Goal: Information Seeking & Learning: Learn about a topic

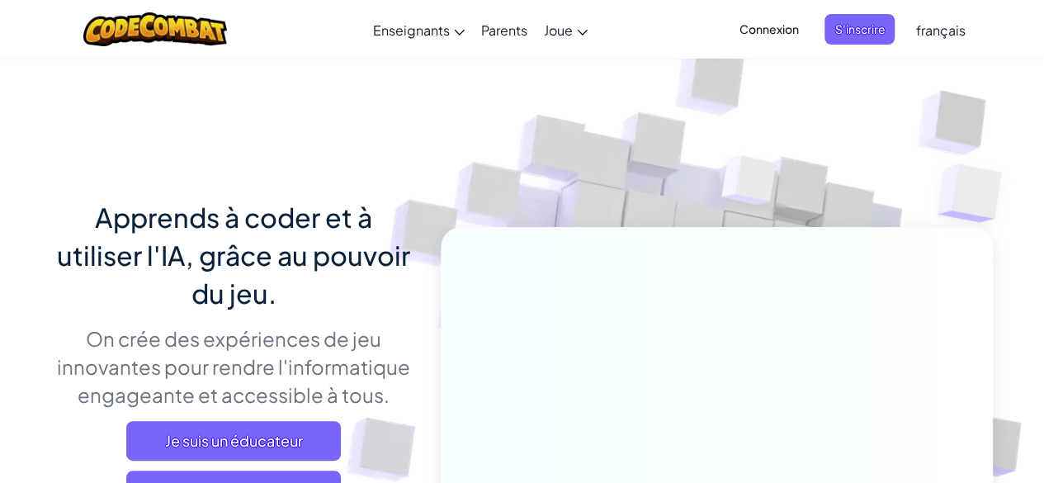
click at [779, 22] on span "Connexion" at bounding box center [768, 29] width 79 height 31
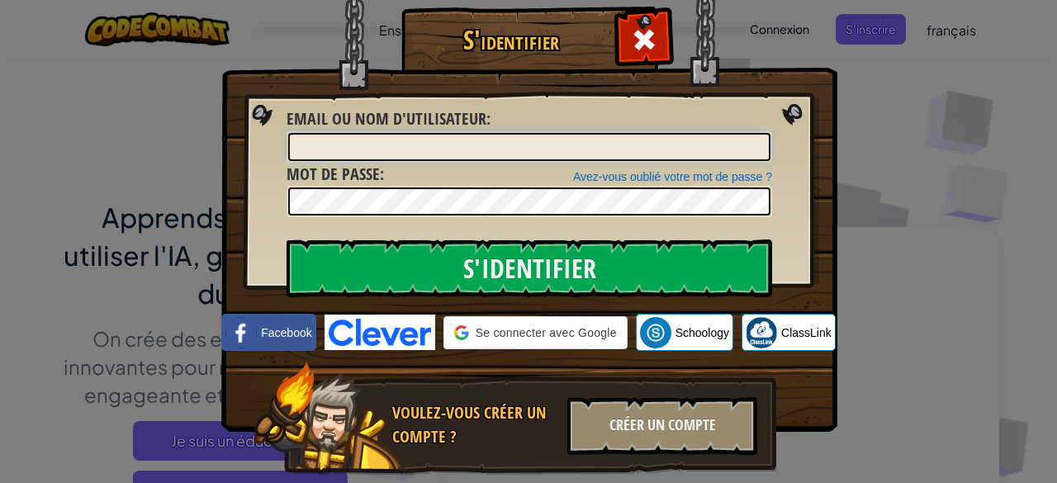
type input "Aicha Achibane"
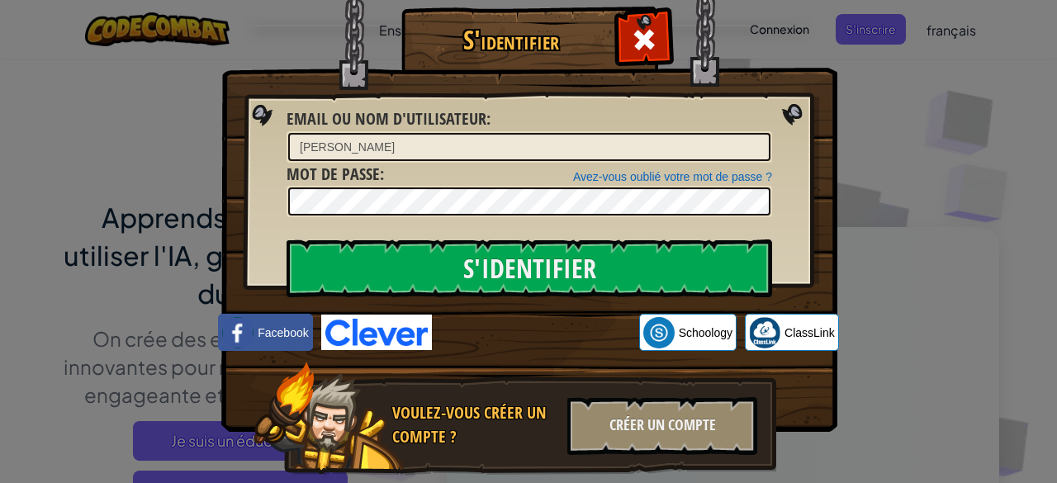
click at [872, 31] on div "S'identifier Erreur inconnue Email ou nom d'utilisateur : Aicha Achibane Avez-v…" at bounding box center [528, 241] width 1057 height 483
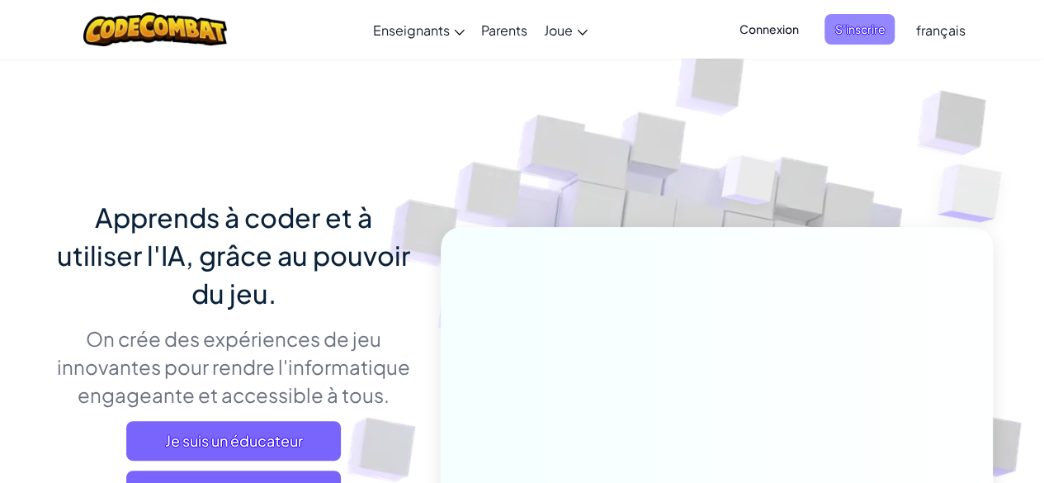
click at [865, 27] on span "S'inscrire" at bounding box center [860, 29] width 70 height 31
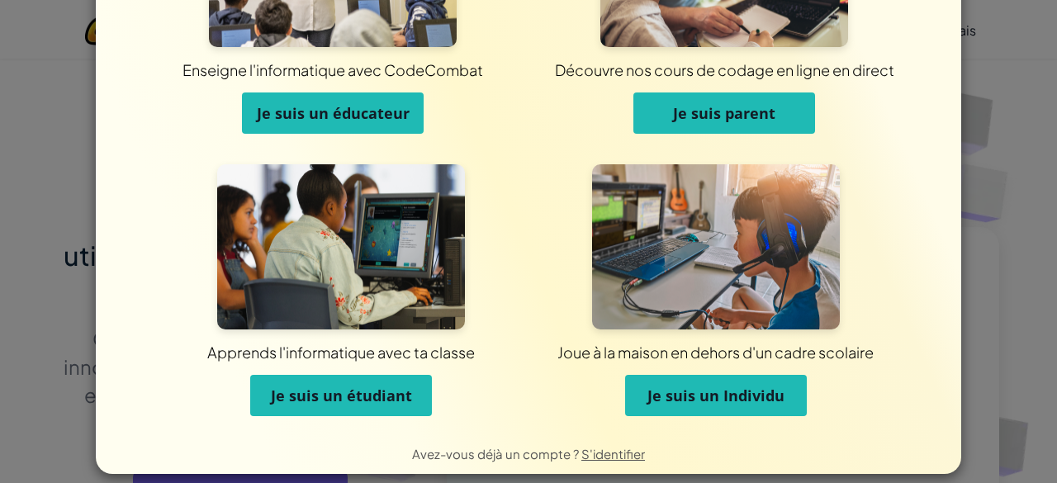
scroll to position [170, 0]
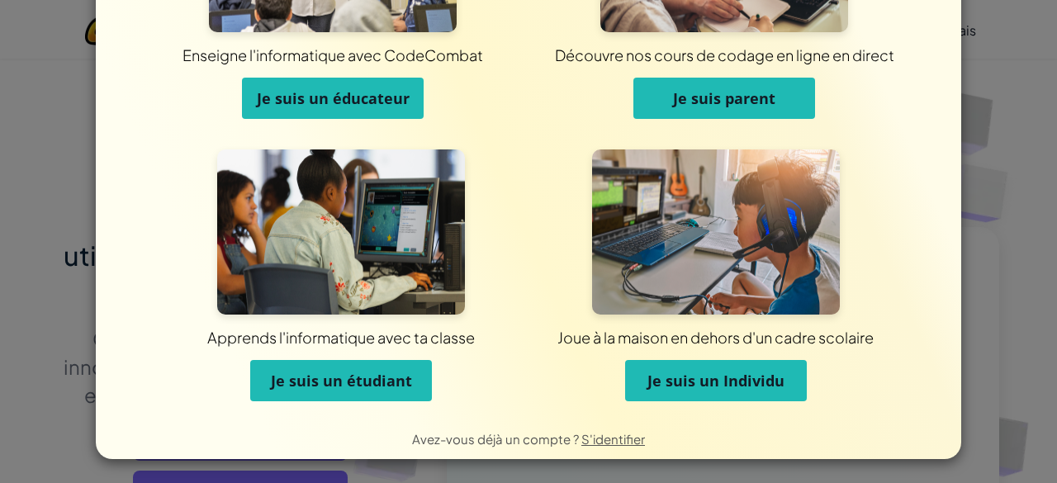
click at [317, 380] on span "Je suis un étudiant" at bounding box center [341, 381] width 141 height 20
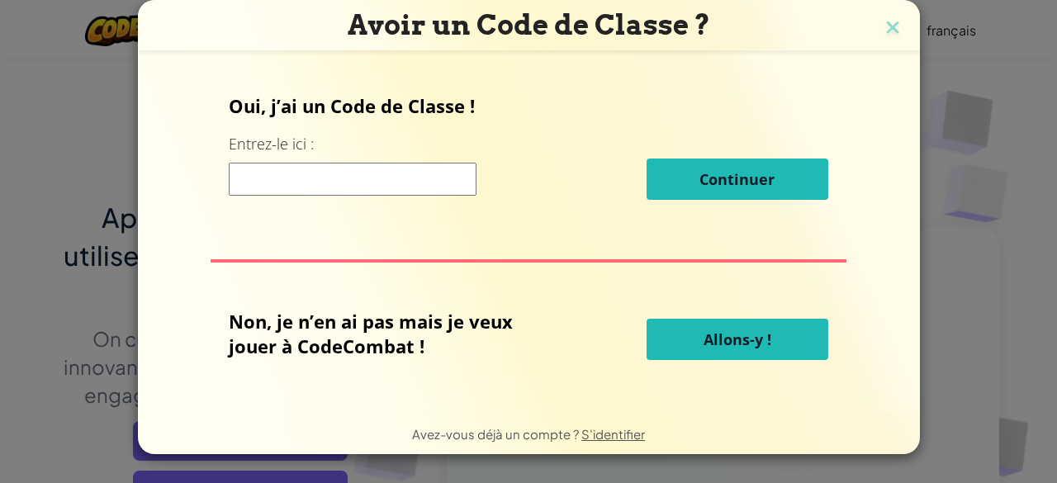
scroll to position [0, 0]
click at [389, 172] on input at bounding box center [353, 179] width 248 height 33
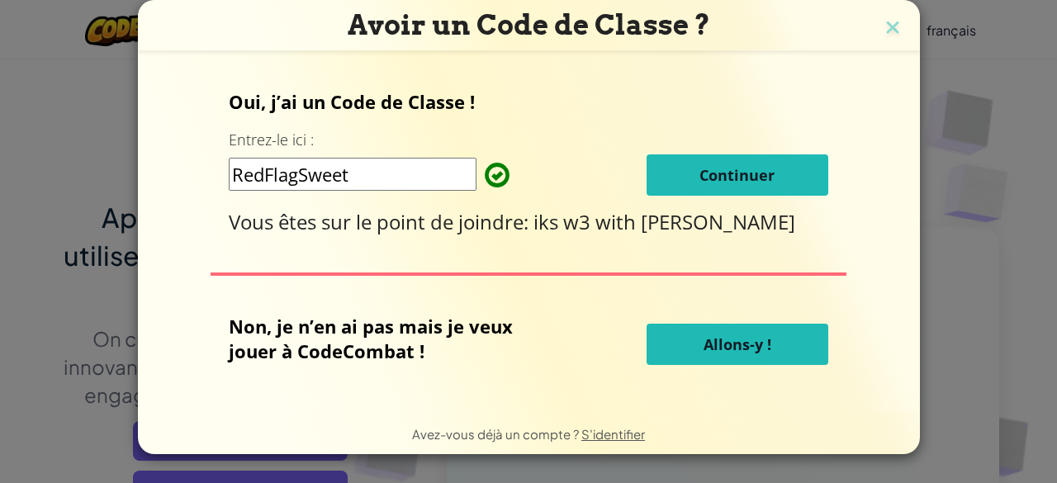
type input "RedFlagSweet"
click at [802, 168] on button "Continuer" at bounding box center [737, 174] width 182 height 41
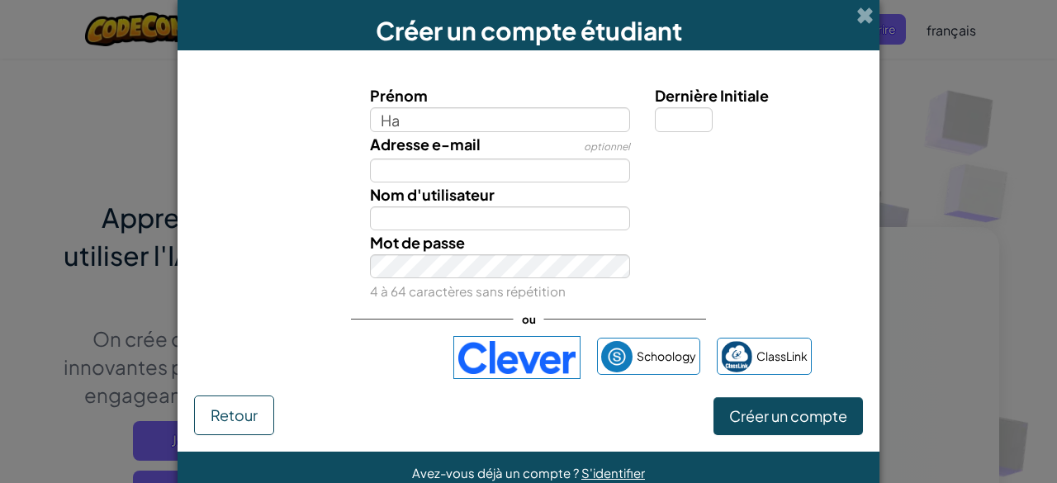
type input "H"
type input "hafsa achiban"
click at [661, 113] on input "Dernière Initiale" at bounding box center [684, 119] width 58 height 24
type input "Hafsa achiban"
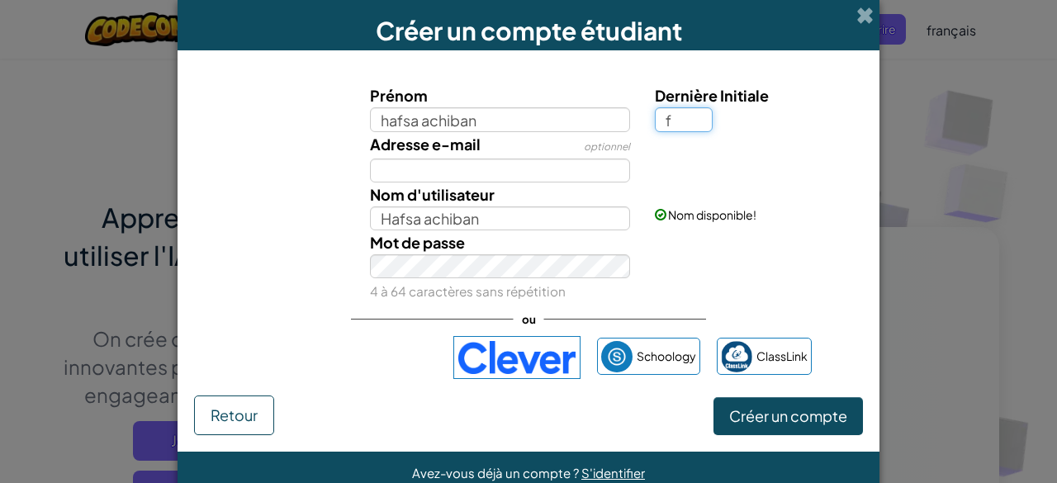
type input "f"
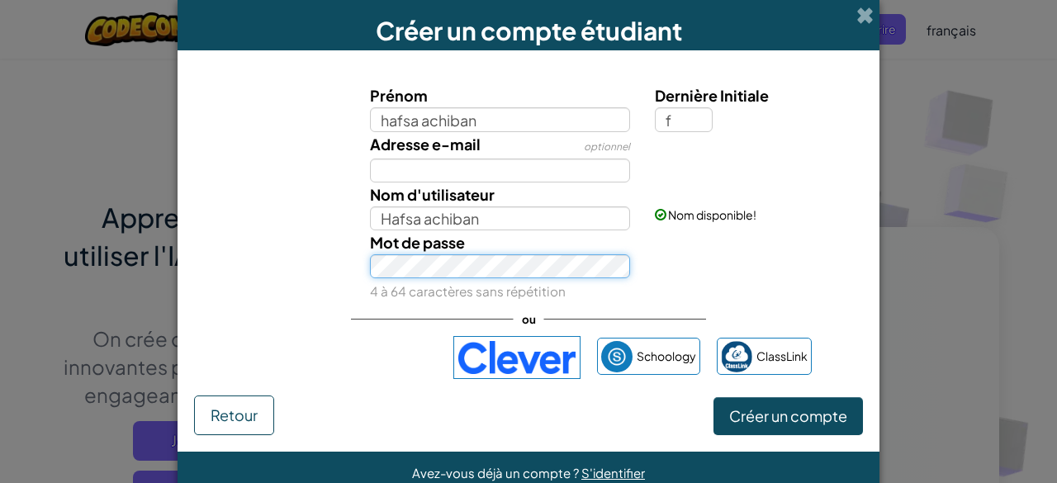
type input "Hafsa achibanF"
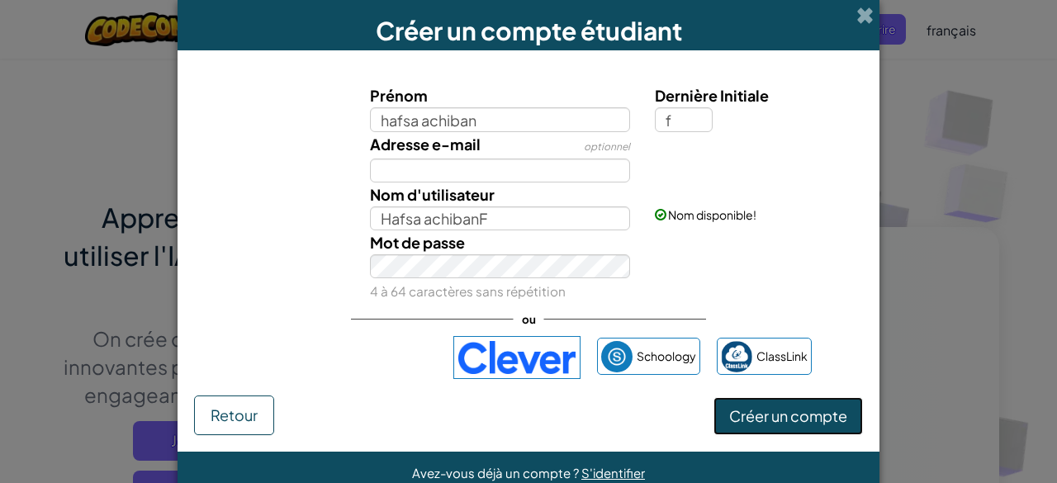
click at [750, 414] on span "Créer un compte" at bounding box center [788, 415] width 118 height 19
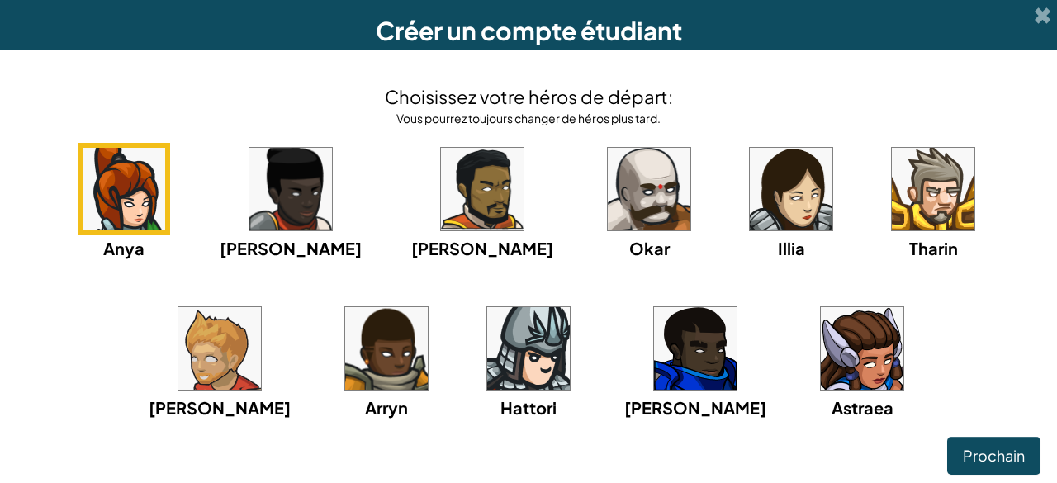
click at [821, 341] on img at bounding box center [862, 348] width 83 height 83
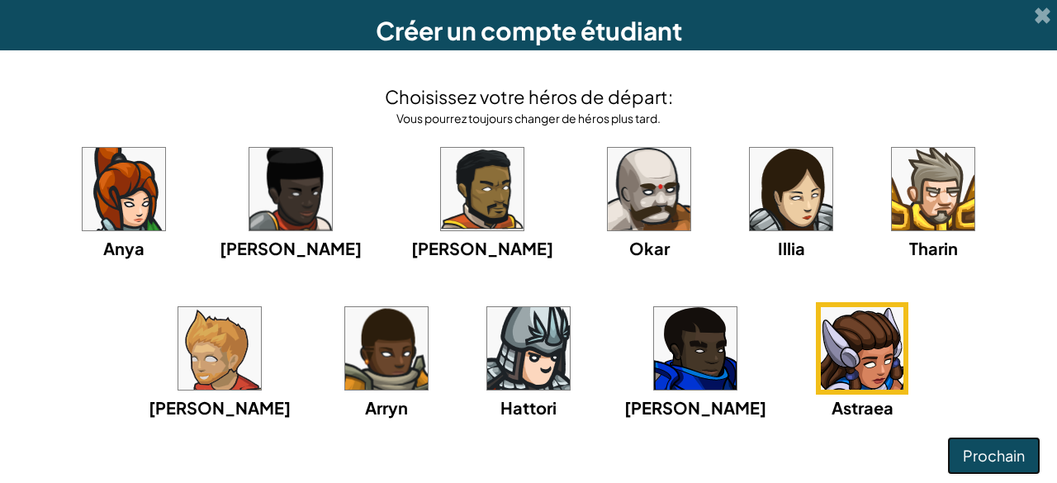
click at [1001, 447] on span "Prochain" at bounding box center [994, 455] width 62 height 19
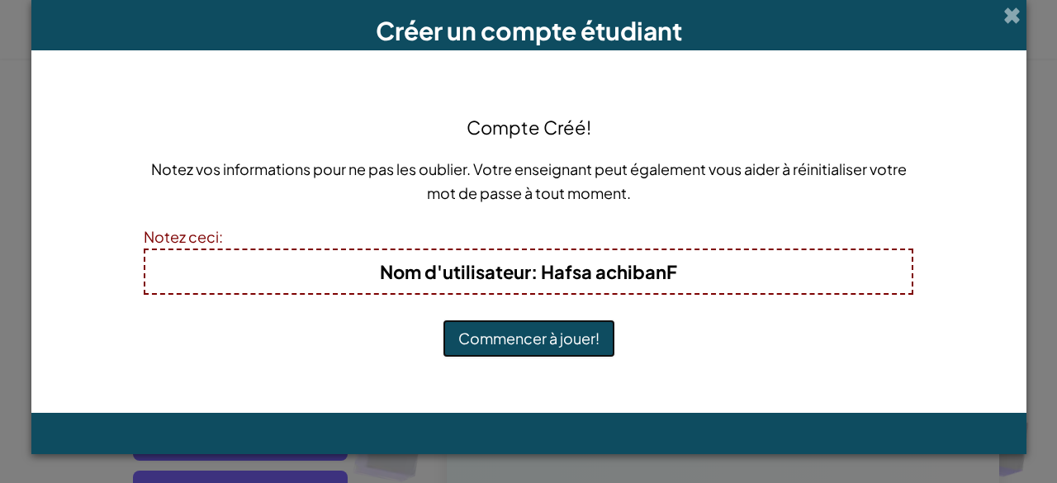
click at [565, 345] on button "Commencer à jouer!" at bounding box center [528, 338] width 173 height 38
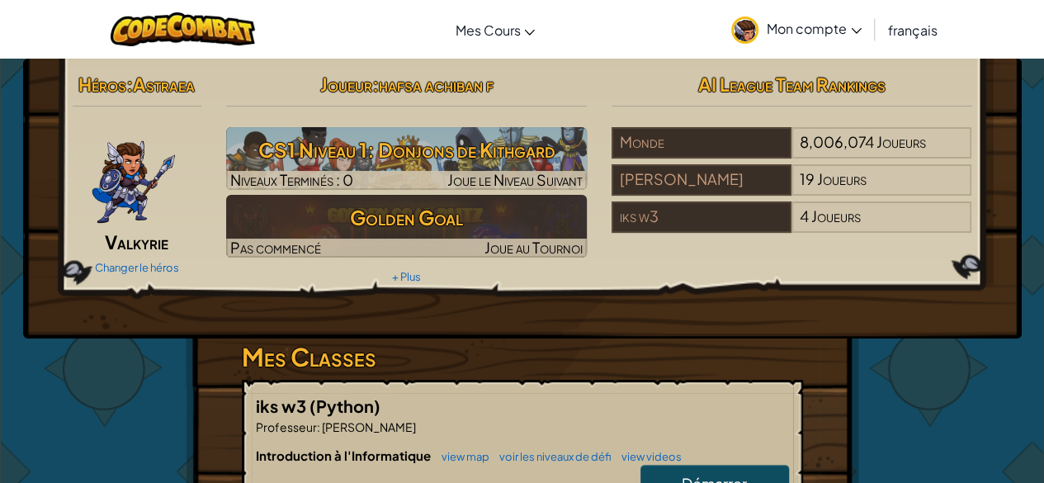
click at [901, 23] on span "français" at bounding box center [913, 29] width 50 height 17
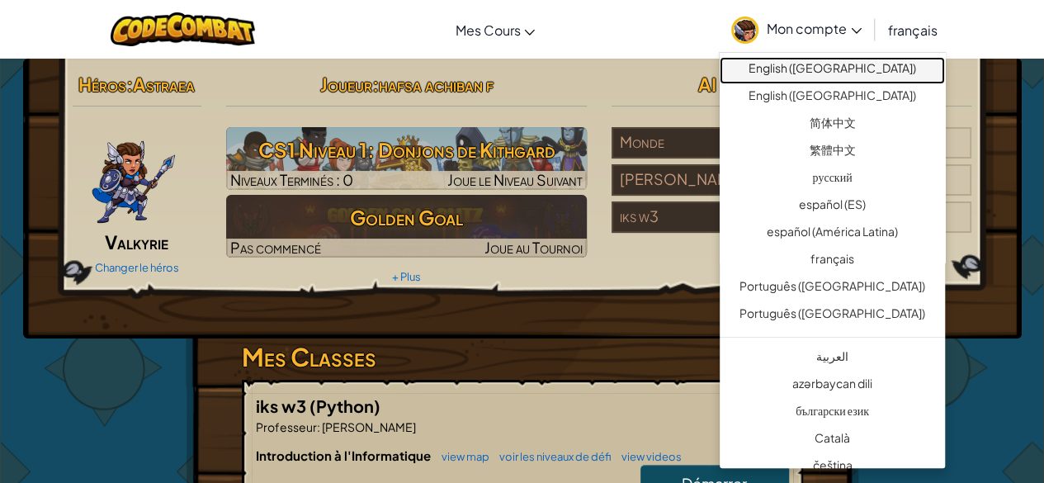
click at [873, 69] on link "English ([GEOGRAPHIC_DATA])" at bounding box center [832, 70] width 225 height 27
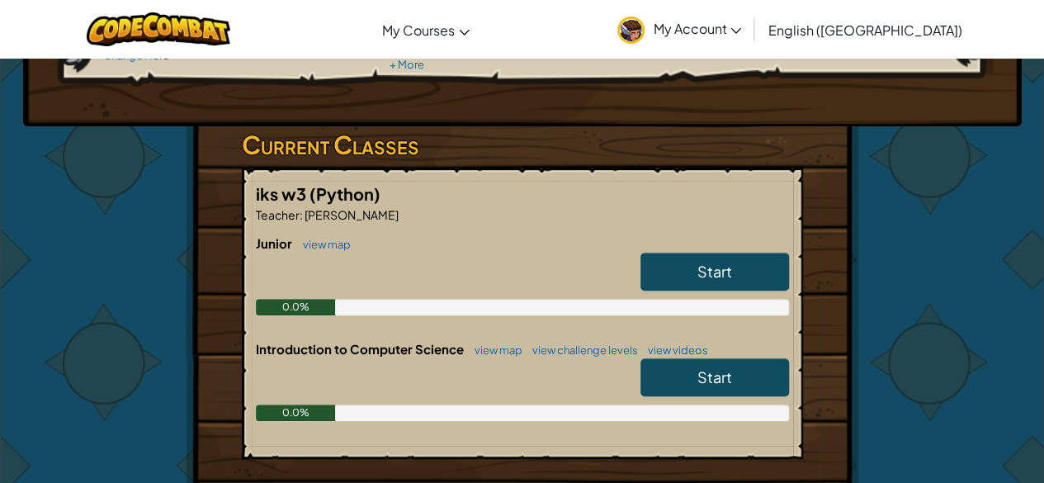
scroll to position [248, 0]
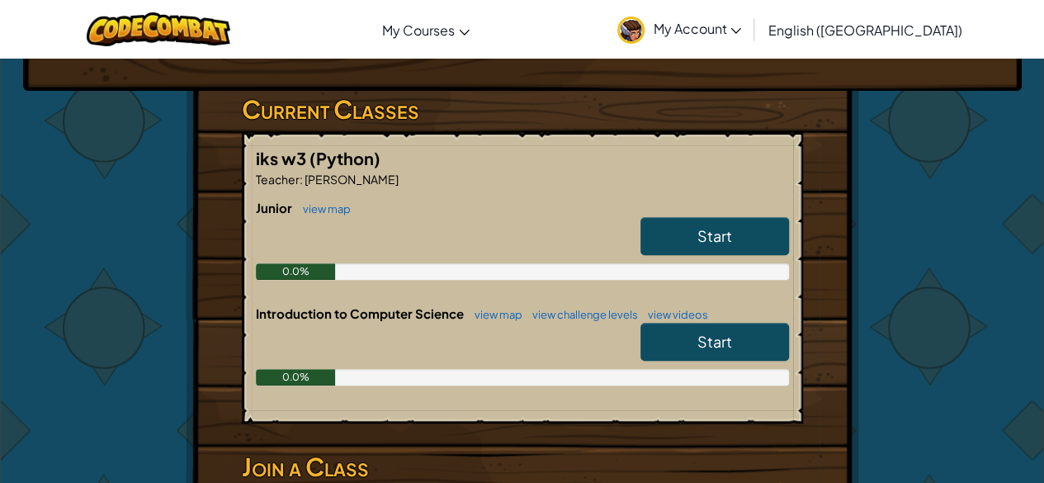
click at [647, 237] on link "Start" at bounding box center [715, 236] width 149 height 38
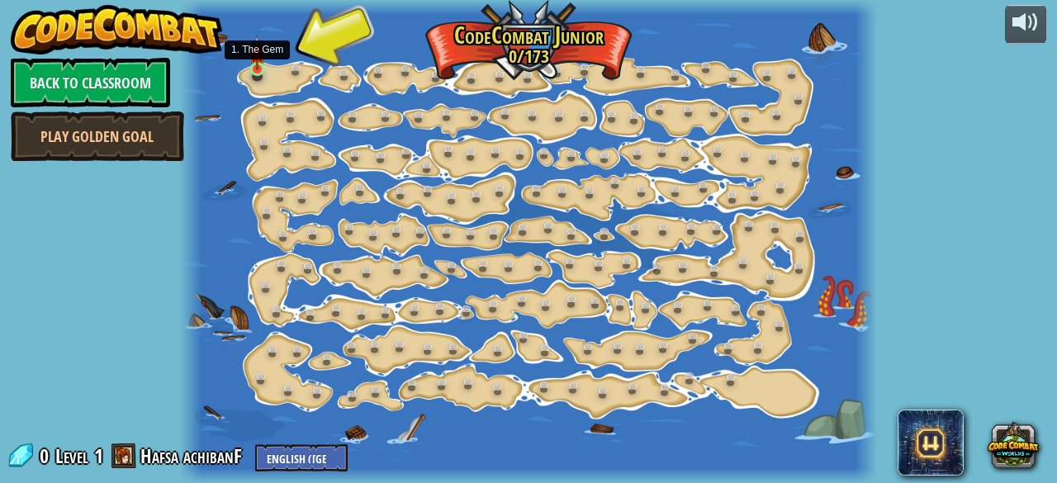
click at [253, 67] on img at bounding box center [256, 52] width 15 height 35
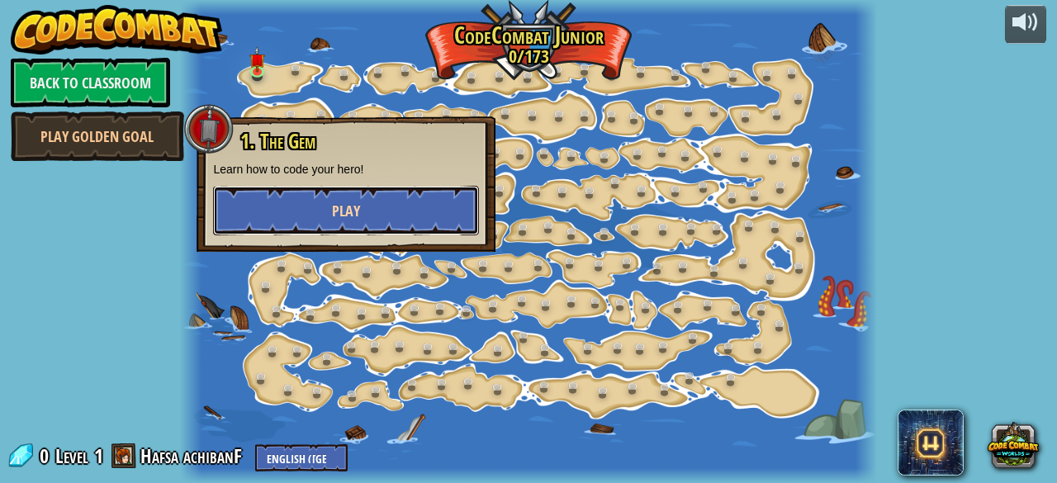
click at [335, 214] on span "Play" at bounding box center [346, 211] width 28 height 21
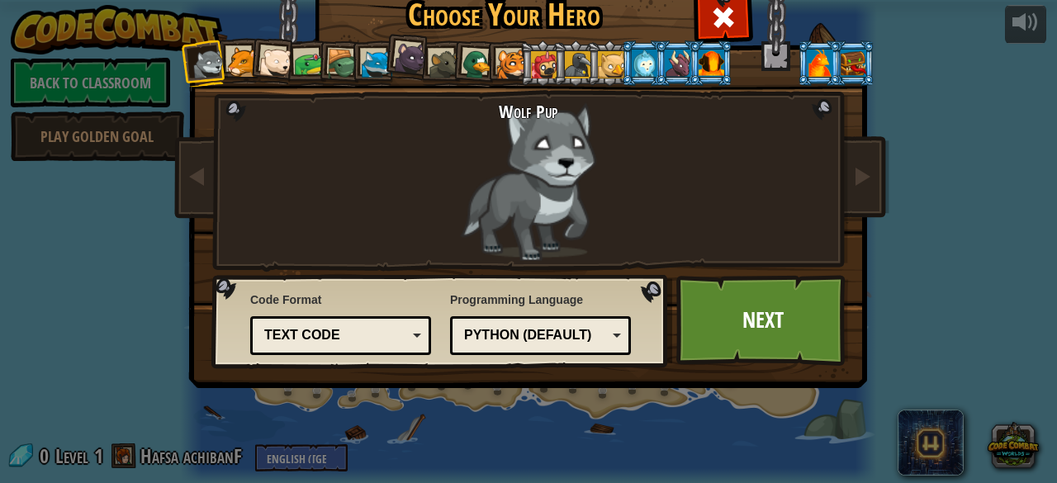
click at [227, 50] on div at bounding box center [242, 62] width 31 height 31
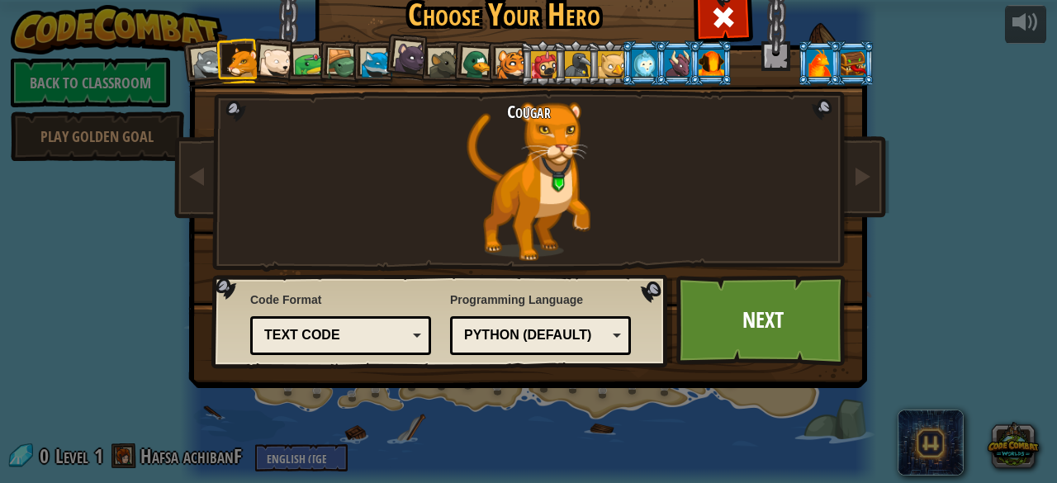
click at [271, 57] on div at bounding box center [275, 62] width 33 height 33
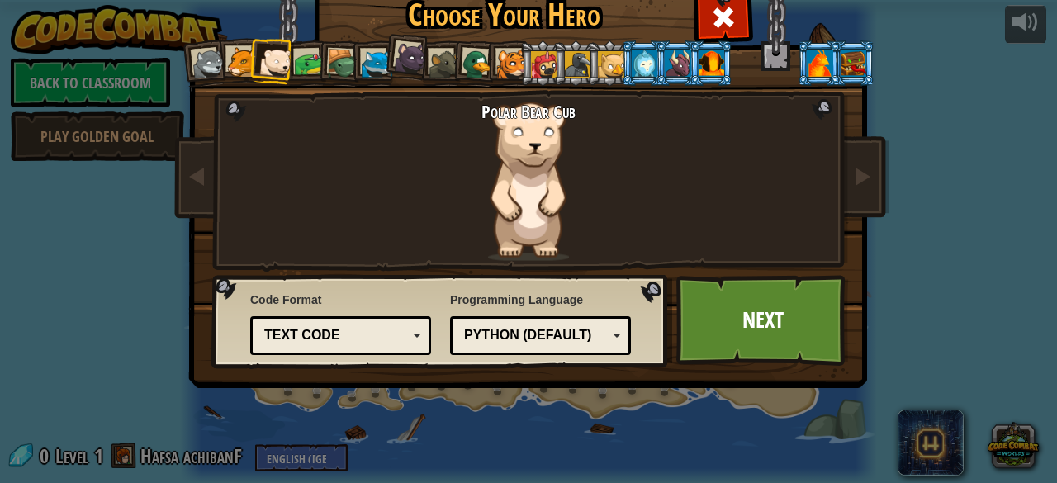
click at [308, 57] on div at bounding box center [309, 64] width 31 height 31
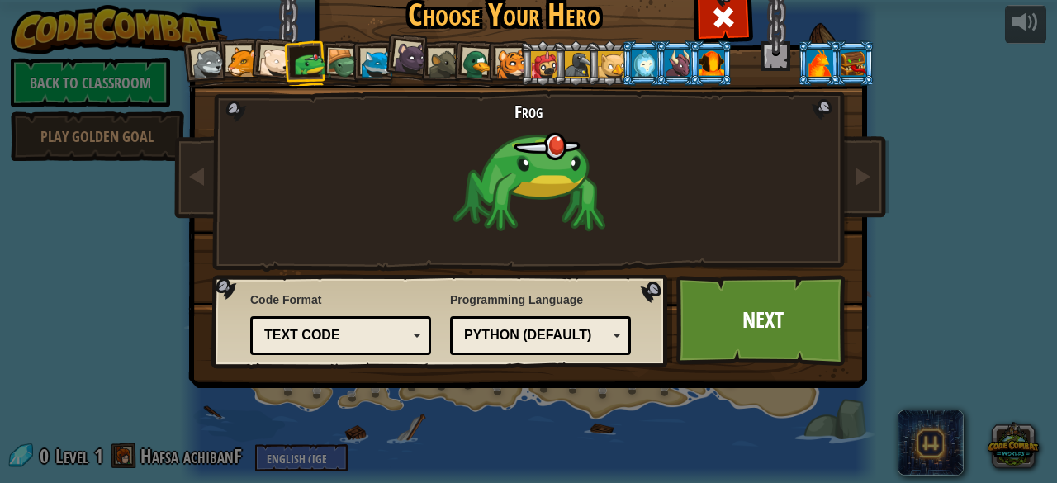
click at [336, 57] on div at bounding box center [342, 64] width 31 height 31
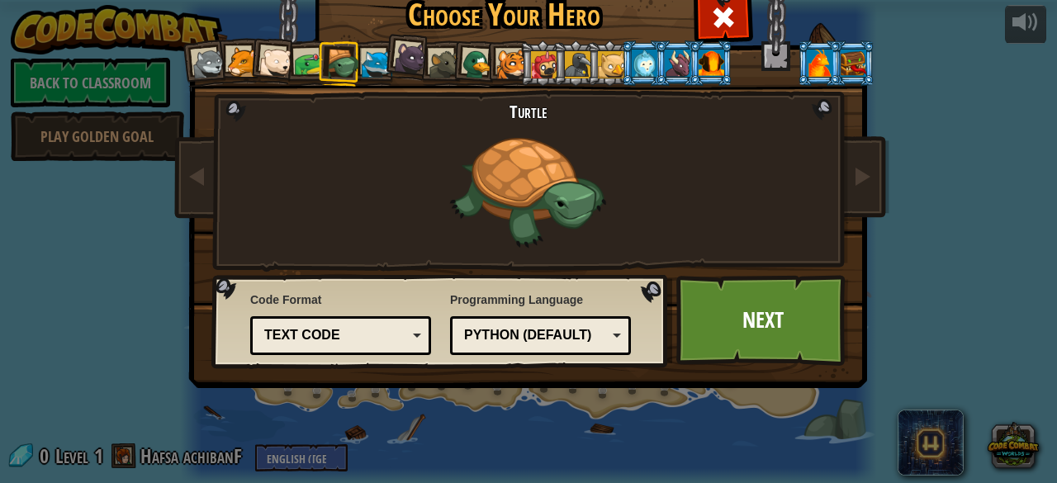
click at [375, 54] on div at bounding box center [377, 65] width 31 height 31
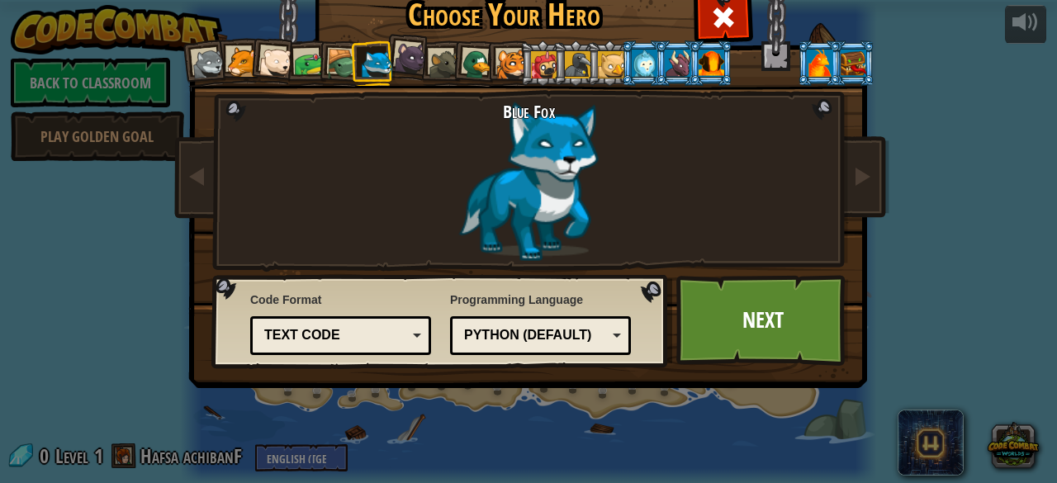
click at [396, 54] on div at bounding box center [410, 57] width 33 height 33
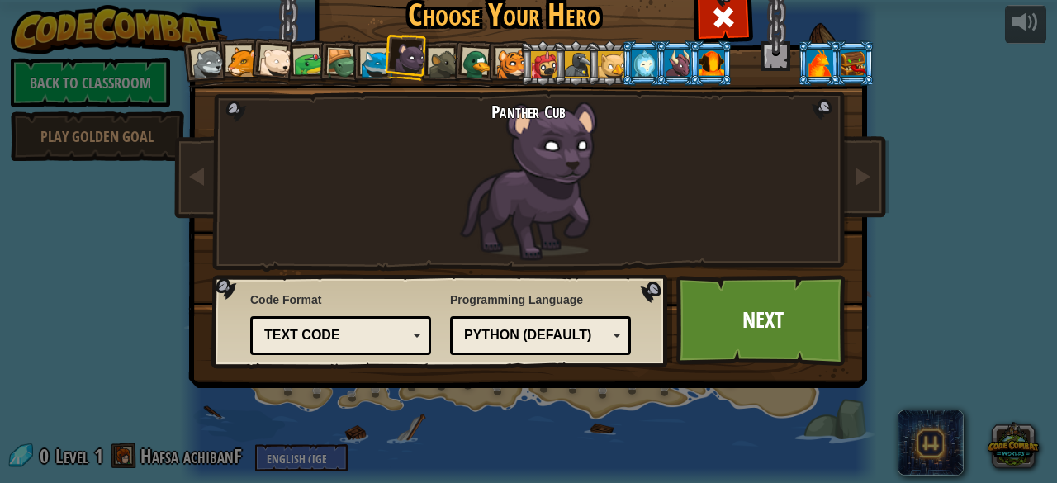
click at [434, 52] on div at bounding box center [444, 65] width 31 height 31
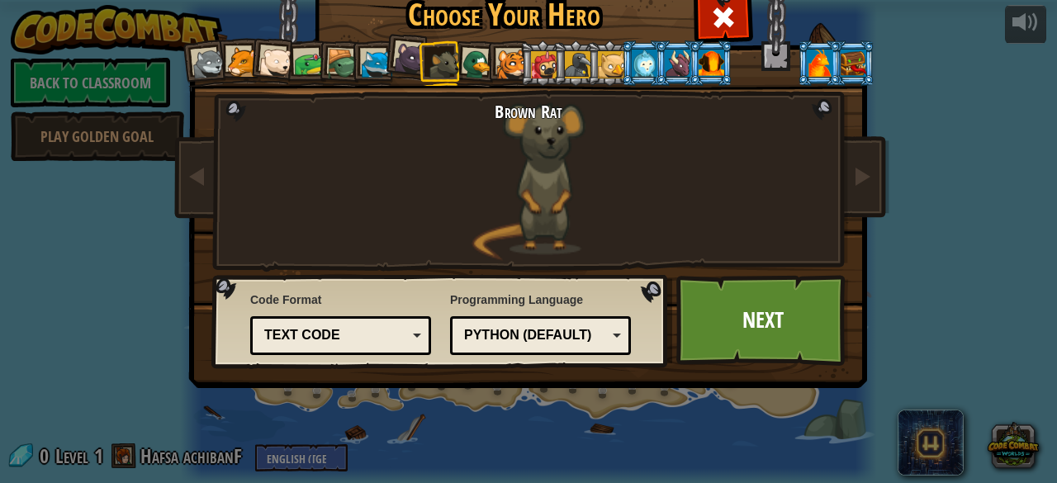
click at [469, 50] on div at bounding box center [477, 65] width 32 height 32
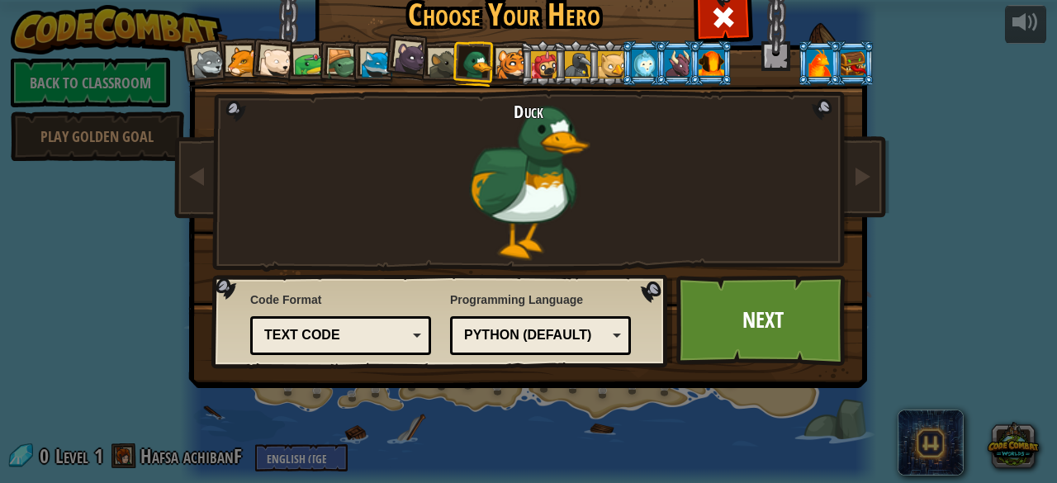
click at [505, 52] on div at bounding box center [511, 65] width 31 height 31
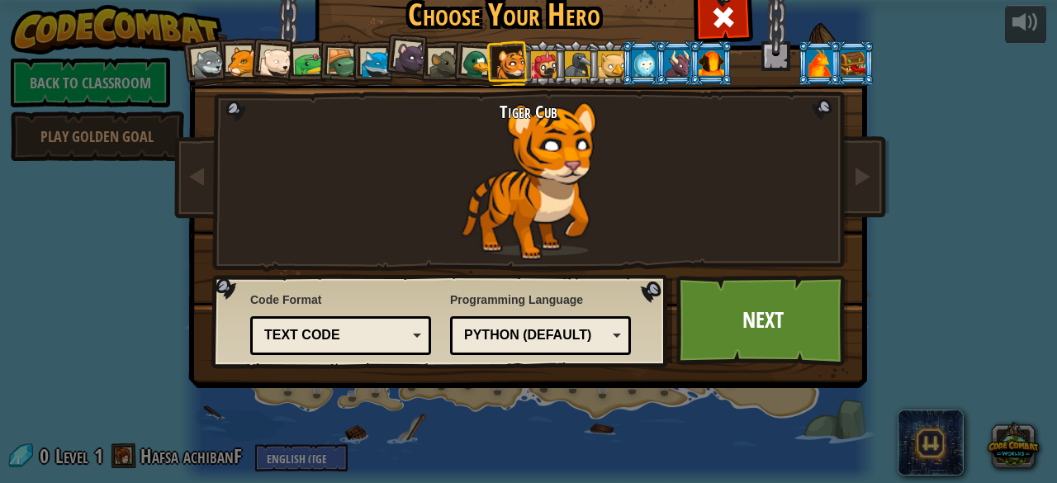
click at [531, 54] on div at bounding box center [544, 64] width 26 height 26
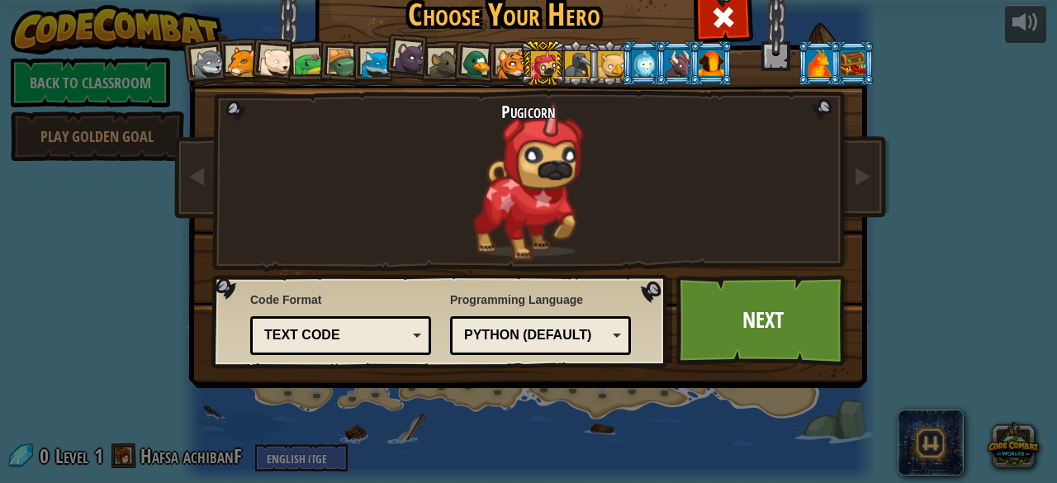
click at [556, 57] on li at bounding box center [542, 62] width 45 height 45
click at [565, 58] on div at bounding box center [578, 64] width 26 height 26
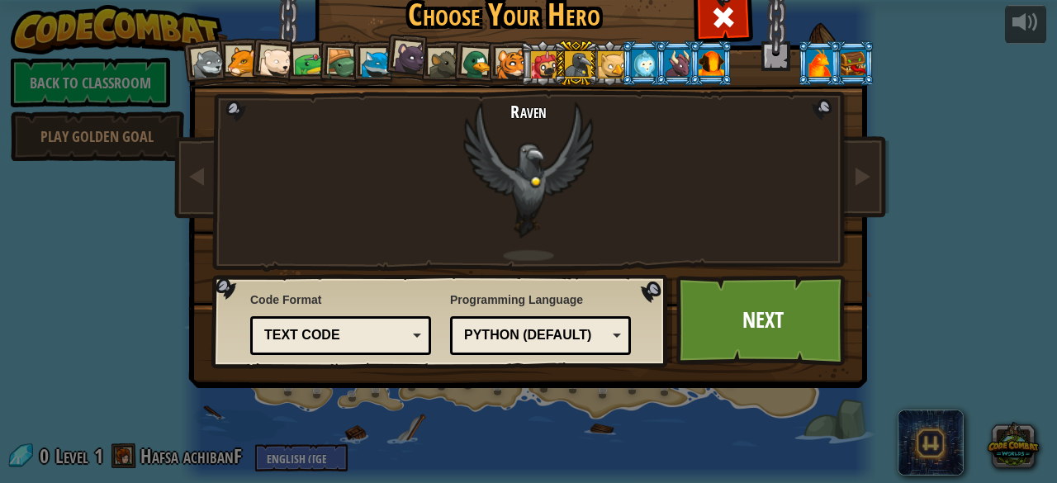
click at [602, 58] on div at bounding box center [611, 64] width 26 height 26
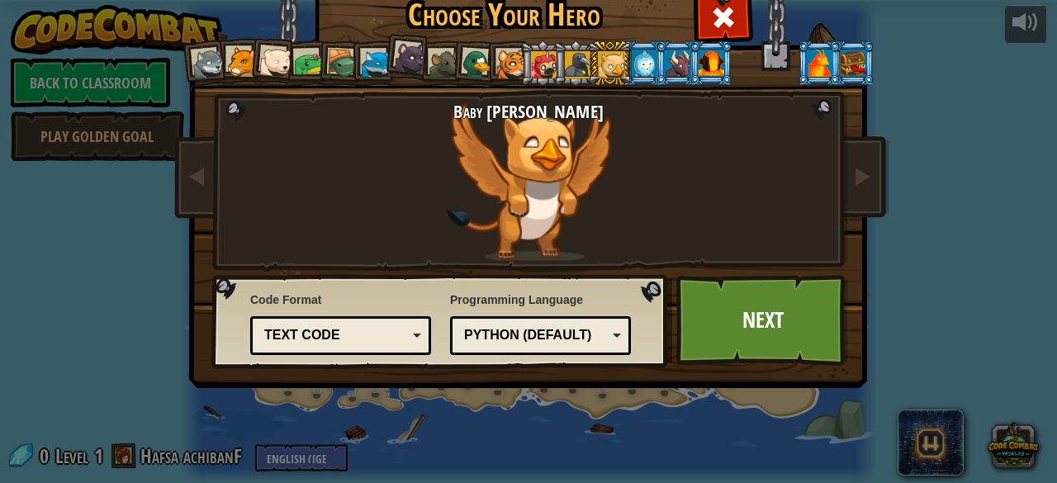
click at [635, 60] on div at bounding box center [645, 63] width 26 height 26
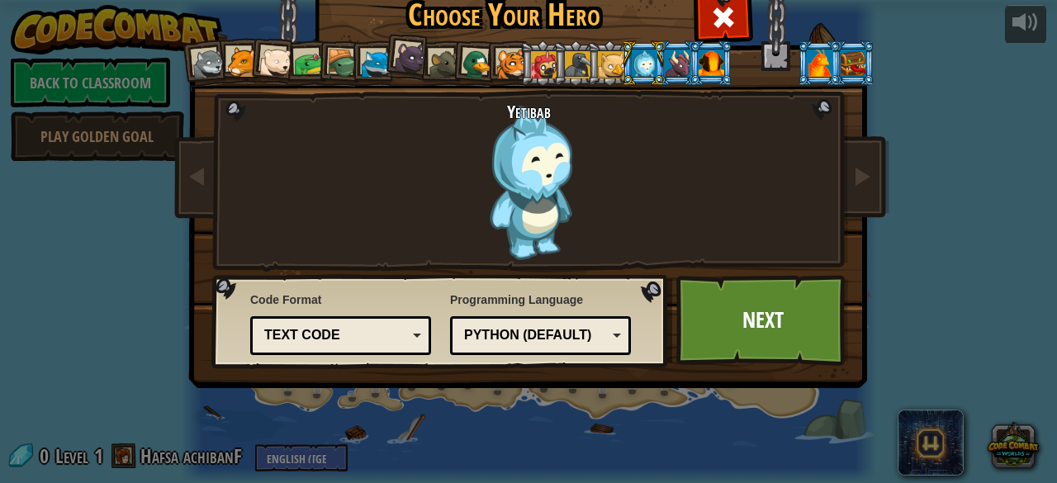
click at [665, 60] on div at bounding box center [678, 63] width 26 height 26
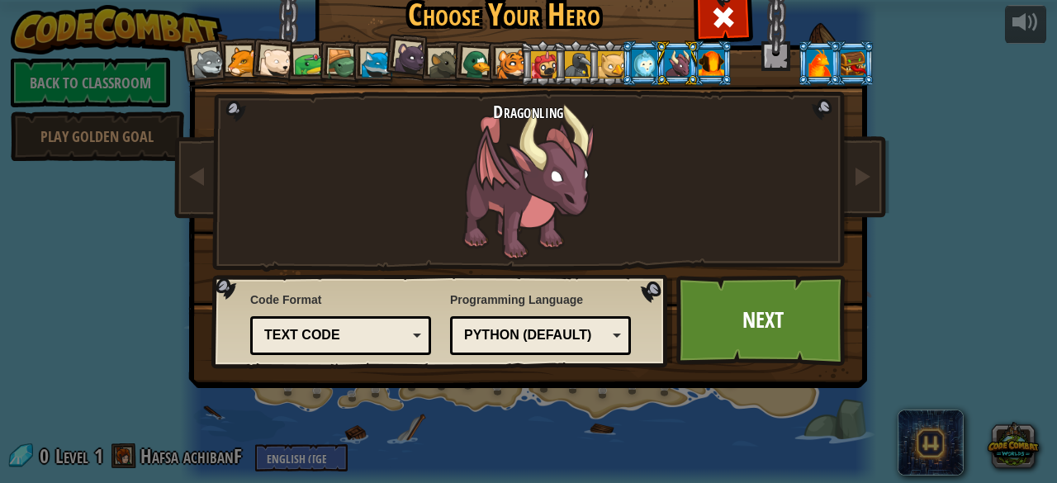
click at [703, 57] on div at bounding box center [711, 63] width 26 height 26
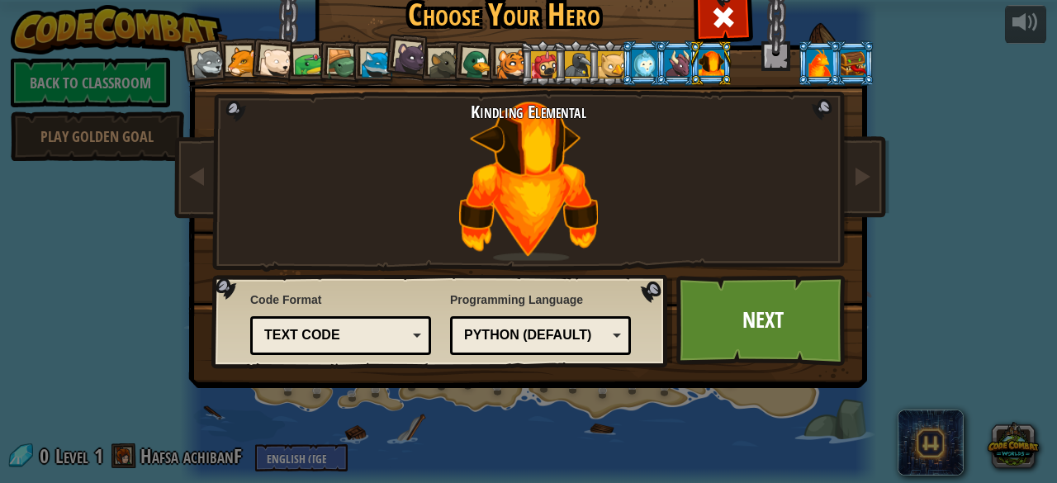
click at [655, 53] on li at bounding box center [677, 62] width 45 height 45
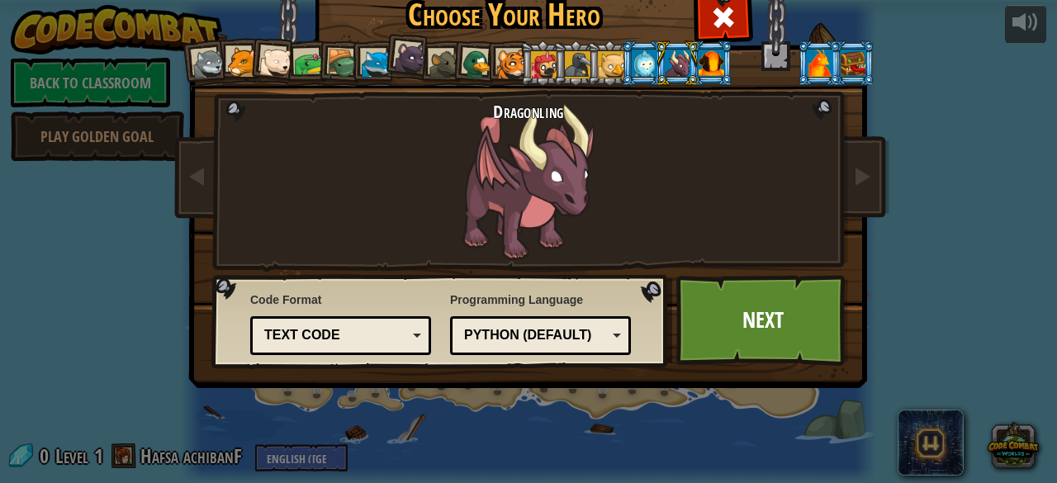
click at [636, 55] on div at bounding box center [645, 63] width 26 height 26
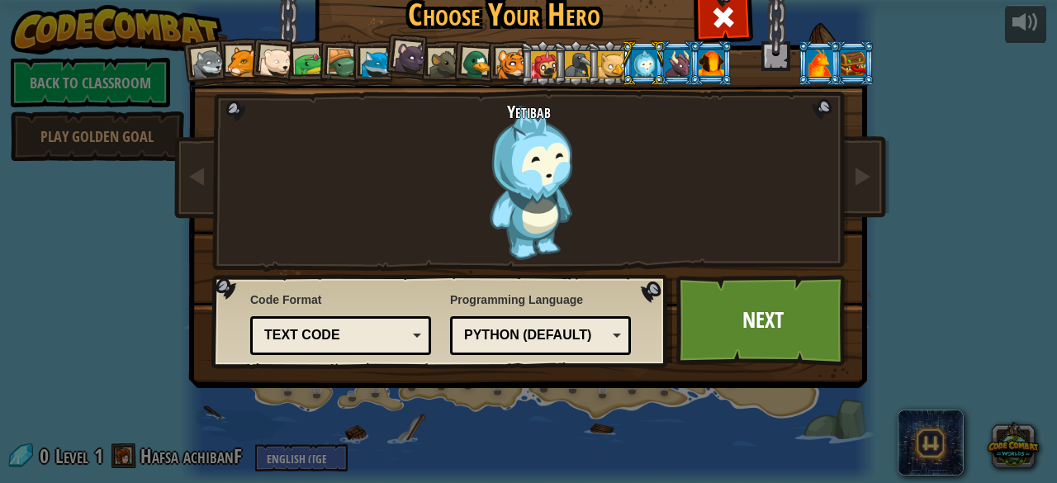
click at [505, 55] on div at bounding box center [511, 65] width 31 height 31
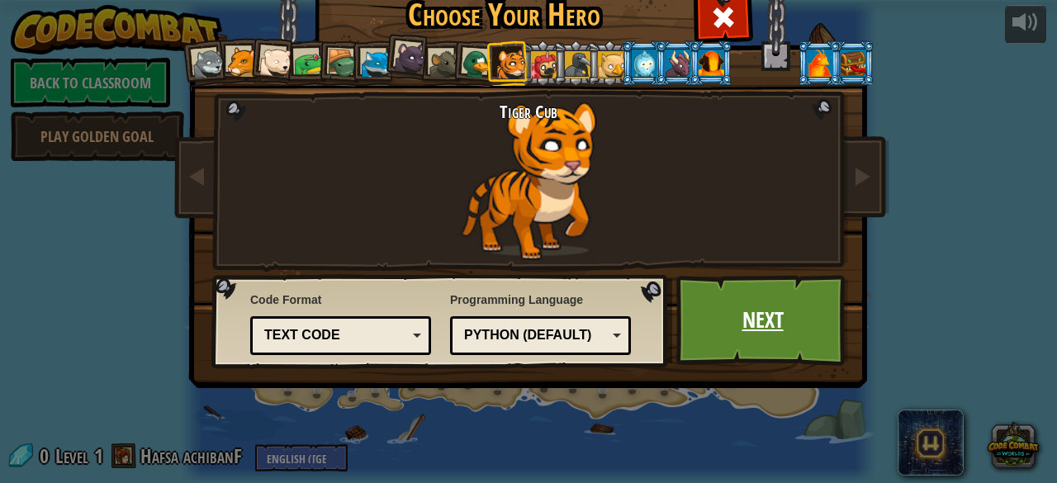
click at [702, 308] on link "Next" at bounding box center [762, 320] width 173 height 91
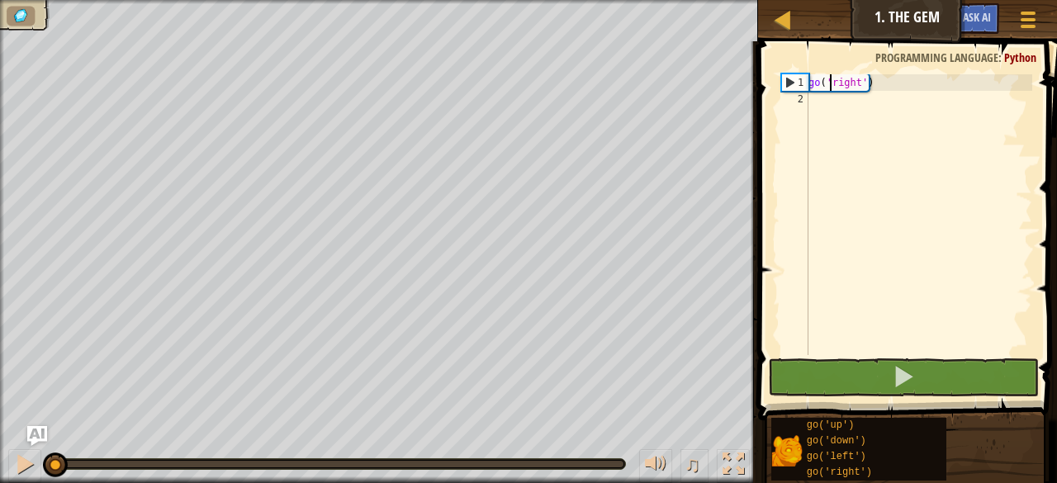
click at [832, 85] on div "go ( 'right' )" at bounding box center [918, 231] width 227 height 314
type textarea "go('right')"
click at [878, 228] on div "go ( 'right' )" at bounding box center [918, 231] width 227 height 314
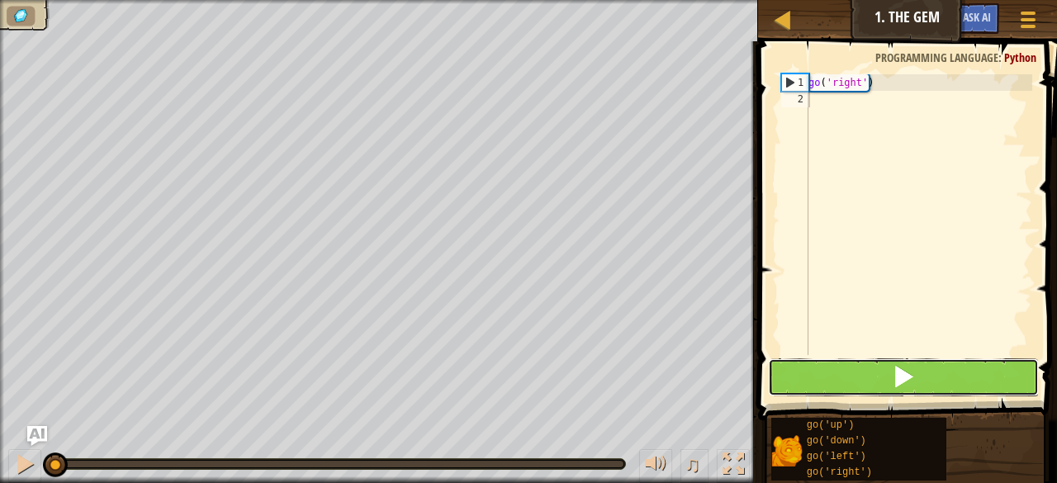
click at [838, 381] on button at bounding box center [903, 377] width 271 height 38
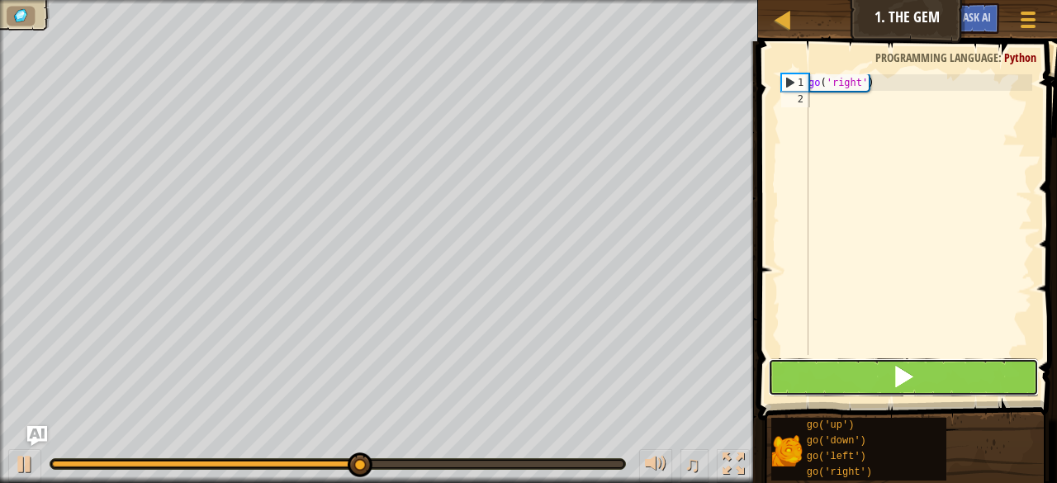
click at [838, 381] on button at bounding box center [903, 377] width 271 height 38
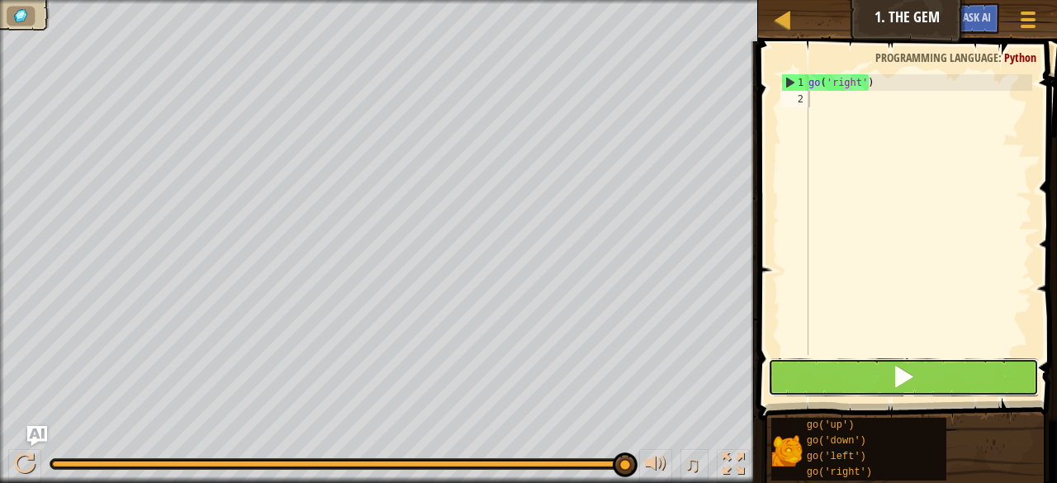
click at [893, 369] on span at bounding box center [903, 376] width 23 height 23
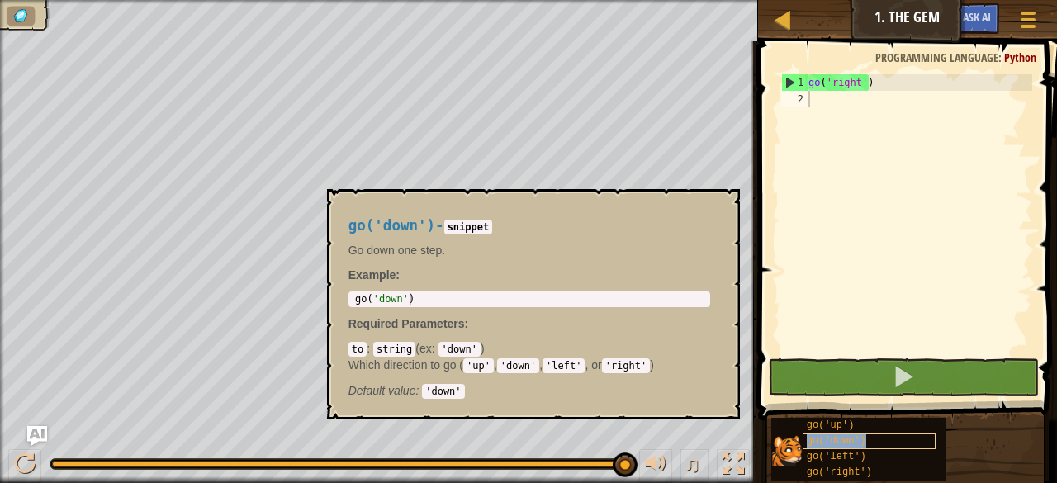
click at [829, 438] on span "go('down')" at bounding box center [836, 441] width 59 height 12
click at [720, 202] on button "×" at bounding box center [720, 207] width 13 height 23
click at [857, 438] on span "go('down')" at bounding box center [836, 441] width 59 height 12
click at [364, 228] on span "go('down')" at bounding box center [391, 225] width 87 height 17
click at [720, 197] on button "×" at bounding box center [720, 207] width 13 height 23
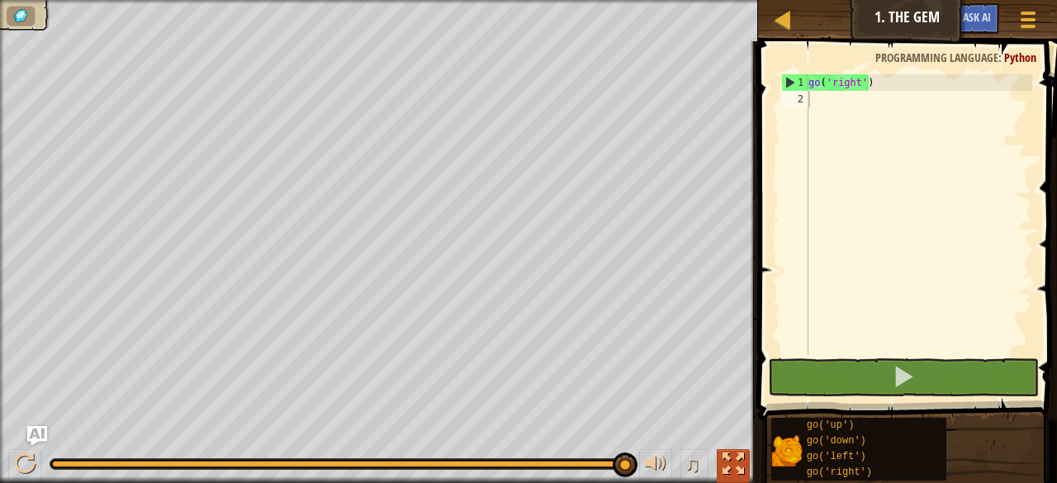
click at [744, 464] on button at bounding box center [733, 466] width 33 height 34
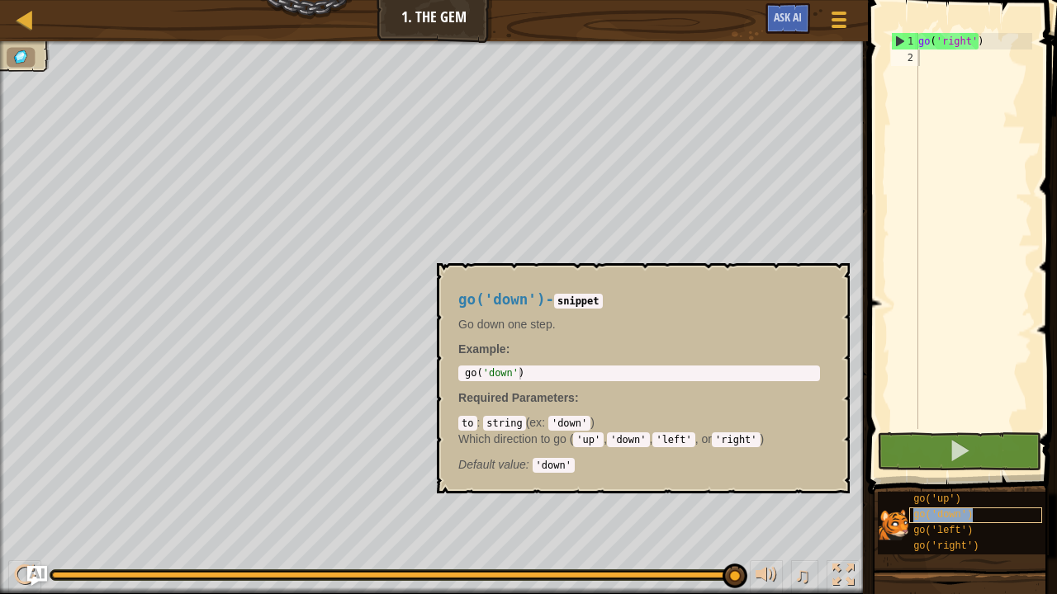
click at [921, 482] on span "go('down')" at bounding box center [942, 515] width 59 height 12
click at [832, 271] on button "×" at bounding box center [831, 282] width 13 height 23
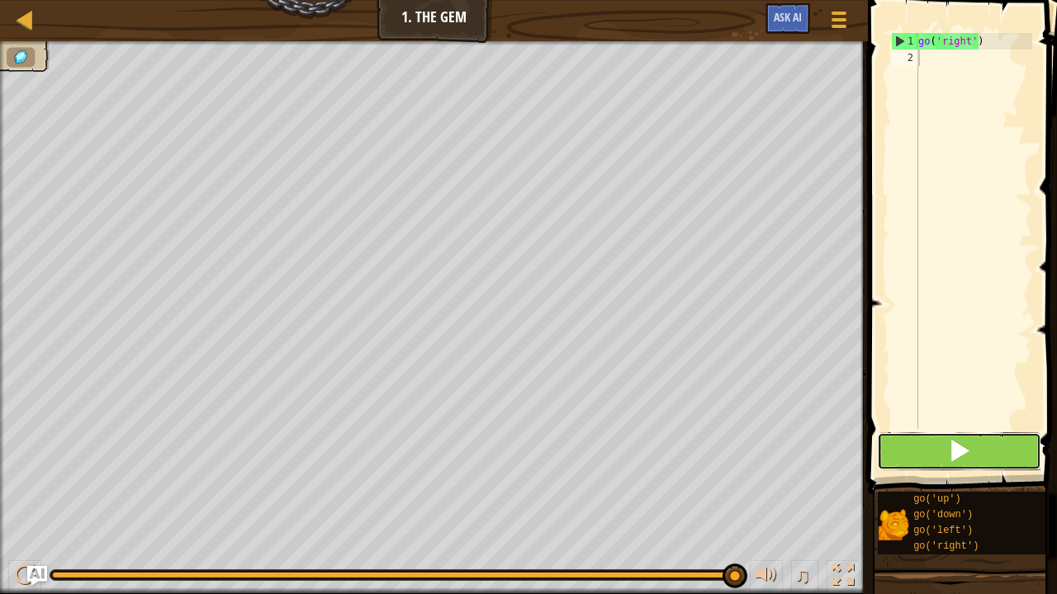
click at [949, 445] on span at bounding box center [959, 450] width 23 height 23
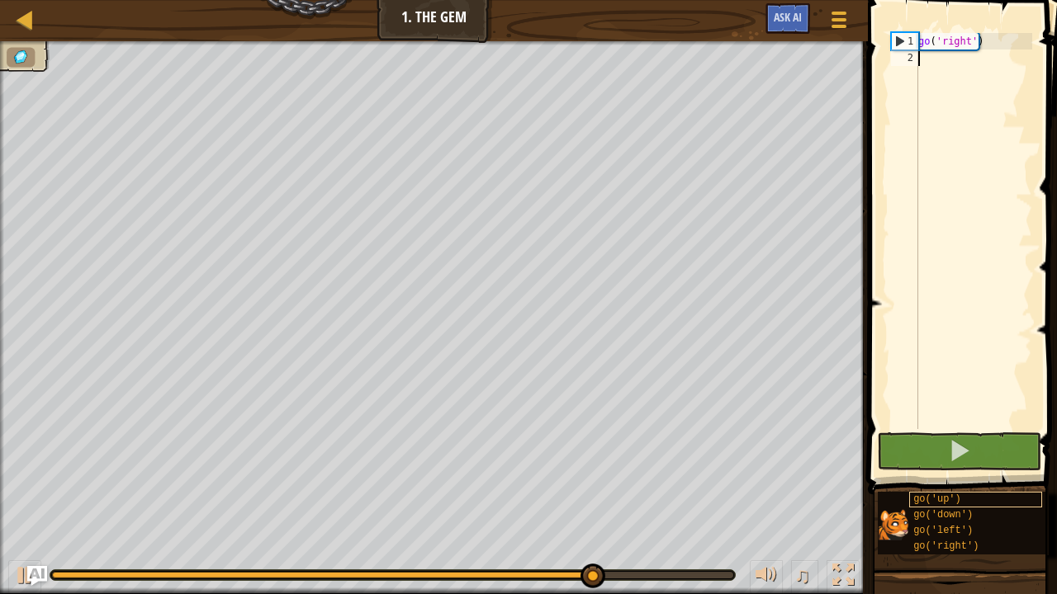
click at [921, 482] on div "go('up')" at bounding box center [975, 500] width 133 height 16
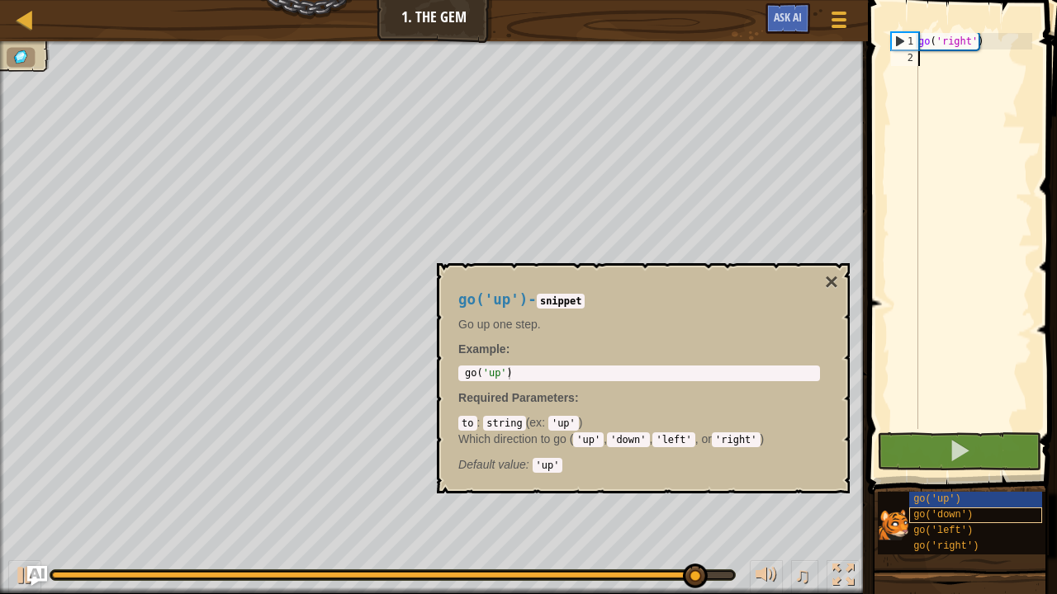
click at [956, 482] on div "go('down')" at bounding box center [975, 516] width 133 height 16
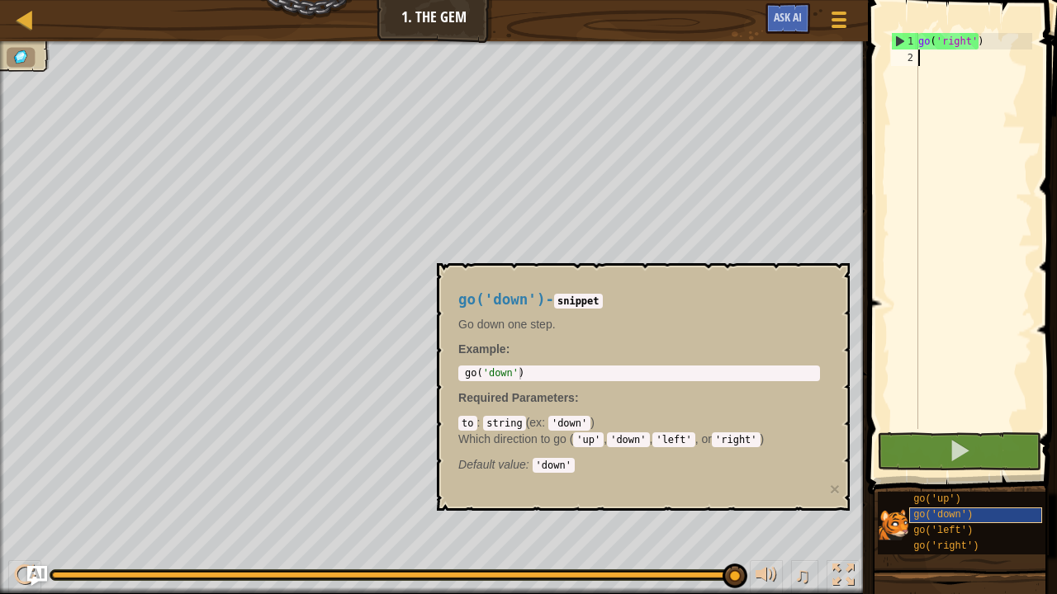
type textarea "g"
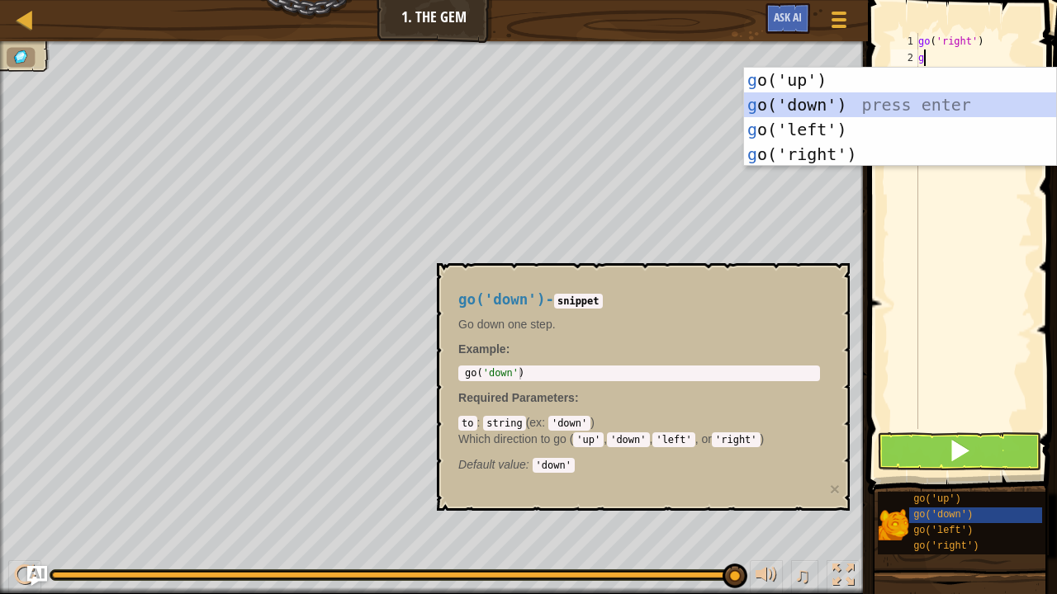
click at [802, 97] on div "g o('up') press enter g o('down') press enter g o('left') press enter g o('righ…" at bounding box center [900, 142] width 313 height 149
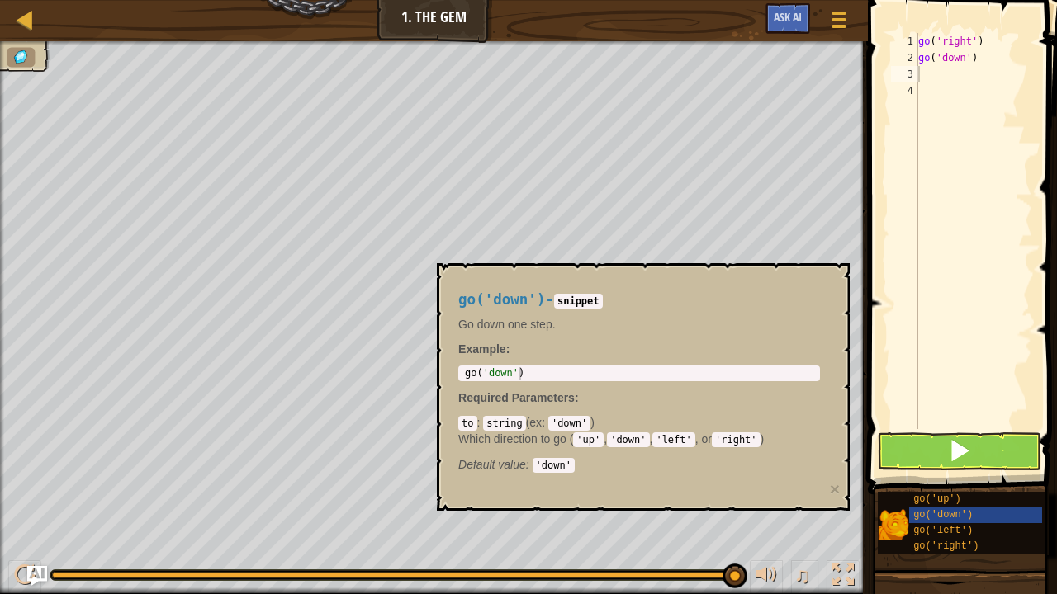
click at [838, 284] on div "go('down') - snippet Go down one step. Example : 1 go ( 'down' ) הההההההההההההה…" at bounding box center [643, 387] width 413 height 248
click at [985, 38] on div "go ( 'right' ) go ( 'down' )" at bounding box center [973, 247] width 117 height 429
click at [982, 53] on div "go ( 'right' ) go ( 'down' )" at bounding box center [973, 247] width 117 height 429
type textarea "g"
click at [978, 43] on div "go ( 'right' )" at bounding box center [973, 247] width 117 height 429
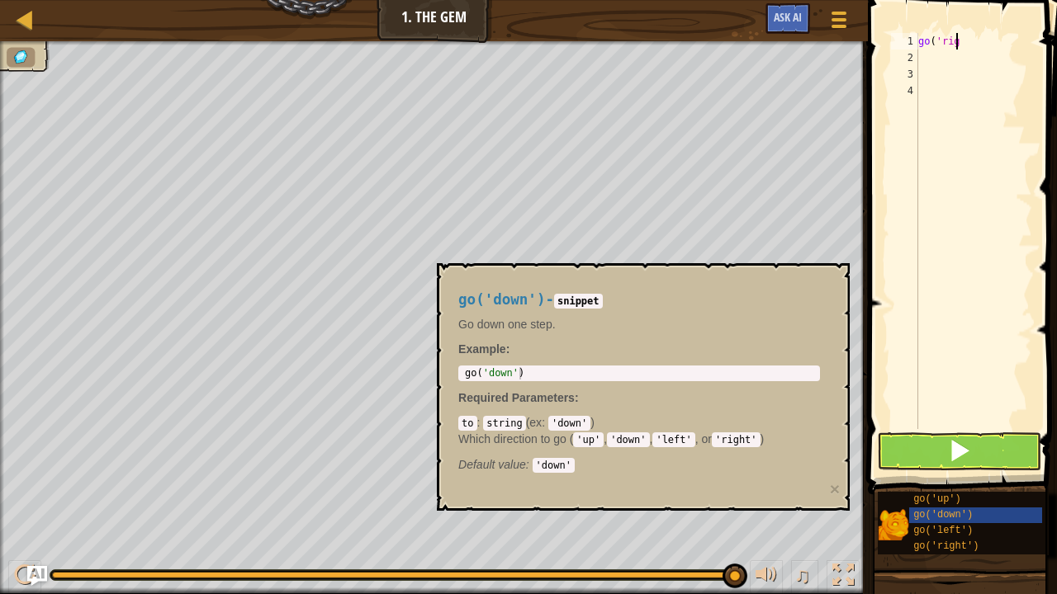
type textarea "g"
click at [834, 482] on button "×" at bounding box center [835, 488] width 10 height 17
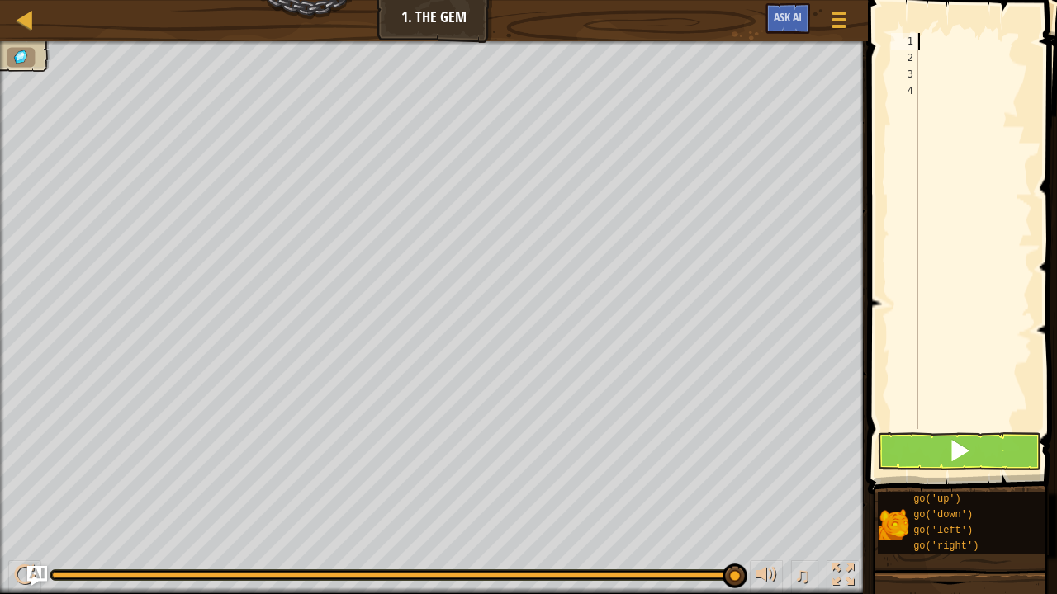
click at [935, 40] on div at bounding box center [973, 247] width 117 height 429
type textarea "g"
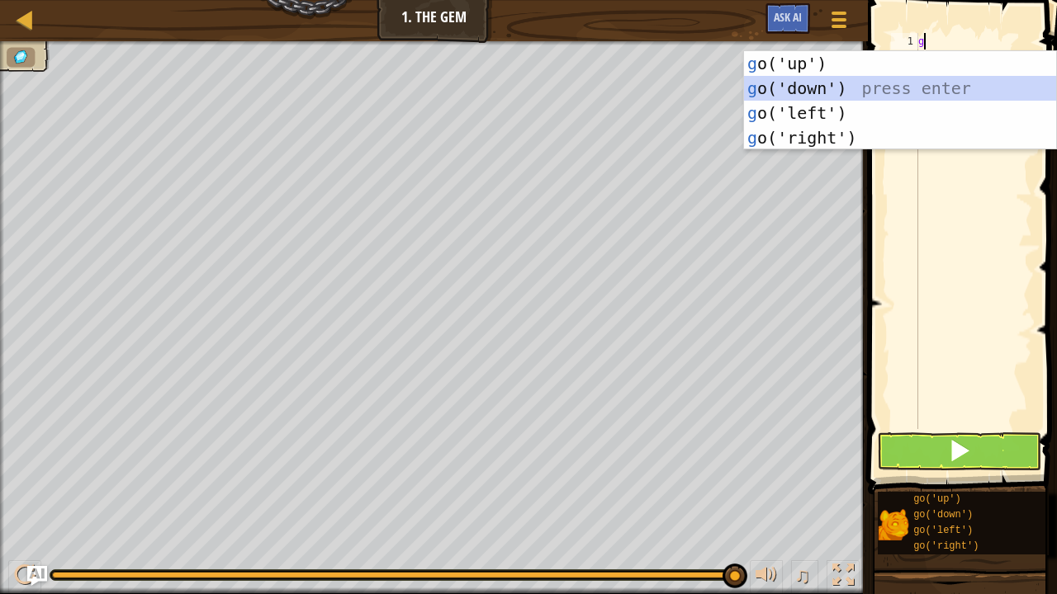
click at [825, 79] on div "g o('up') press enter g o('down') press enter g o('left') press enter g o('righ…" at bounding box center [900, 125] width 313 height 149
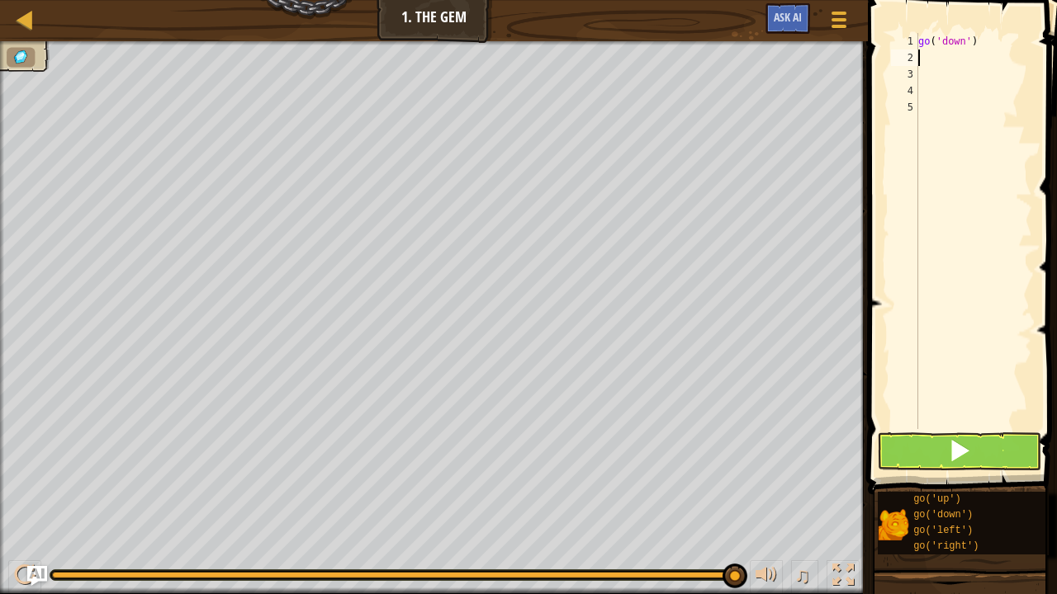
type textarea "g"
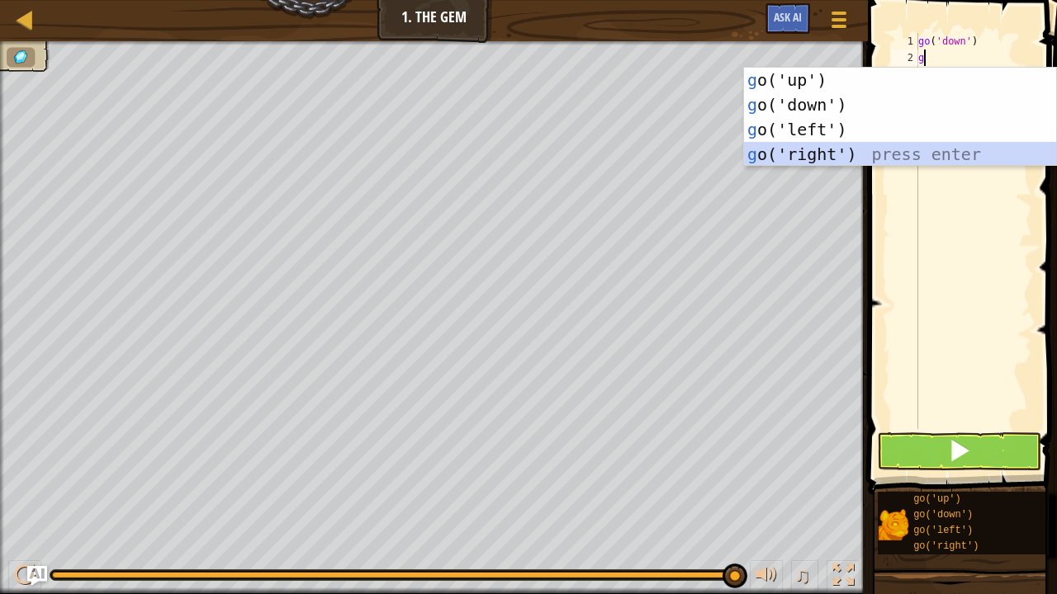
click at [814, 151] on div "g o('up') press enter g o('down') press enter g o('left') press enter g o('righ…" at bounding box center [900, 142] width 313 height 149
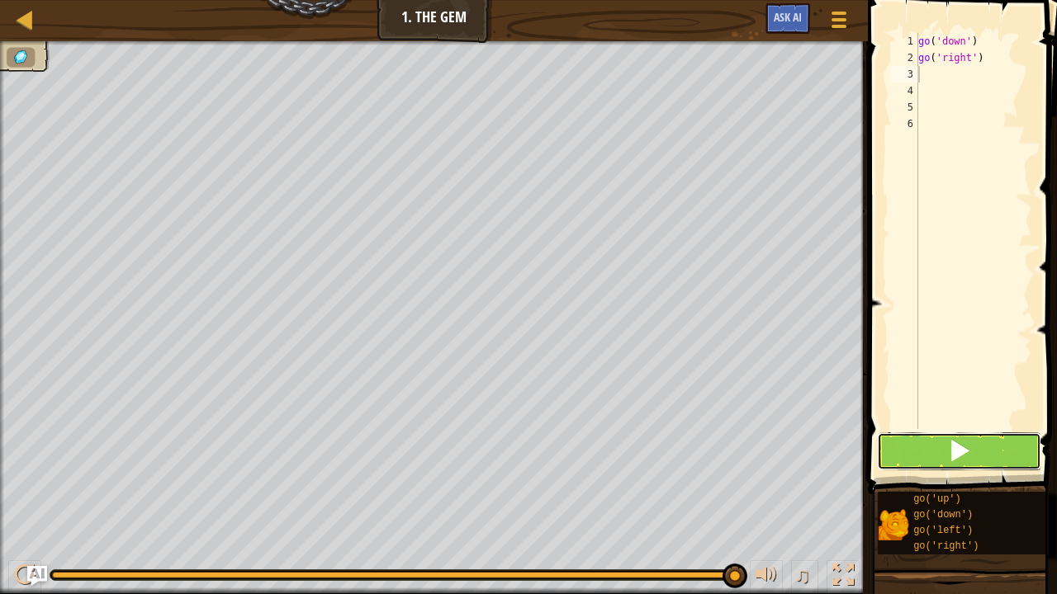
click at [947, 435] on button at bounding box center [959, 452] width 164 height 38
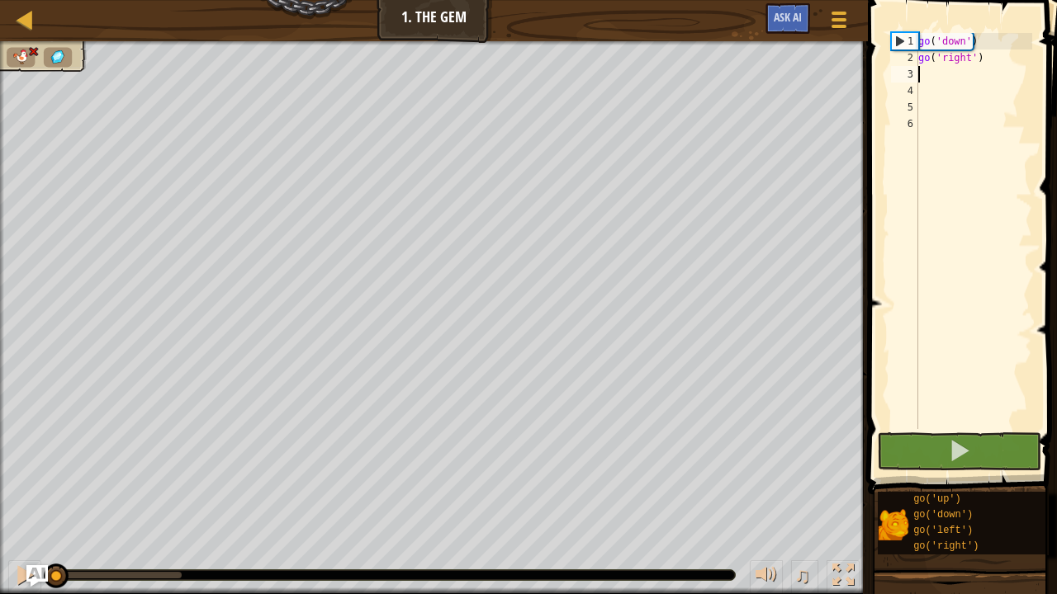
drag, startPoint x: 182, startPoint y: 569, endPoint x: 33, endPoint y: 572, distance: 148.6
click at [33, 482] on div "Map Junior 1. The Gem Game Menu Ask AI 1 הההההההההההההההההההההההההההההההההההההה…" at bounding box center [528, 297] width 1057 height 594
click at [925, 73] on div "go ( 'down' ) go ( 'right' )" at bounding box center [973, 247] width 117 height 429
drag, startPoint x: 925, startPoint y: 69, endPoint x: 918, endPoint y: 50, distance: 20.1
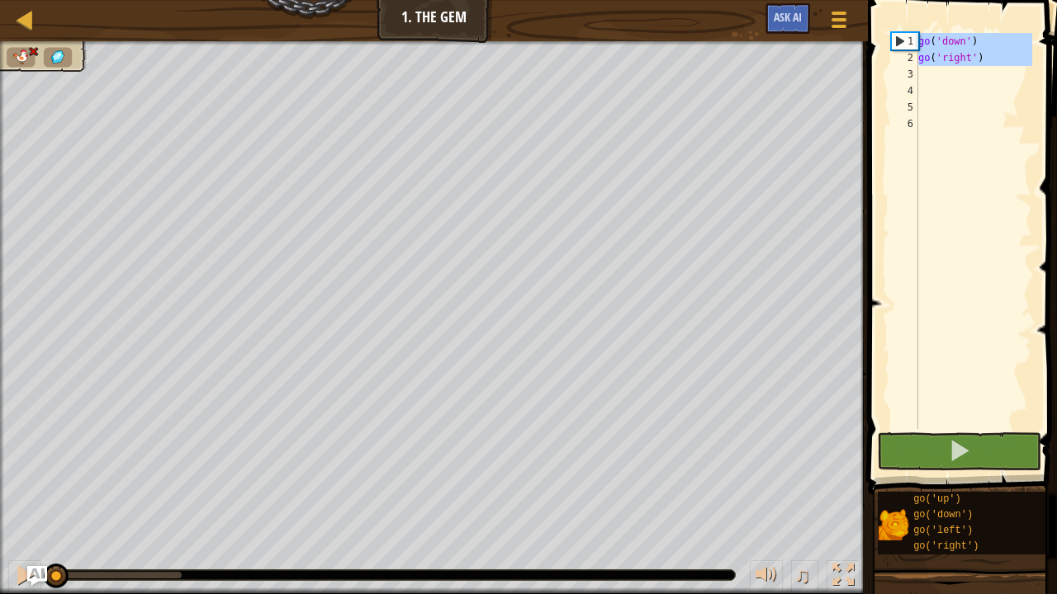
click at [917, 31] on div "1 2 3 4 5 6 go ( 'down' ) go ( 'right' ) הההההההההההההההההההההההההההההההההההההה…" at bounding box center [960, 279] width 194 height 543
type textarea "go('down') go('right')"
click at [928, 69] on div "go ( 'down' ) go ( 'right' )" at bounding box center [973, 231] width 117 height 396
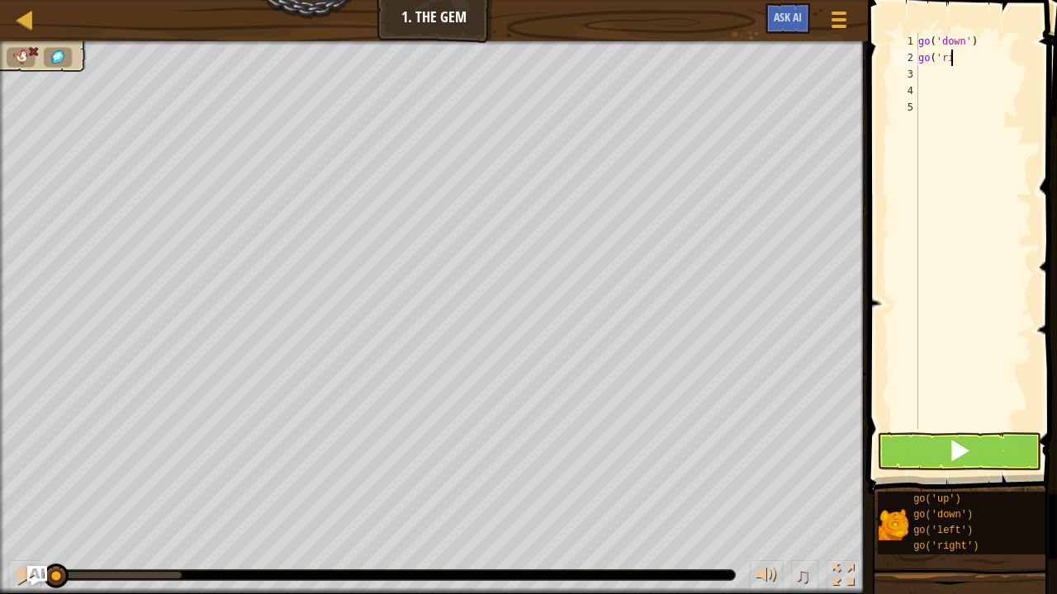
type textarea "go('r"
click at [933, 68] on div "go ( 'down' ) go ( 'r" at bounding box center [973, 247] width 117 height 429
click at [932, 71] on div "go ( 'down' ) go ( 'r" at bounding box center [973, 247] width 117 height 429
drag, startPoint x: 934, startPoint y: 71, endPoint x: 915, endPoint y: 41, distance: 35.7
click at [915, 41] on div "1 2 3 4 5 go ( 'down' ) go ( 'r ההההההההההההההההההההההההההההההההההההההההההההההה…" at bounding box center [959, 231] width 144 height 396
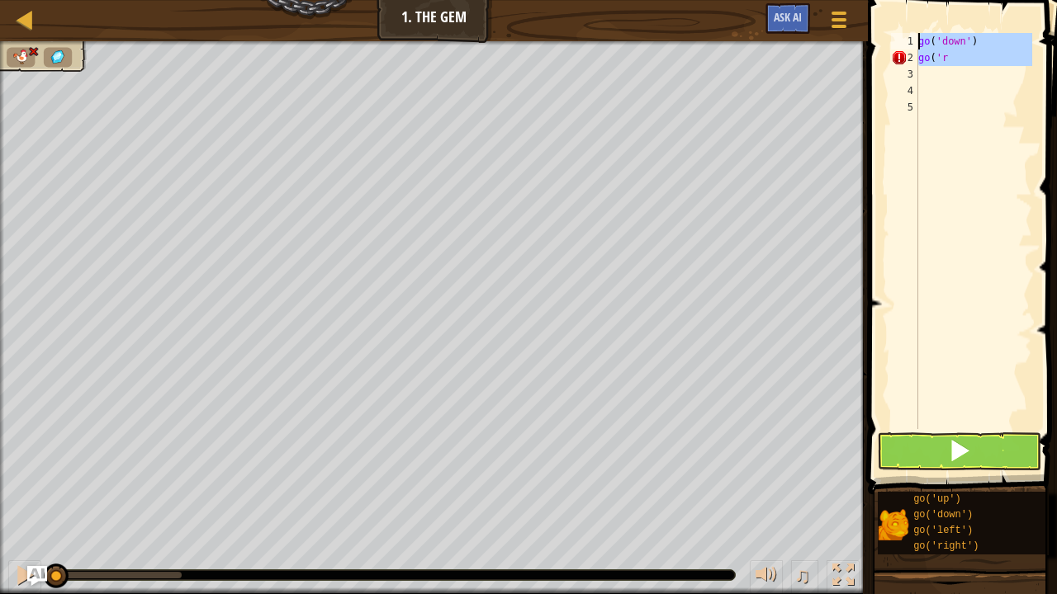
type textarea "go('down') go('r"
type textarea "g"
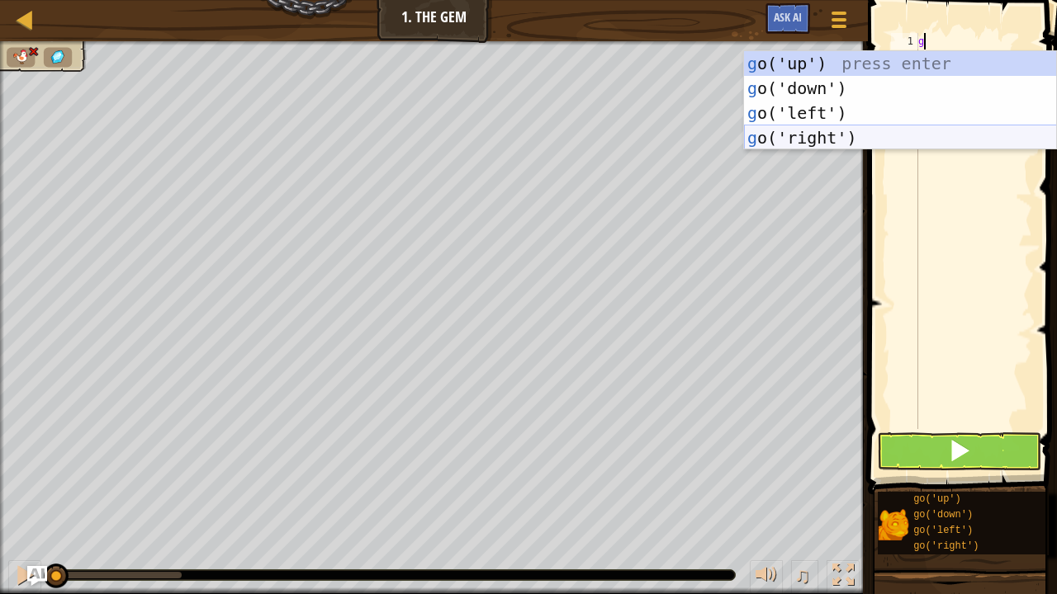
click at [866, 133] on div "g o('up') press enter g o('down') press enter g o('left') press enter g o('righ…" at bounding box center [900, 125] width 313 height 149
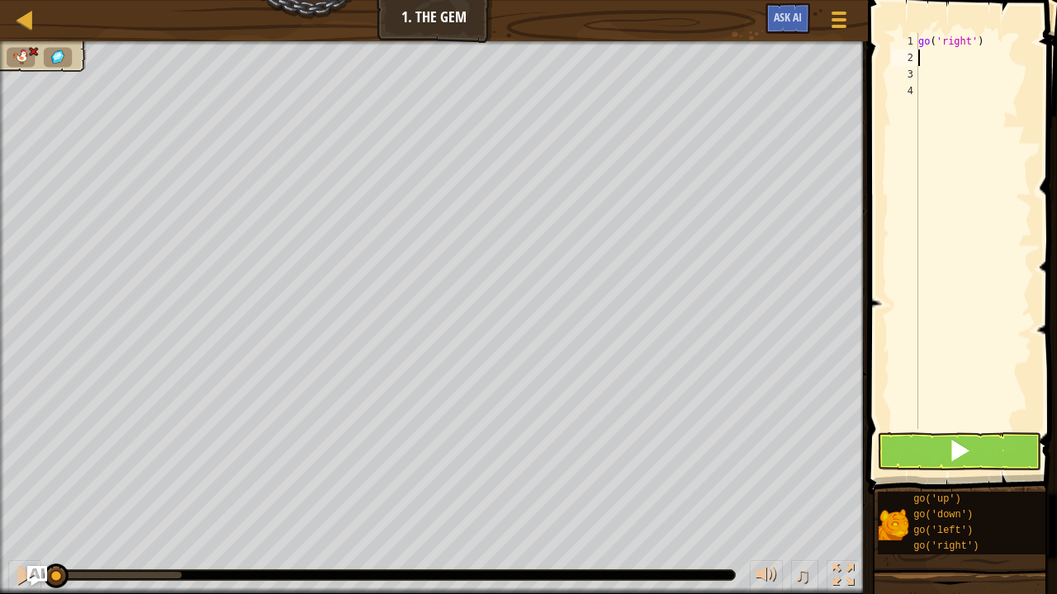
type textarea "g"
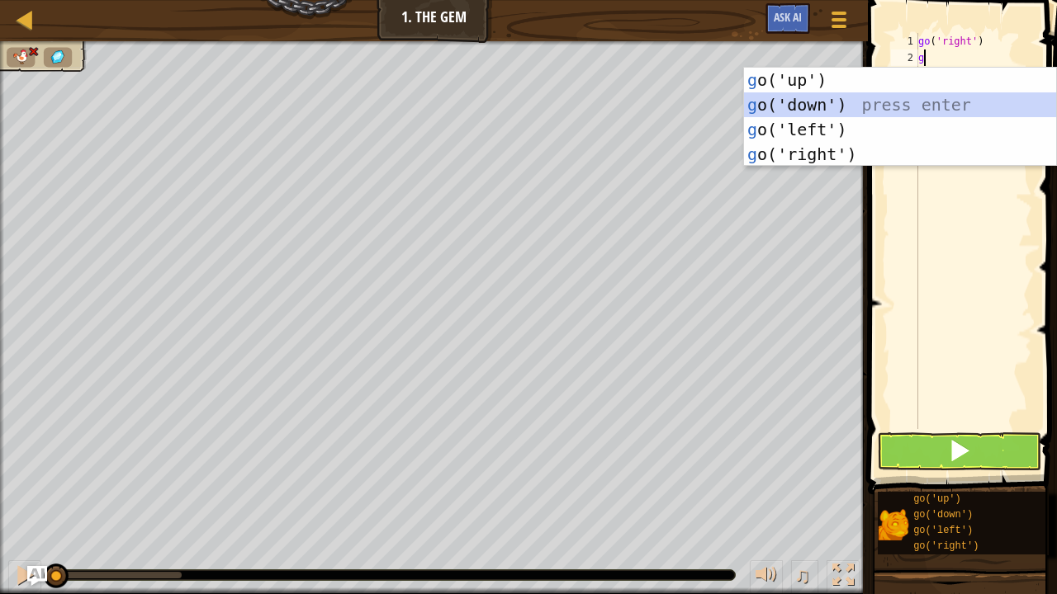
click at [863, 99] on div "g o('up') press enter g o('down') press enter g o('left') press enter g o('righ…" at bounding box center [900, 142] width 313 height 149
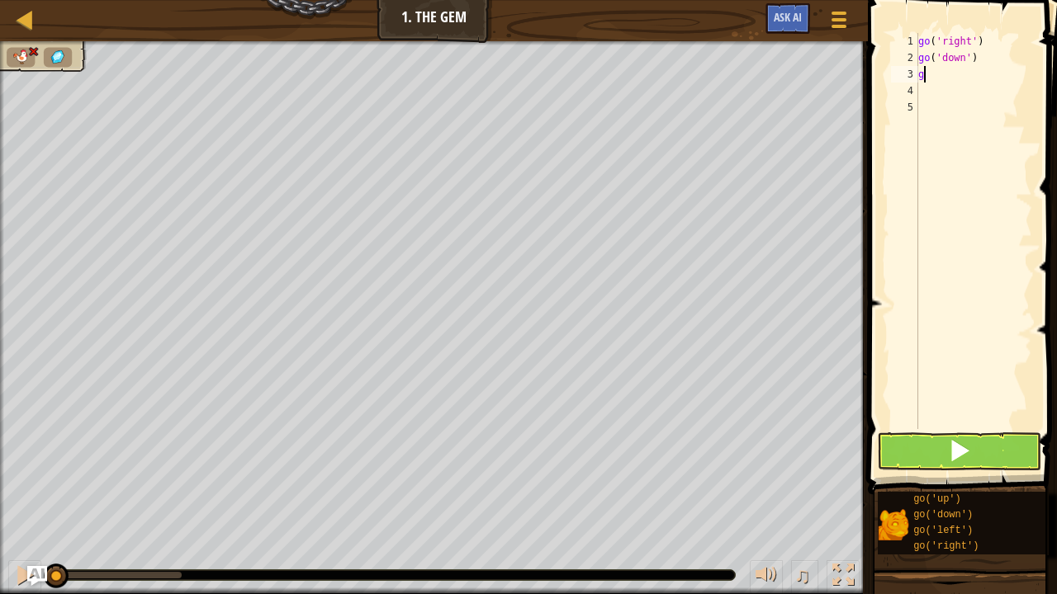
click at [934, 69] on div "go ( 'right' ) go ( 'down' ) g" at bounding box center [973, 247] width 117 height 429
type textarea "g"
click at [882, 166] on span at bounding box center [964, 223] width 202 height 543
click at [944, 76] on div "go ( 'right' ) go ( 'down' ) g" at bounding box center [973, 247] width 117 height 429
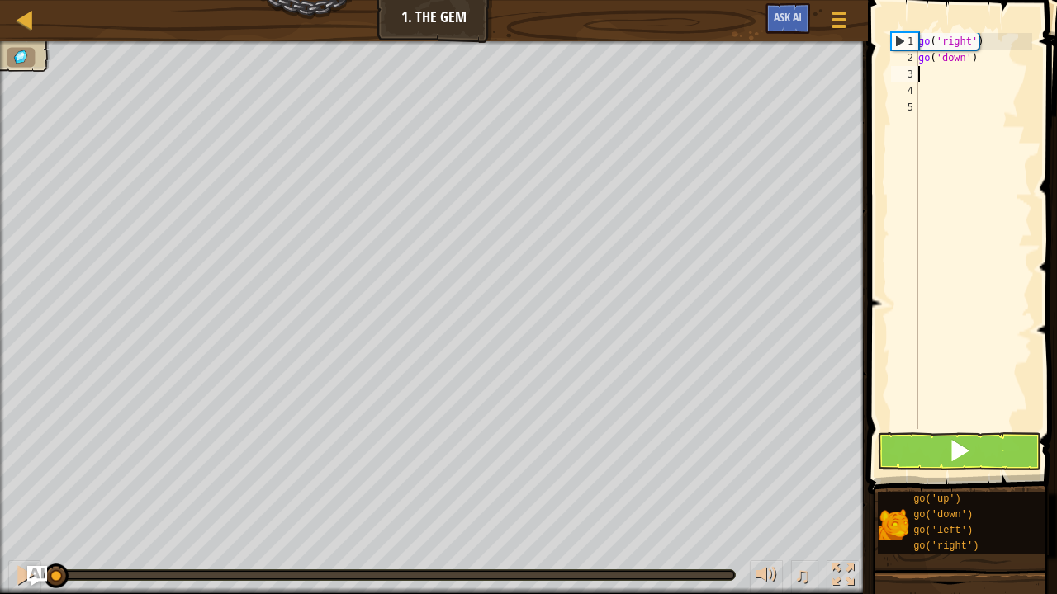
type textarea "g"
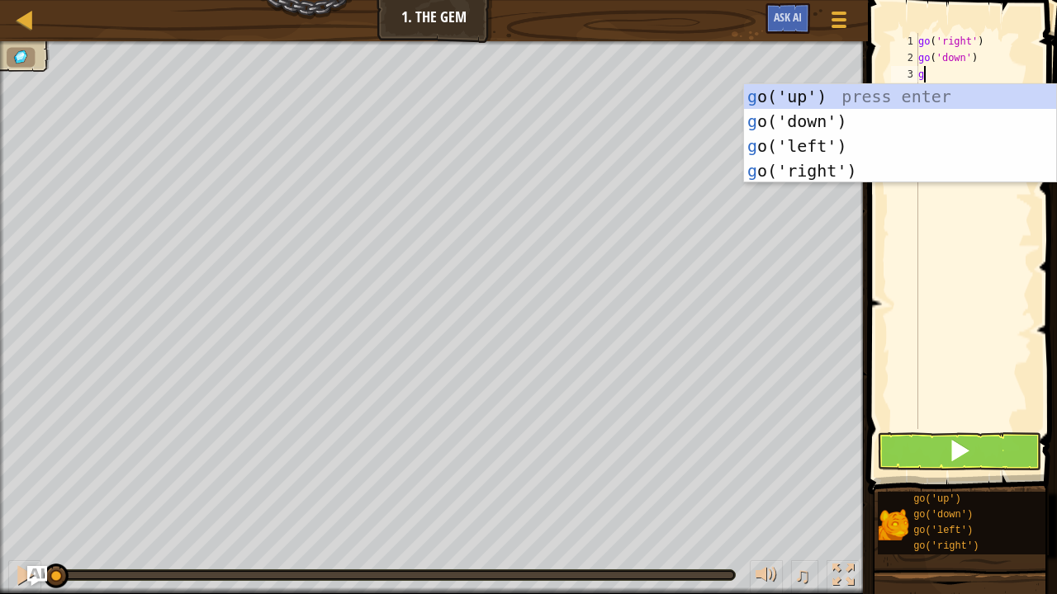
click at [936, 78] on div "go ( 'right' ) go ( 'down' ) g" at bounding box center [973, 247] width 117 height 429
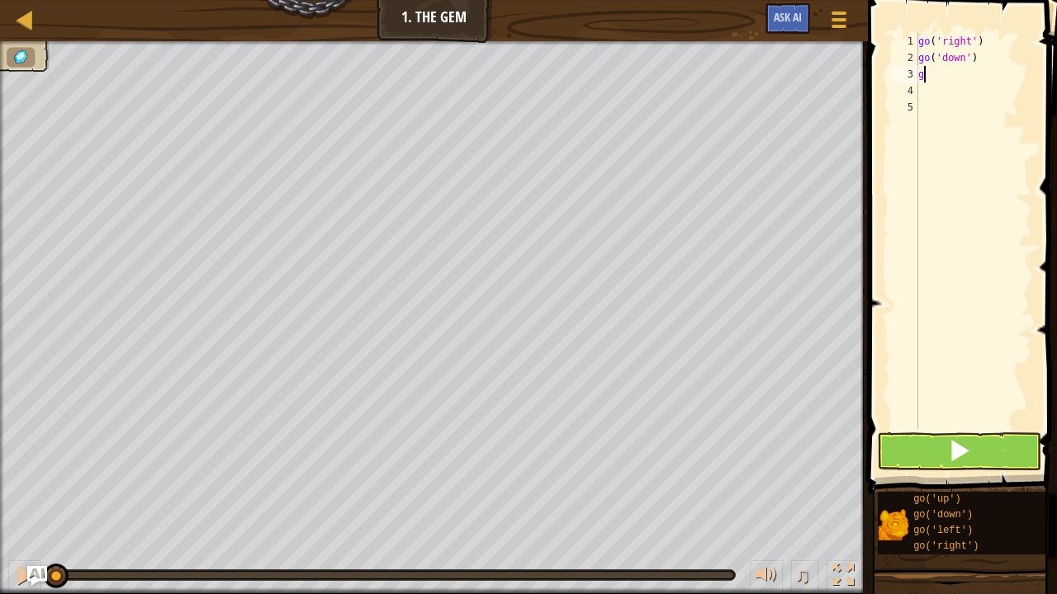
click at [932, 74] on div "go ( 'right' ) go ( 'down' ) g" at bounding box center [973, 247] width 117 height 429
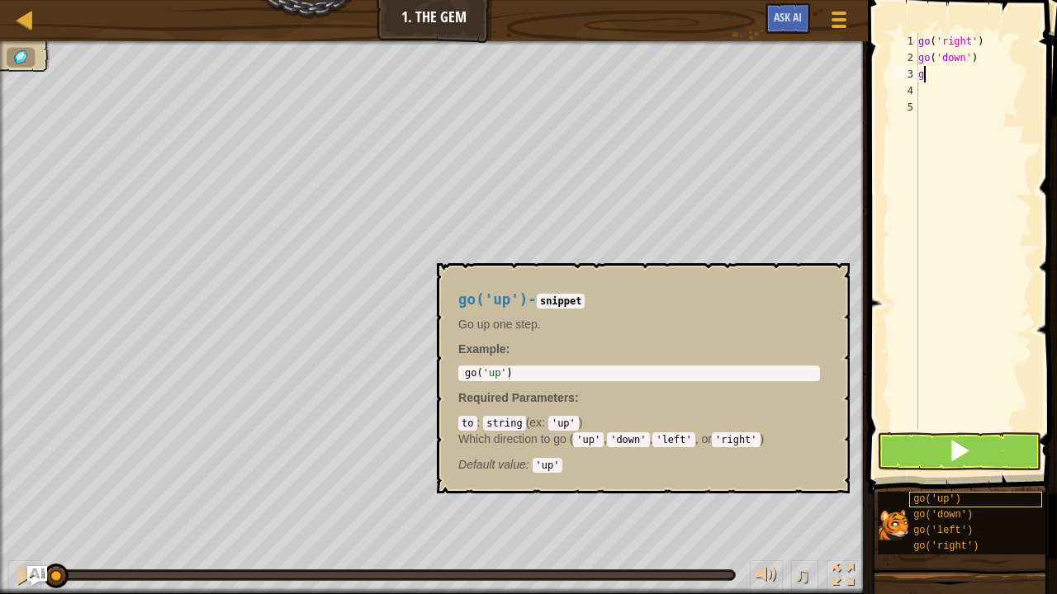
scroll to position [12, 0]
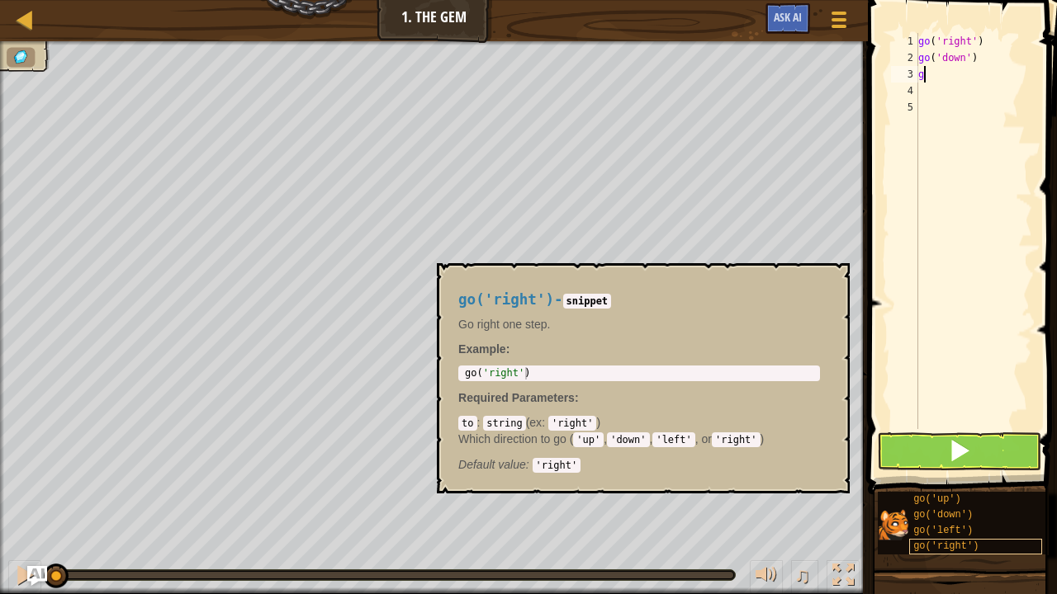
type textarea "g"
click at [969, 482] on span "go('right')" at bounding box center [945, 547] width 65 height 12
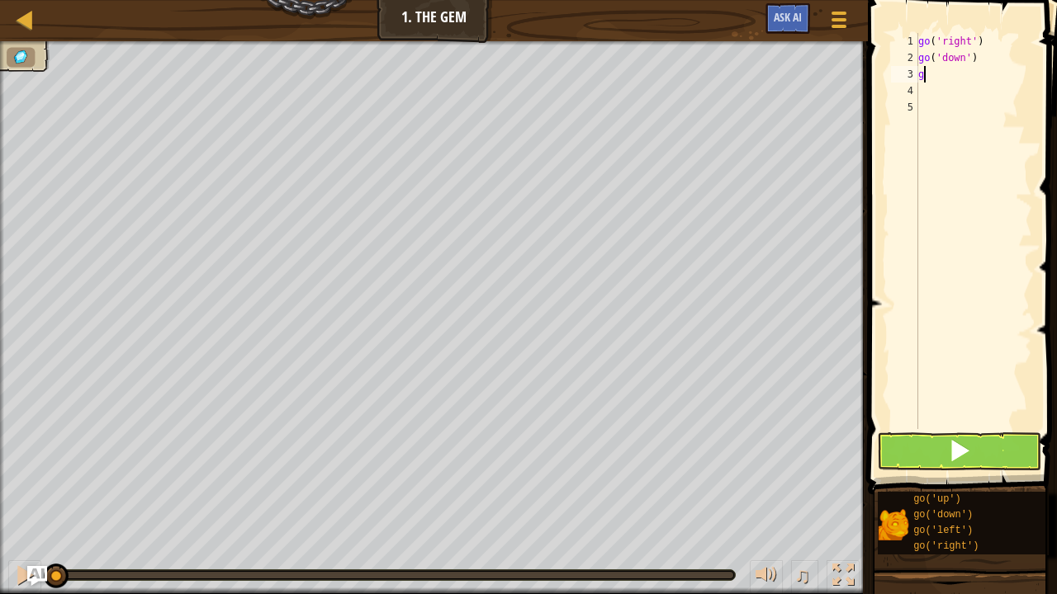
click at [929, 71] on div "go ( 'right' ) go ( 'down' ) g" at bounding box center [973, 247] width 117 height 429
click at [928, 71] on div "go ( 'right' ) go ( 'down' ) g" at bounding box center [973, 247] width 117 height 429
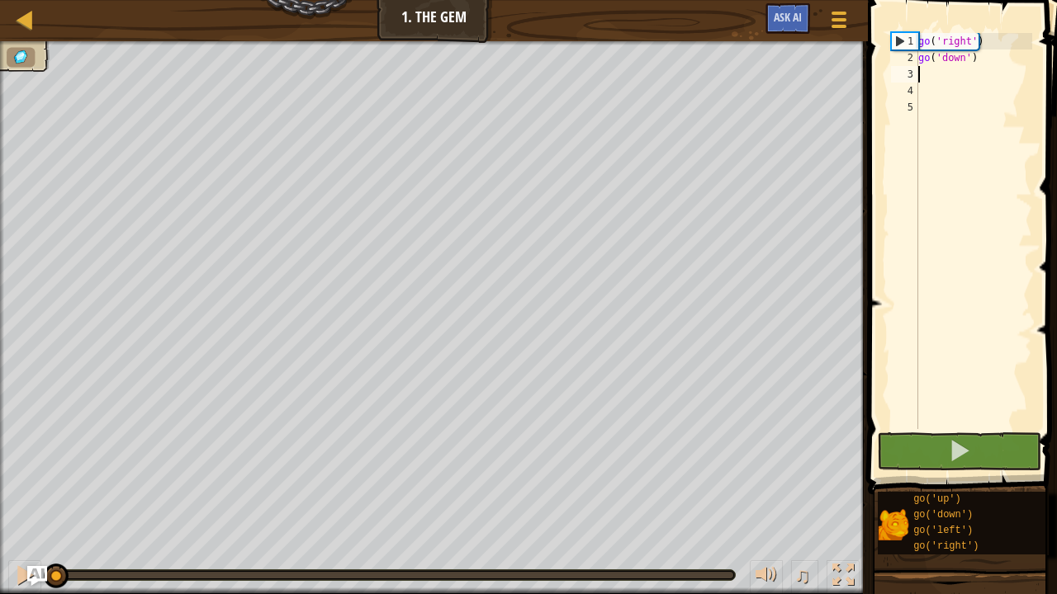
click at [926, 80] on div "go ( 'right' ) go ( 'down' )" at bounding box center [973, 247] width 117 height 429
type textarea "go('"
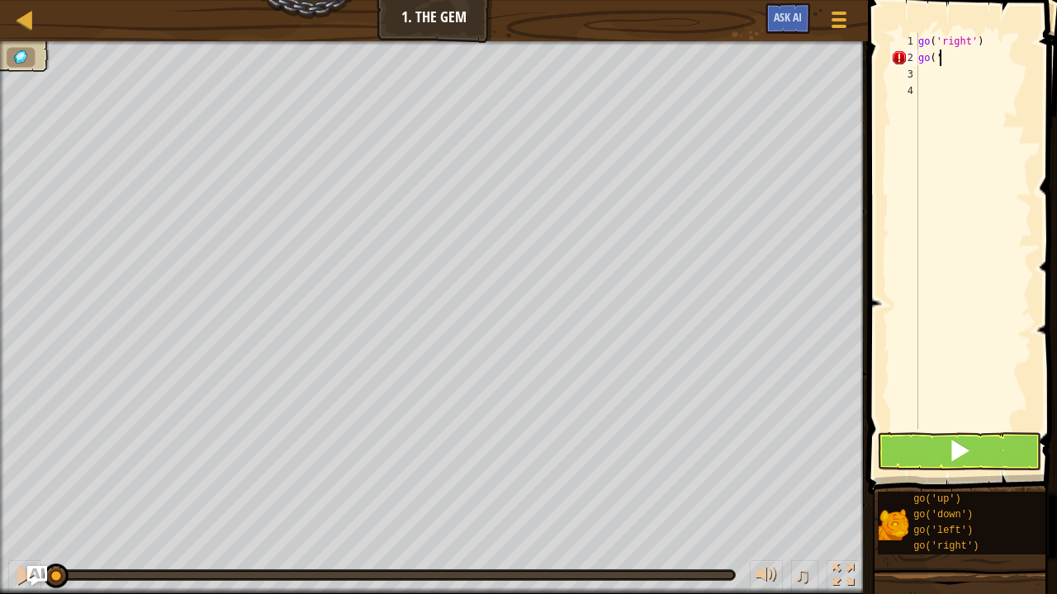
click at [938, 78] on div "go ( 'right' ) go ( '" at bounding box center [973, 247] width 117 height 429
drag, startPoint x: 943, startPoint y: 56, endPoint x: 909, endPoint y: 58, distance: 33.9
click at [909, 58] on div "1 2 3 4 go ( 'right' ) go ( ' ההההההההההההההההההההההההההההההההההההההההההההההההה…" at bounding box center [959, 231] width 144 height 396
type textarea "go('"
click at [953, 55] on div "go ( 'right' )" at bounding box center [973, 247] width 117 height 429
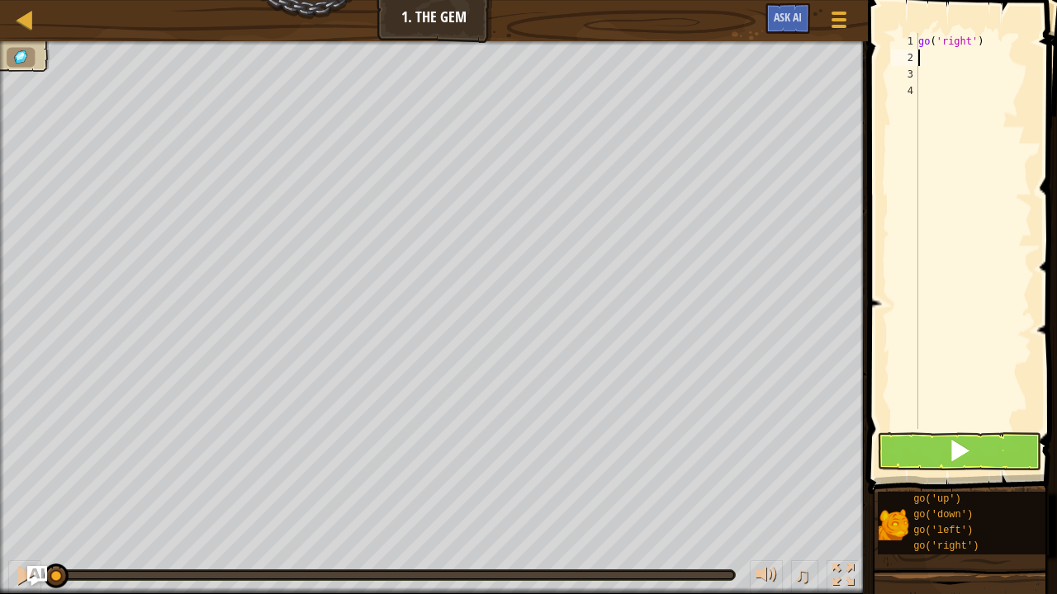
click at [949, 59] on div "go ( 'right' )" at bounding box center [973, 247] width 117 height 429
click at [944, 57] on div "go ( 'right' )" at bounding box center [973, 247] width 117 height 429
type textarea "g"
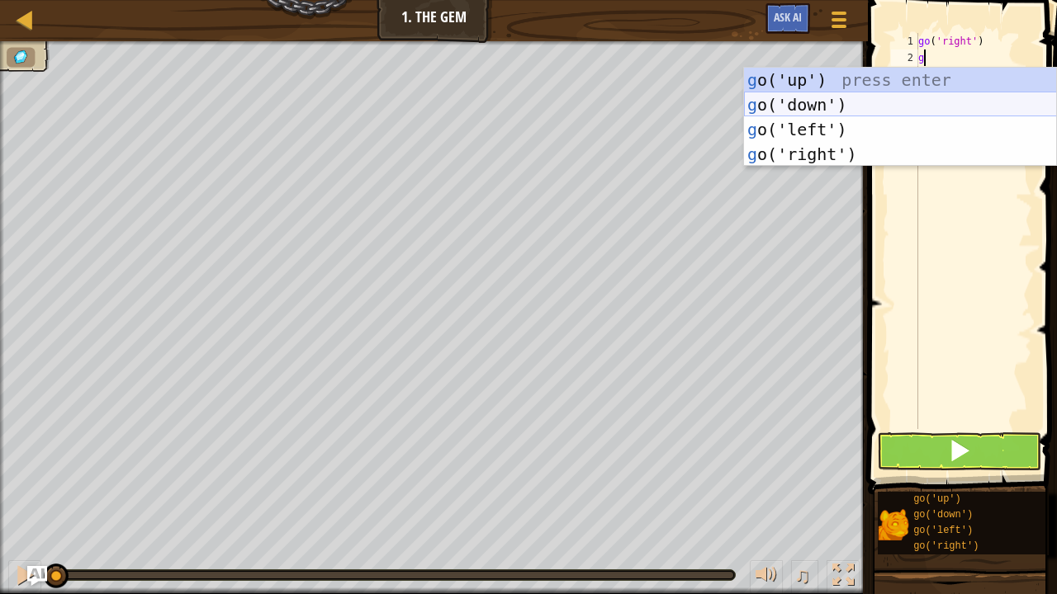
click at [829, 102] on div "g o('up') press enter g o('down') press enter g o('left') press enter g o('righ…" at bounding box center [900, 142] width 313 height 149
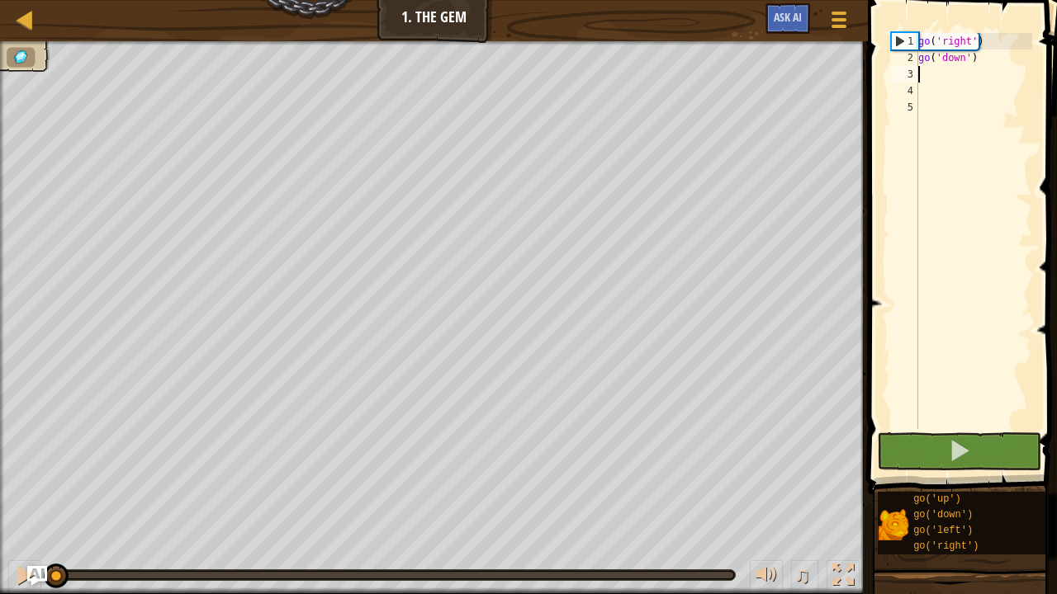
type textarea "g"
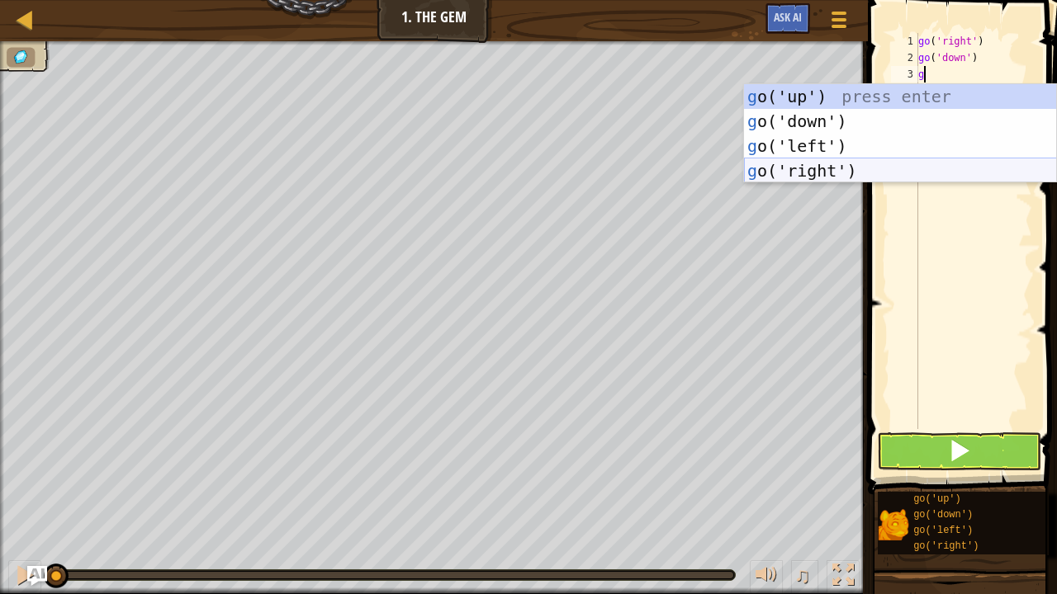
click at [850, 169] on div "g o('up') press enter g o('down') press enter g o('left') press enter g o('righ…" at bounding box center [900, 158] width 313 height 149
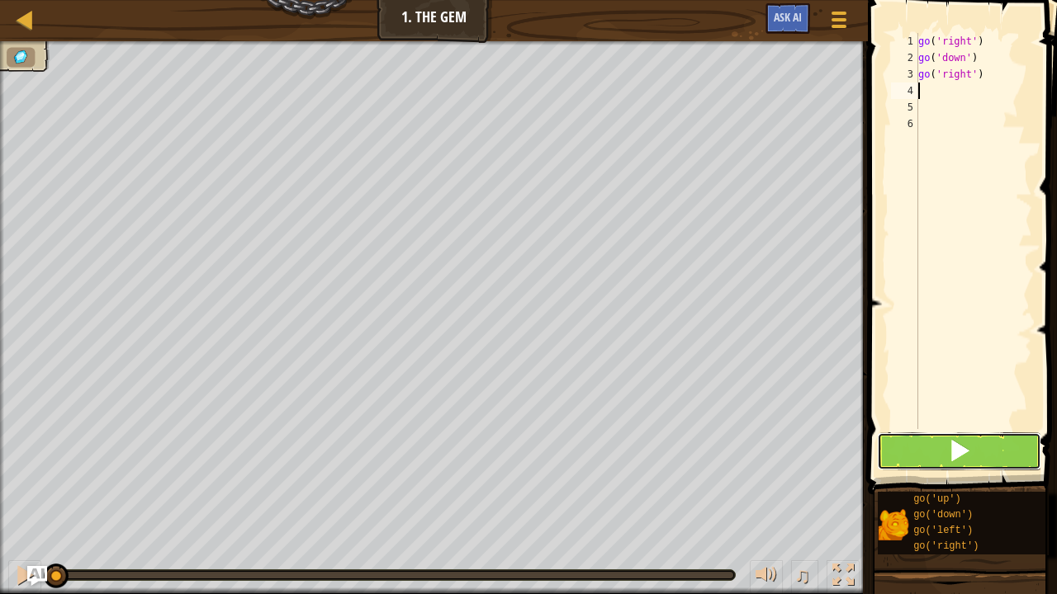
click at [967, 448] on span at bounding box center [959, 450] width 23 height 23
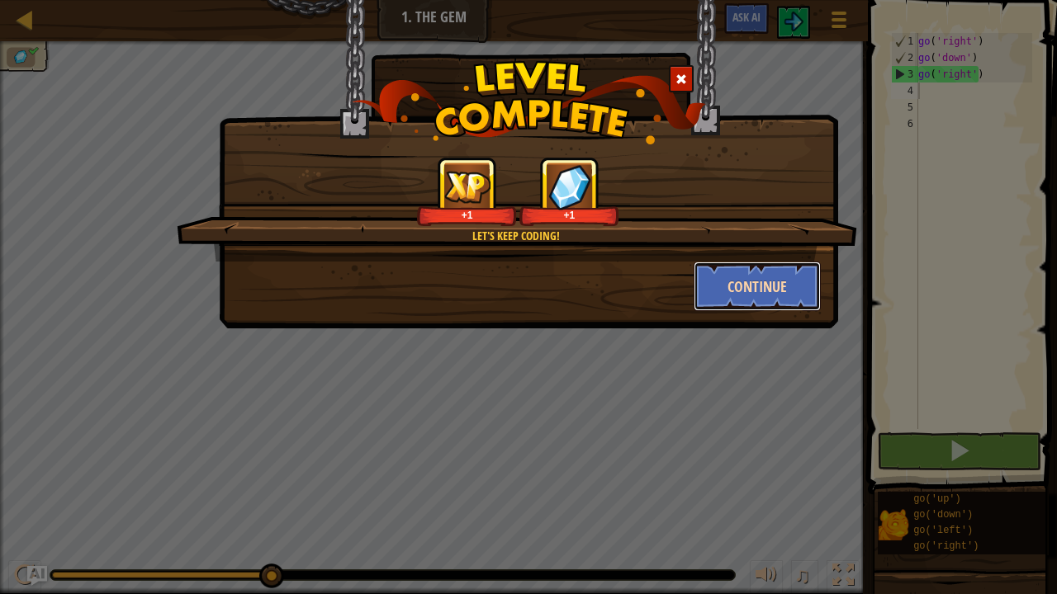
click at [778, 279] on button "Continue" at bounding box center [757, 287] width 128 height 50
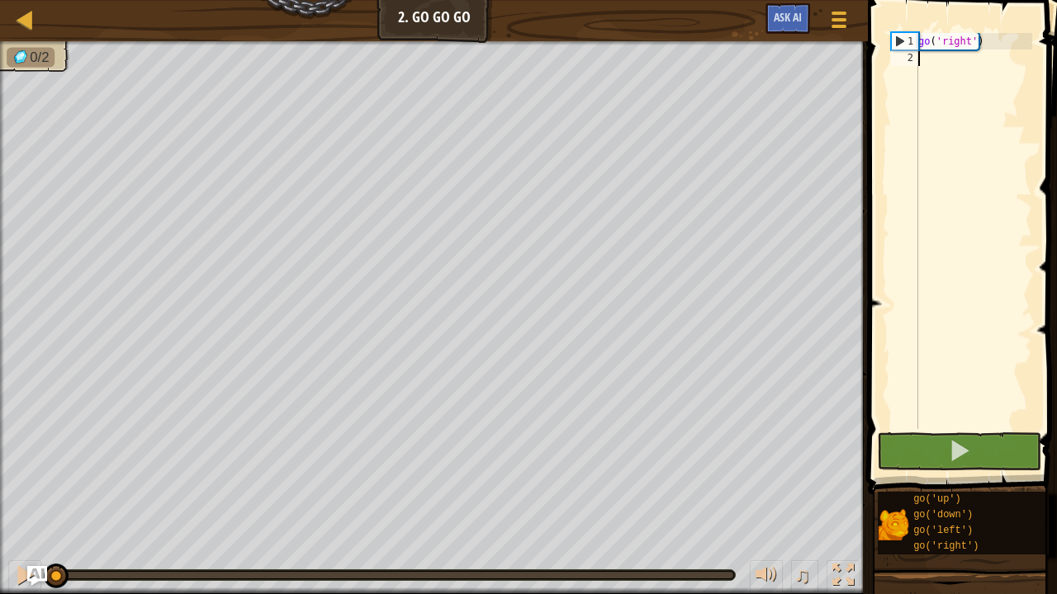
click at [926, 63] on div "go ( 'right' )" at bounding box center [973, 247] width 117 height 429
click at [975, 40] on div "go ( 'right' )" at bounding box center [973, 247] width 117 height 429
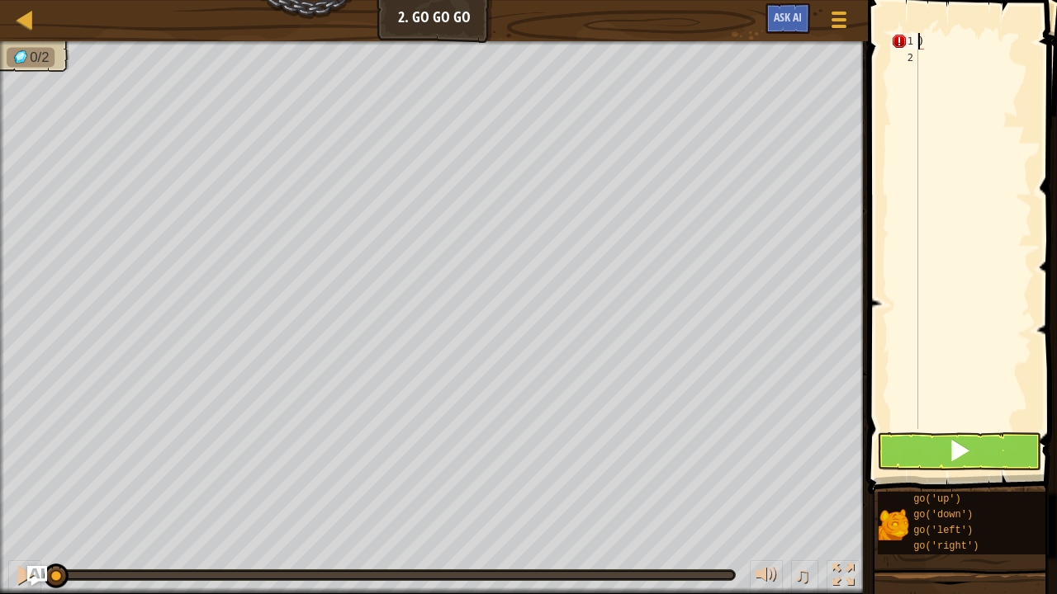
click at [925, 43] on div ")" at bounding box center [973, 247] width 117 height 429
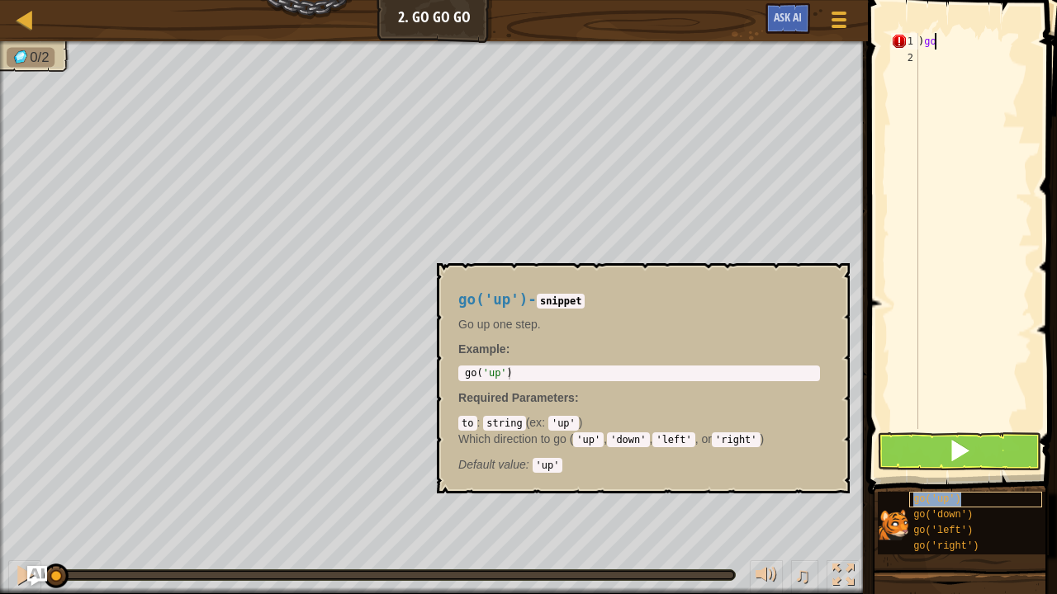
click at [933, 482] on span "go('up')" at bounding box center [937, 500] width 48 height 12
click at [507, 427] on code "string" at bounding box center [504, 423] width 42 height 15
click at [974, 44] on div ") go" at bounding box center [973, 247] width 117 height 429
type textarea ")"
click at [433, 17] on div "Map Junior 2. Go Go Go Game Menu Ask AI" at bounding box center [434, 20] width 868 height 41
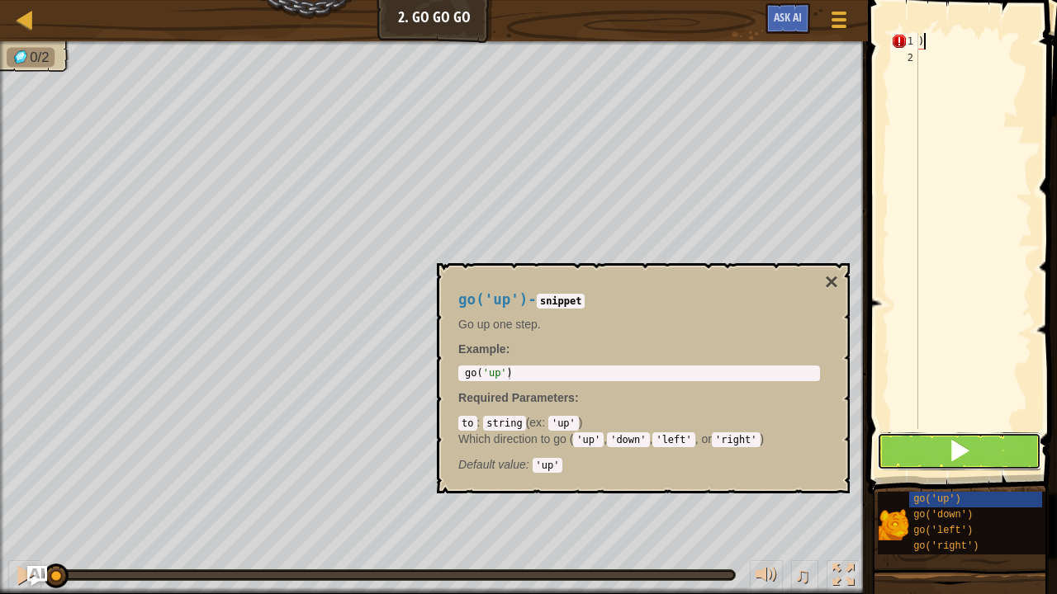
click at [934, 440] on button at bounding box center [959, 452] width 164 height 38
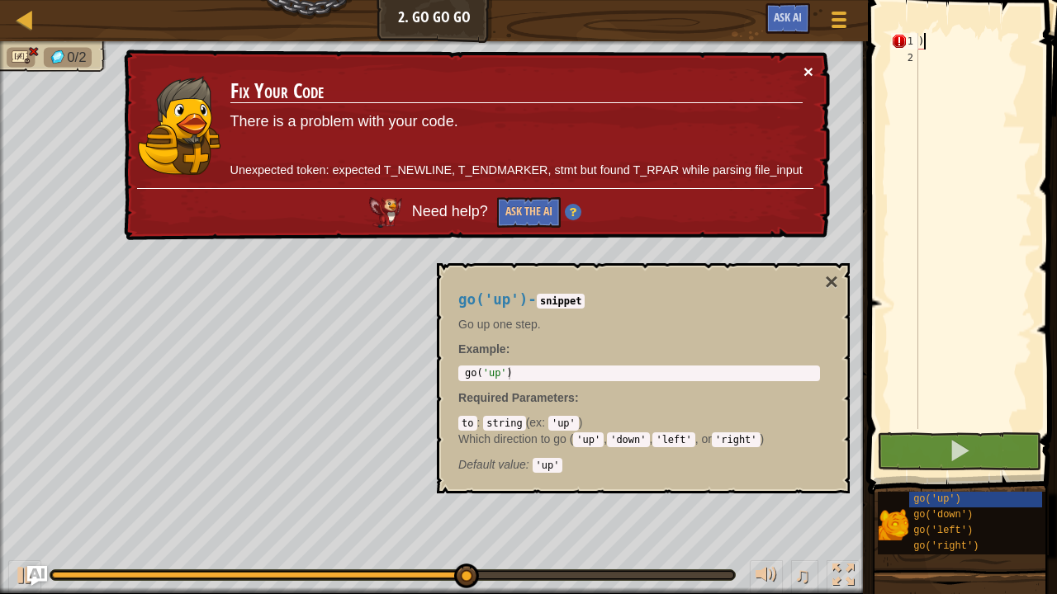
click at [811, 63] on button "×" at bounding box center [808, 71] width 10 height 17
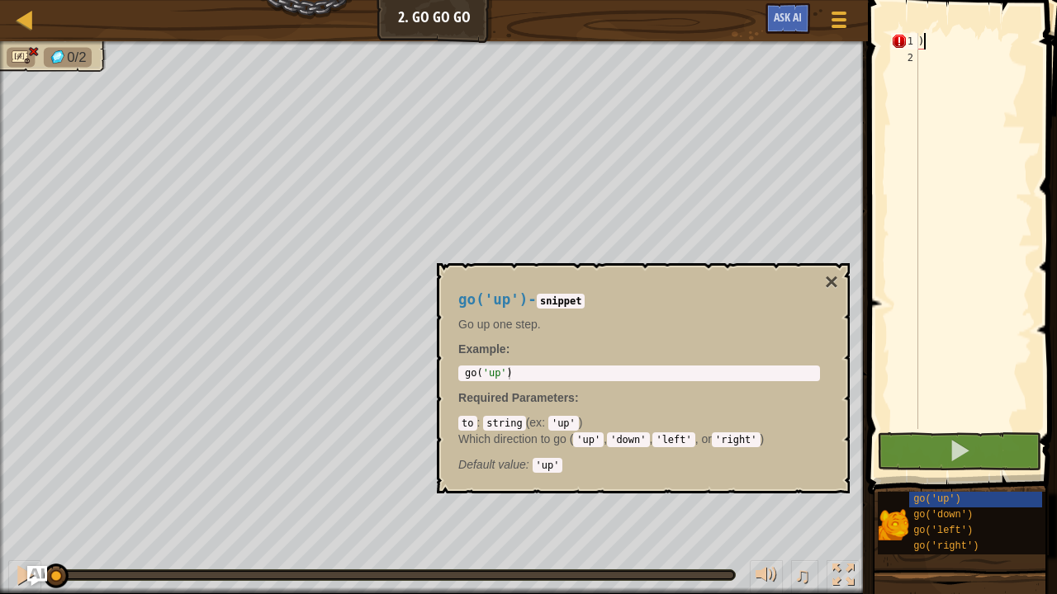
drag, startPoint x: 738, startPoint y: 567, endPoint x: 52, endPoint y: 548, distance: 686.3
click at [52, 482] on div "♫" at bounding box center [434, 571] width 868 height 50
click at [769, 482] on div at bounding box center [765, 575] width 21 height 21
click at [25, 12] on div at bounding box center [25, 19] width 21 height 21
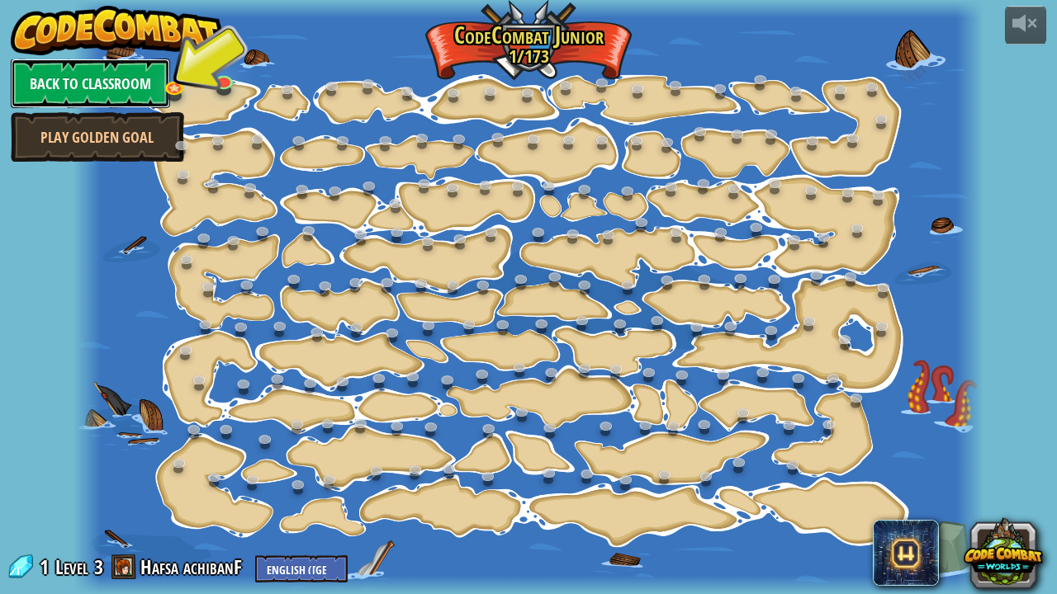
click at [124, 78] on link "Back to Classroom" at bounding box center [90, 84] width 159 height 50
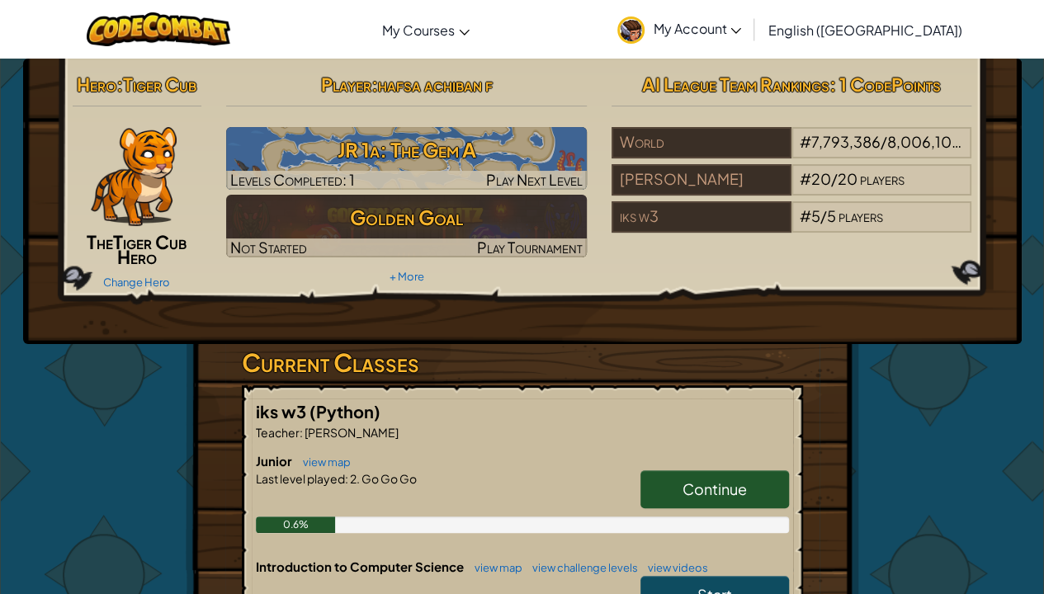
click at [703, 475] on link "Continue" at bounding box center [715, 490] width 149 height 38
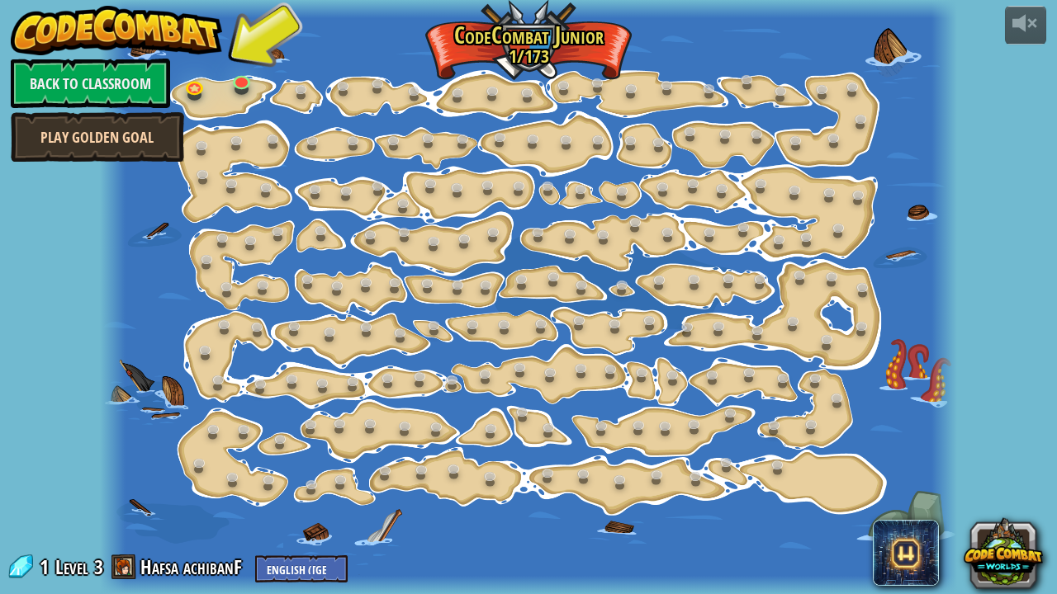
click at [135, 136] on link "Play Golden Goal" at bounding box center [97, 137] width 173 height 50
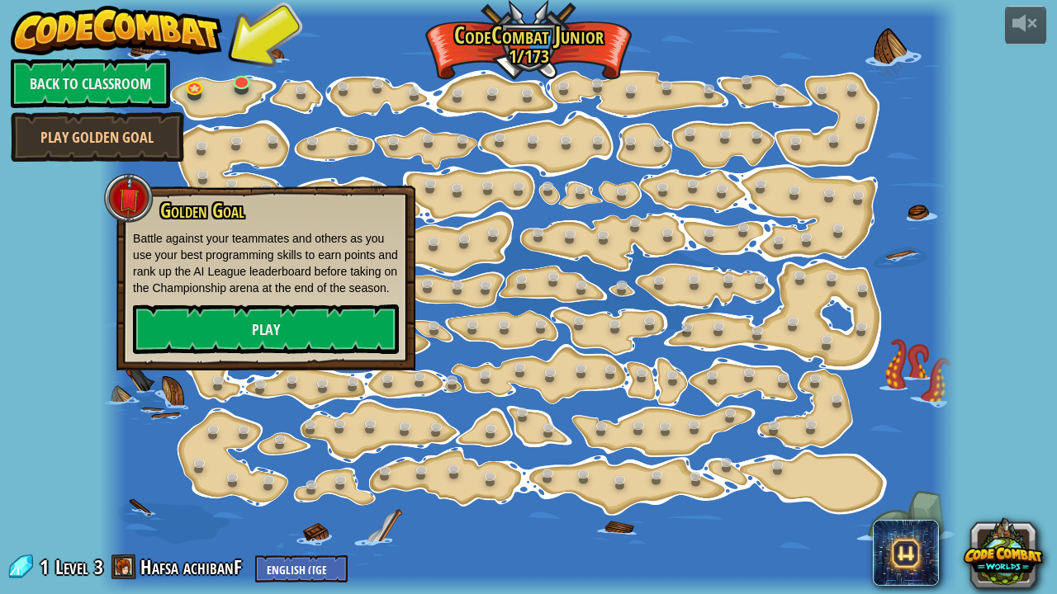
click at [771, 162] on div at bounding box center [528, 297] width 857 height 594
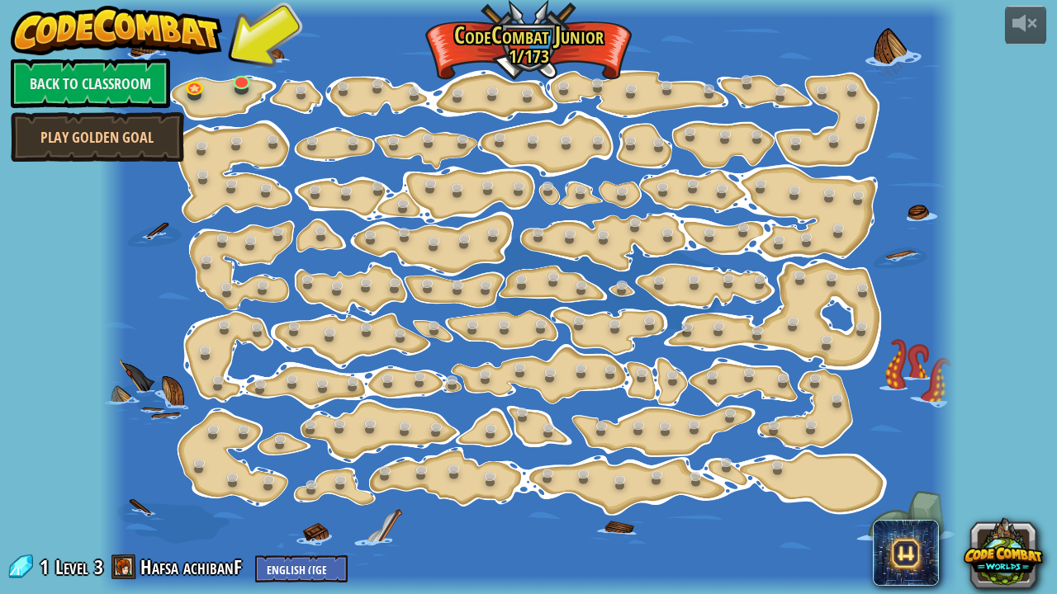
click at [59, 482] on span "Level" at bounding box center [71, 567] width 33 height 27
click at [132, 68] on link "Back to Classroom" at bounding box center [90, 84] width 159 height 50
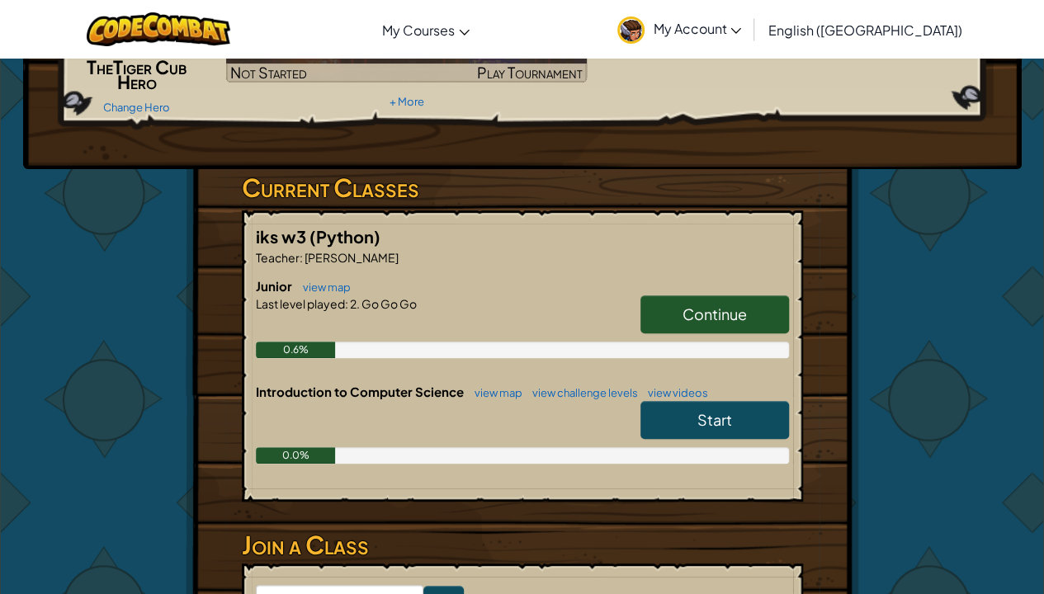
scroll to position [187, 0]
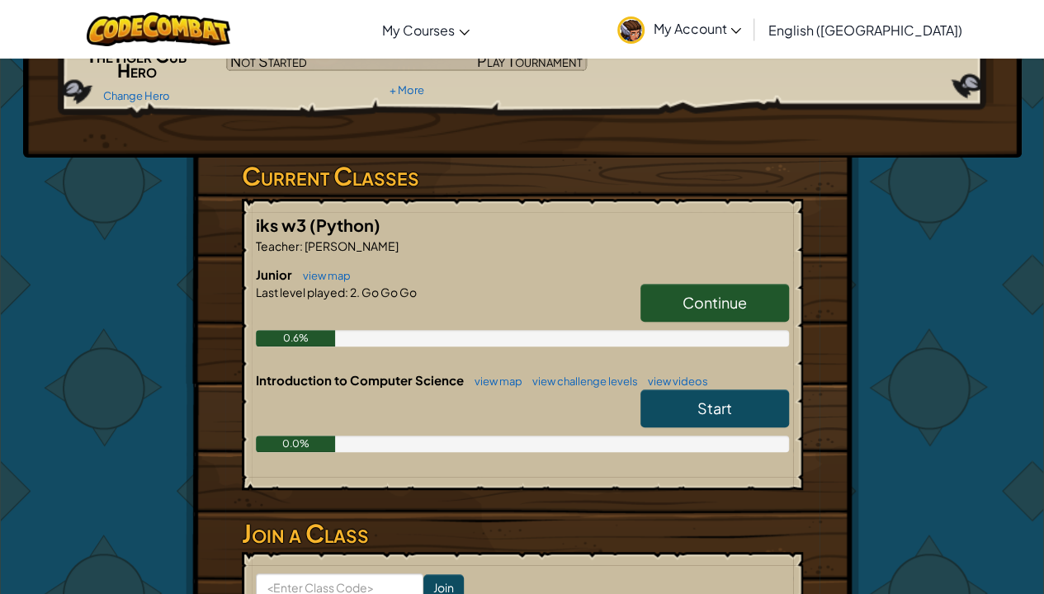
click at [731, 406] on span "Start" at bounding box center [715, 408] width 35 height 19
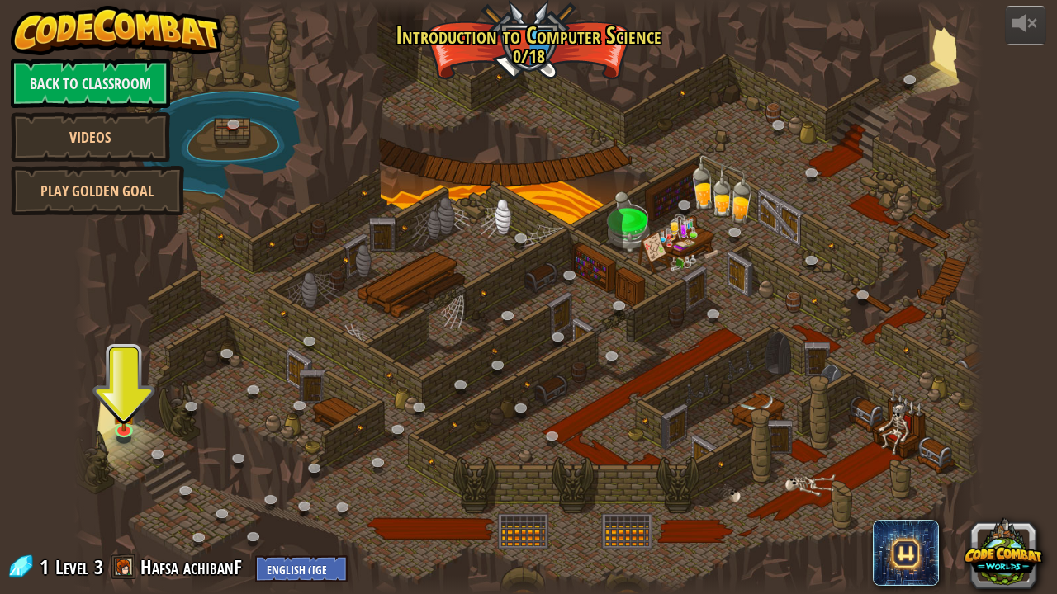
click at [469, 426] on div at bounding box center [528, 297] width 910 height 594
click at [538, 28] on div at bounding box center [528, 297] width 910 height 594
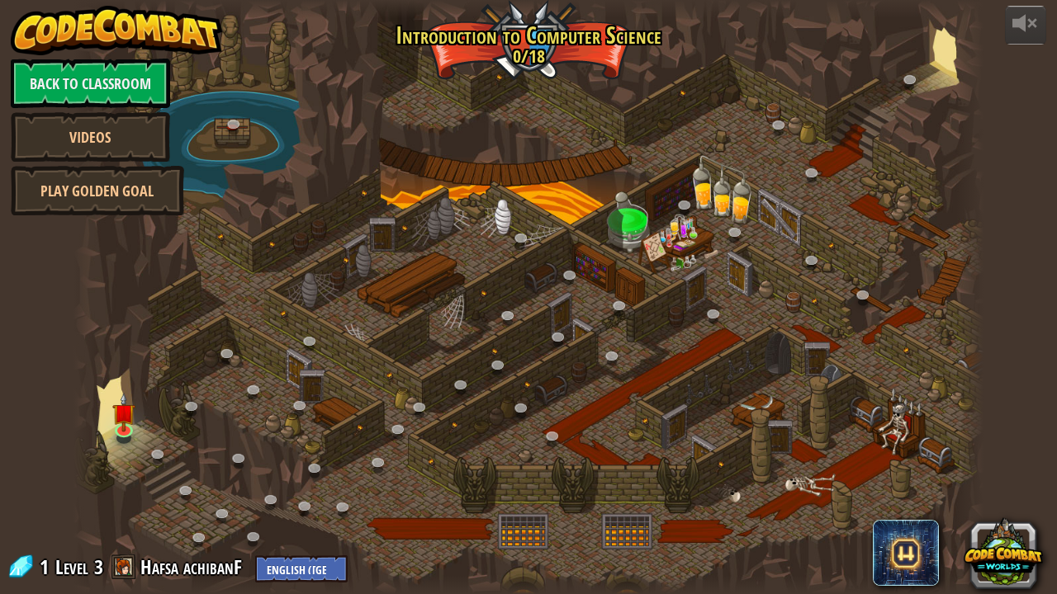
click at [538, 28] on div at bounding box center [528, 297] width 910 height 594
click at [553, 99] on div at bounding box center [528, 297] width 910 height 594
click at [515, 285] on div at bounding box center [528, 297] width 910 height 594
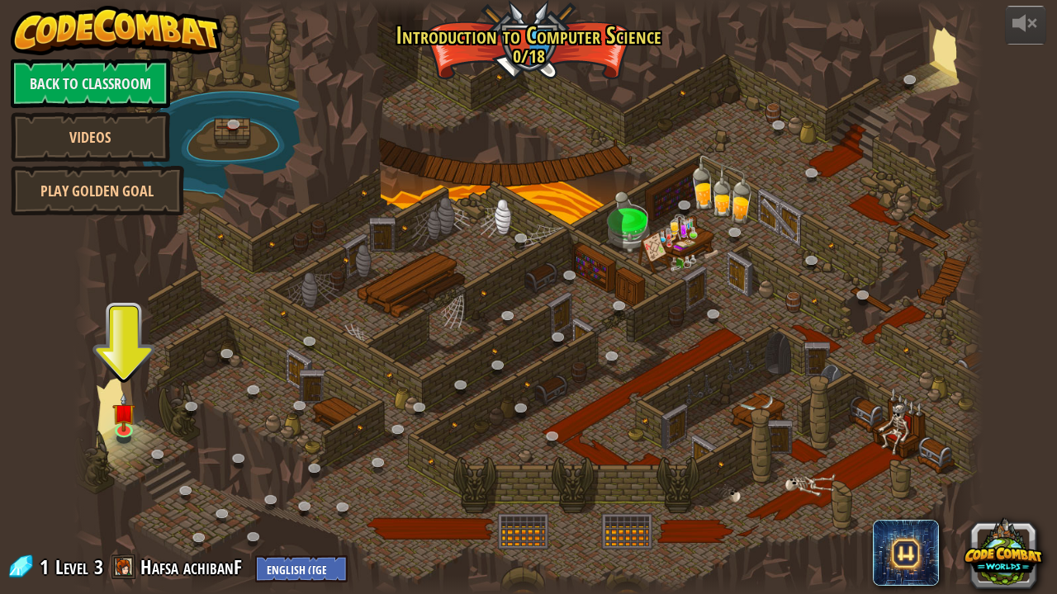
click at [515, 285] on div at bounding box center [528, 297] width 910 height 594
drag, startPoint x: 515, startPoint y: 285, endPoint x: 603, endPoint y: 192, distance: 127.3
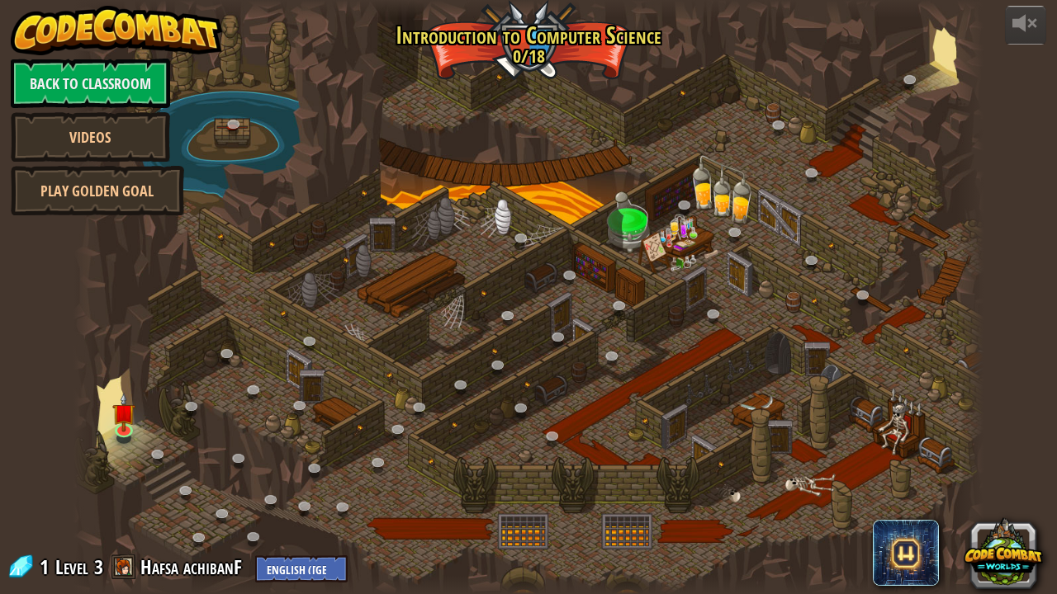
click at [603, 192] on div at bounding box center [528, 297] width 910 height 594
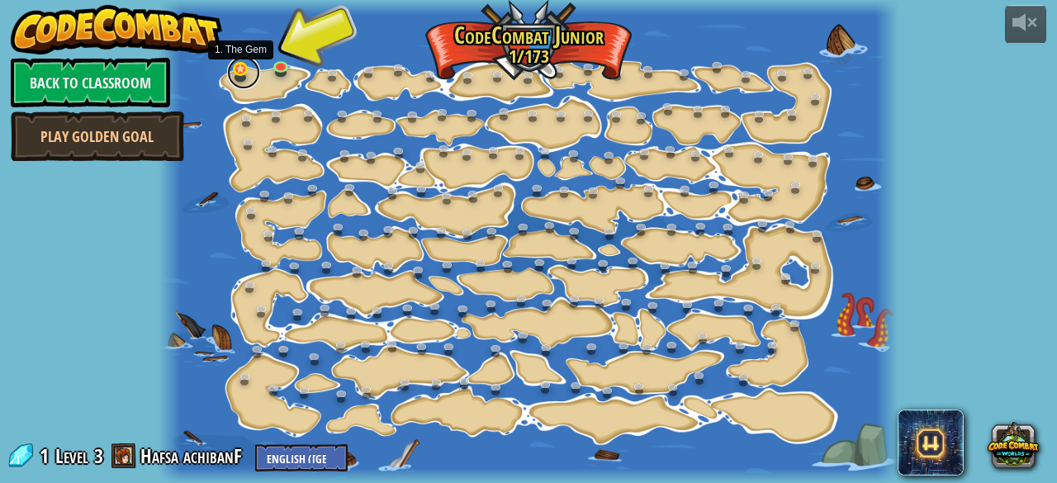
click at [234, 73] on link at bounding box center [243, 72] width 33 height 33
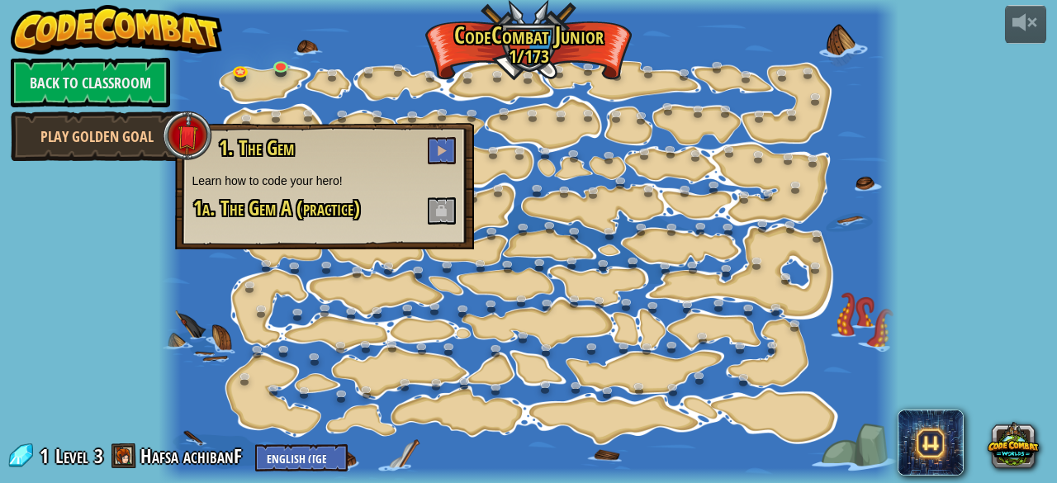
click at [350, 155] on h3 "1. The Gem" at bounding box center [337, 150] width 240 height 27
drag, startPoint x: 350, startPoint y: 155, endPoint x: 288, endPoint y: 179, distance: 66.4
click at [288, 179] on div "1. The Gem Learn how to code your hero! 1a. The Gem A (practice)" at bounding box center [325, 181] width 266 height 88
click at [326, 179] on p "Learn how to code your hero!" at bounding box center [325, 181] width 266 height 17
drag, startPoint x: 269, startPoint y: 178, endPoint x: 457, endPoint y: 141, distance: 191.8
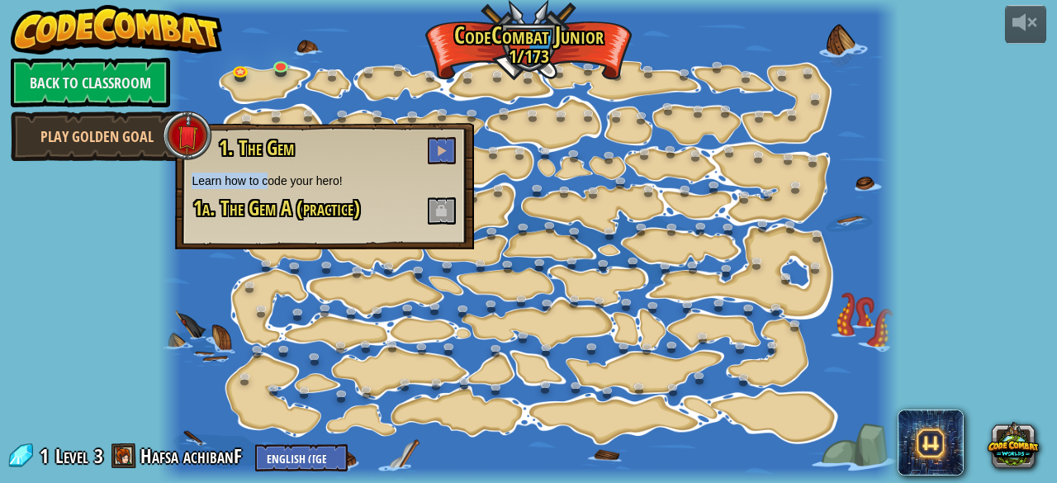
click at [457, 141] on div "1. The Gem Learn how to code your hero! 1a. The Gem A (practice)" at bounding box center [324, 186] width 299 height 126
click at [439, 144] on button at bounding box center [442, 150] width 28 height 27
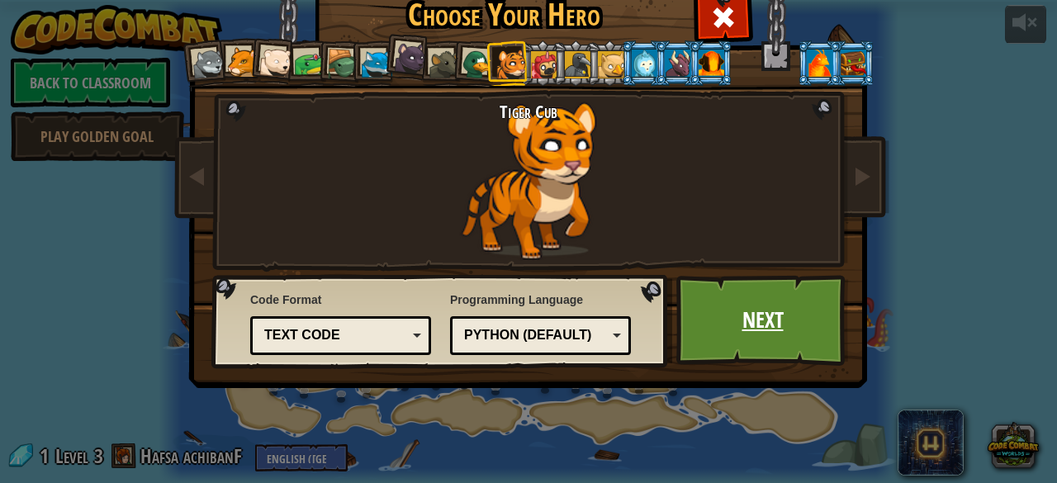
click at [736, 301] on link "Next" at bounding box center [762, 320] width 173 height 91
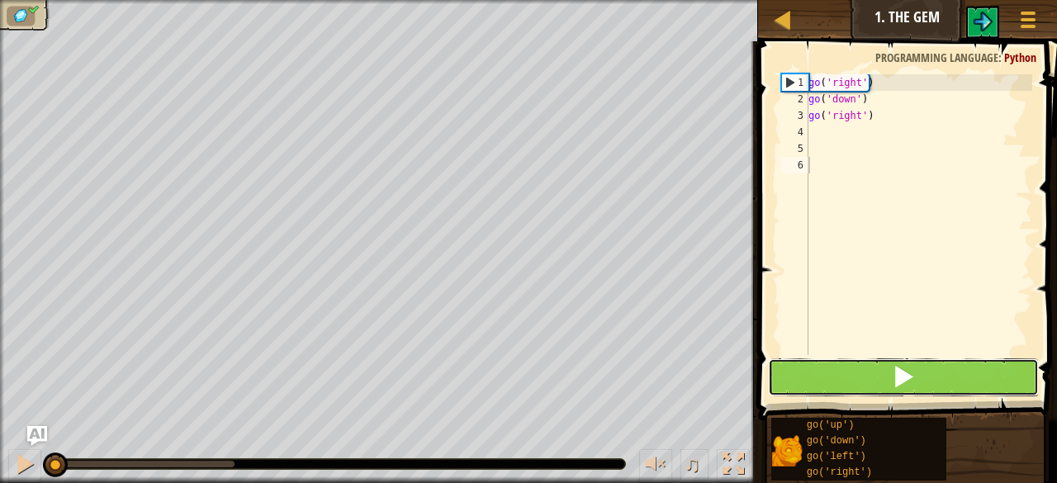
click at [844, 371] on button at bounding box center [903, 377] width 271 height 38
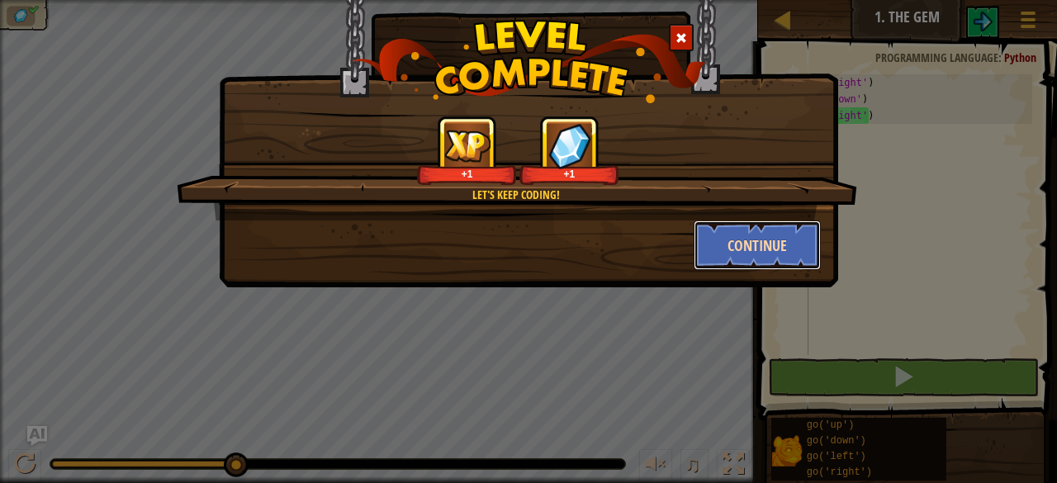
click at [754, 244] on button "Continue" at bounding box center [757, 245] width 128 height 50
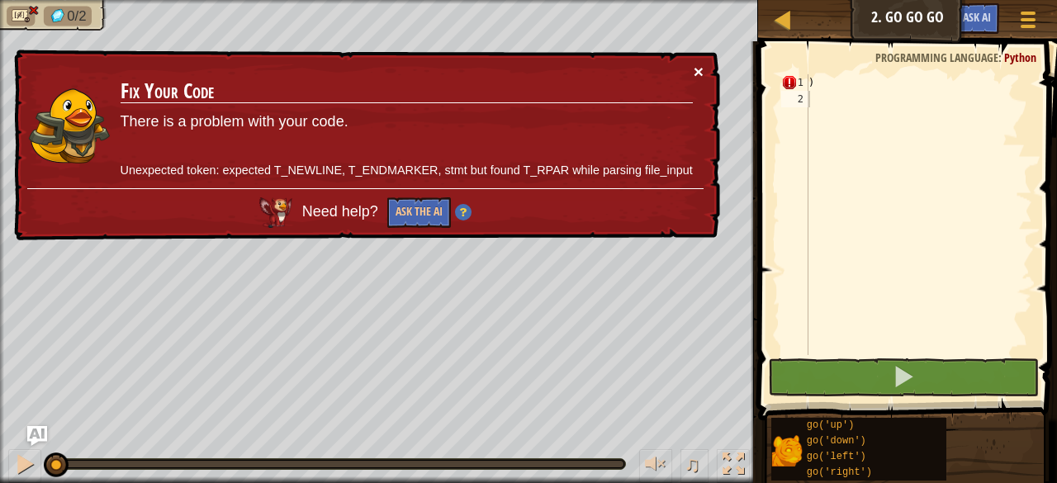
click at [695, 64] on button "×" at bounding box center [698, 71] width 10 height 17
click at [331, 209] on span "Need help?" at bounding box center [342, 211] width 80 height 17
click at [424, 210] on button "Ask the AI" at bounding box center [419, 212] width 64 height 31
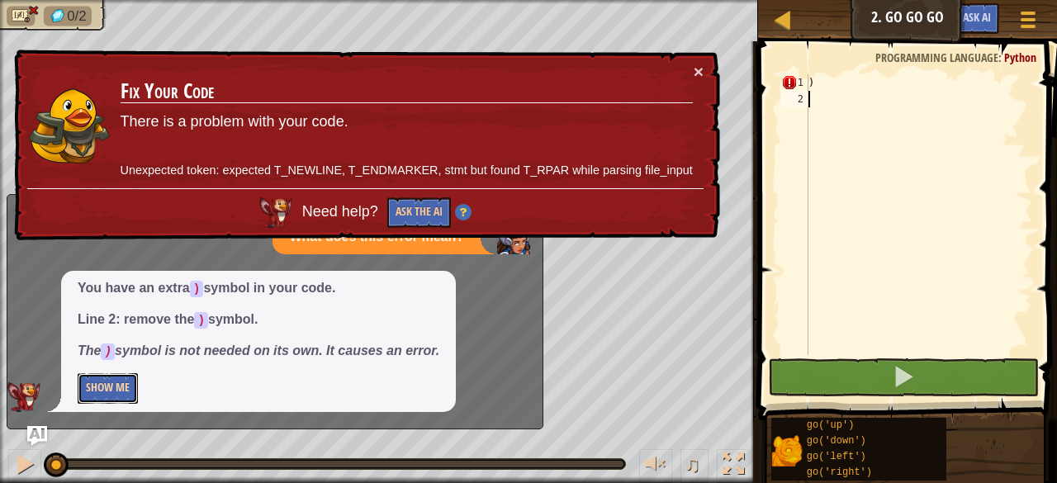
click at [112, 384] on button "Show Me" at bounding box center [108, 388] width 60 height 31
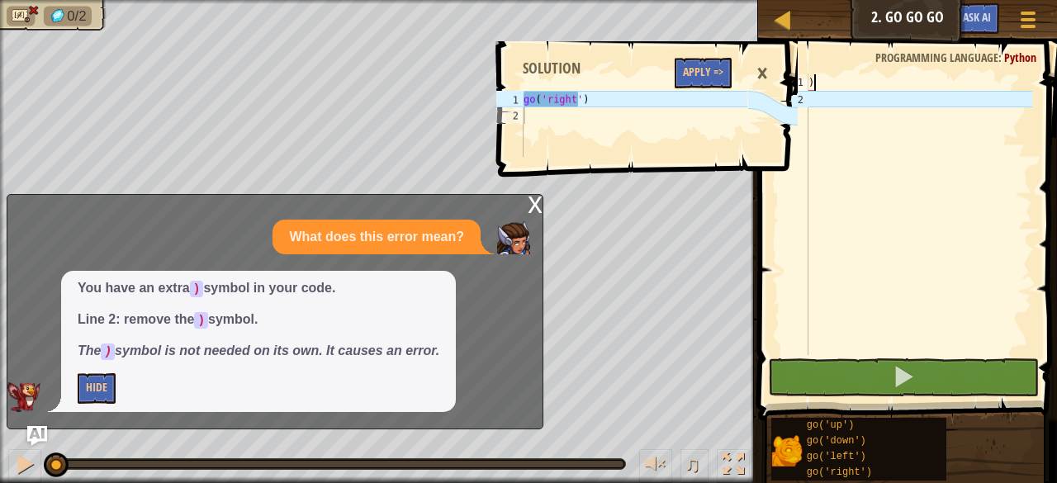
click at [835, 87] on div ")" at bounding box center [918, 231] width 227 height 314
type textarea ")"
type textarea "go('right')"
drag, startPoint x: 525, startPoint y: 97, endPoint x: 596, endPoint y: 92, distance: 71.2
click at [596, 92] on div "go ( 'right' )" at bounding box center [633, 140] width 227 height 99
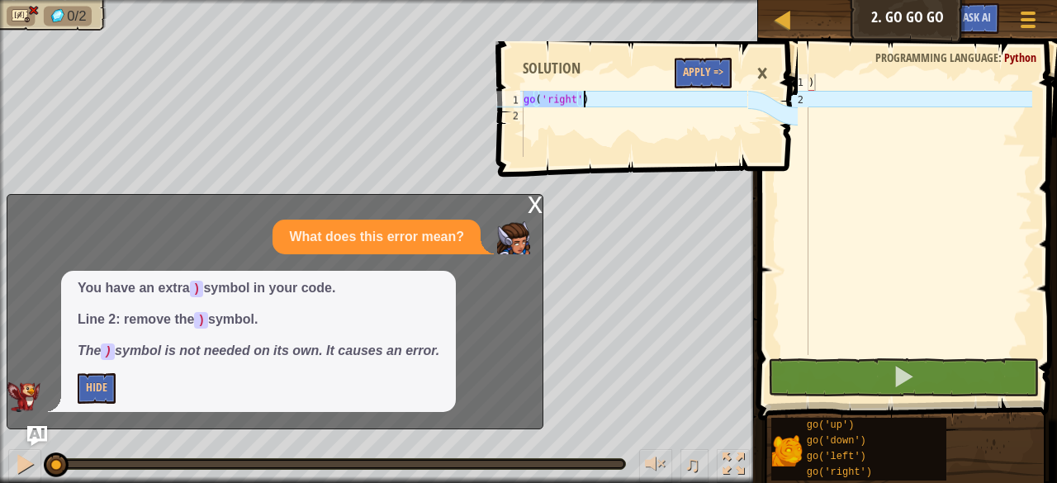
click at [818, 83] on div ")" at bounding box center [918, 231] width 227 height 314
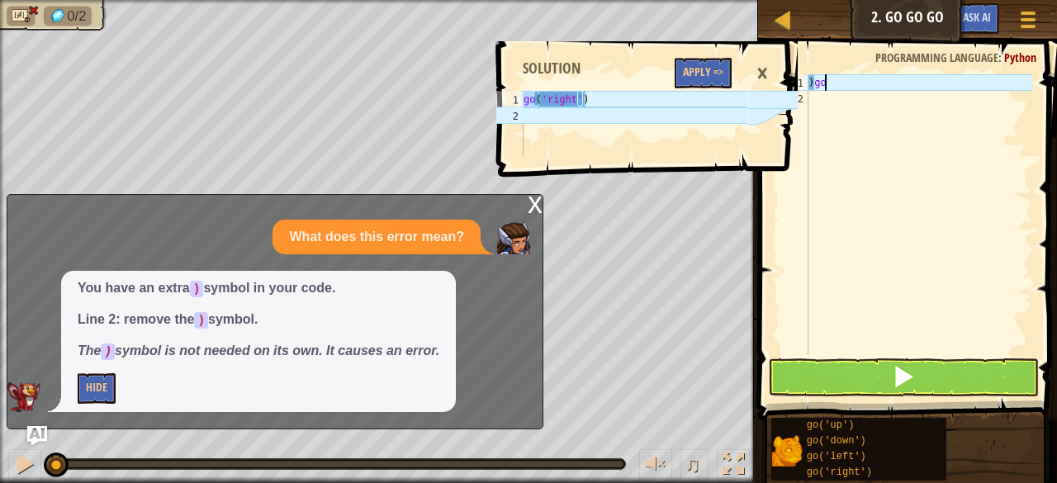
scroll to position [7, 0]
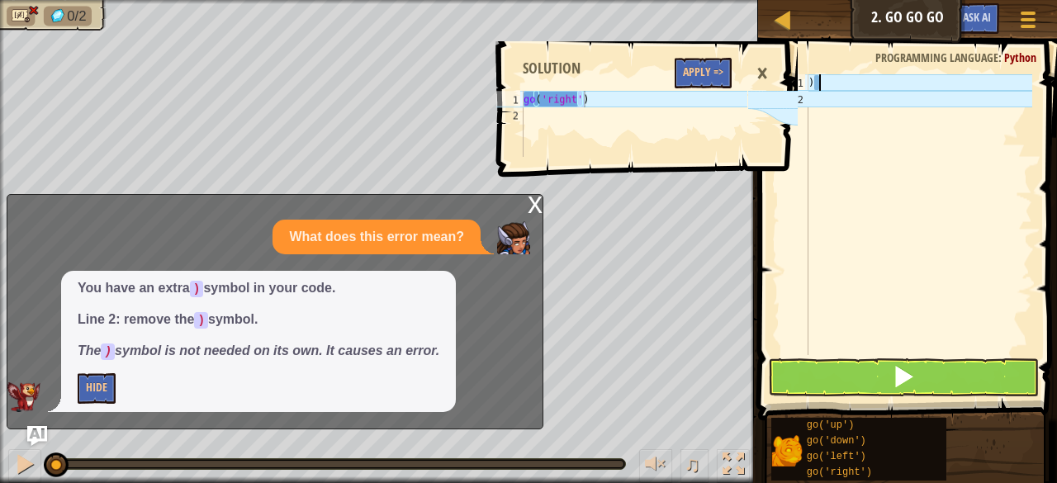
click at [826, 85] on div ")" at bounding box center [918, 231] width 227 height 314
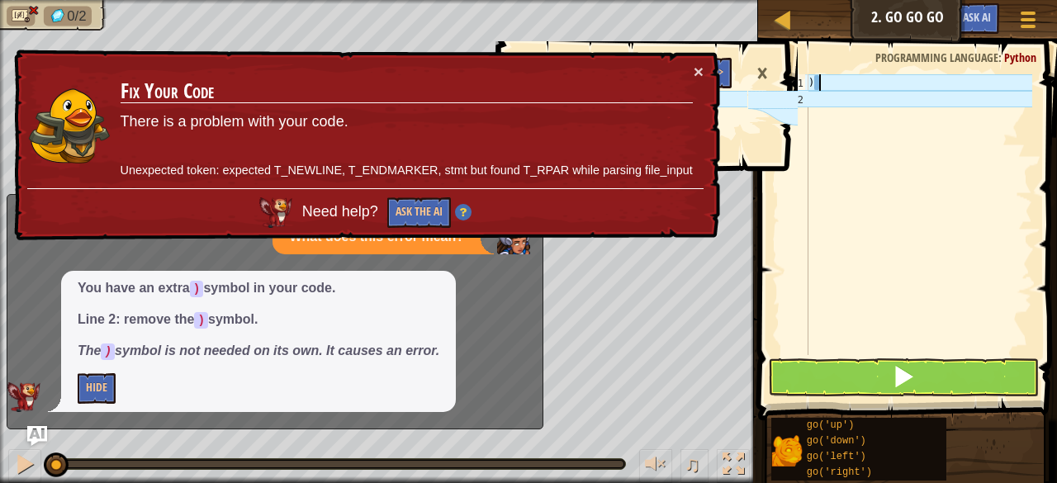
click at [834, 82] on div ")" at bounding box center [918, 231] width 227 height 314
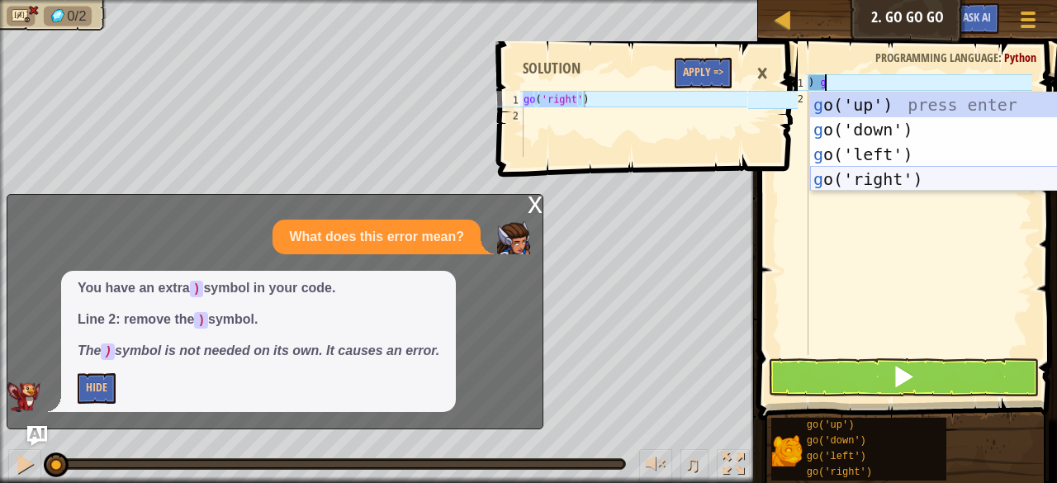
click at [863, 179] on div "g o('up') press enter g o('down') press enter g o('left') press enter g o('righ…" at bounding box center [966, 166] width 313 height 149
type textarea ") go('right')"
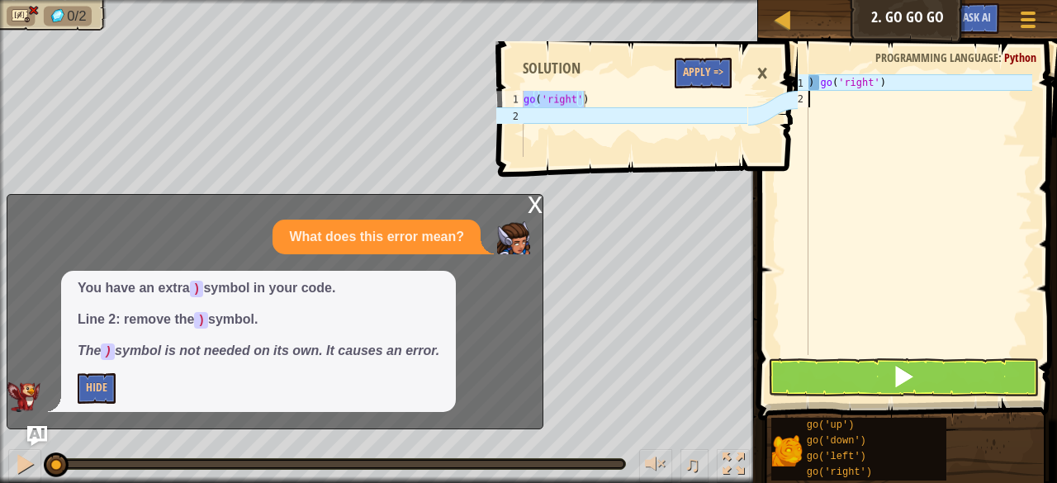
click at [835, 106] on div ") go ( 'right' )" at bounding box center [918, 231] width 227 height 314
type textarea "g"
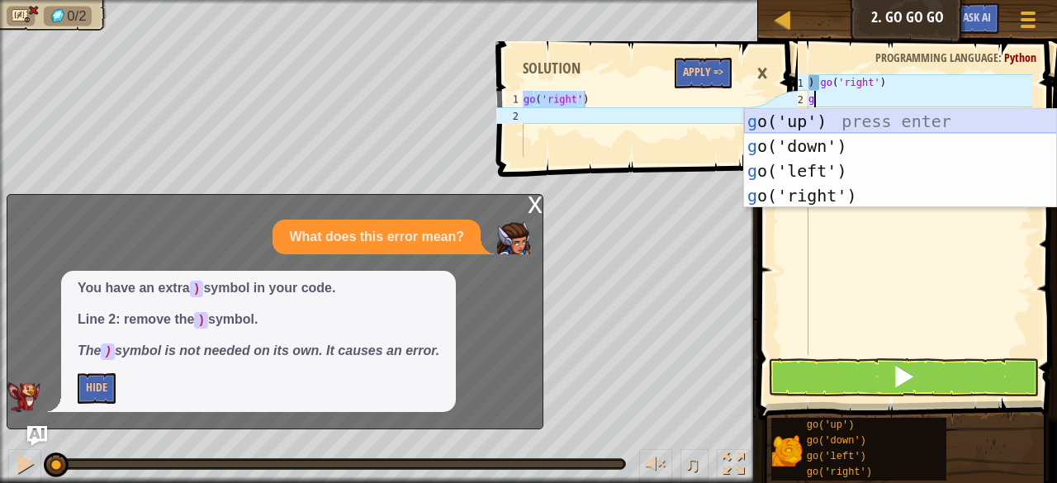
click at [826, 116] on div "g o('up') press enter g o('down') press enter g o('left') press enter g o('righ…" at bounding box center [900, 183] width 313 height 149
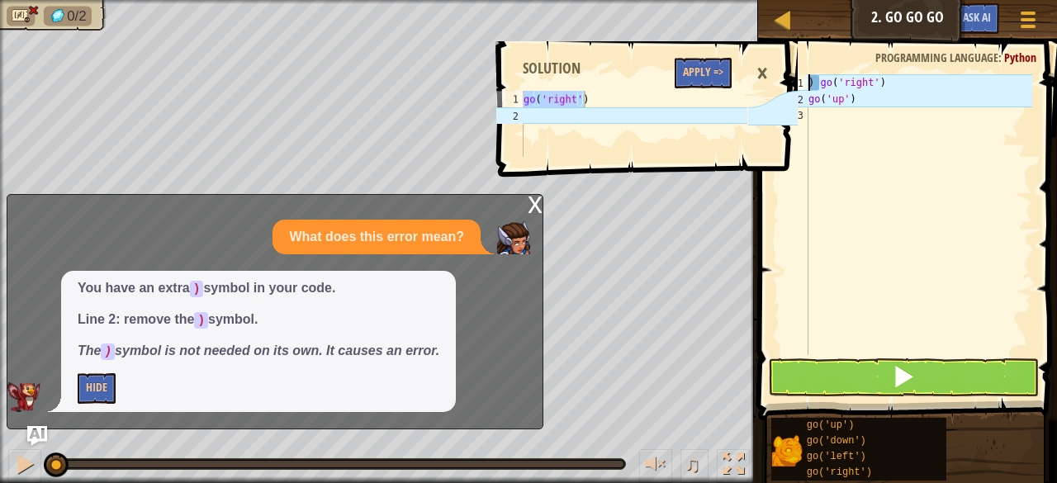
click at [811, 82] on div ") go ( 'right' ) go ( 'up' )" at bounding box center [918, 231] width 227 height 314
click at [813, 82] on div ") go ( 'right' ) go ( 'up' )" at bounding box center [918, 231] width 227 height 314
type textarea "go('right')"
click at [818, 116] on div "go ( 'right' ) go ( 'up' )" at bounding box center [918, 231] width 227 height 314
type textarea "g"
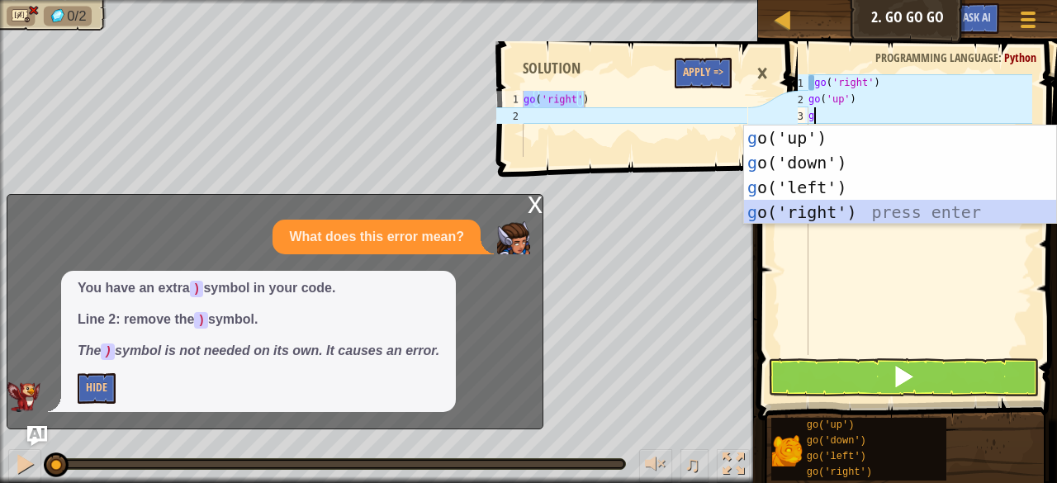
click at [820, 209] on div "g o('up') press enter g o('down') press enter g o('left') press enter g o('righ…" at bounding box center [900, 199] width 313 height 149
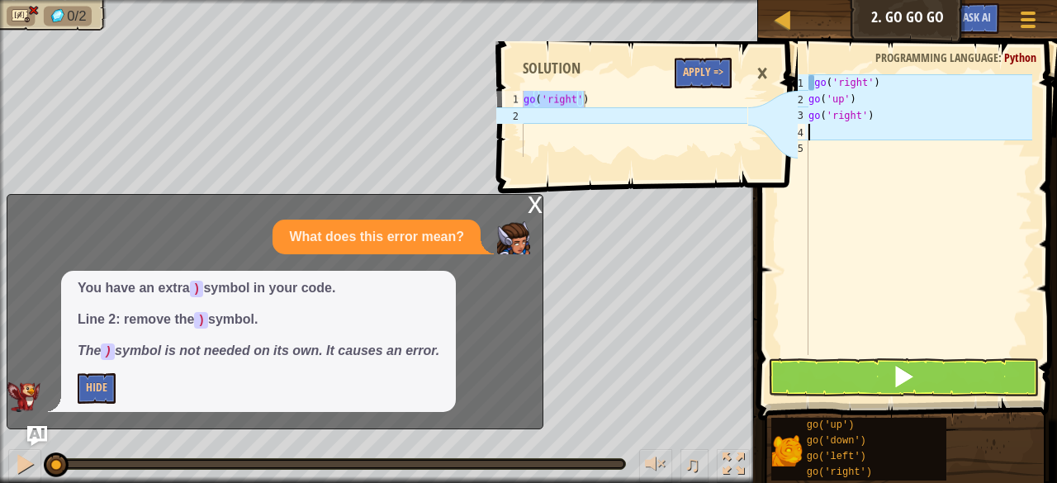
click at [532, 206] on div "go('right') 1 2 go ( 'right' ) הההההההההההההההההההההההההההההההההההההההההההההההה…" at bounding box center [645, 262] width 304 height 442
click at [101, 382] on div "Map Junior 2. Go Go Go Game Menu Ask AI go('right') 1 2 go ( 'right' ) הההההההה…" at bounding box center [528, 241] width 1057 height 483
click at [819, 376] on button at bounding box center [903, 377] width 271 height 38
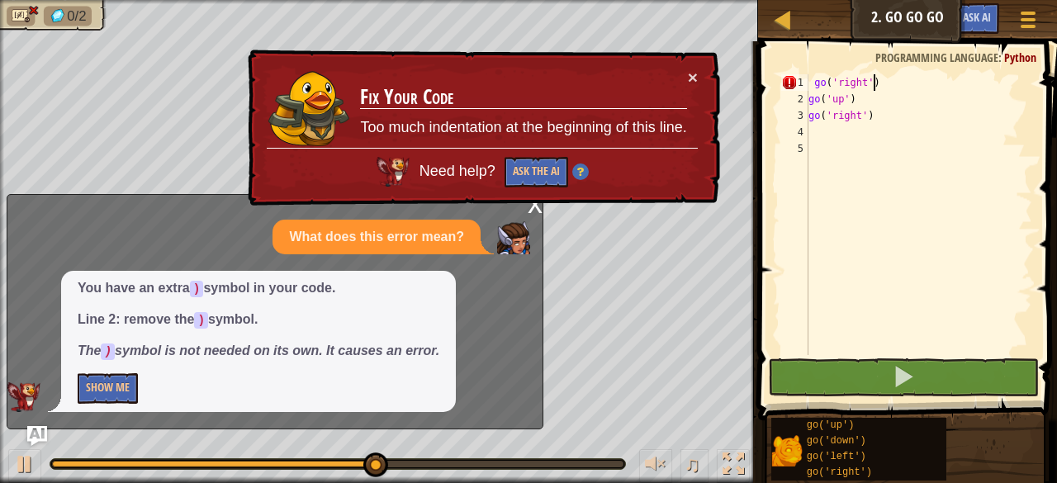
click at [878, 85] on div "go ( 'right' ) go ( 'up' ) go ( 'right' )" at bounding box center [918, 231] width 227 height 314
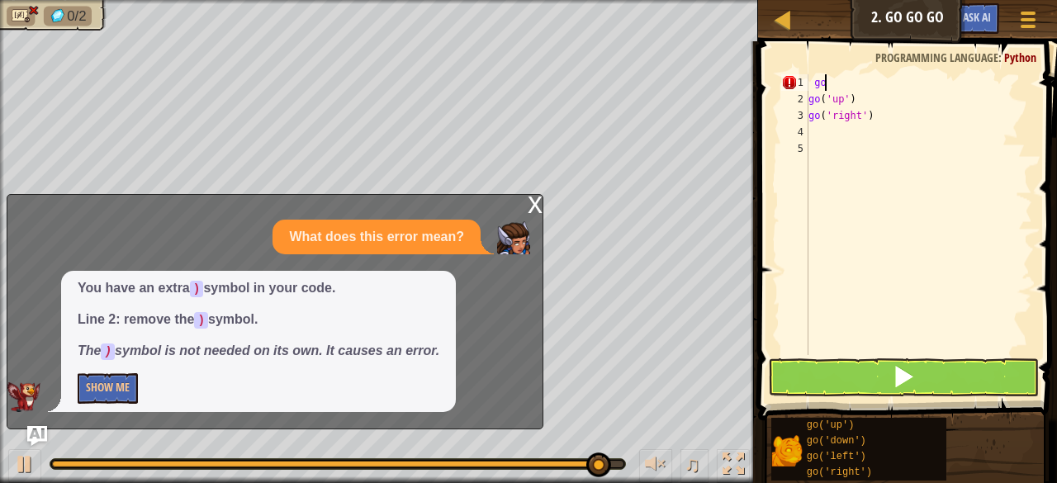
type textarea "g"
click at [915, 308] on div "g go ( 'up' ) go ( 'right' )" at bounding box center [918, 231] width 227 height 314
click at [829, 83] on div "g go ( 'up' ) go ( 'right' )" at bounding box center [918, 231] width 227 height 314
type textarea "g"
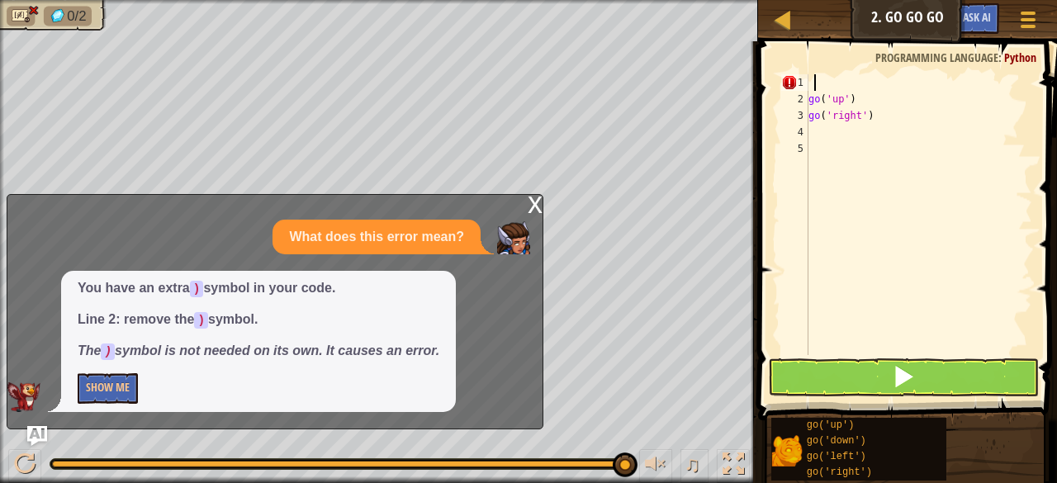
type textarea "g"
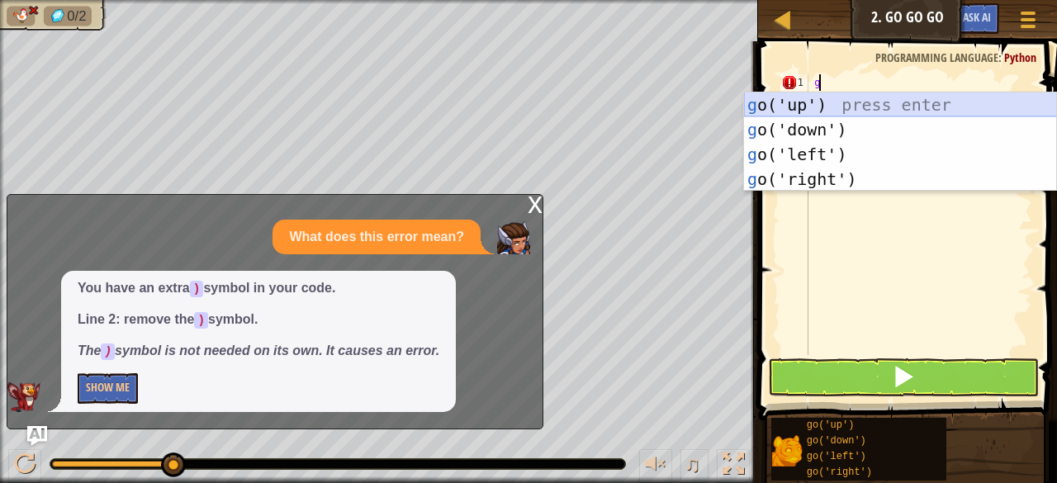
click at [819, 98] on div "g o('up') press enter g o('down') press enter g o('left') press enter g o('righ…" at bounding box center [900, 166] width 313 height 149
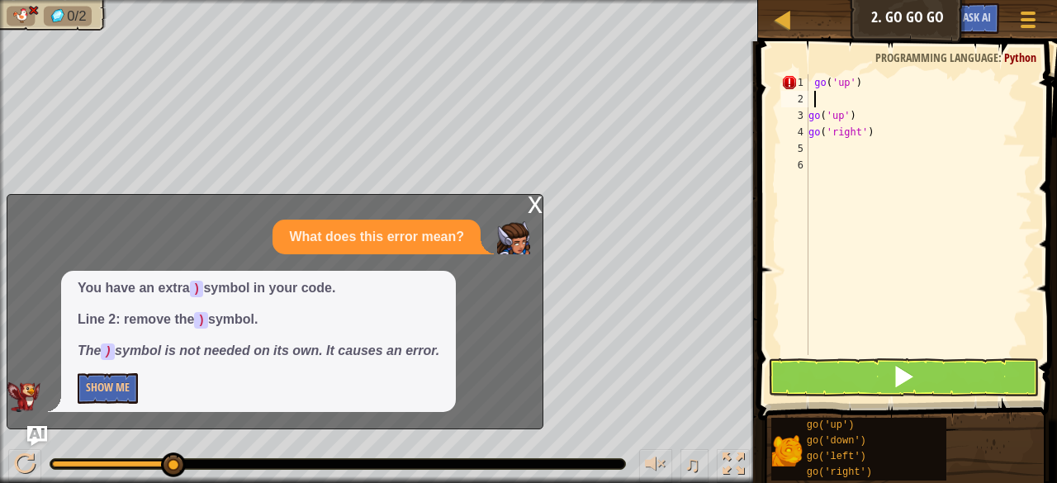
click at [863, 119] on div "go ( 'up' ) go ( 'up' ) go ( 'right' )" at bounding box center [918, 231] width 227 height 314
type textarea "g"
click at [907, 374] on span at bounding box center [903, 376] width 23 height 23
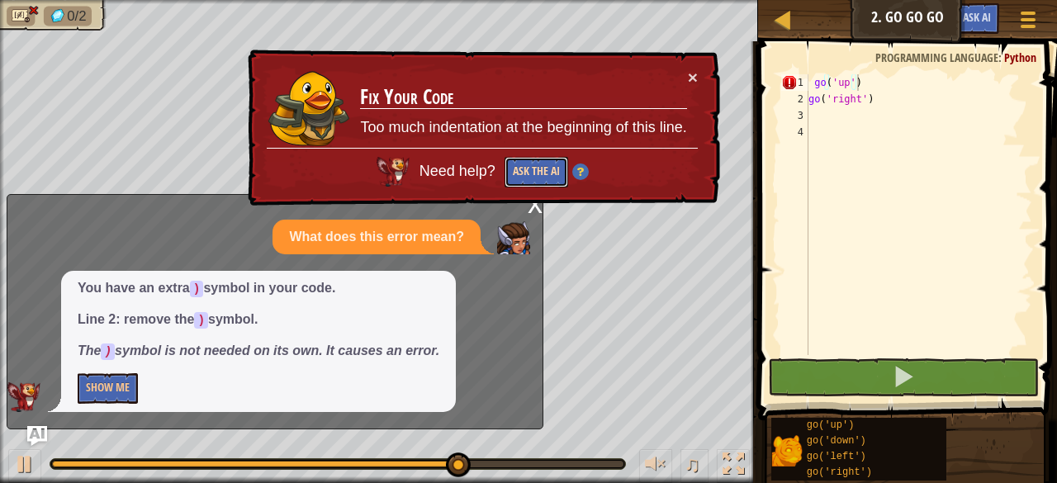
click at [529, 171] on button "Ask the AI" at bounding box center [536, 172] width 64 height 31
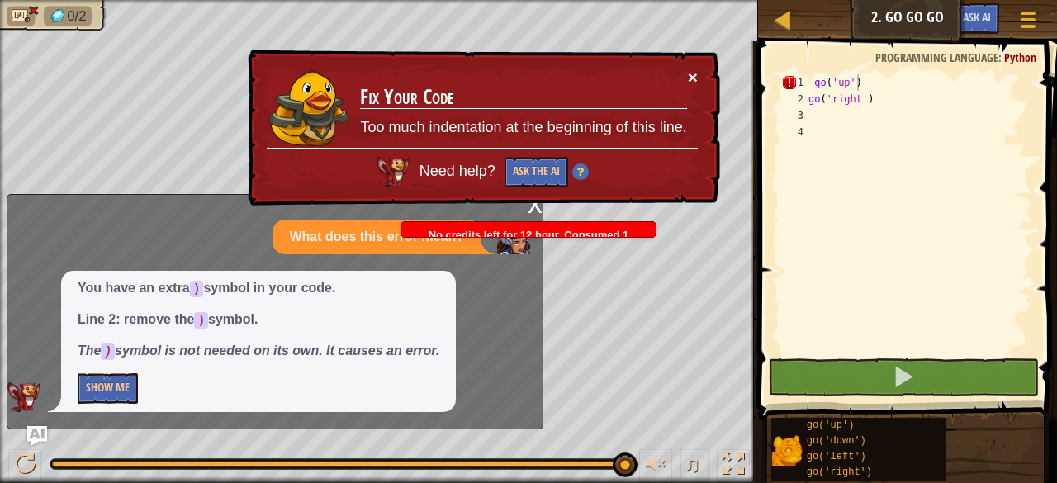
click at [693, 72] on button "×" at bounding box center [693, 77] width 10 height 17
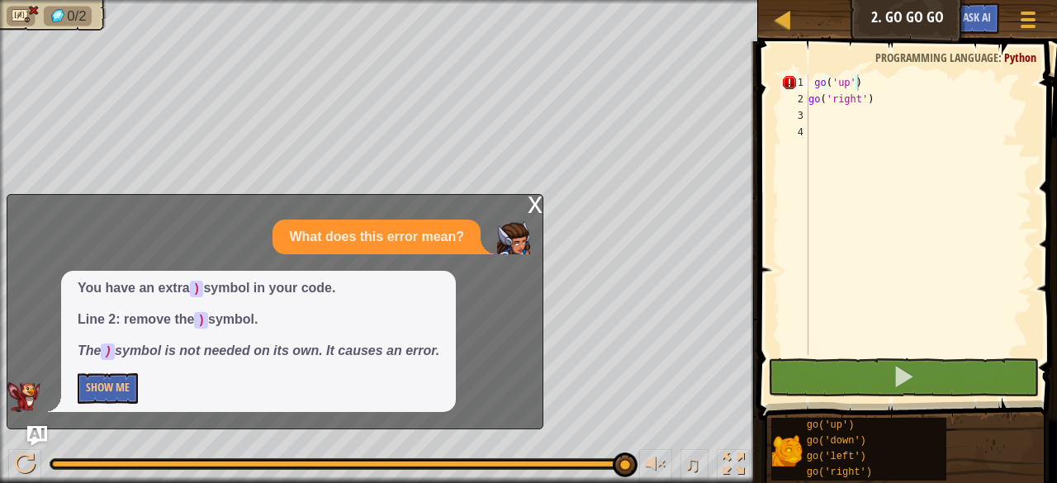
drag, startPoint x: 525, startPoint y: 198, endPoint x: 541, endPoint y: 204, distance: 16.7
click at [541, 204] on div "x What does this error mean? You have an extra ) symbol in your code. Line 2: r…" at bounding box center [275, 311] width 537 height 235
click at [111, 387] on button "Show Me" at bounding box center [108, 388] width 60 height 31
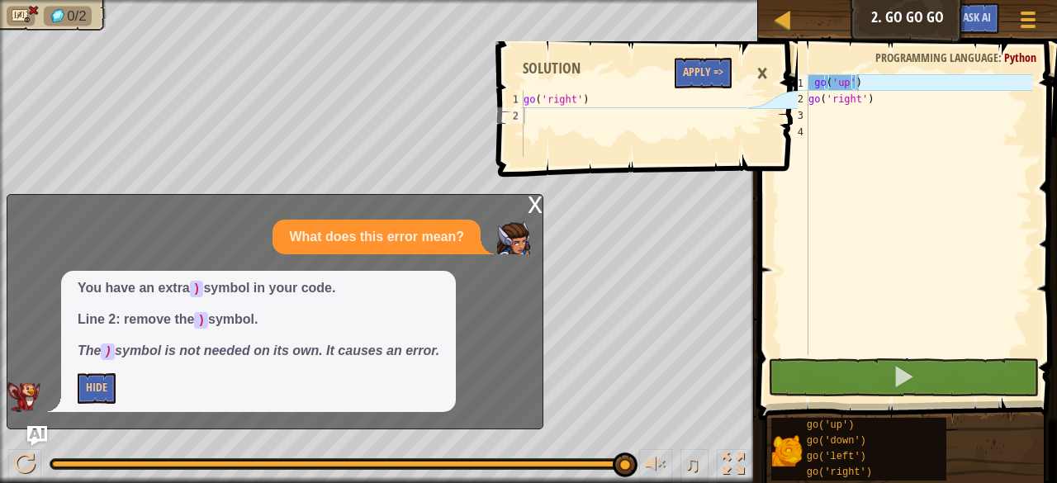
click at [881, 75] on div "go ( 'up' ) go ( 'right' )" at bounding box center [918, 231] width 227 height 314
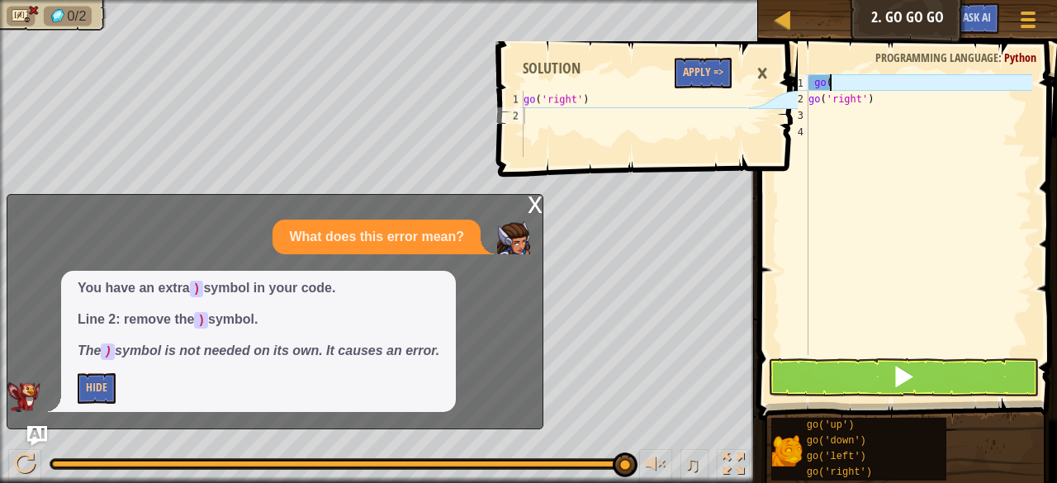
type textarea "g"
click at [882, 83] on div "go ( 'right' )" at bounding box center [918, 231] width 227 height 314
click at [880, 106] on div "go ( 'right' )" at bounding box center [918, 231] width 227 height 314
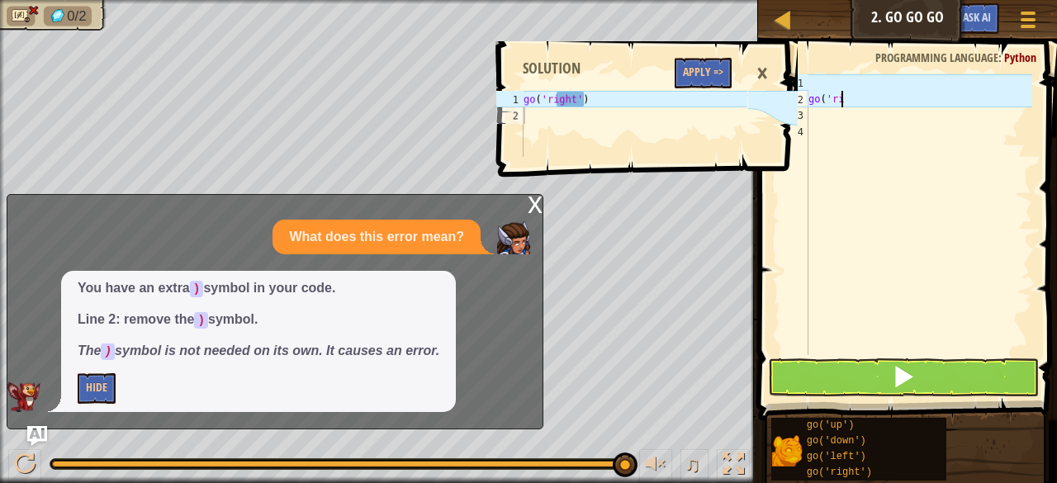
type textarea "g"
click at [874, 85] on div at bounding box center [918, 231] width 227 height 314
type textarea "g"
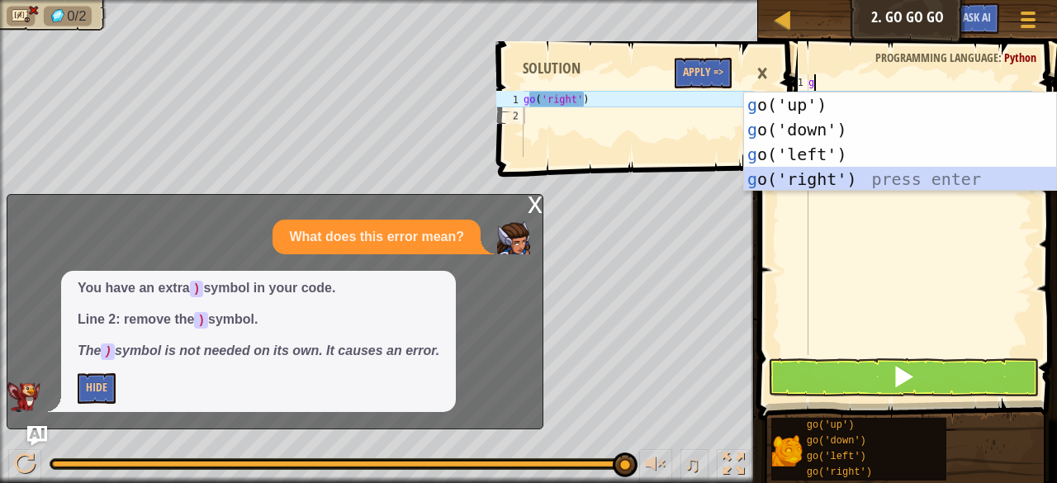
click at [815, 182] on div "g o('up') press enter g o('down') press enter g o('left') press enter g o('righ…" at bounding box center [900, 166] width 313 height 149
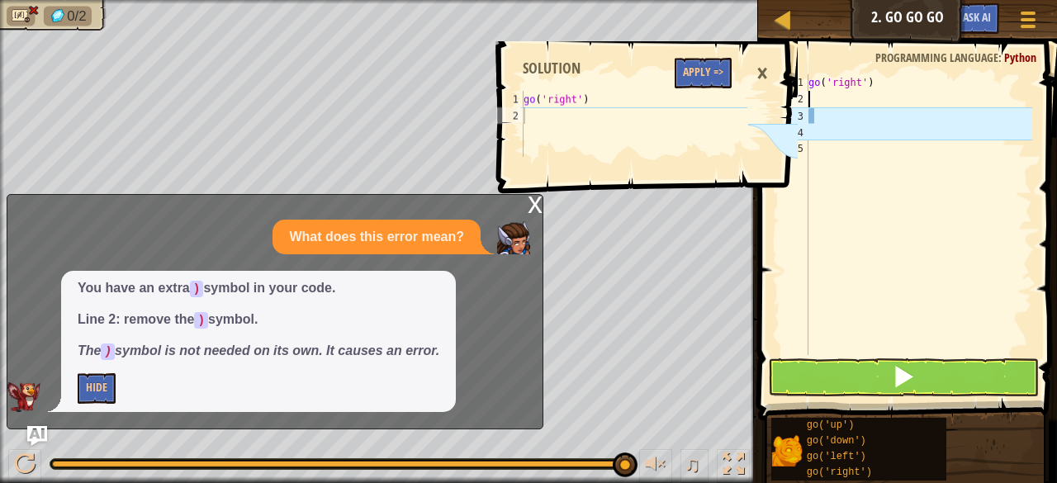
type textarea "g"
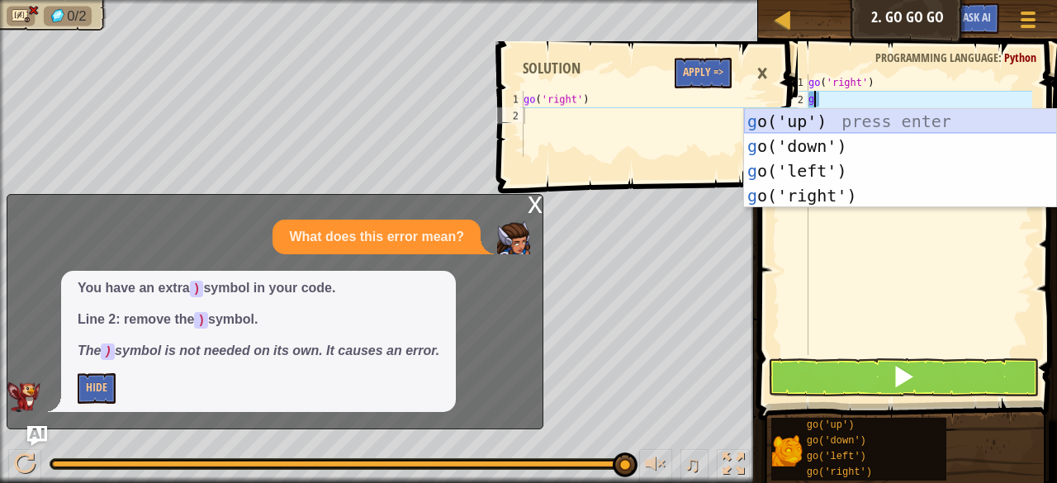
click at [809, 121] on div "g o('up') press enter g o('down') press enter g o('left') press enter g o('righ…" at bounding box center [900, 183] width 313 height 149
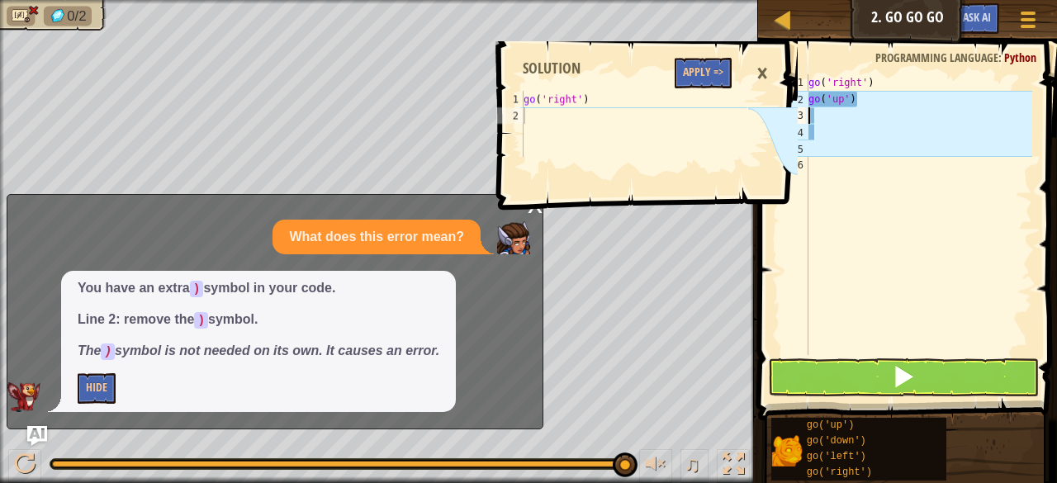
type textarea "g"
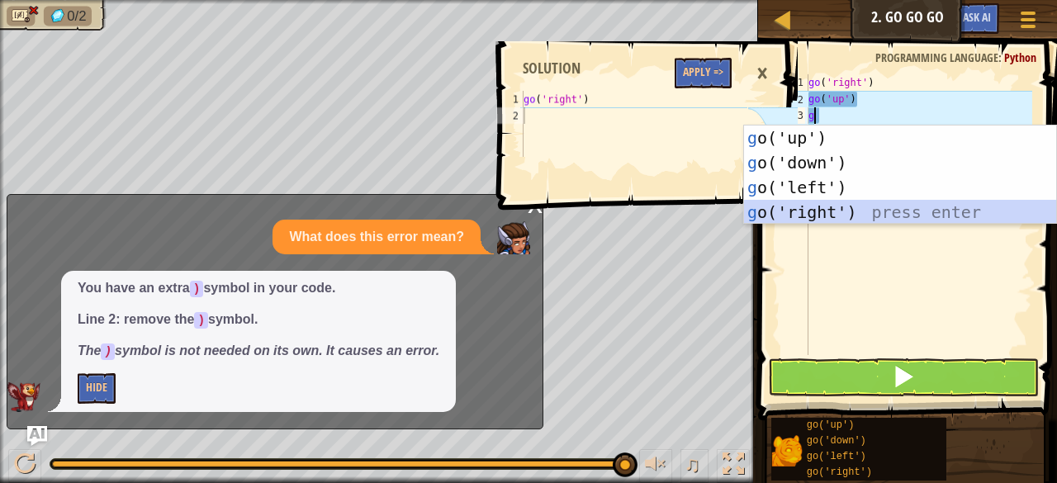
click at [830, 215] on div "g o('up') press enter g o('down') press enter g o('left') press enter g o('righ…" at bounding box center [900, 199] width 313 height 149
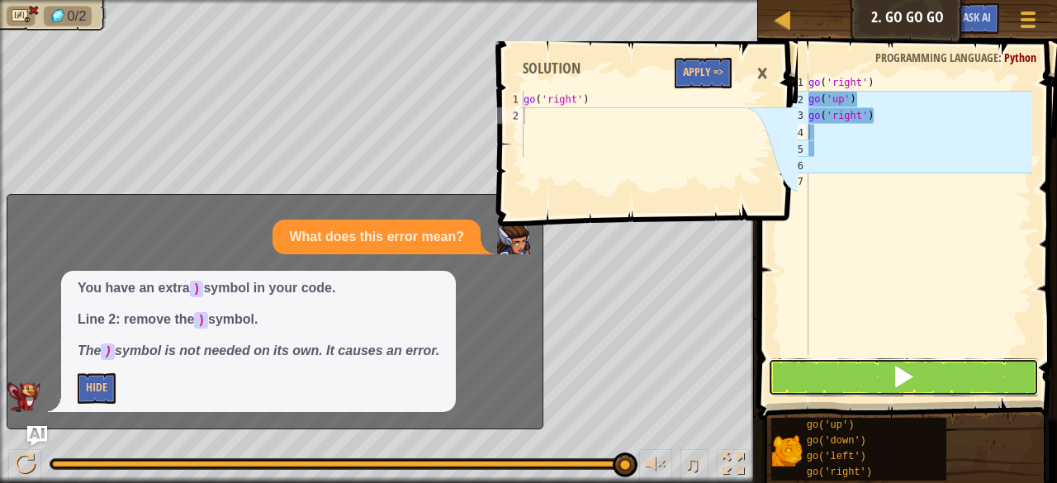
click at [918, 361] on button at bounding box center [903, 377] width 271 height 38
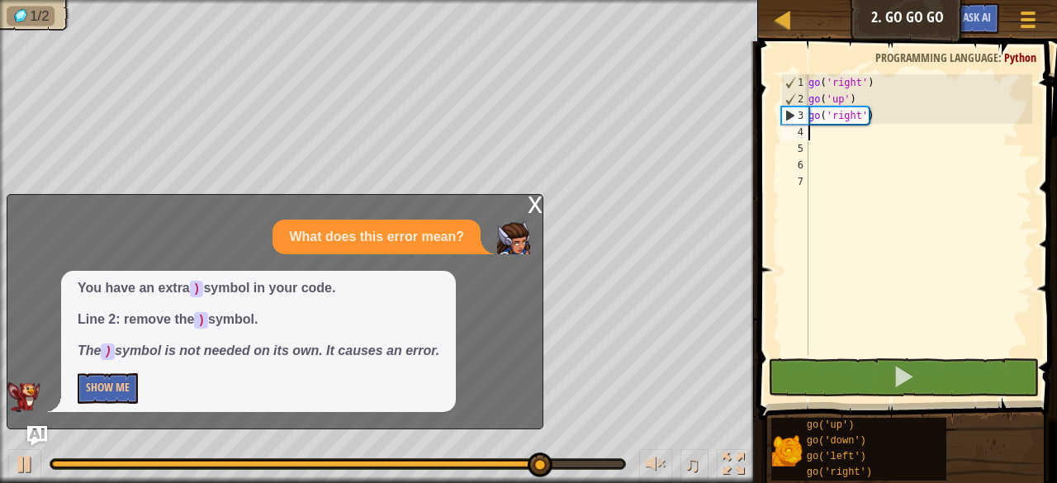
click at [533, 199] on div "x" at bounding box center [534, 203] width 15 height 17
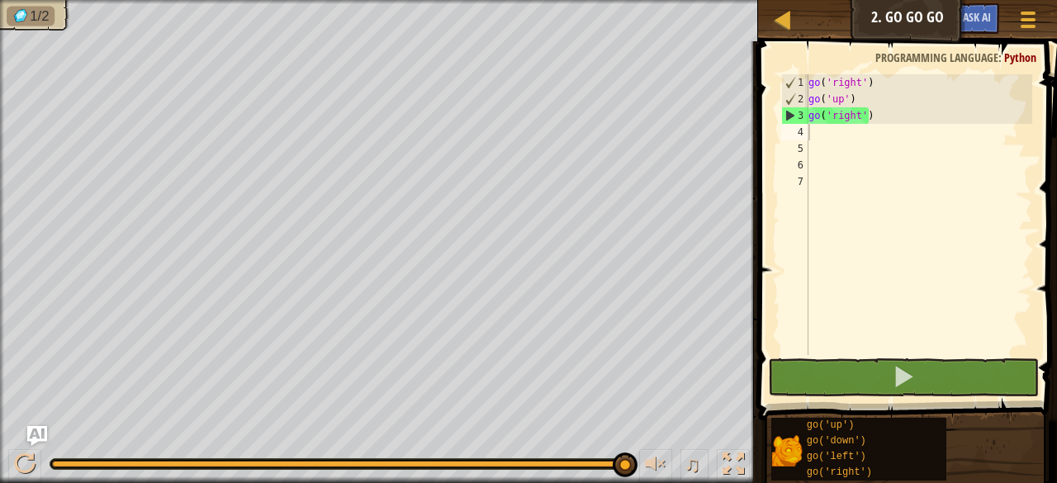
click at [813, 132] on div "go ( 'right' ) go ( 'up' ) go ( 'right' )" at bounding box center [918, 231] width 227 height 314
type textarea "g"
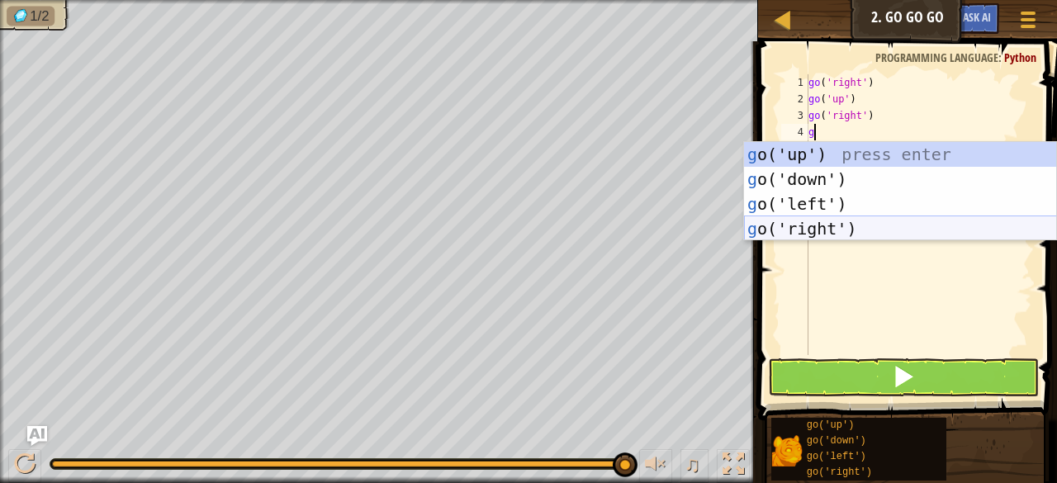
click at [831, 230] on div "g o('up') press enter g o('down') press enter g o('left') press enter g o('righ…" at bounding box center [900, 216] width 313 height 149
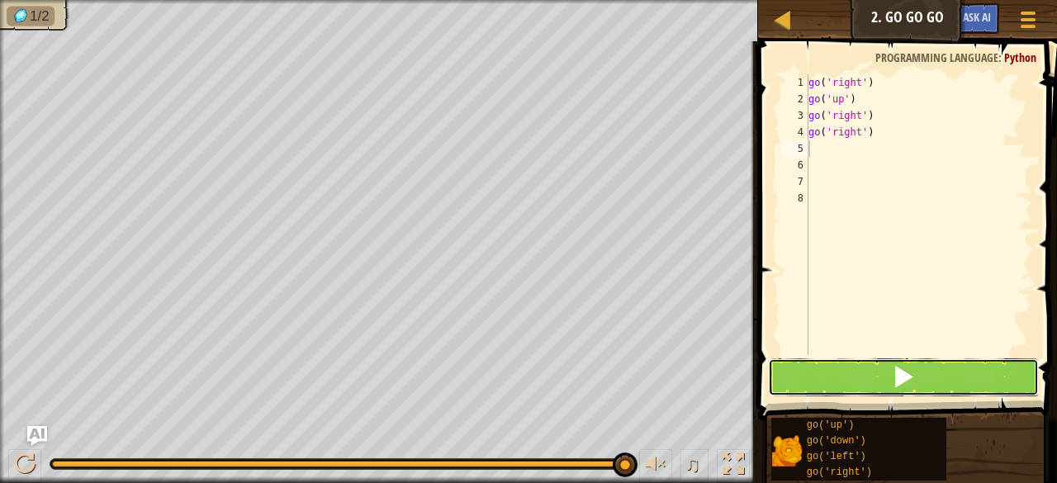
click at [906, 373] on span at bounding box center [903, 376] width 23 height 23
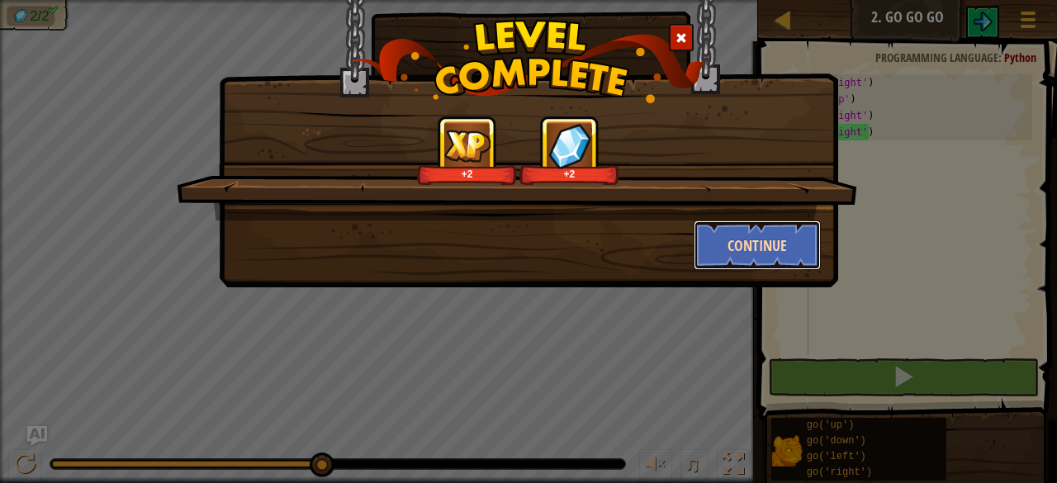
click at [763, 253] on button "Continue" at bounding box center [757, 245] width 128 height 50
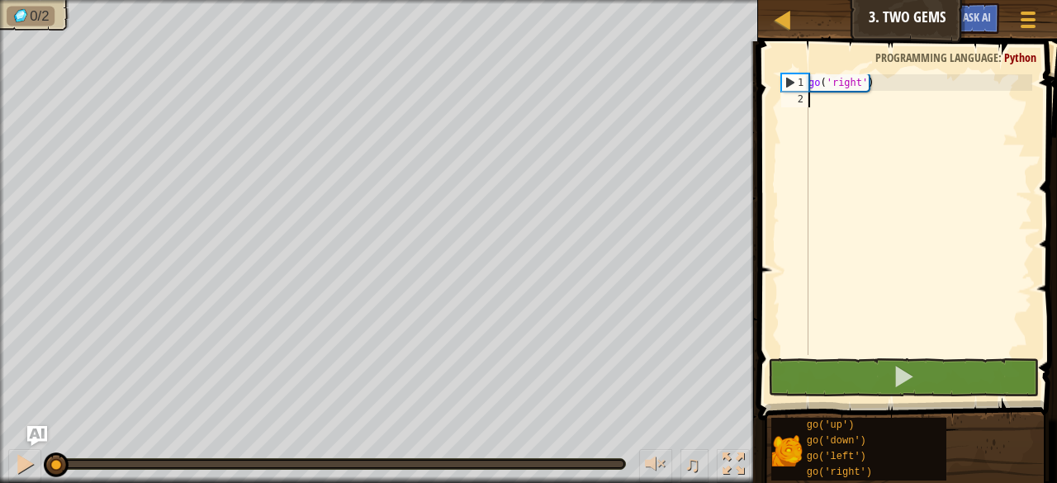
click at [817, 102] on div "go ( 'right' )" at bounding box center [918, 231] width 227 height 314
type textarea "g"
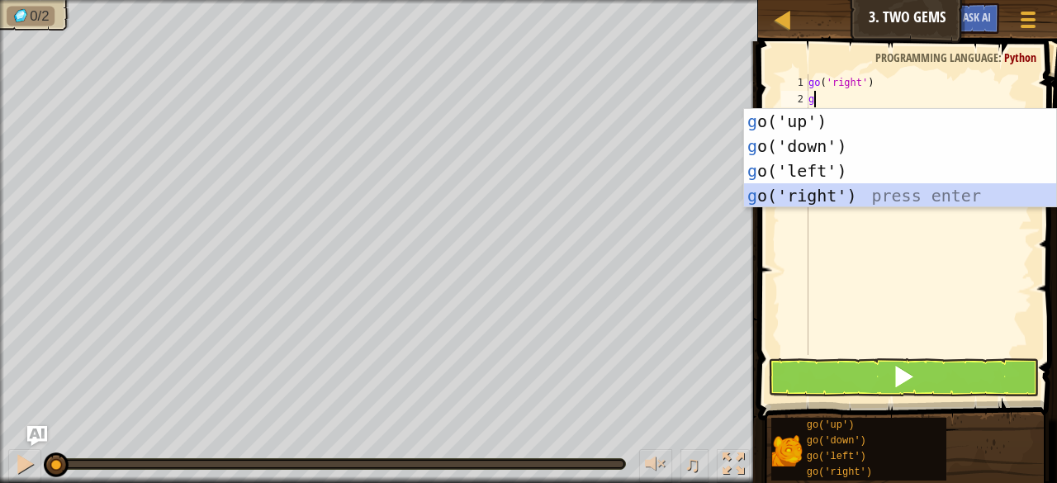
click at [824, 195] on div "g o('up') press enter g o('down') press enter g o('left') press enter g o('righ…" at bounding box center [900, 183] width 313 height 149
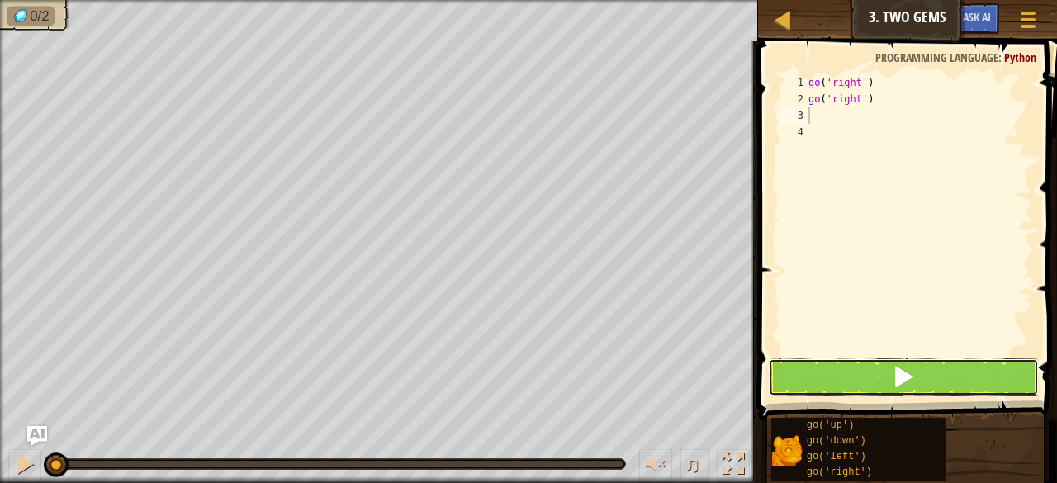
click at [887, 366] on button at bounding box center [903, 377] width 271 height 38
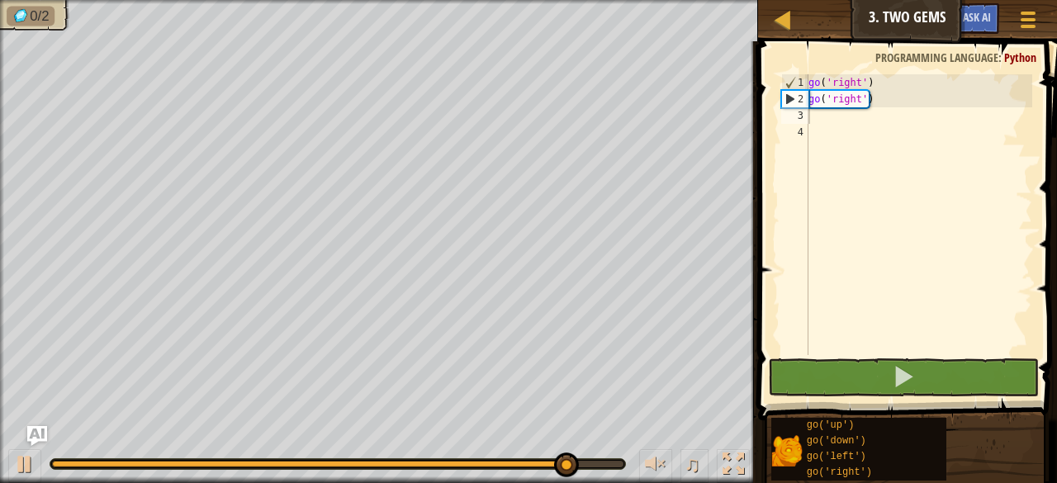
drag, startPoint x: 526, startPoint y: 457, endPoint x: 533, endPoint y: 462, distance: 9.4
click at [521, 460] on div "♫" at bounding box center [379, 460] width 758 height 50
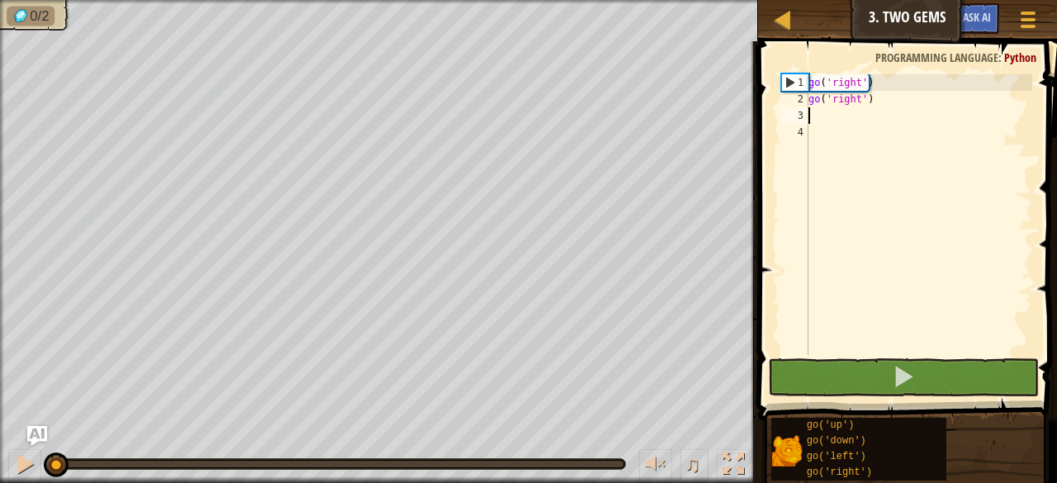
click at [7, 423] on div "0/2 ♫ Tiger Cub" at bounding box center [528, 241] width 1057 height 483
click at [662, 465] on div at bounding box center [655, 463] width 21 height 21
click at [834, 116] on div "go ( 'right' ) go ( 'right' )" at bounding box center [918, 231] width 227 height 314
type textarea "g"
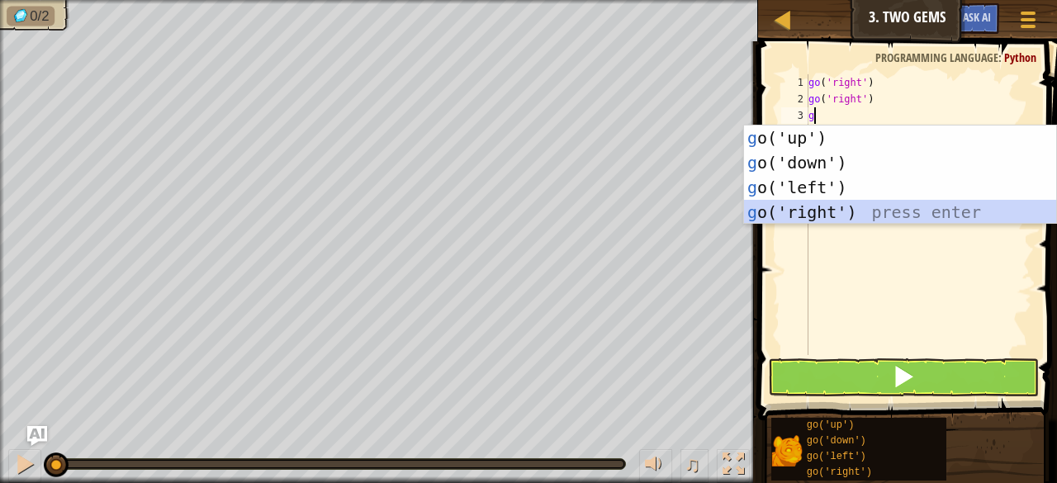
click at [835, 211] on div "g o('up') press enter g o('down') press enter g o('left') press enter g o('righ…" at bounding box center [900, 199] width 313 height 149
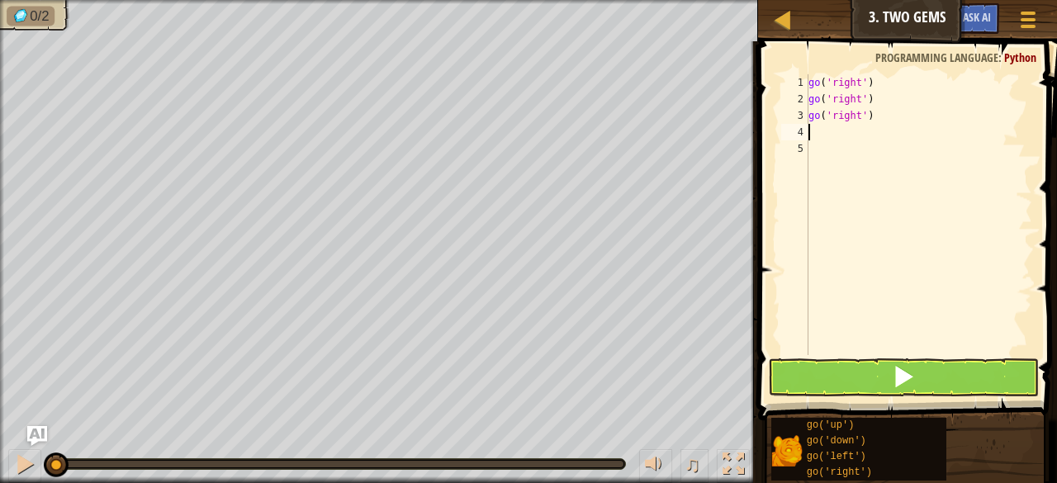
type textarea "g"
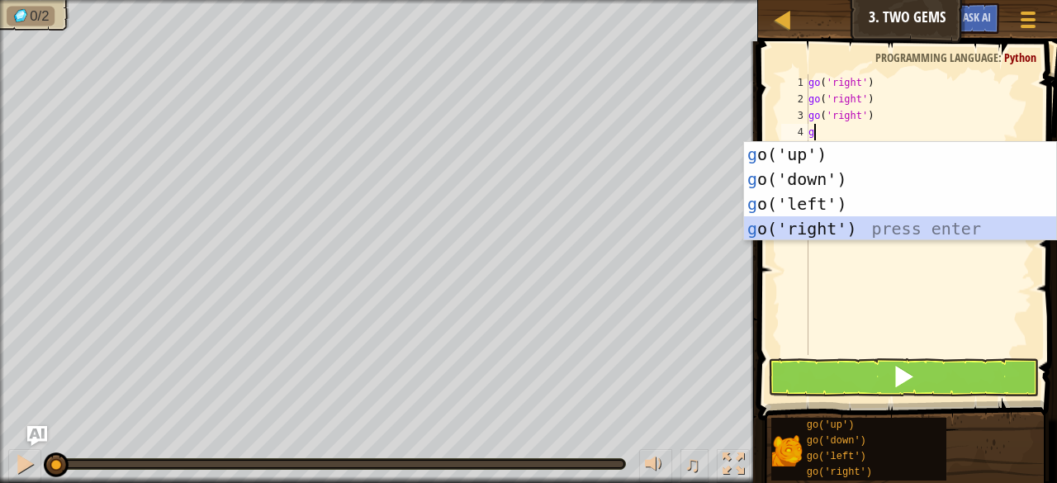
click at [825, 225] on div "g o('up') press enter g o('down') press enter g o('left') press enter g o('righ…" at bounding box center [900, 216] width 313 height 149
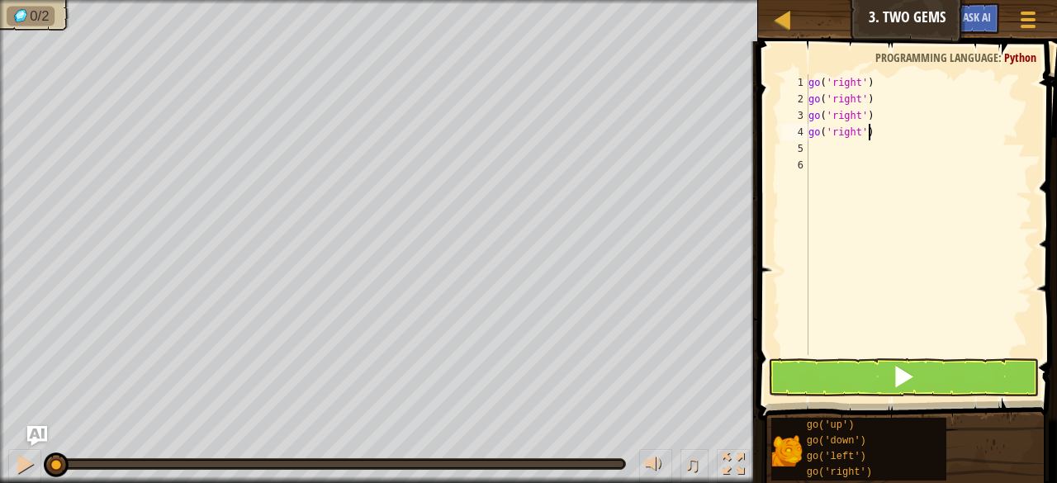
click at [890, 131] on div "go ( 'right' ) go ( 'right' ) go ( 'right' ) go ( 'right' )" at bounding box center [918, 231] width 227 height 314
type textarea "g"
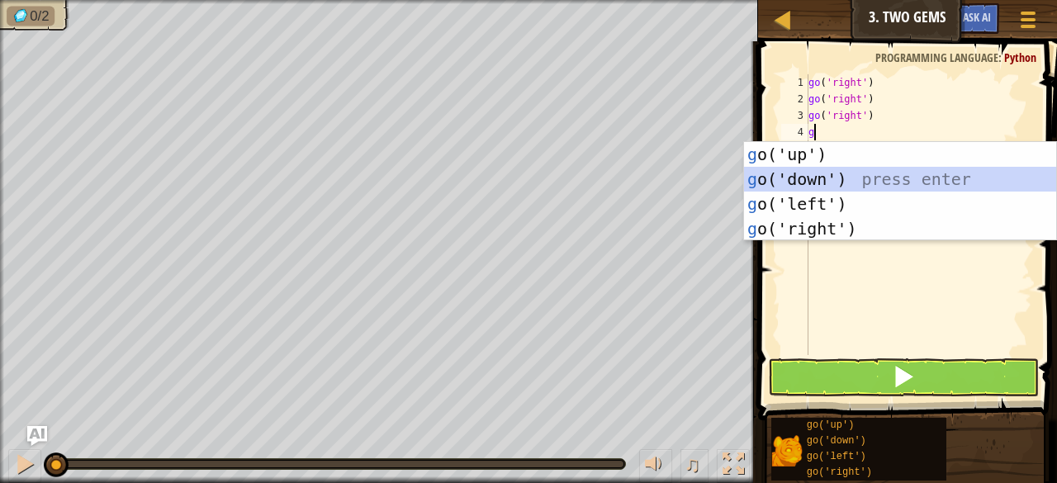
click at [819, 173] on div "g o('up') press enter g o('down') press enter g o('left') press enter g o('righ…" at bounding box center [900, 216] width 313 height 149
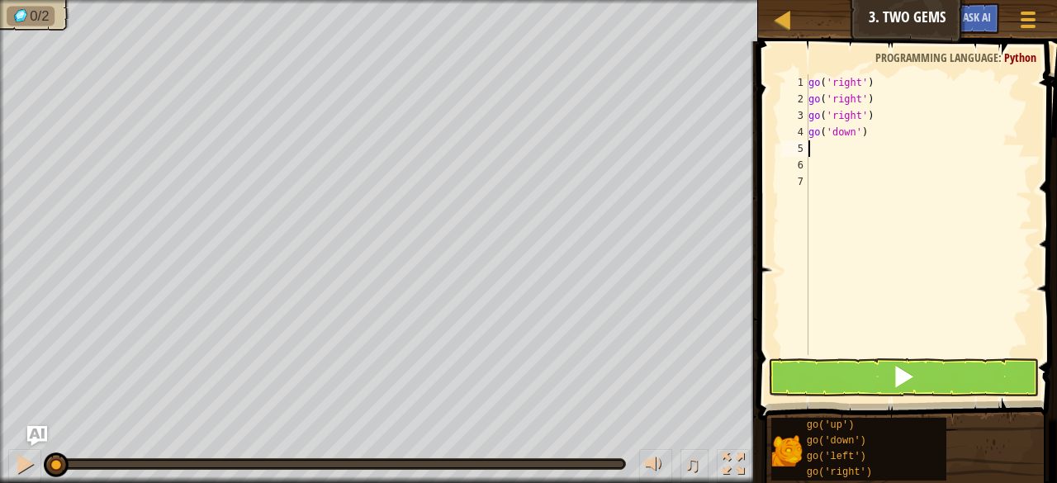
type textarea "g"
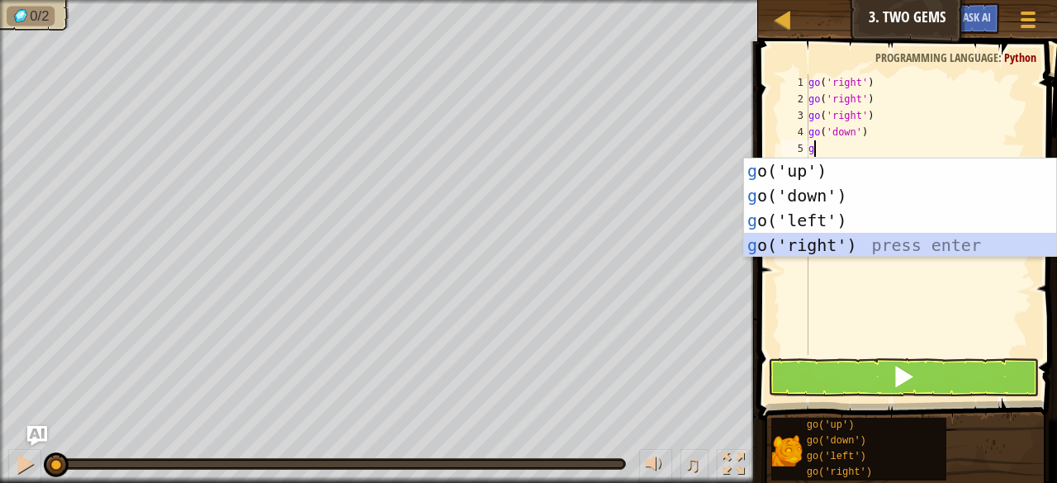
click at [844, 238] on div "g o('up') press enter g o('down') press enter g o('left') press enter g o('righ…" at bounding box center [900, 232] width 313 height 149
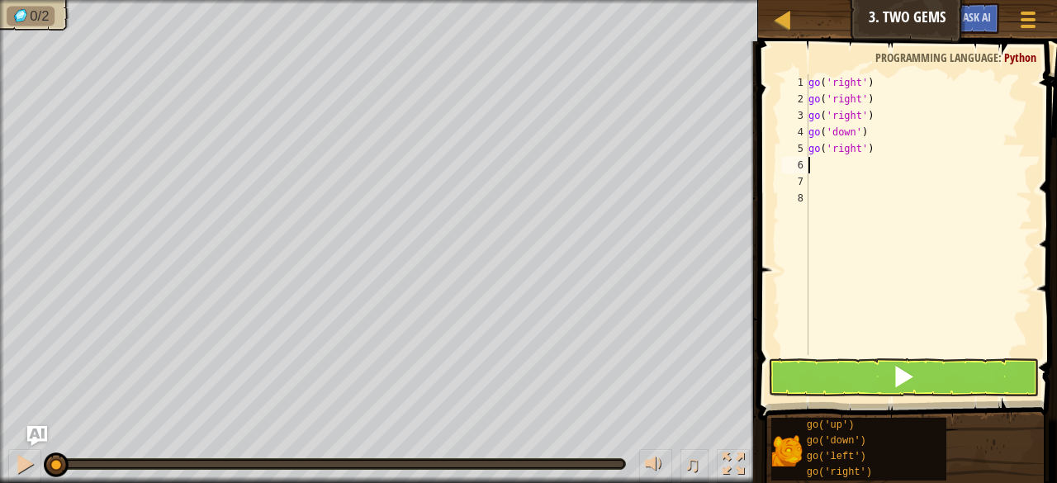
type textarea "g"
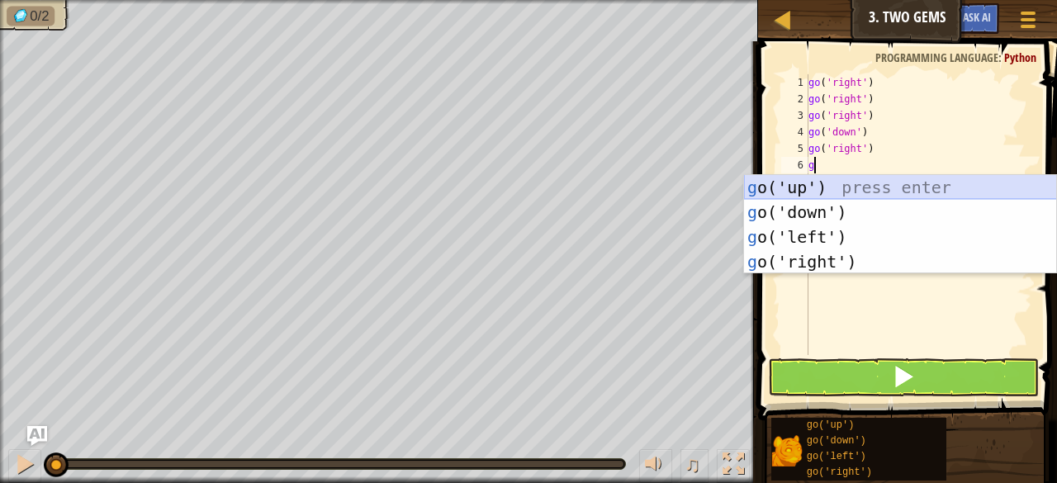
click at [816, 187] on div "g o('up') press enter g o('down') press enter g o('left') press enter g o('righ…" at bounding box center [900, 249] width 313 height 149
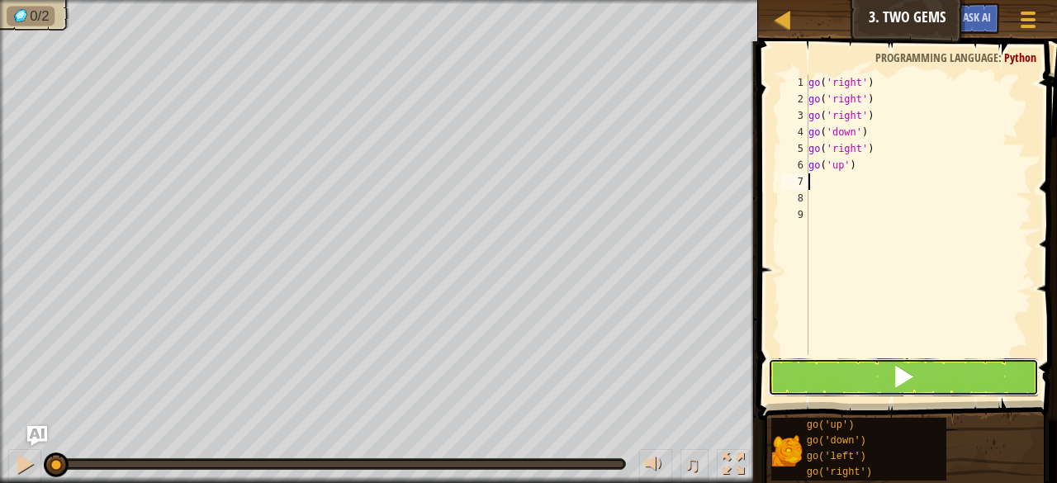
click at [873, 371] on button at bounding box center [903, 377] width 271 height 38
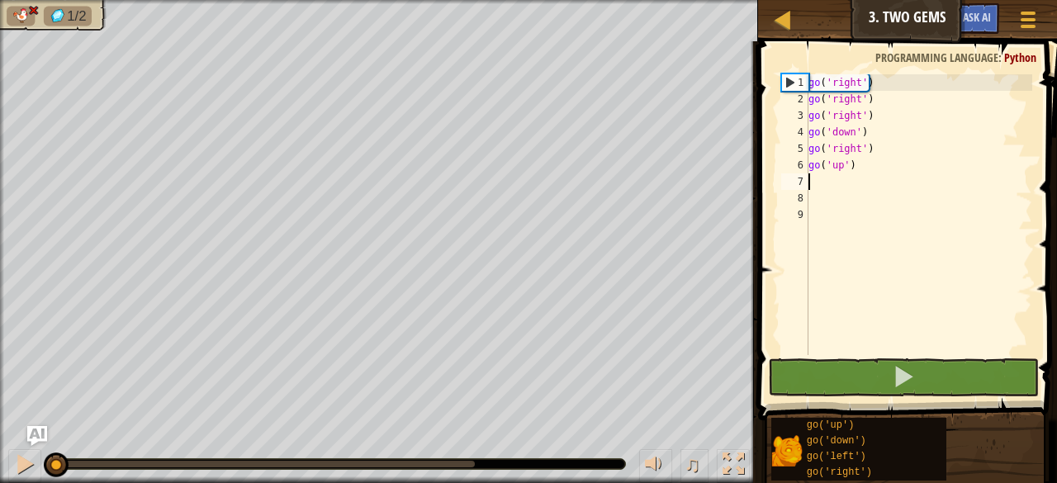
drag, startPoint x: 475, startPoint y: 464, endPoint x: 0, endPoint y: 391, distance: 480.2
click at [0, 391] on div "1/2 ♫ Tiger Cub" at bounding box center [528, 241] width 1057 height 483
click at [870, 149] on div "go ( 'right' ) go ( 'right' ) go ( 'right' ) go ( 'down' ) go ( 'right' ) go ( …" at bounding box center [918, 231] width 227 height 314
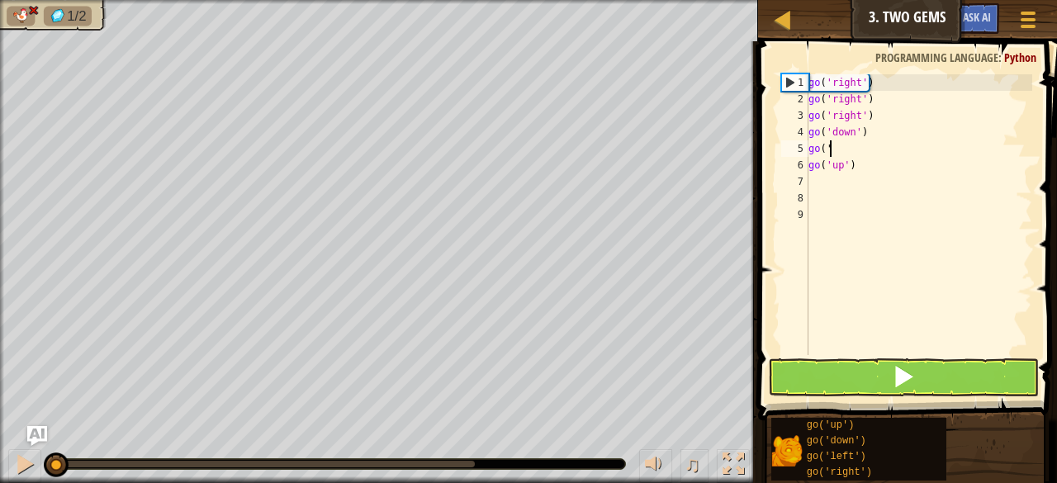
type textarea "g"
click at [866, 171] on div "go ( 'right' ) go ( 'right' ) go ( 'right' ) go ( 'down' ) go ( 'up' )" at bounding box center [918, 231] width 227 height 314
type textarea "g"
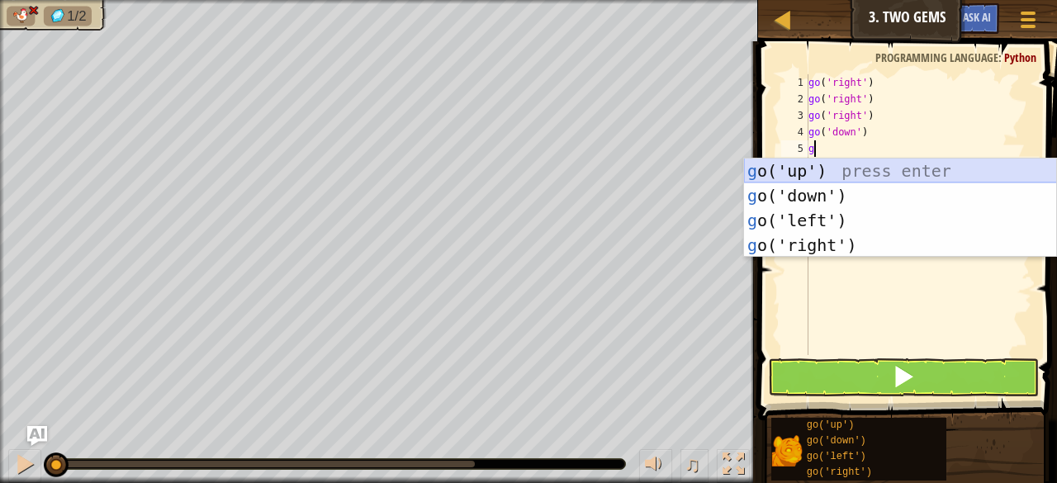
click at [805, 170] on div "g o('up') press enter g o('down') press enter g o('left') press enter g o('righ…" at bounding box center [900, 232] width 313 height 149
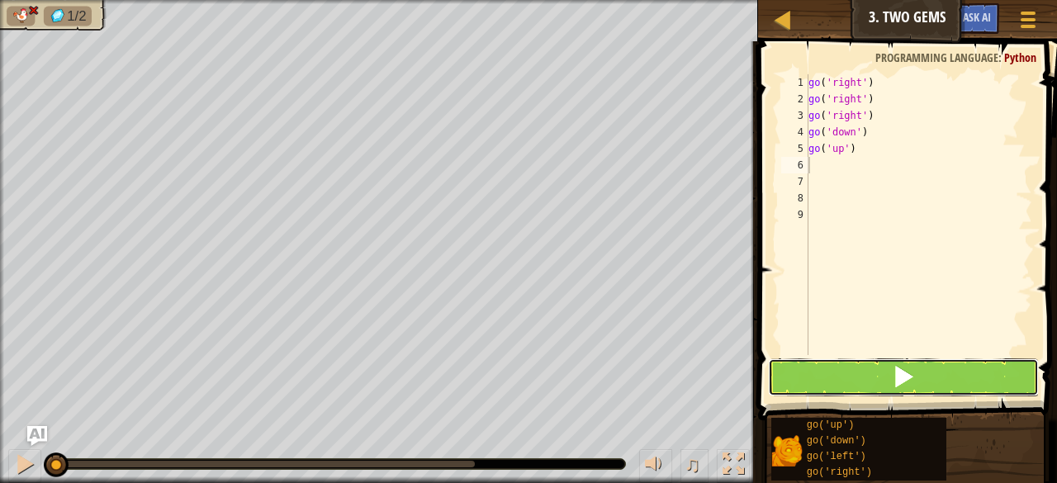
click at [878, 382] on button at bounding box center [903, 377] width 271 height 38
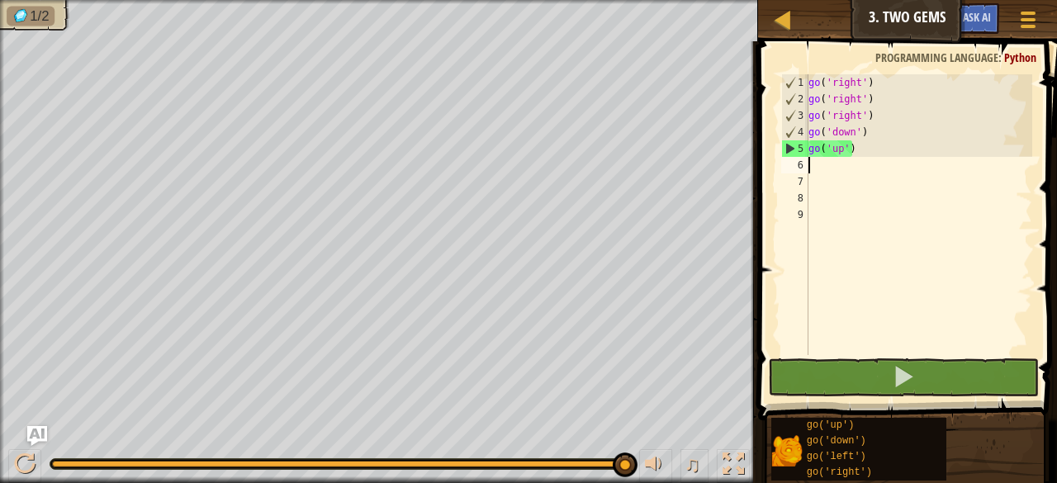
type textarea "g"
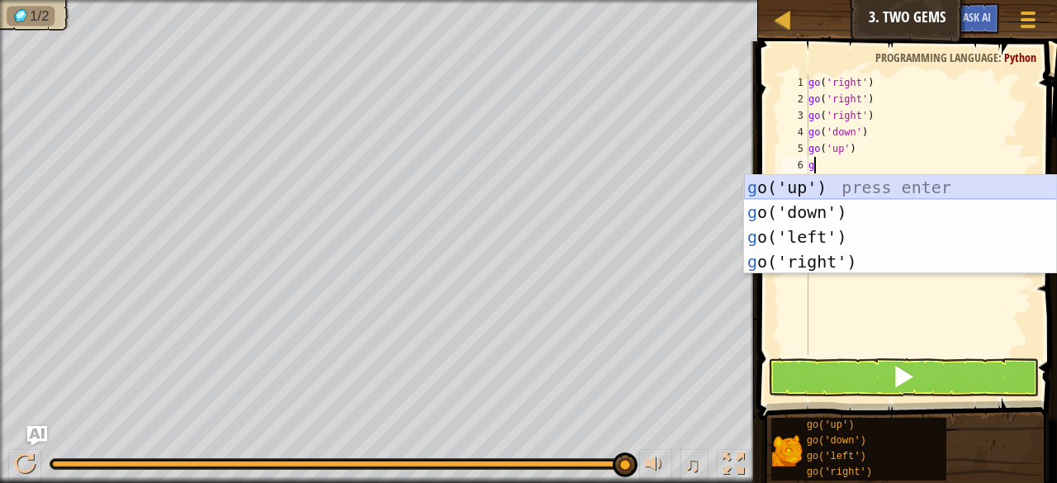
click at [806, 179] on div "g o('up') press enter g o('down') press enter g o('left') press enter g o('righ…" at bounding box center [900, 249] width 313 height 149
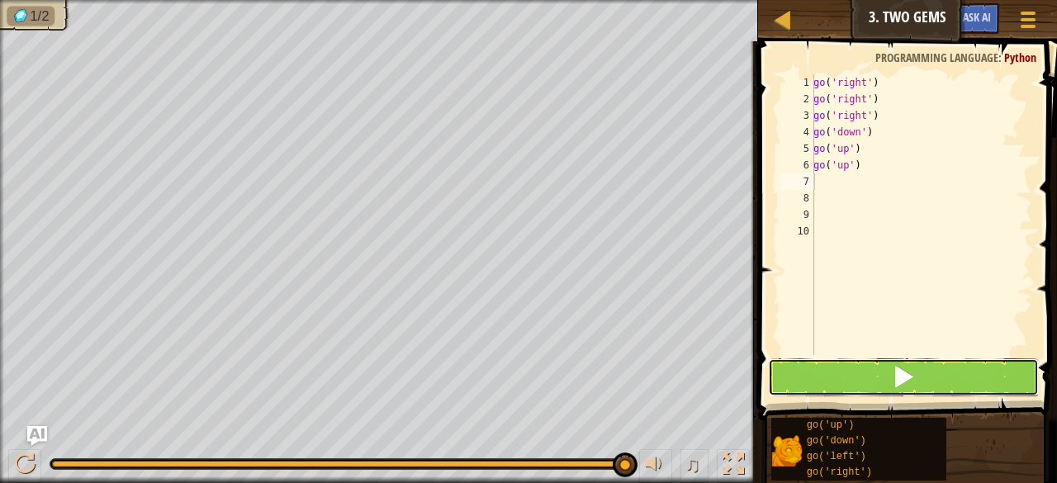
click at [859, 368] on button at bounding box center [903, 377] width 271 height 38
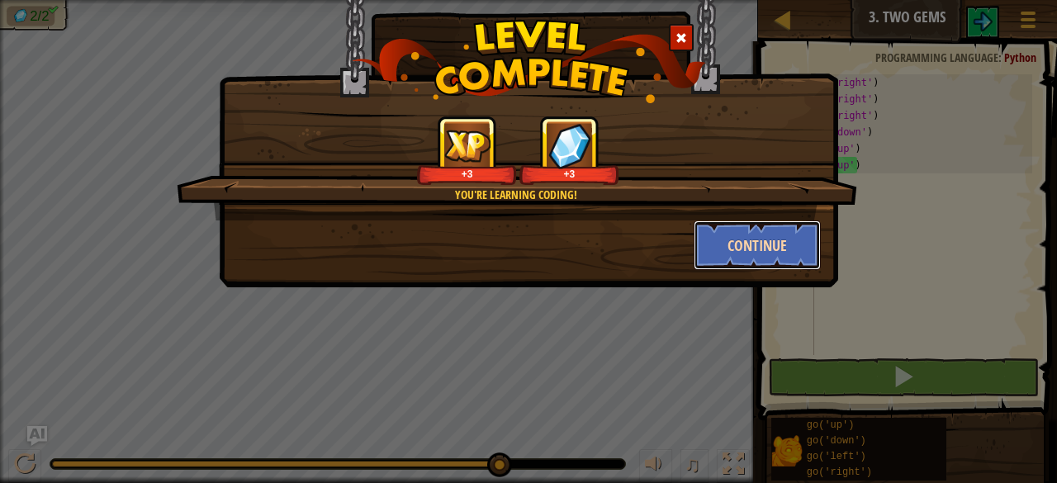
click at [776, 235] on button "Continue" at bounding box center [757, 245] width 128 height 50
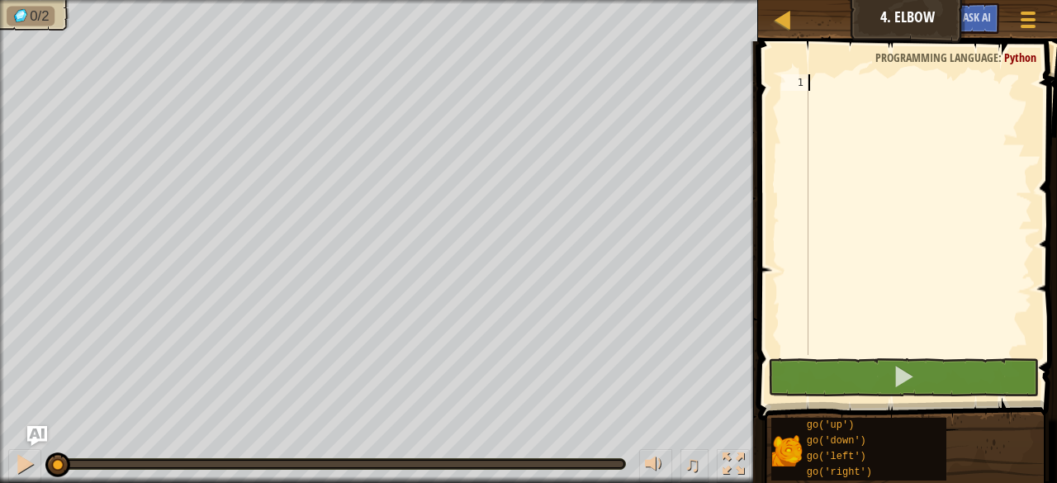
type textarea "g"
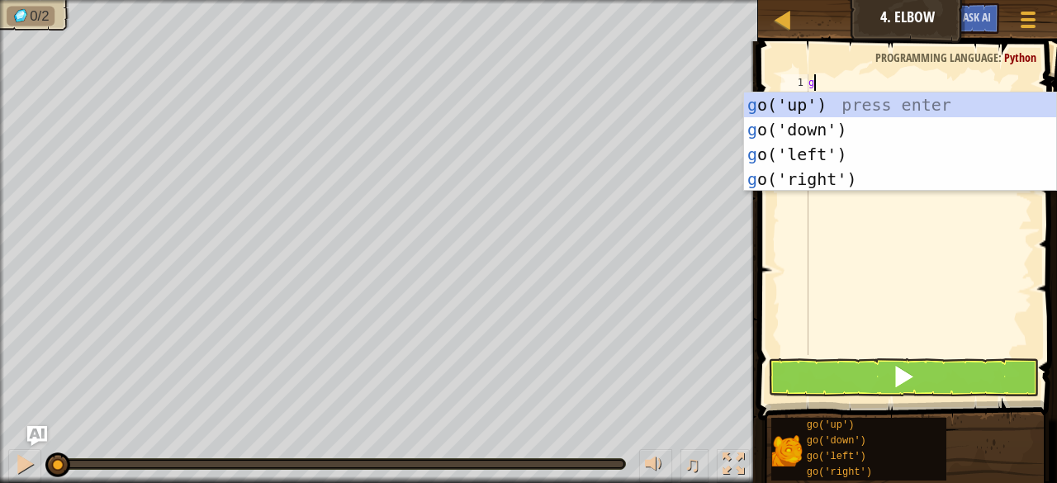
scroll to position [7, 0]
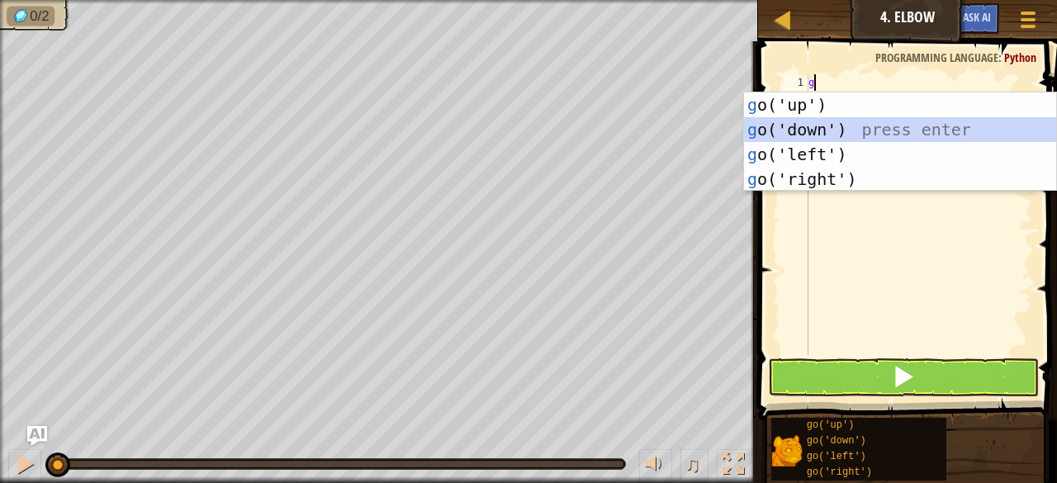
click at [815, 125] on div "g o('up') press enter g o('down') press enter g o('left') press enter g o('righ…" at bounding box center [900, 166] width 313 height 149
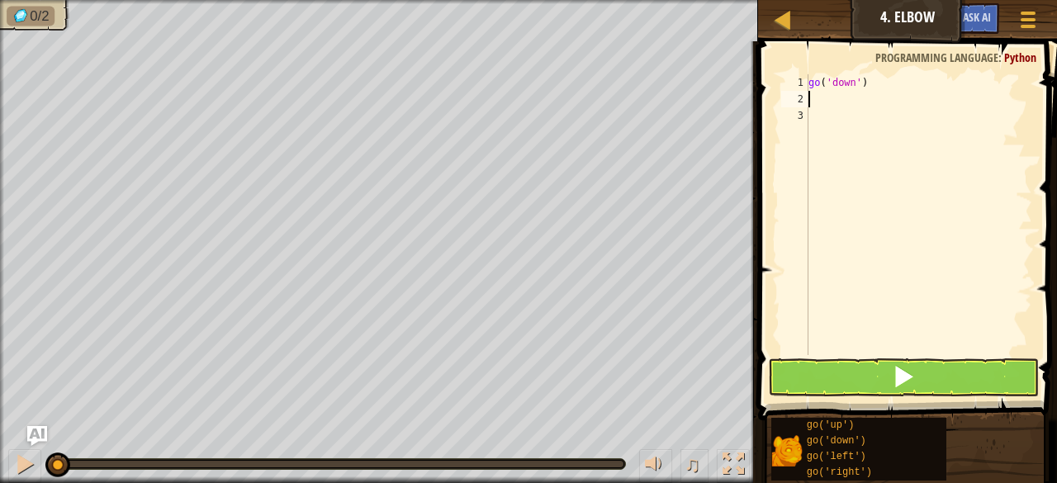
click at [819, 100] on div "go ( 'down' )" at bounding box center [918, 231] width 227 height 314
type textarea "g"
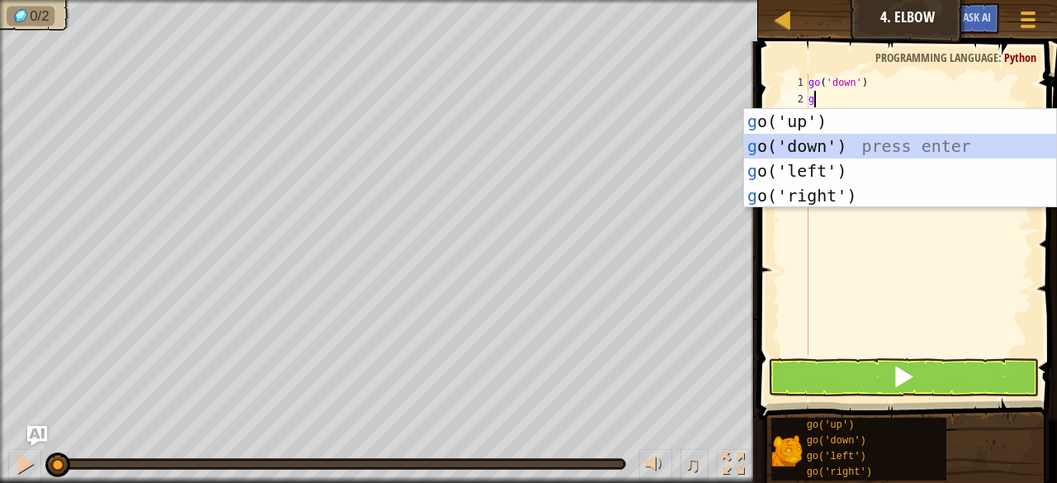
click at [819, 149] on div "g o('up') press enter g o('down') press enter g o('left') press enter g o('righ…" at bounding box center [900, 183] width 313 height 149
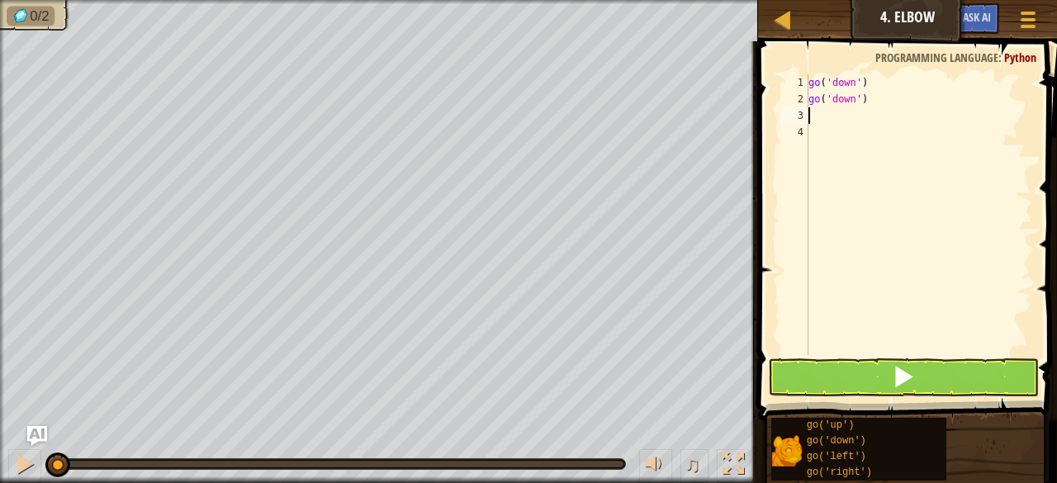
type textarea "g"
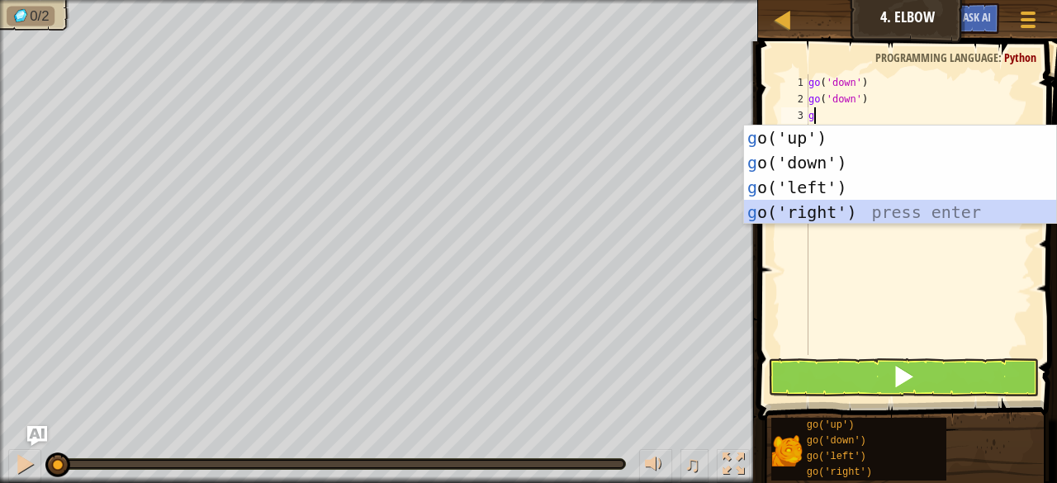
click at [822, 207] on div "g o('up') press enter g o('down') press enter g o('left') press enter g o('righ…" at bounding box center [900, 199] width 313 height 149
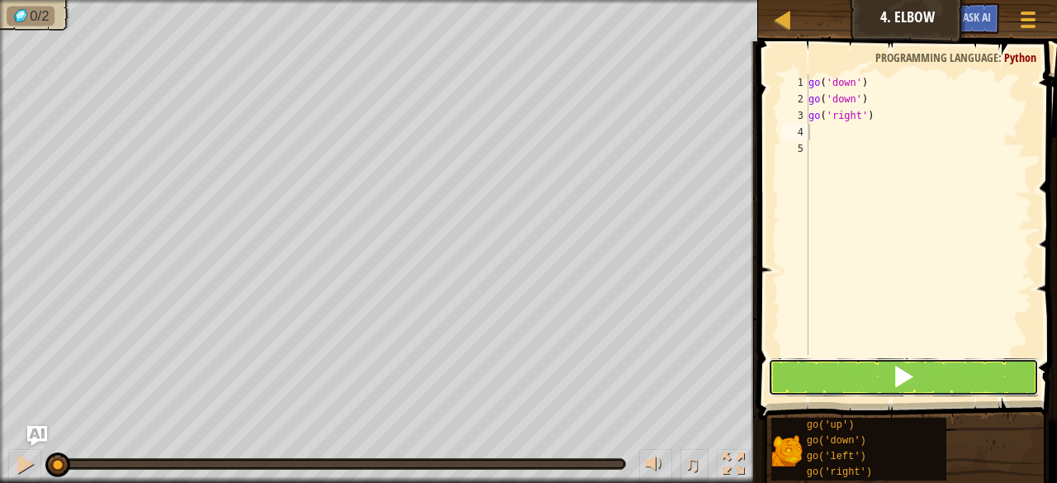
click at [868, 376] on button at bounding box center [903, 377] width 271 height 38
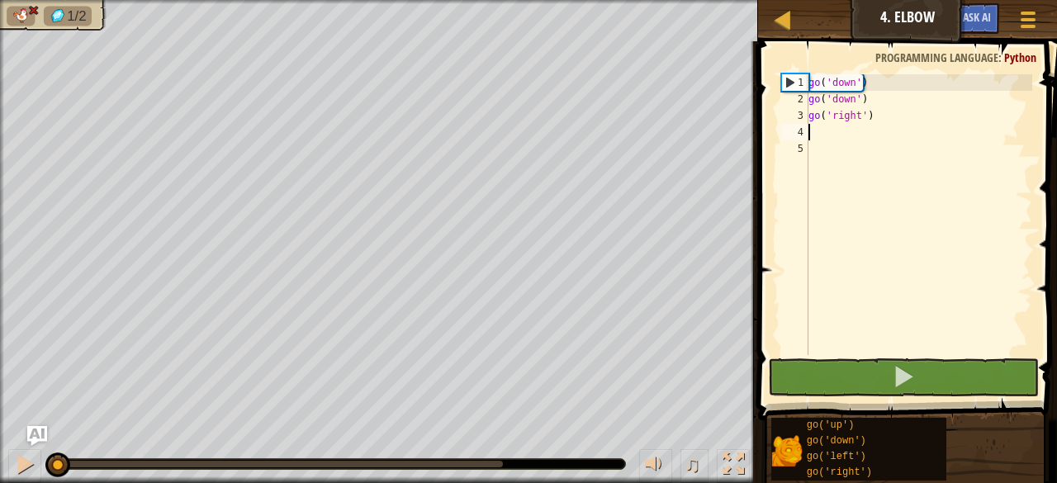
click at [40, 419] on div "1/2 ♫ Tiger Cub" at bounding box center [528, 241] width 1057 height 483
click at [878, 118] on div "go ( 'down' ) go ( 'down' ) go ( 'right' )" at bounding box center [918, 231] width 227 height 314
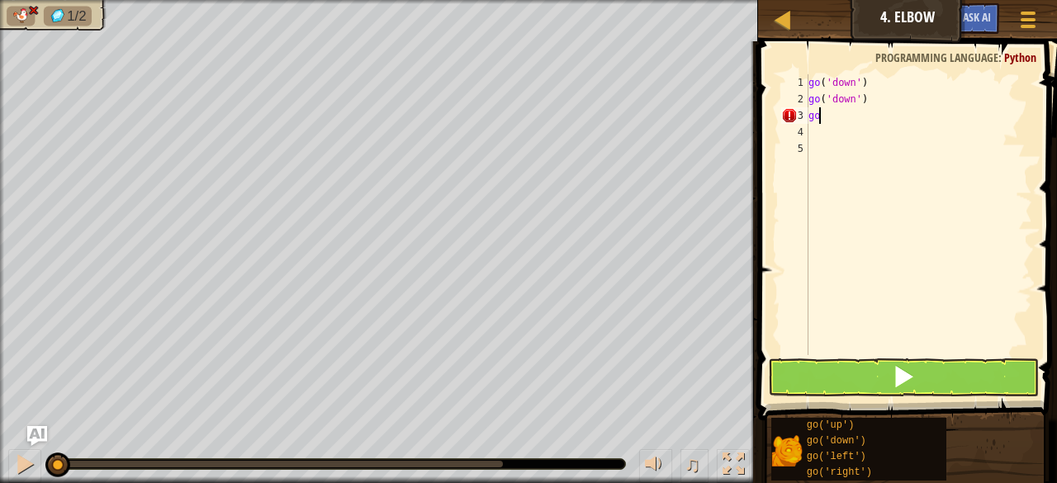
type textarea "g"
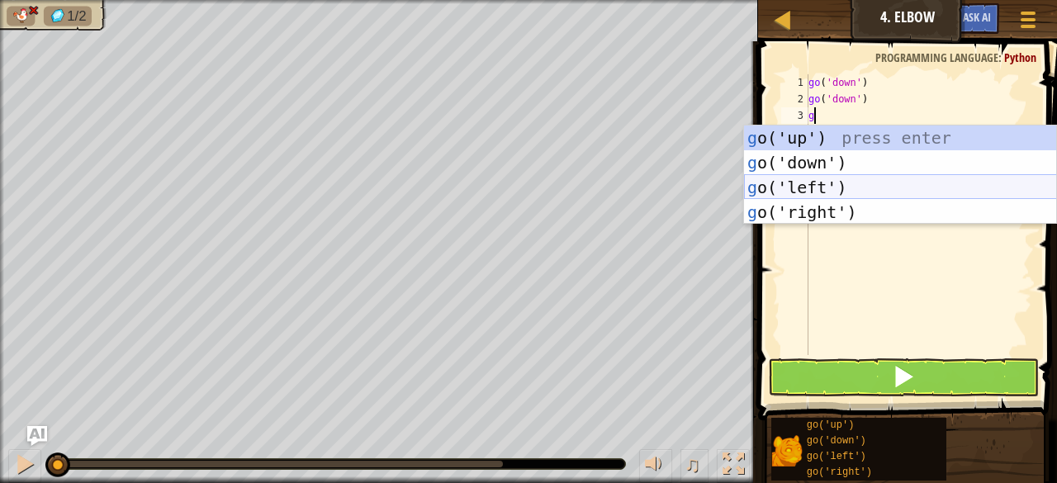
click at [840, 182] on div "g o('up') press enter g o('down') press enter g o('left') press enter g o('righ…" at bounding box center [900, 199] width 313 height 149
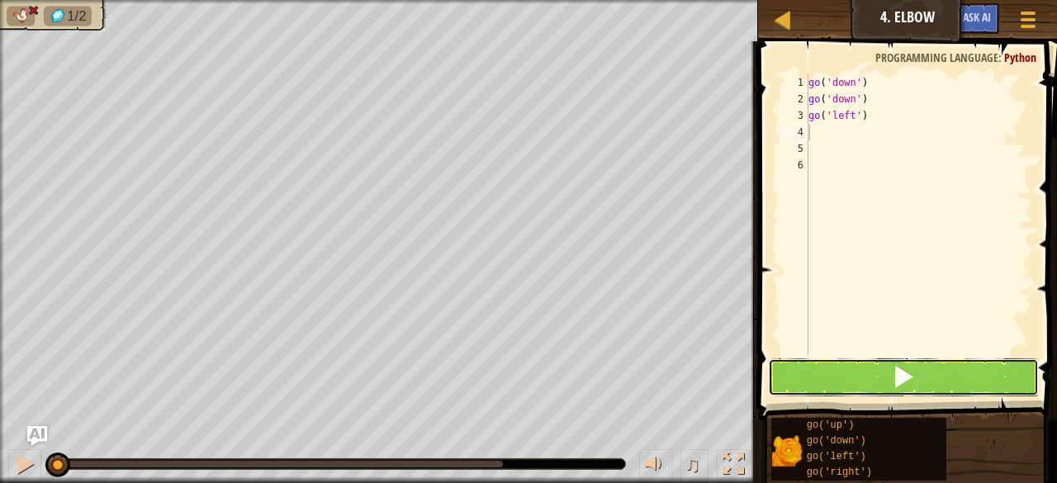
click at [866, 376] on button at bounding box center [903, 377] width 271 height 38
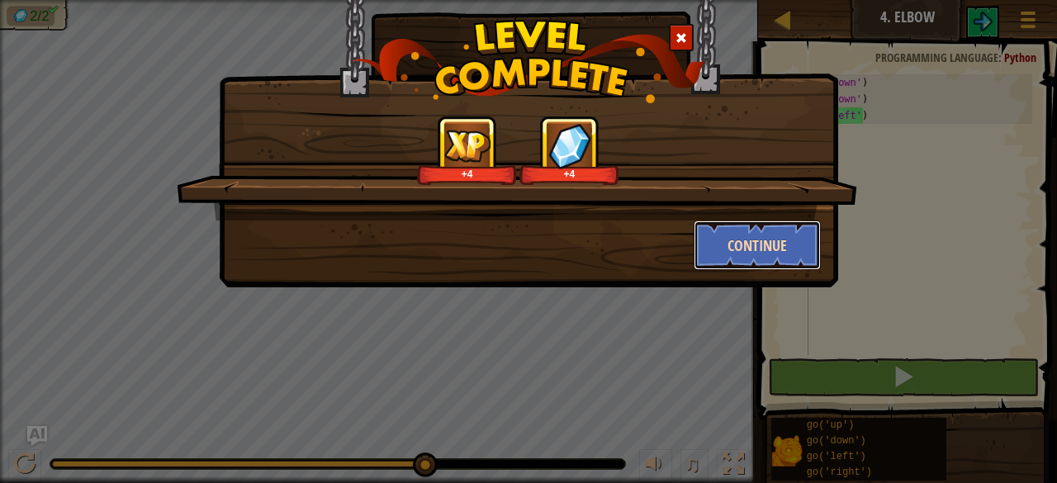
click at [779, 238] on button "Continue" at bounding box center [757, 245] width 128 height 50
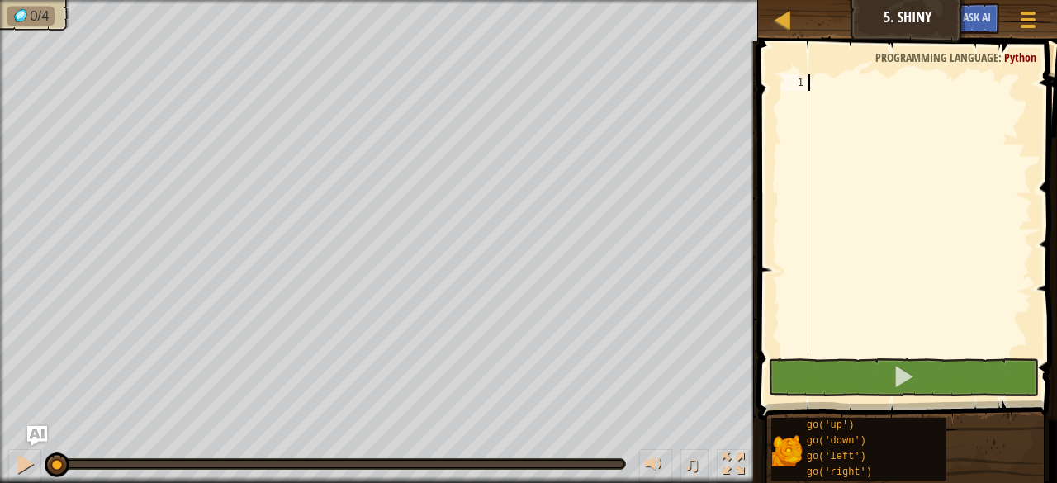
type textarea "g"
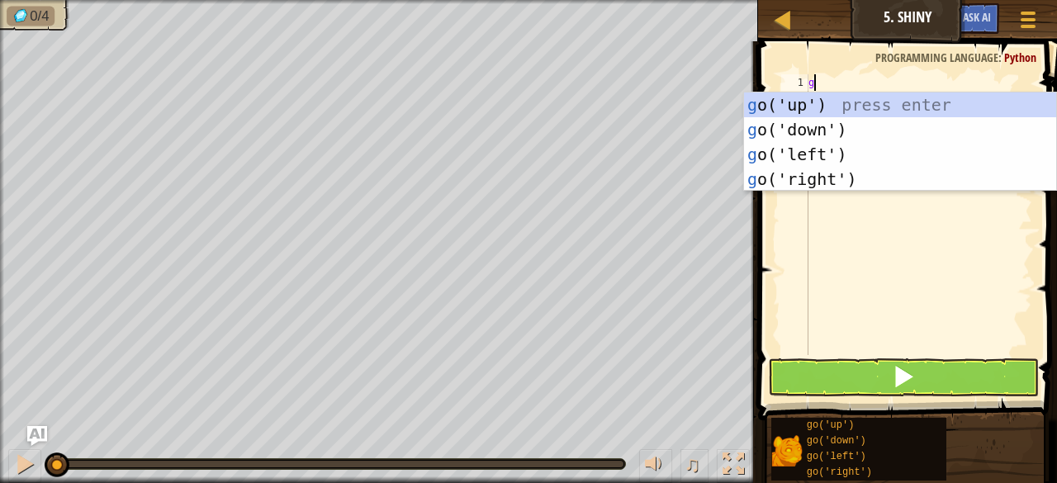
scroll to position [7, 0]
click at [824, 173] on div "g o('up') press enter g o('down') press enter g o('left') press enter g o('righ…" at bounding box center [900, 166] width 313 height 149
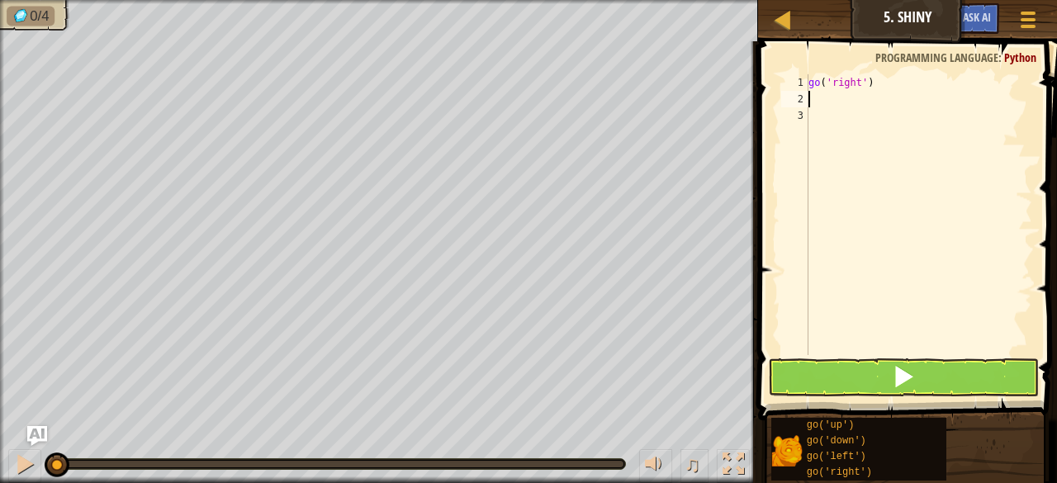
type textarea "g"
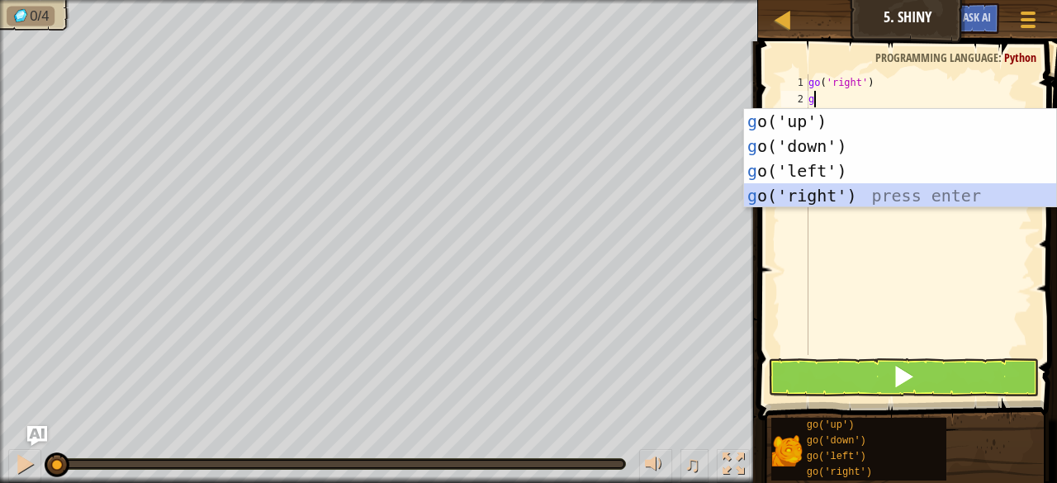
click at [835, 191] on div "g o('up') press enter g o('down') press enter g o('left') press enter g o('righ…" at bounding box center [900, 183] width 313 height 149
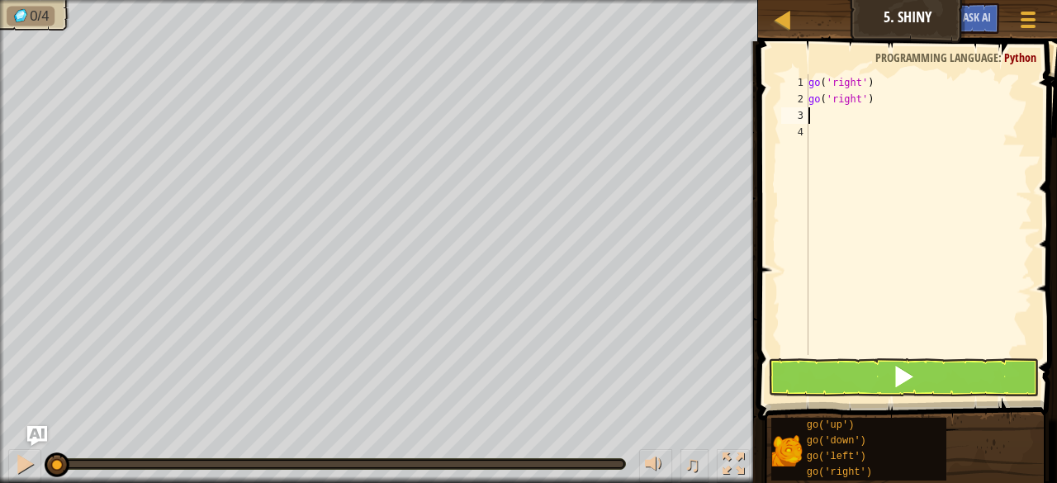
type textarea "g"
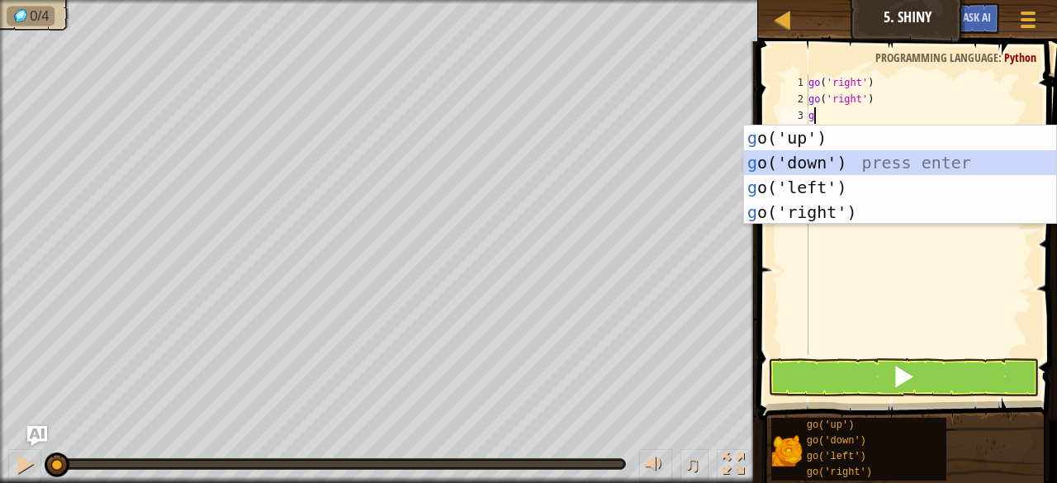
click at [824, 154] on div "g o('up') press enter g o('down') press enter g o('left') press enter g o('righ…" at bounding box center [900, 199] width 313 height 149
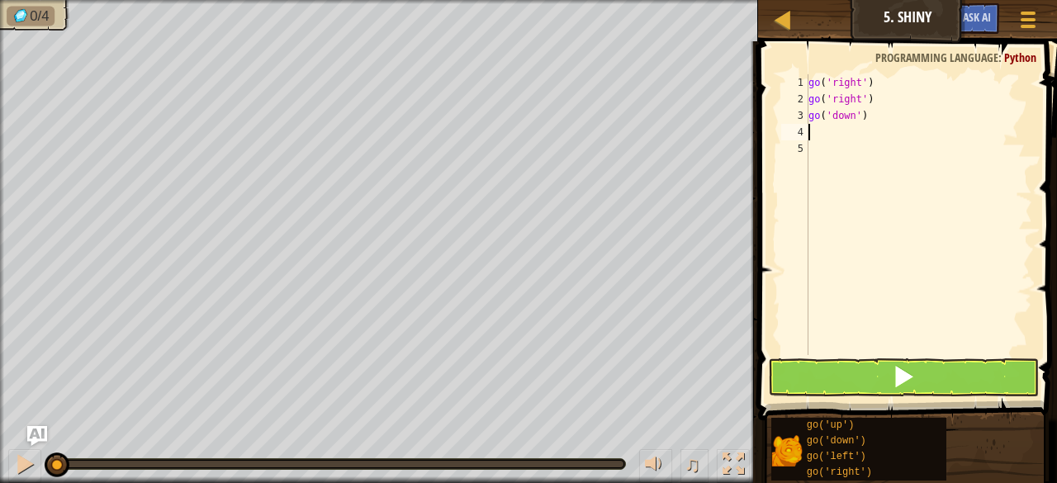
type textarea "d"
type textarea "g"
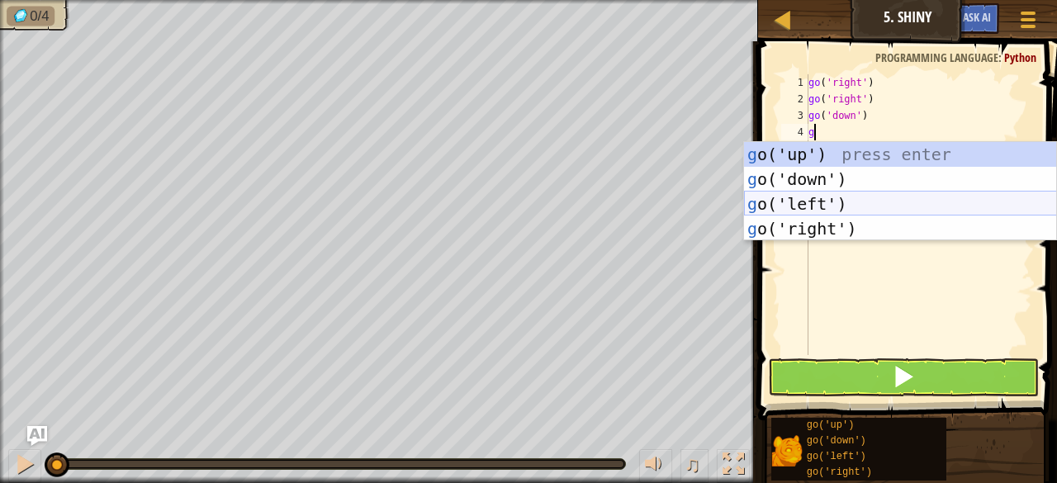
click at [829, 207] on div "g o('up') press enter g o('down') press enter g o('left') press enter g o('righ…" at bounding box center [900, 216] width 313 height 149
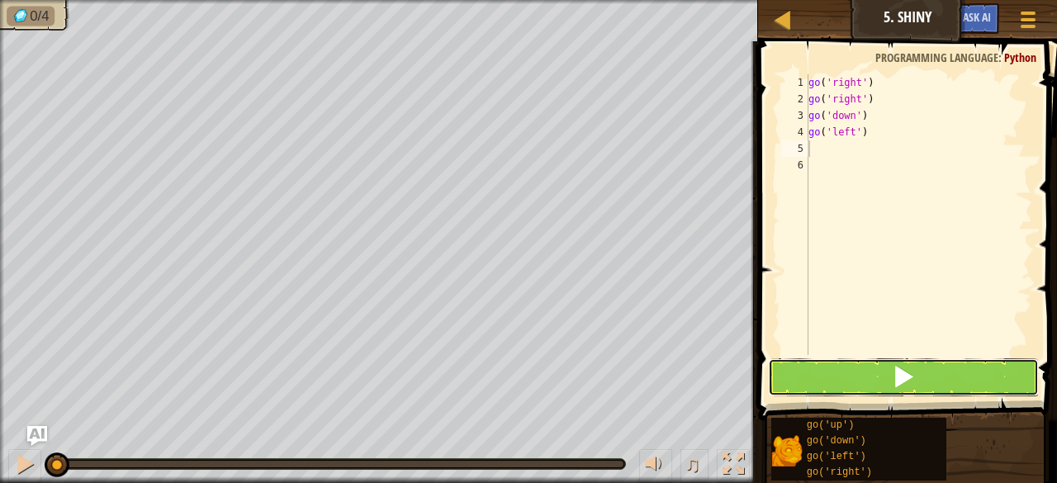
click at [896, 372] on span at bounding box center [903, 376] width 23 height 23
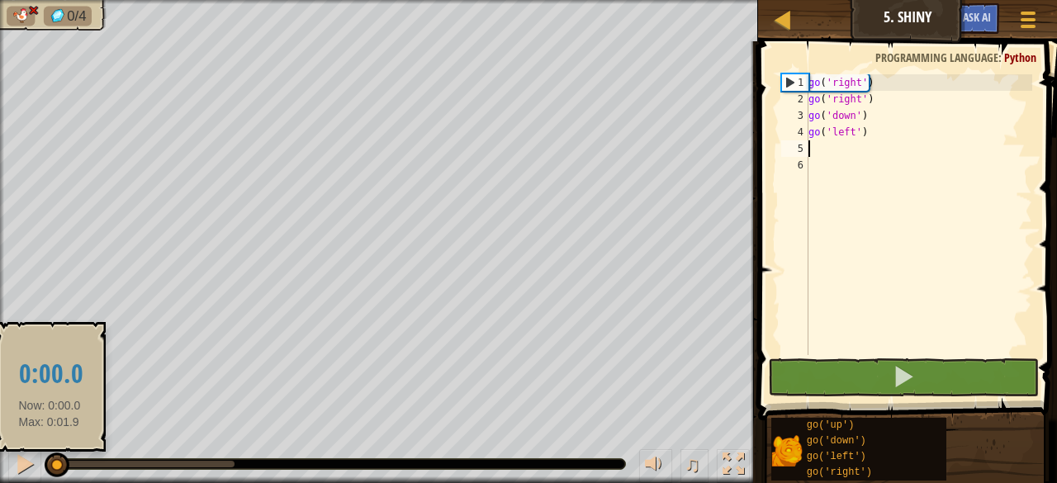
drag, startPoint x: 232, startPoint y: 460, endPoint x: 46, endPoint y: 455, distance: 185.8
click at [46, 455] on div at bounding box center [57, 464] width 25 height 25
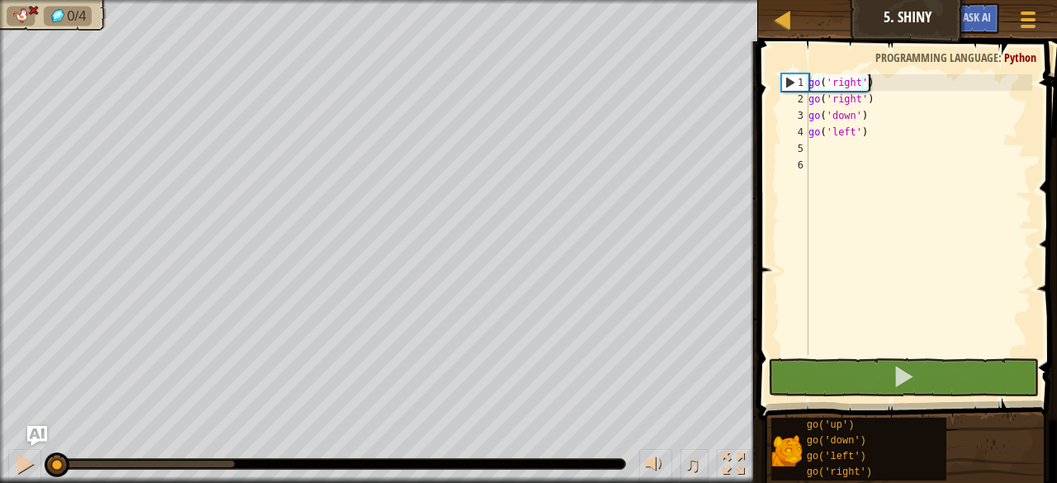
click at [878, 87] on div "go ( 'right' ) go ( 'right' ) go ( 'down' ) go ( 'left' )" at bounding box center [918, 231] width 227 height 314
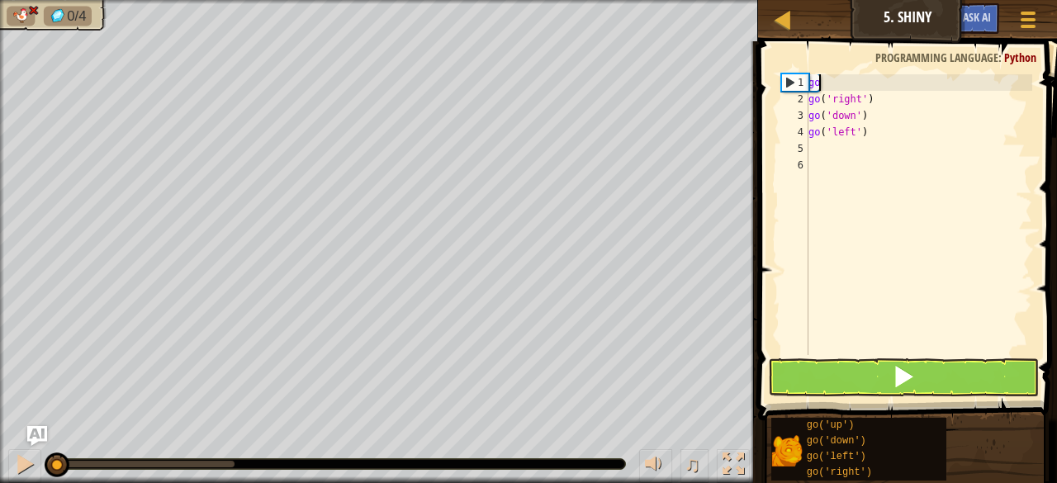
type textarea "g"
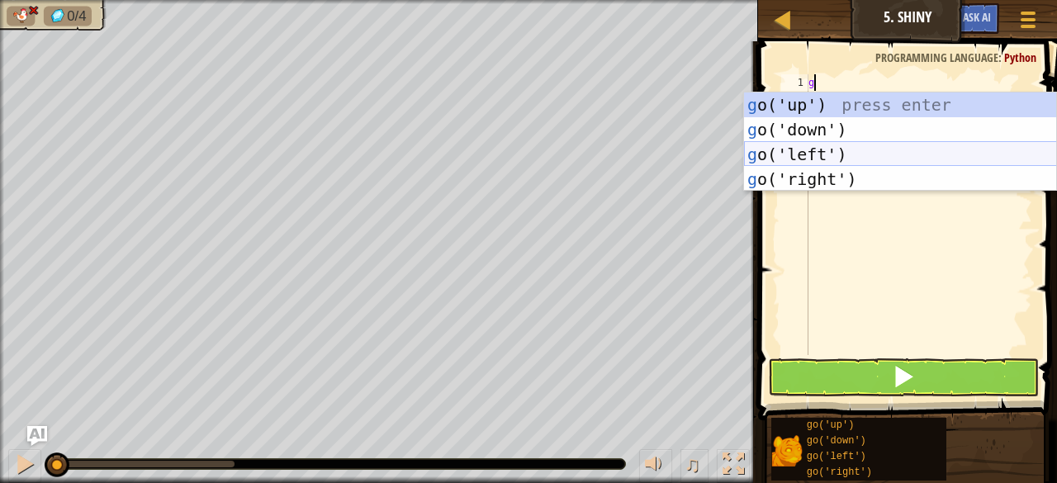
click at [824, 149] on div "g o('up') press enter g o('down') press enter g o('left') press enter g o('righ…" at bounding box center [900, 166] width 313 height 149
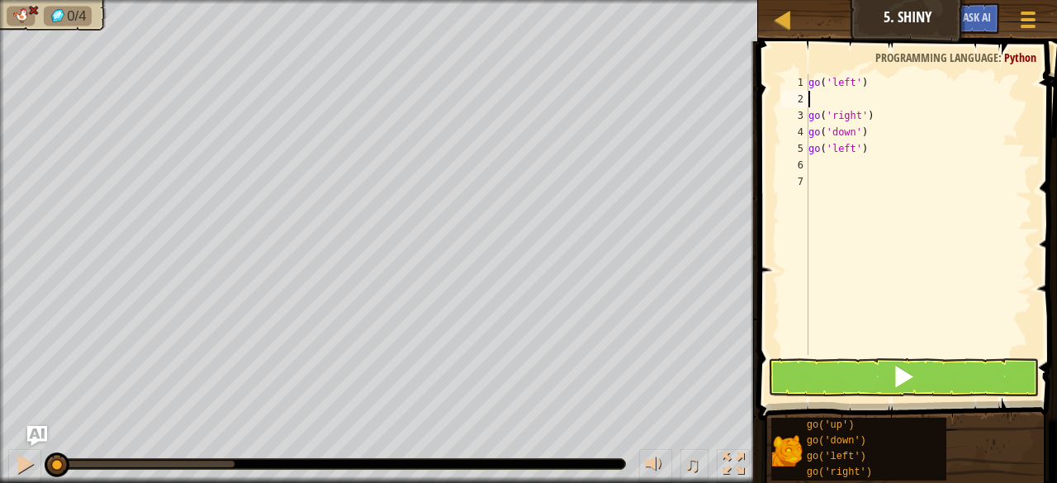
type textarea "g"
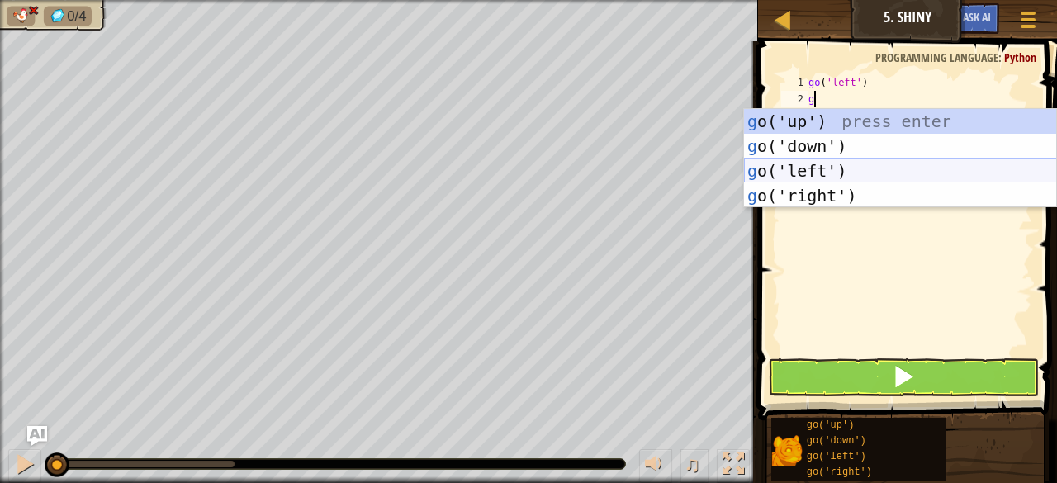
click at [814, 174] on div "g o('up') press enter g o('down') press enter g o('left') press enter g o('righ…" at bounding box center [900, 183] width 313 height 149
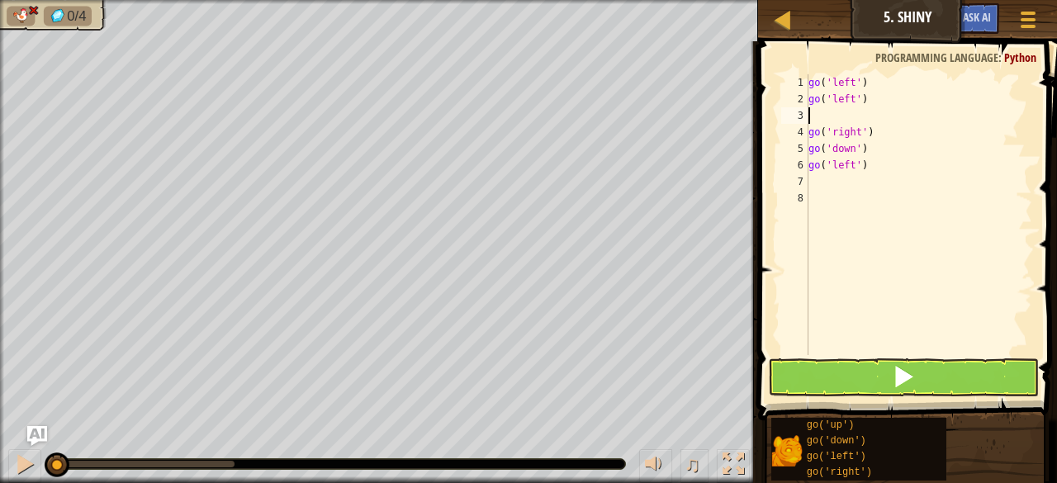
click at [878, 133] on div "go ( 'left' ) go ( 'left' ) go ( 'right' ) go ( 'down' ) go ( 'left' )" at bounding box center [918, 231] width 227 height 314
type textarea "g"
click at [883, 367] on button at bounding box center [903, 377] width 271 height 38
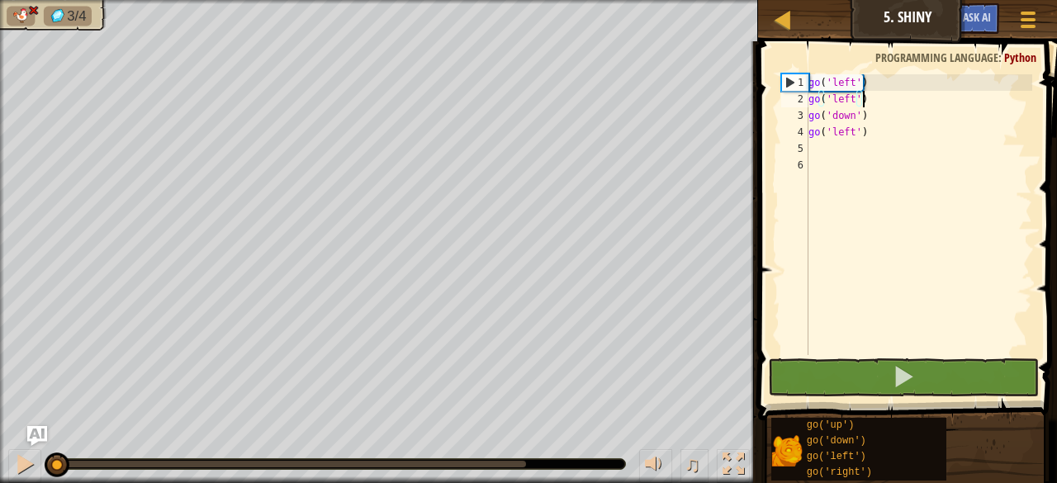
drag, startPoint x: 525, startPoint y: 459, endPoint x: 0, endPoint y: 438, distance: 525.4
click at [0, 438] on div "♫" at bounding box center [379, 460] width 758 height 50
click at [863, 128] on div "go ( 'left' ) go ( 'left' ) go ( 'down' ) go ( 'left' )" at bounding box center [918, 231] width 227 height 314
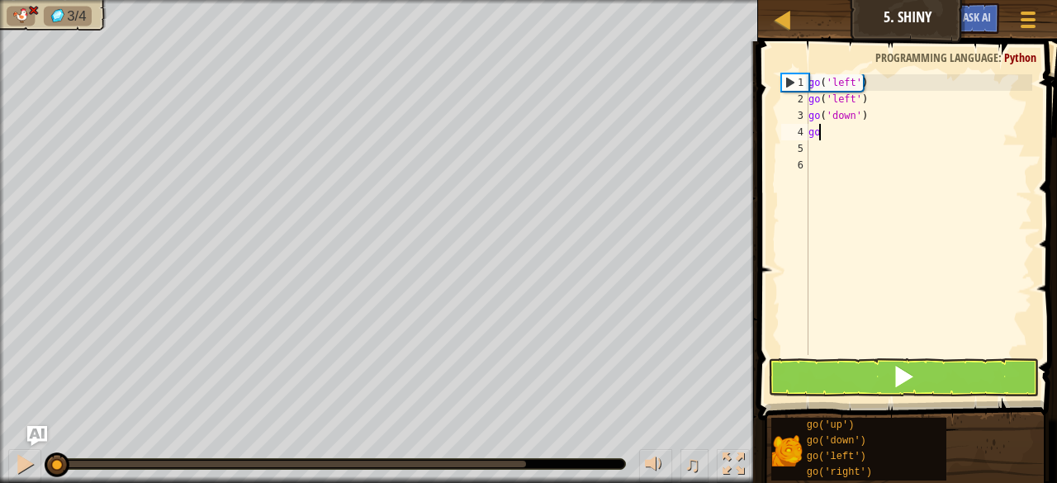
type textarea "g"
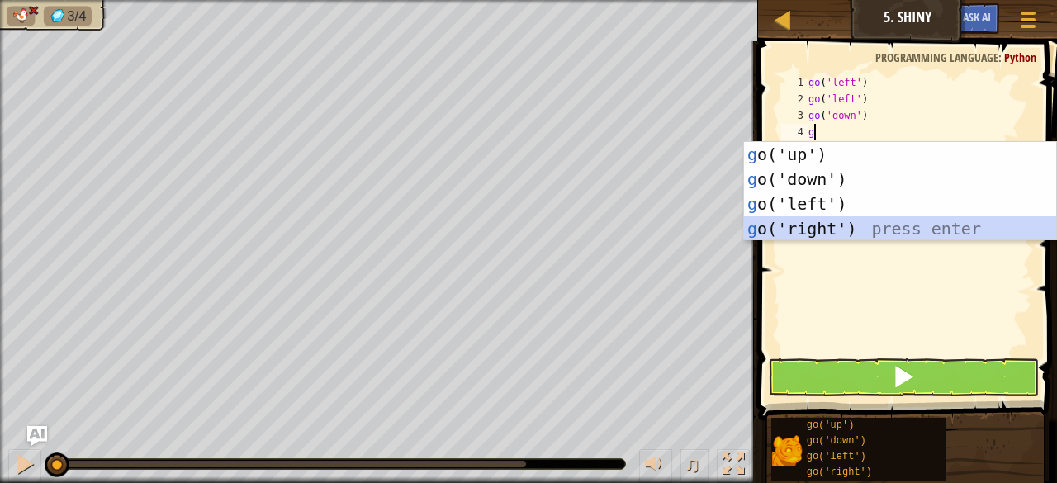
click at [825, 233] on div "g o('up') press enter g o('down') press enter g o('left') press enter g o('righ…" at bounding box center [900, 216] width 313 height 149
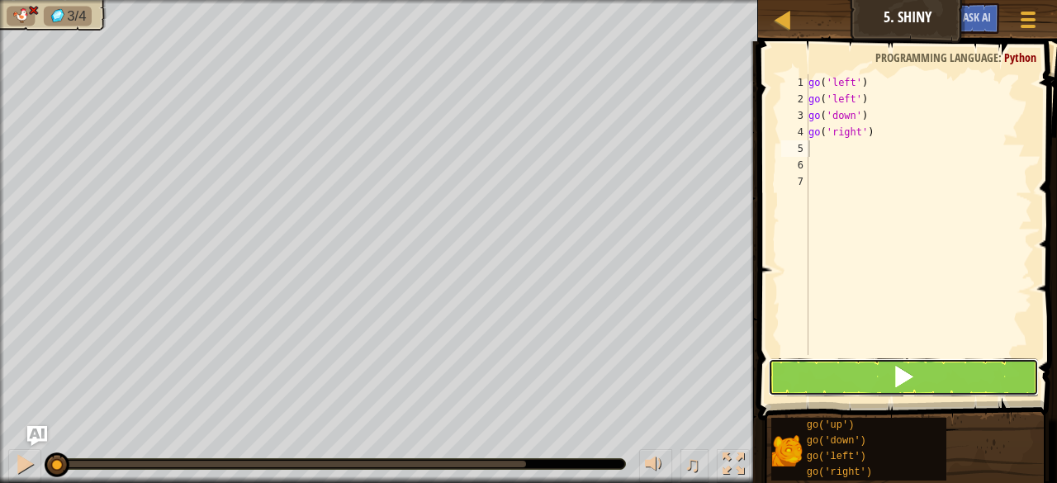
click at [883, 382] on button at bounding box center [903, 377] width 271 height 38
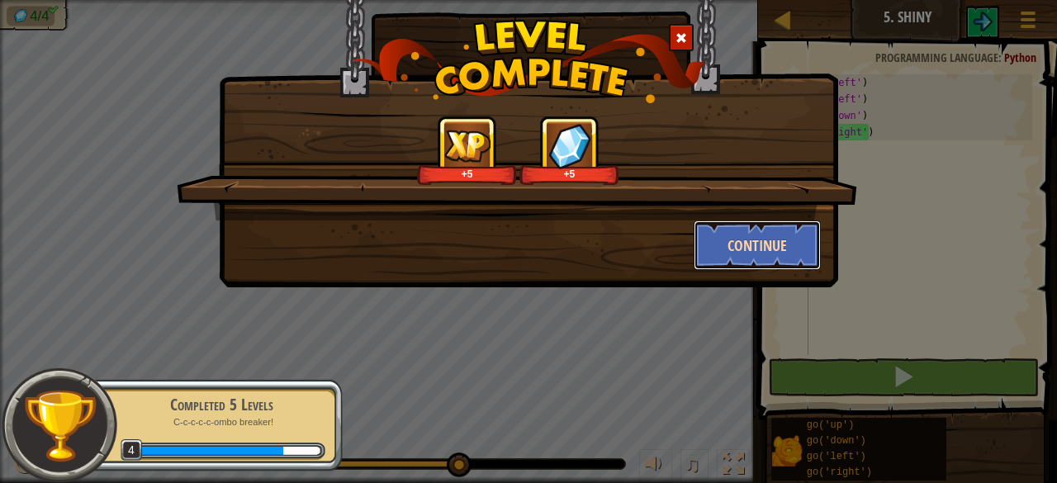
click at [779, 247] on button "Continue" at bounding box center [757, 245] width 128 height 50
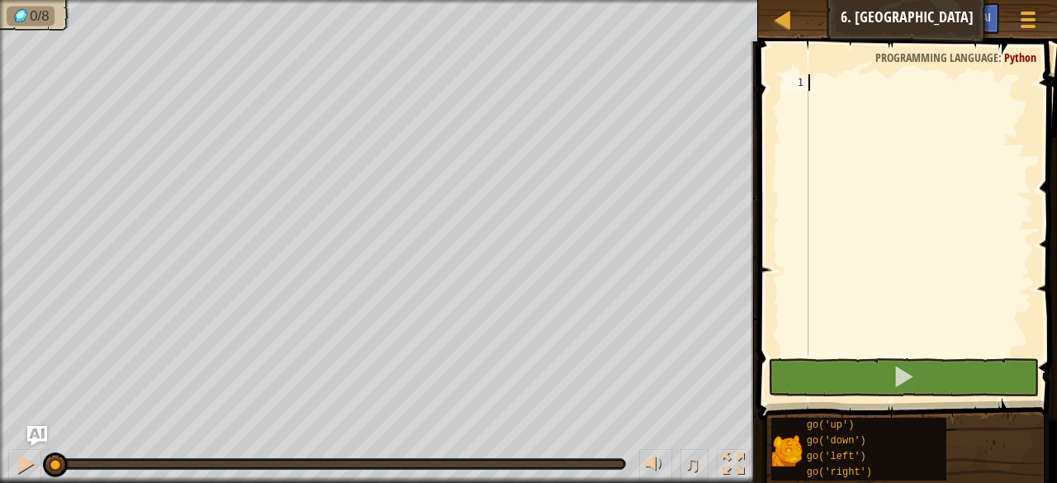
type textarea "g"
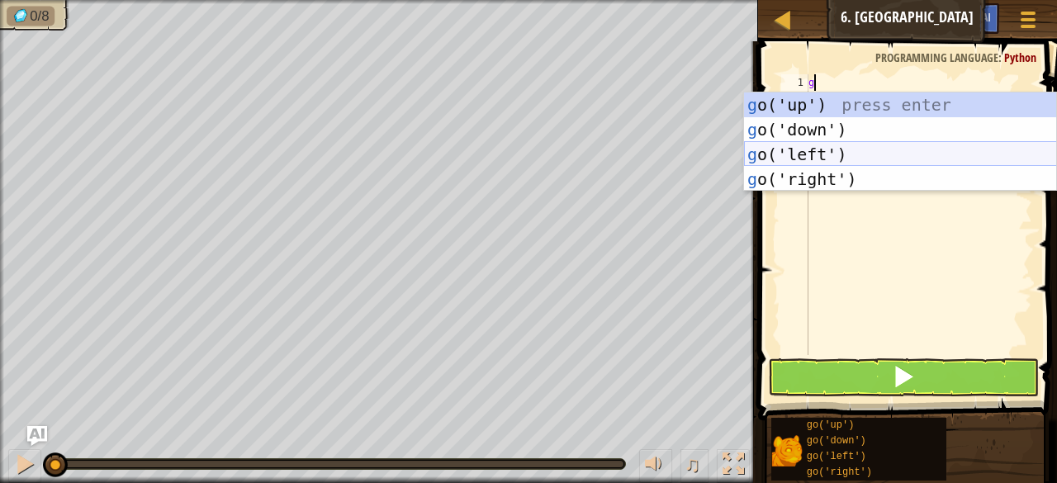
click at [826, 151] on div "g o('up') press enter g o('down') press enter g o('left') press enter g o('righ…" at bounding box center [900, 166] width 313 height 149
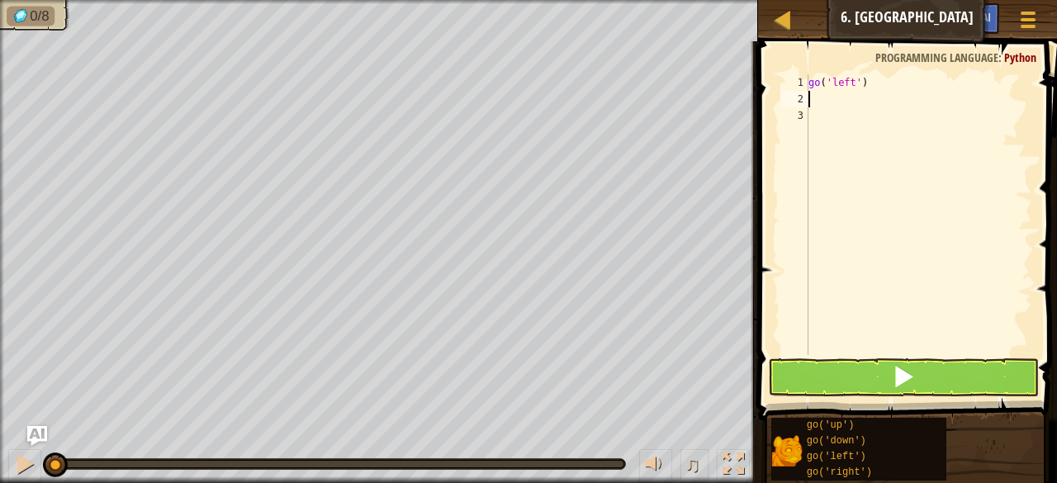
type textarea "g"
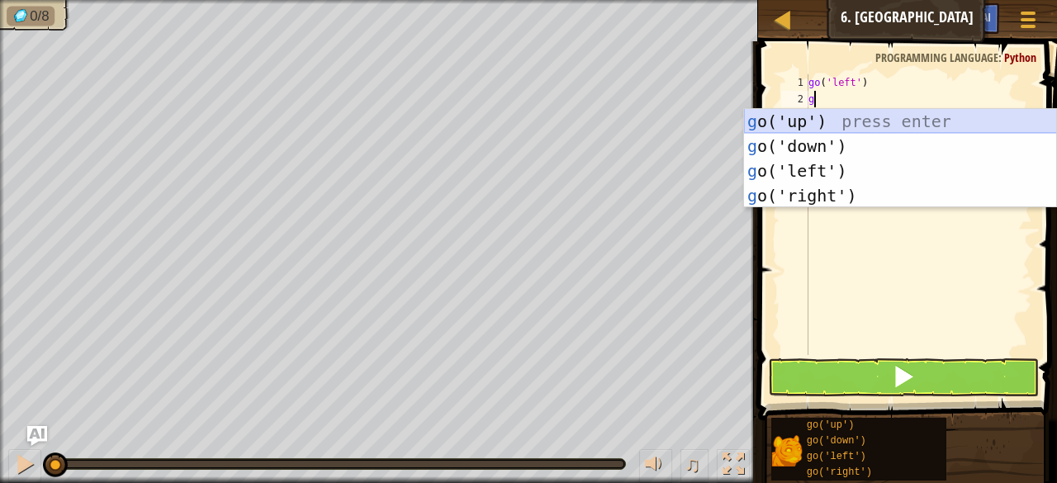
click at [806, 123] on div "g o('up') press enter g o('down') press enter g o('left') press enter g o('righ…" at bounding box center [900, 183] width 313 height 149
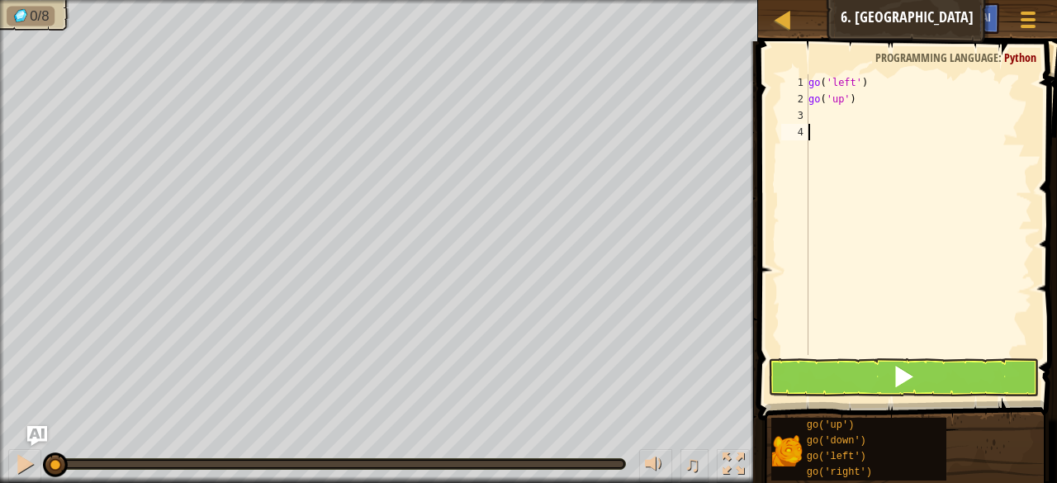
click at [812, 126] on div "go ( 'left' ) go ( 'up' )" at bounding box center [918, 231] width 227 height 314
type textarea "g"
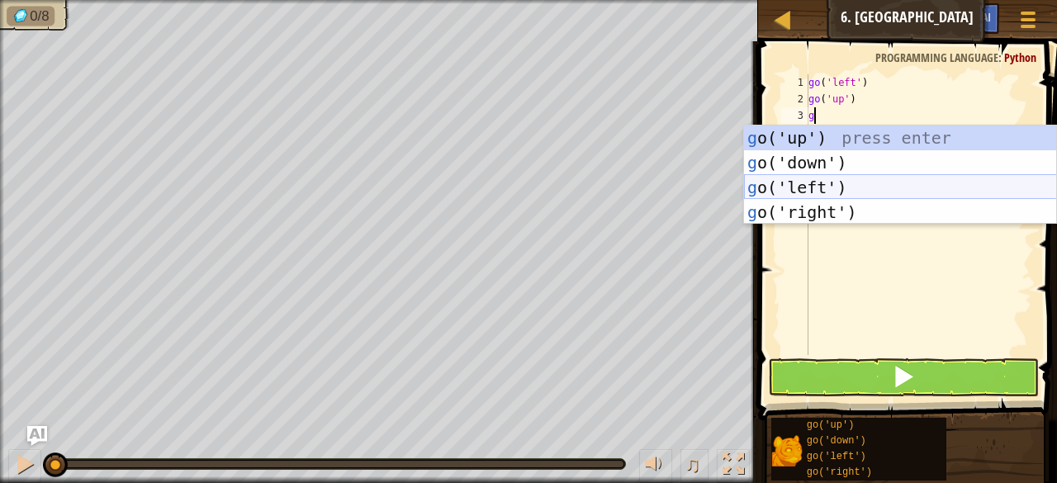
click at [830, 184] on div "g o('up') press enter g o('down') press enter g o('left') press enter g o('righ…" at bounding box center [900, 199] width 313 height 149
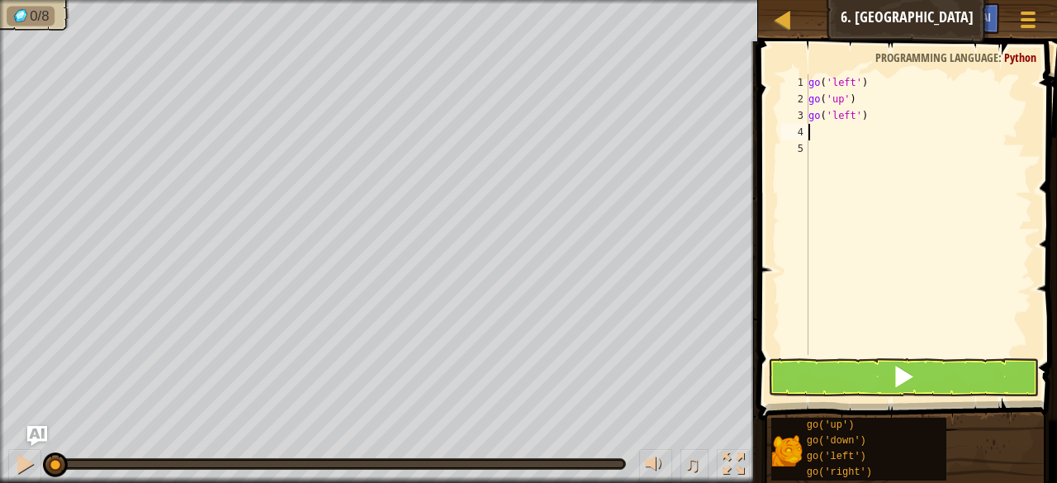
type textarea "g"
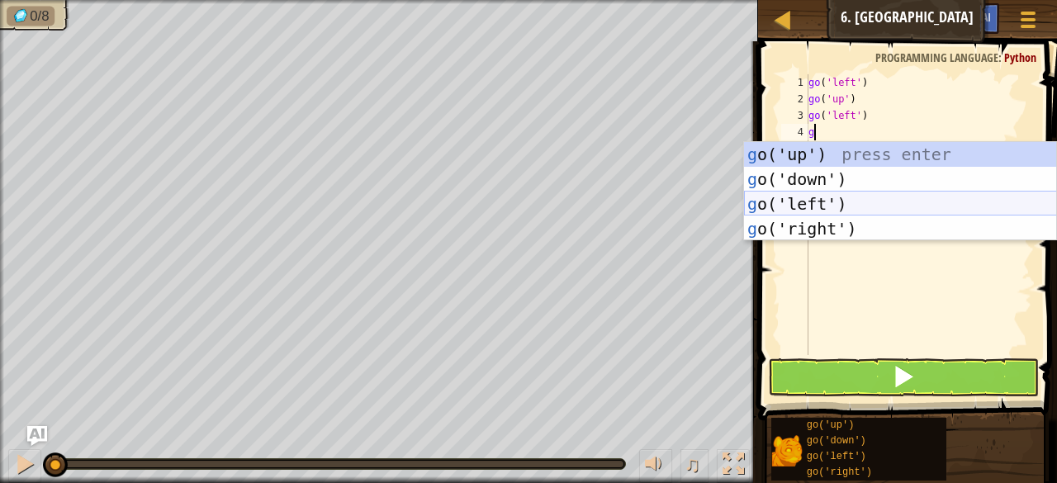
click at [816, 197] on div "g o('up') press enter g o('down') press enter g o('left') press enter g o('righ…" at bounding box center [900, 216] width 313 height 149
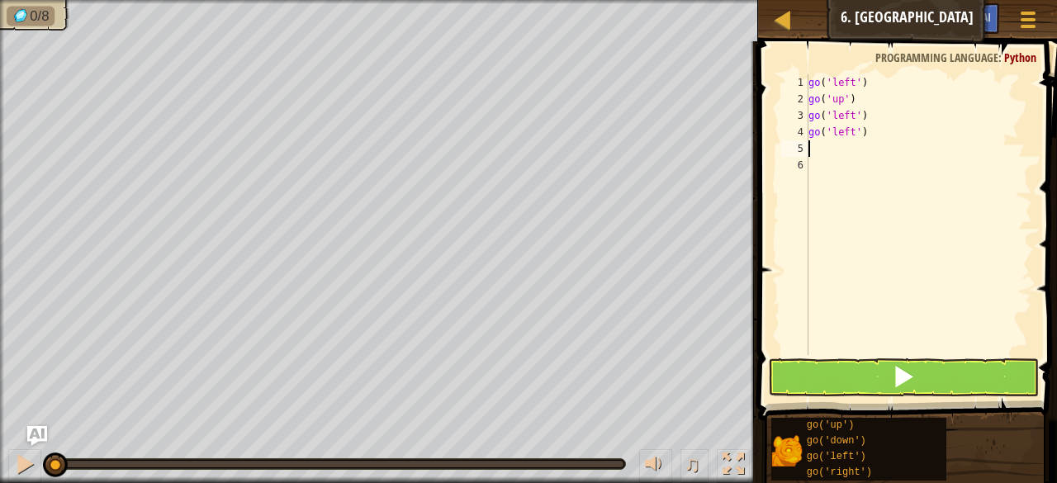
type textarea "g"
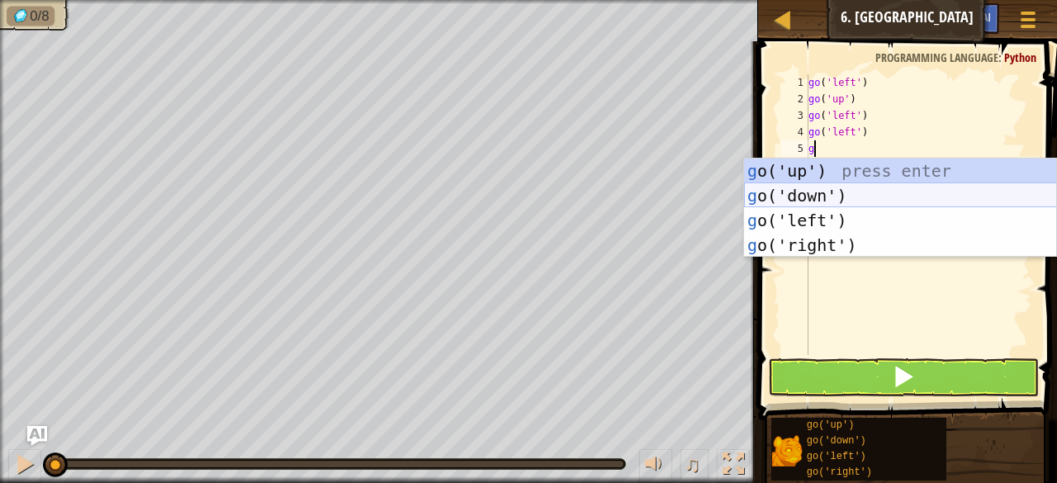
click at [817, 191] on div "g o('up') press enter g o('down') press enter g o('left') press enter g o('righ…" at bounding box center [900, 232] width 313 height 149
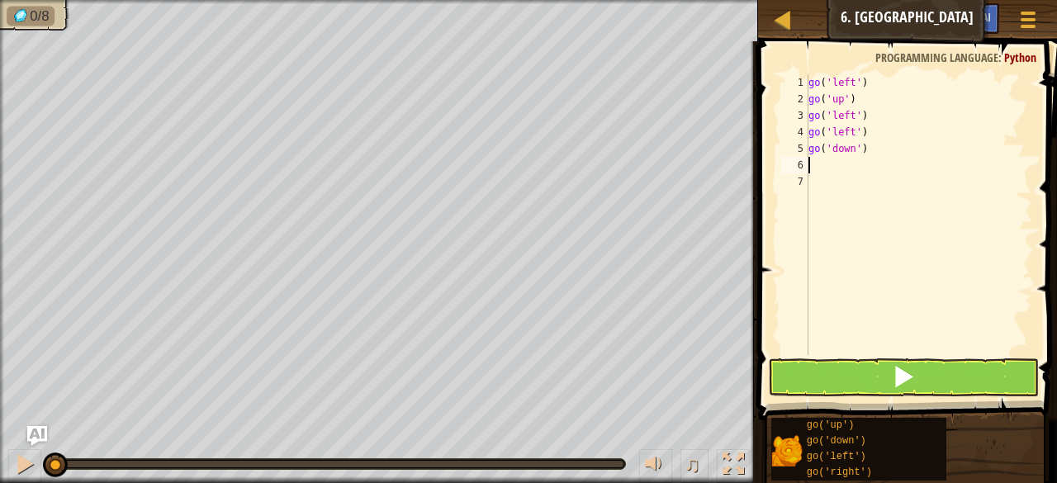
click at [813, 170] on div "go ( 'left' ) go ( 'up' ) go ( 'left' ) go ( 'left' ) go ( 'down' )" at bounding box center [918, 231] width 227 height 314
type textarea "g"
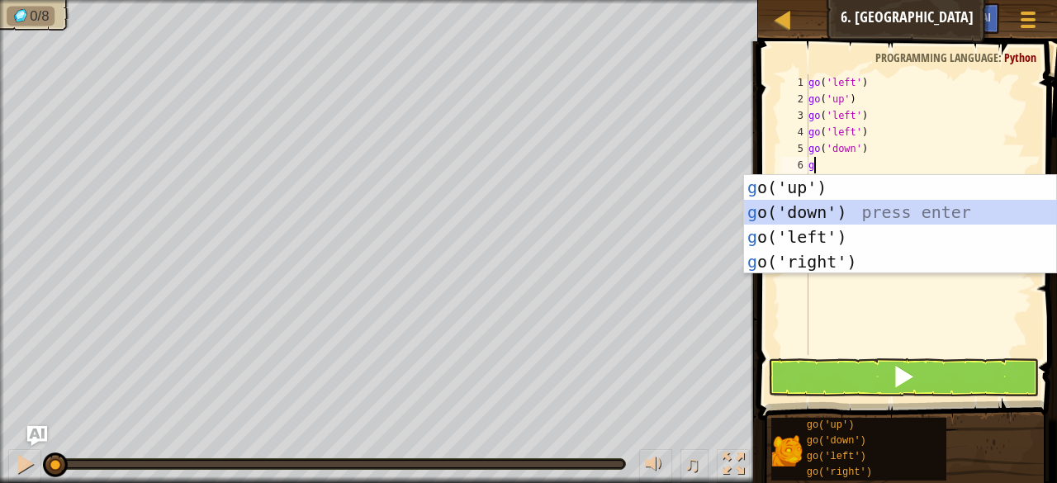
click at [813, 209] on div "g o('up') press enter g o('down') press enter g o('left') press enter g o('righ…" at bounding box center [900, 249] width 313 height 149
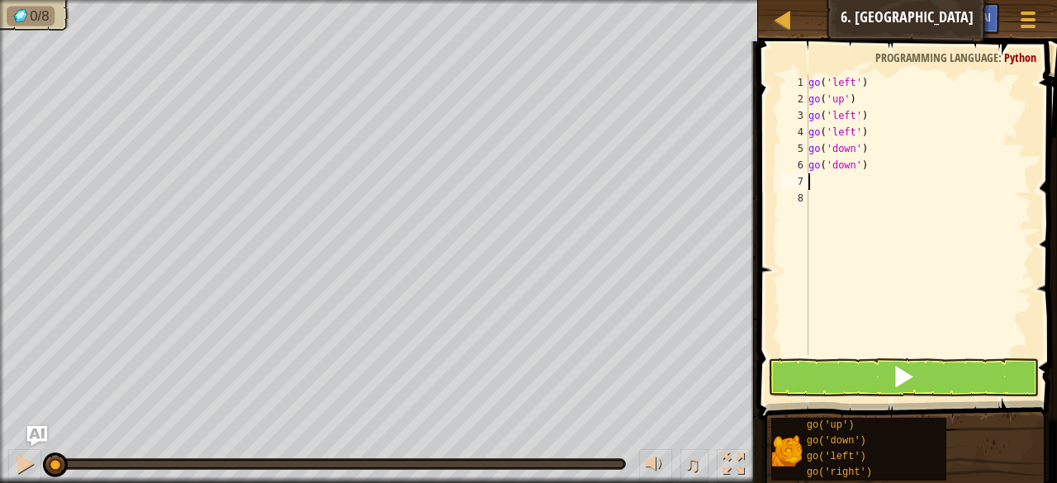
type textarea "g"
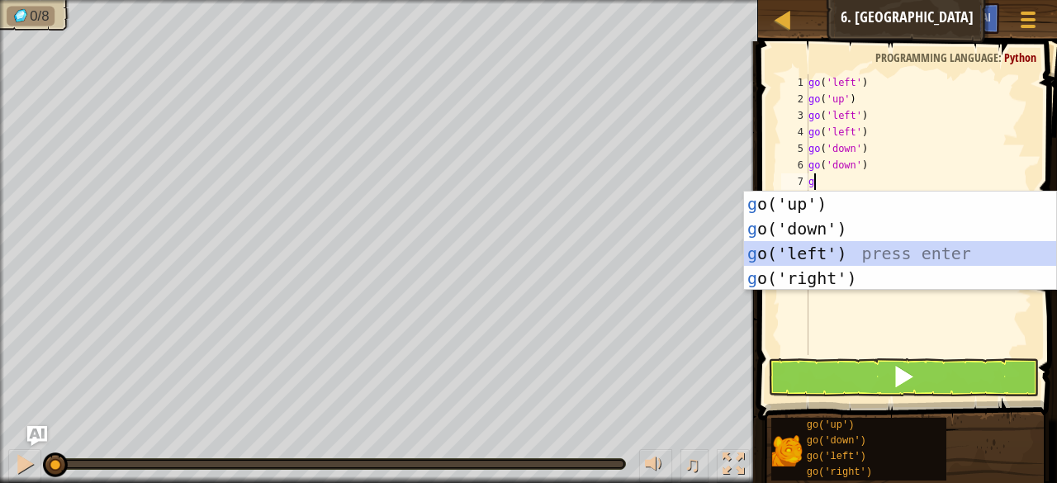
click at [822, 250] on div "g o('up') press enter g o('down') press enter g o('left') press enter g o('righ…" at bounding box center [900, 266] width 313 height 149
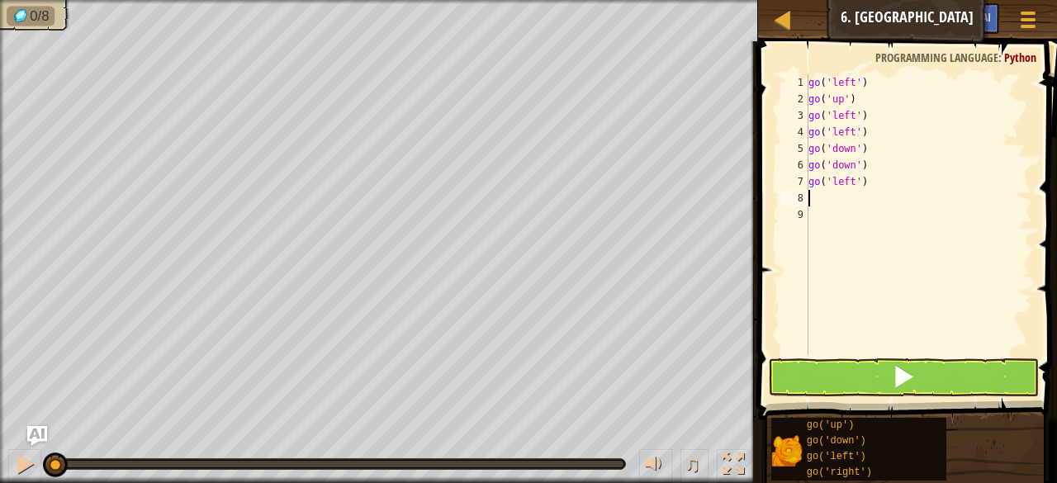
type textarea "g"
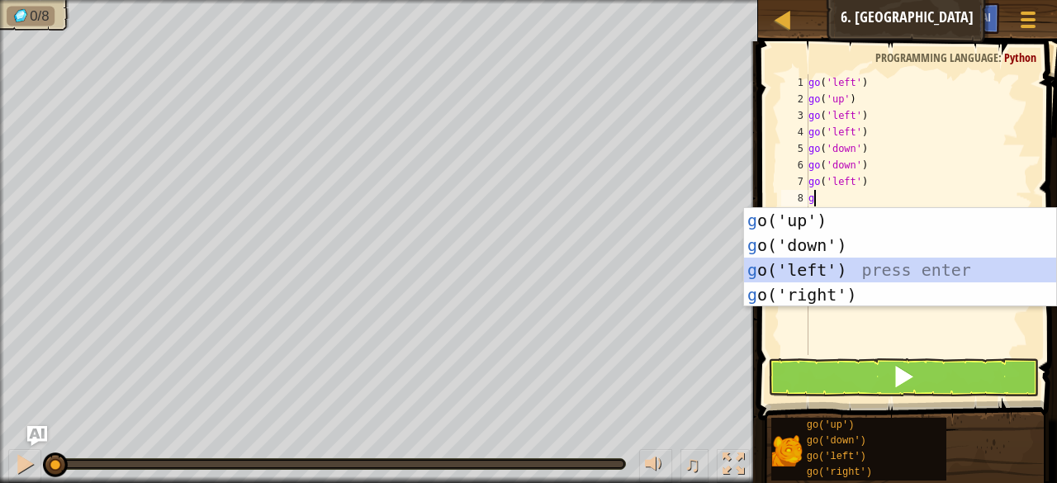
click at [818, 266] on div "g o('up') press enter g o('down') press enter g o('left') press enter g o('righ…" at bounding box center [900, 282] width 313 height 149
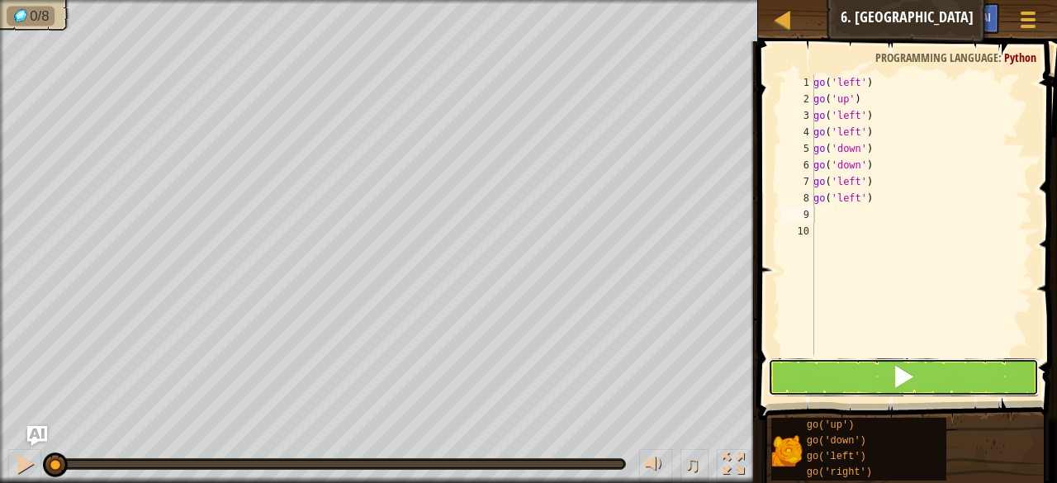
click at [855, 368] on button at bounding box center [903, 377] width 271 height 38
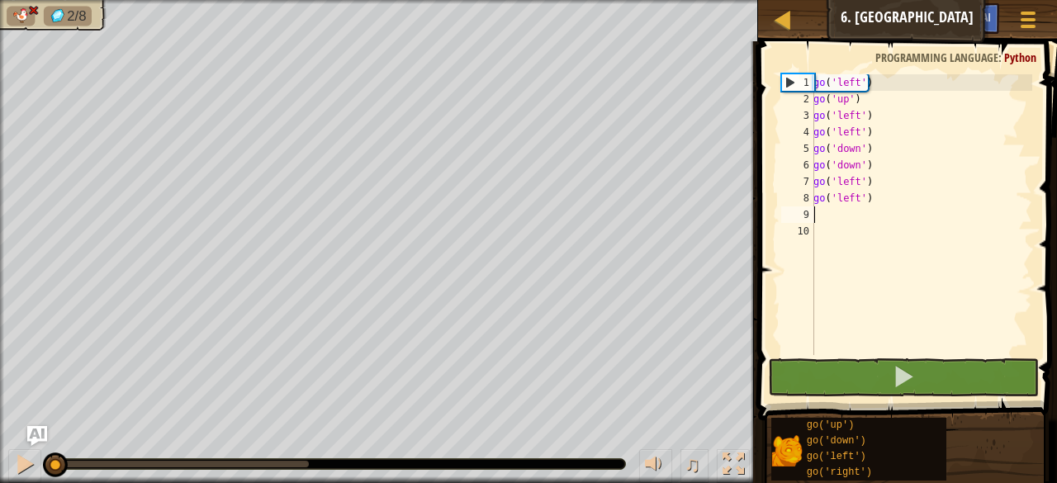
drag, startPoint x: 310, startPoint y: 455, endPoint x: 0, endPoint y: 445, distance: 310.5
click at [0, 445] on div "♫" at bounding box center [379, 460] width 758 height 50
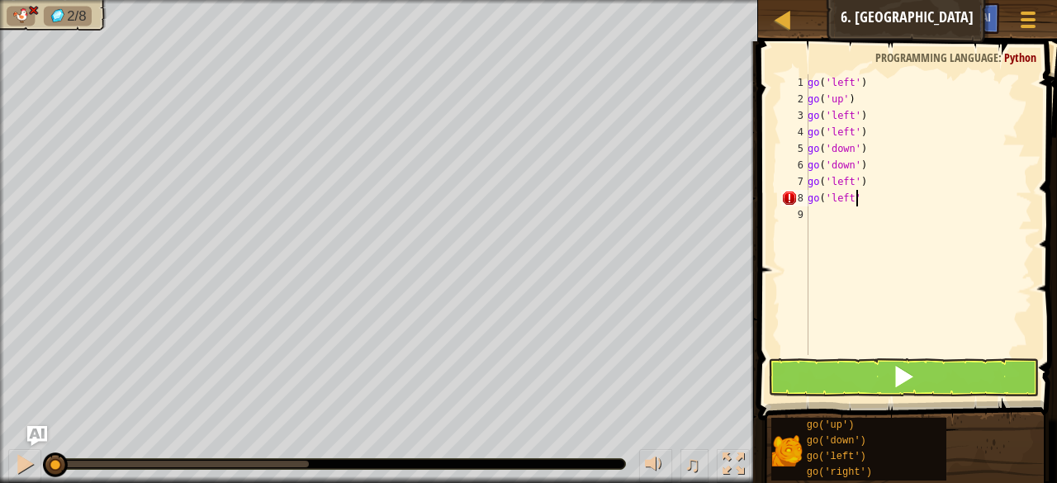
click at [861, 199] on div "go ( 'left' ) go ( 'up' ) go ( 'left' ) go ( 'left' ) go ( 'down' ) go ( 'down'…" at bounding box center [918, 231] width 228 height 314
type textarea "g"
click at [867, 84] on div "go ( 'left' ) go ( 'up' ) go ( 'left' ) go ( 'left' ) go ( 'down' ) go ( 'down'…" at bounding box center [918, 231] width 228 height 314
type textarea "g"
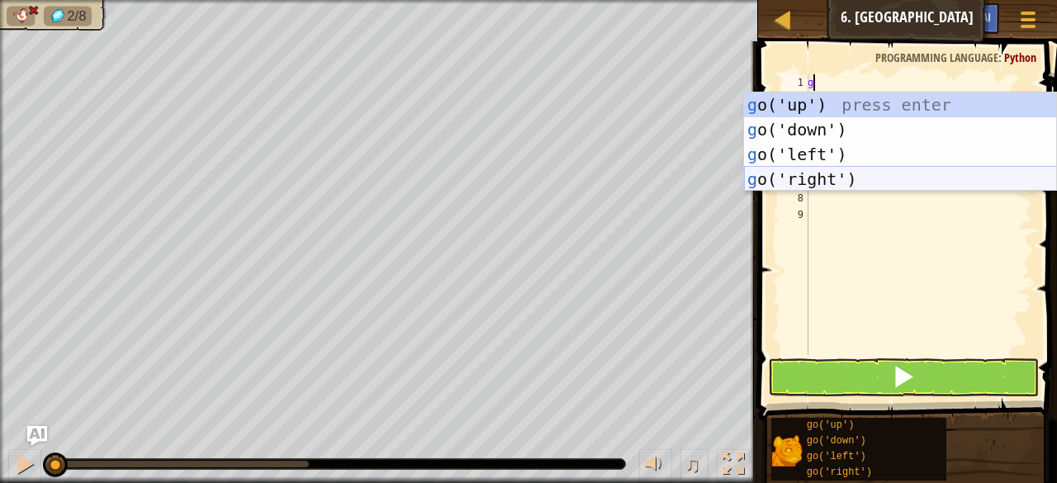
click at [827, 181] on div "g o('up') press enter g o('down') press enter g o('left') press enter g o('righ…" at bounding box center [900, 166] width 313 height 149
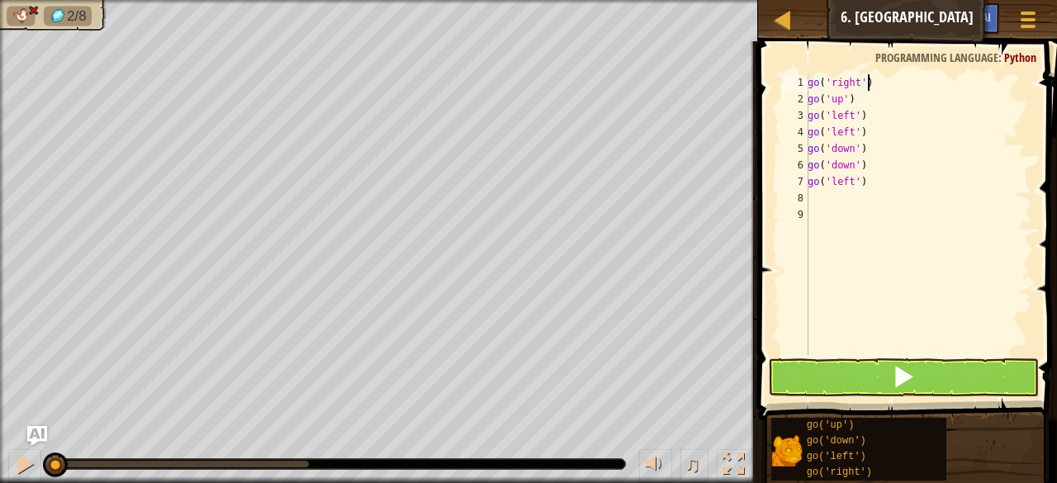
click at [863, 111] on div "go ( 'right' ) go ( 'up' ) go ( 'left' ) go ( 'left' ) go ( 'down' ) go ( 'down…" at bounding box center [918, 231] width 228 height 314
type textarea "g"
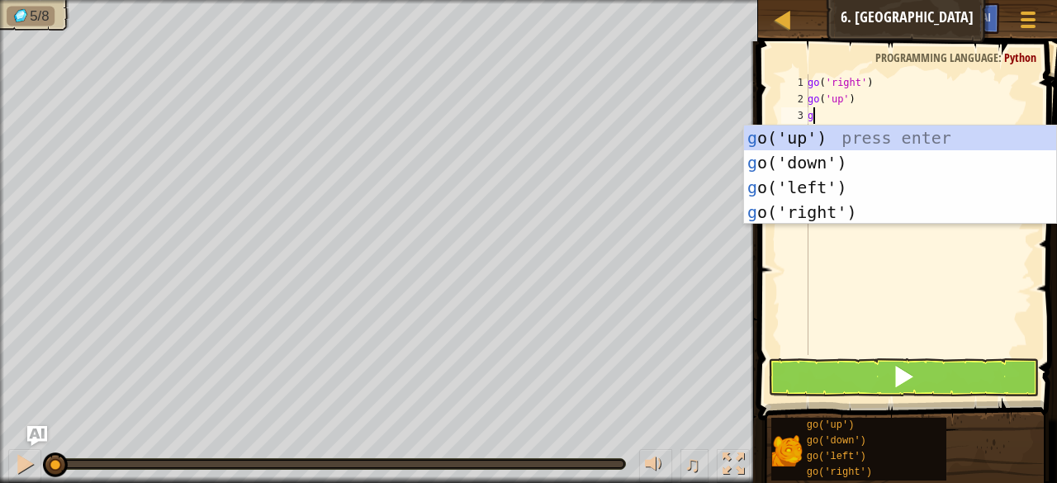
type textarea "g"
click at [854, 0] on body "Map Junior 6. Gem Square Game Menu Ask AI 1 ההההההההההההההההההההההההההההההההההה…" at bounding box center [528, 0] width 1057 height 0
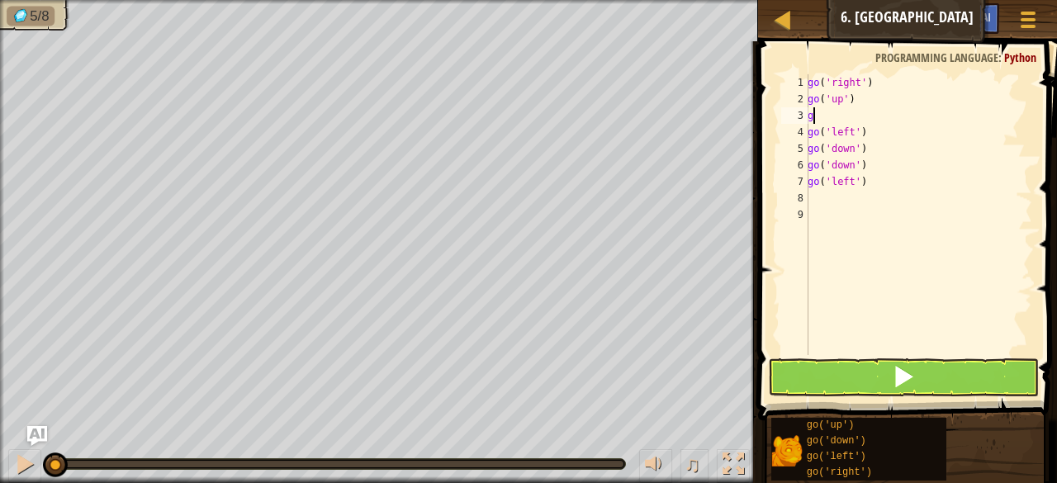
click at [823, 117] on div "go ( 'right' ) go ( 'up' ) g go ( 'left' ) go ( 'down' ) go ( 'down' ) go ( 'le…" at bounding box center [918, 231] width 228 height 314
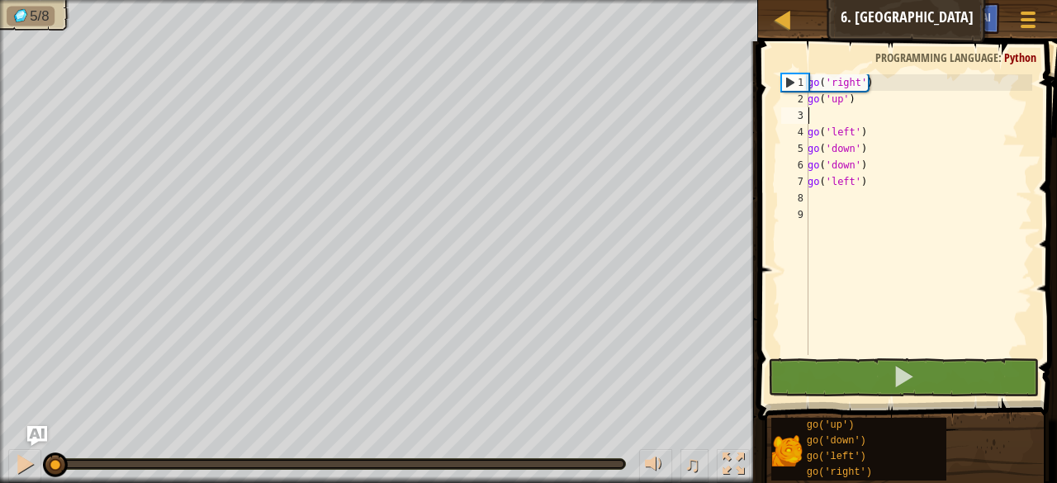
type textarea "g"
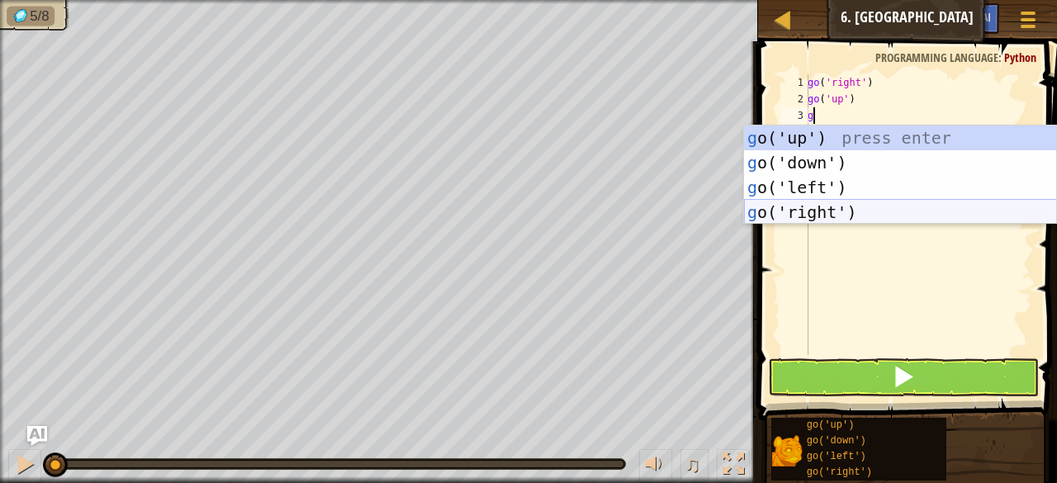
click at [830, 212] on div "g o('up') press enter g o('down') press enter g o('left') press enter g o('righ…" at bounding box center [900, 199] width 313 height 149
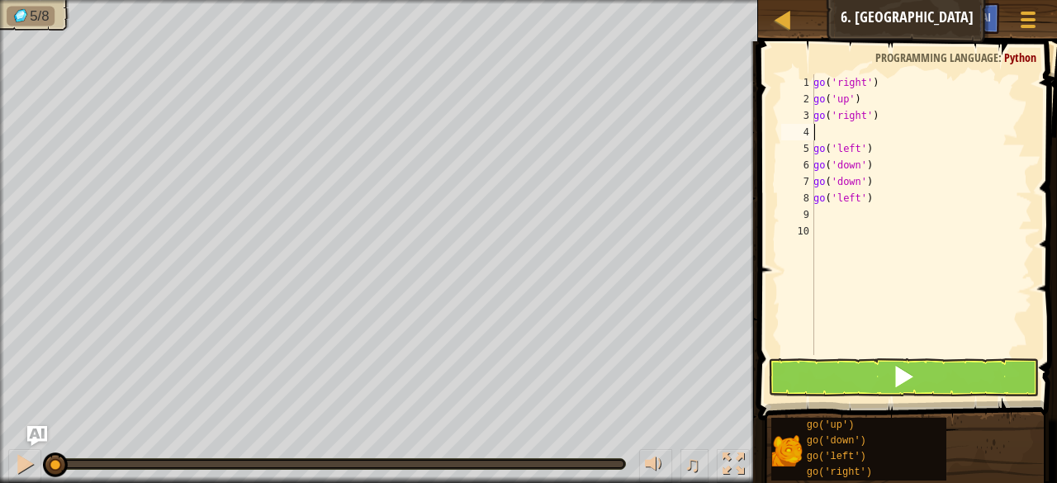
click at [872, 148] on div "go ( 'right' ) go ( 'up' ) go ( 'right' ) go ( 'left' ) go ( 'down' ) go ( 'dow…" at bounding box center [921, 231] width 222 height 314
type textarea "g"
click at [859, 133] on div "go ( 'right' ) go ( 'up' ) go ( 'right' ) go ( 'down' ) go ( 'down' ) go ( 'lef…" at bounding box center [921, 231] width 222 height 314
type textarea "go('right')"
click at [859, 133] on div "go ( 'right' ) go ( 'up' ) go ( 'right' ) go ( 'down' ) go ( 'down' ) go ( 'lef…" at bounding box center [918, 231] width 228 height 314
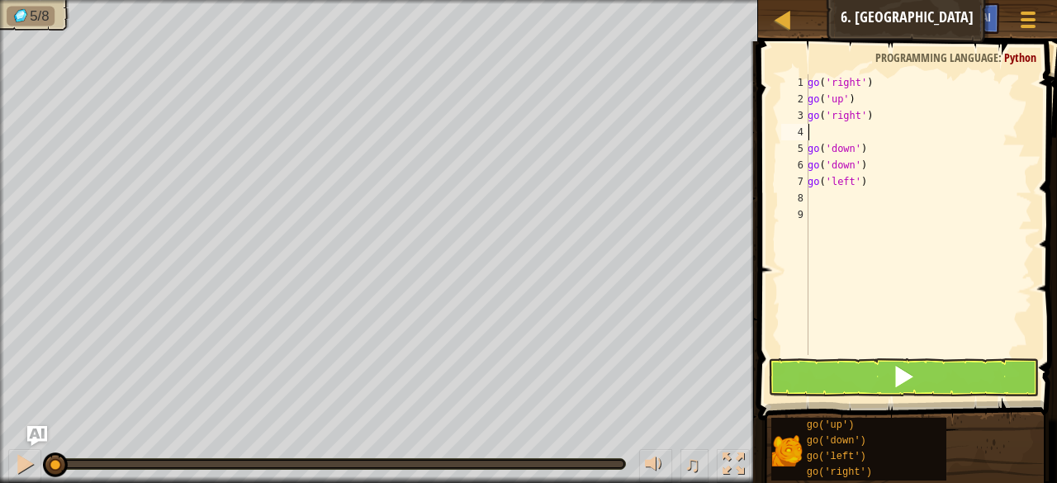
type textarea "g"
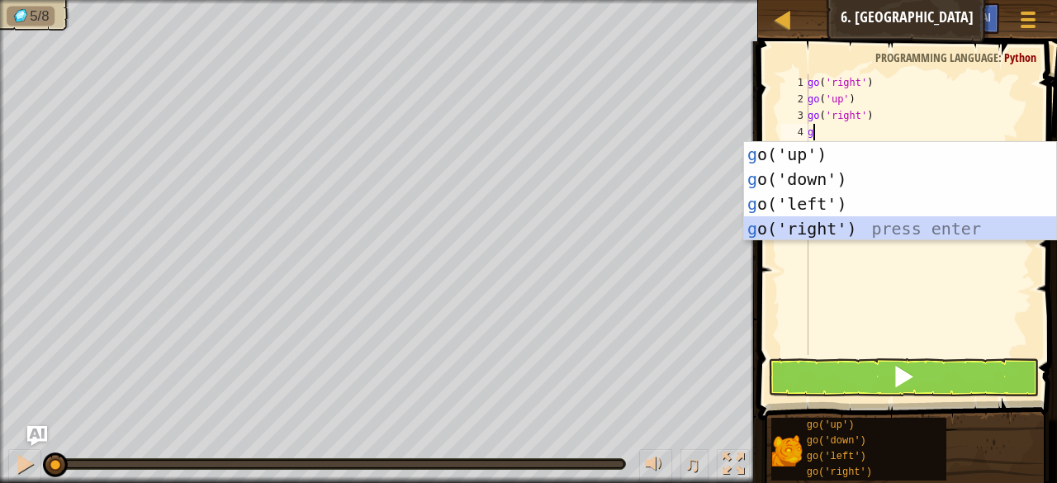
click at [830, 223] on div "g o('up') press enter g o('down') press enter g o('left') press enter g o('righ…" at bounding box center [900, 216] width 313 height 149
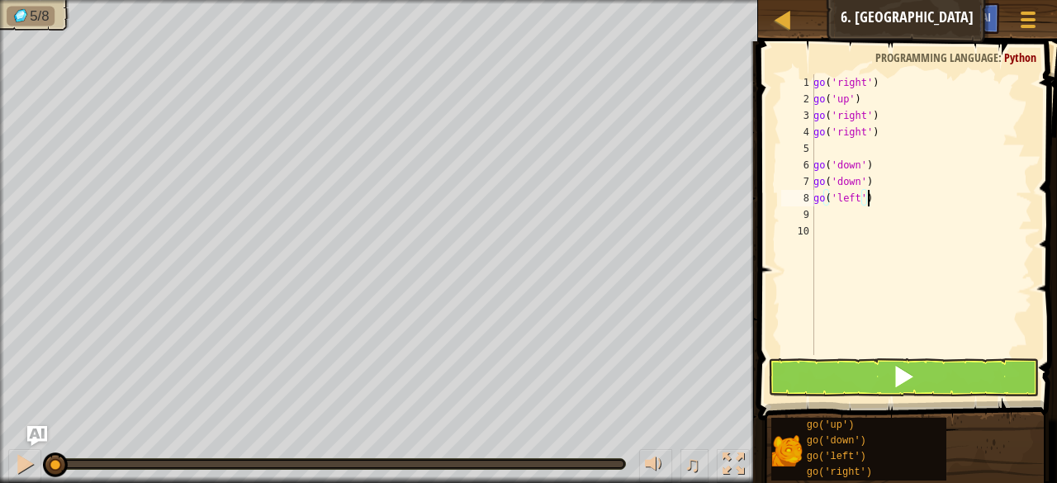
click at [874, 201] on div "go ( 'right' ) go ( 'up' ) go ( 'right' ) go ( 'right' ) go ( 'down' ) go ( 'do…" at bounding box center [921, 231] width 222 height 314
type textarea "g"
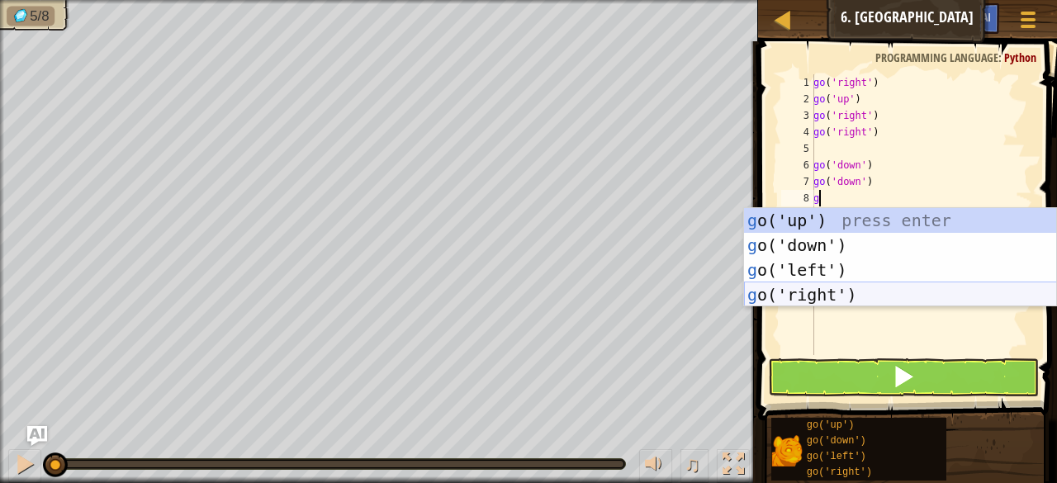
click at [842, 286] on div "g o('up') press enter g o('down') press enter g o('left') press enter g o('righ…" at bounding box center [900, 282] width 313 height 149
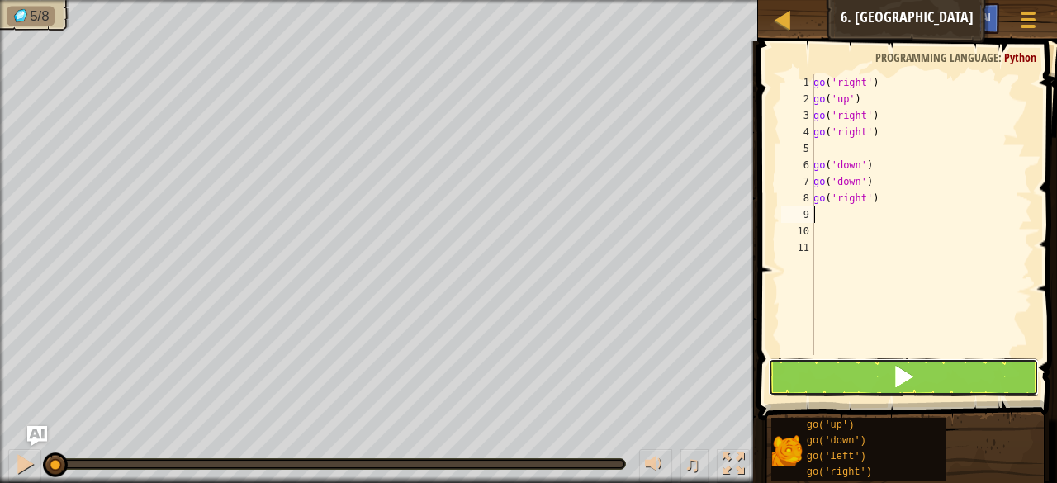
click at [880, 372] on button at bounding box center [903, 377] width 271 height 38
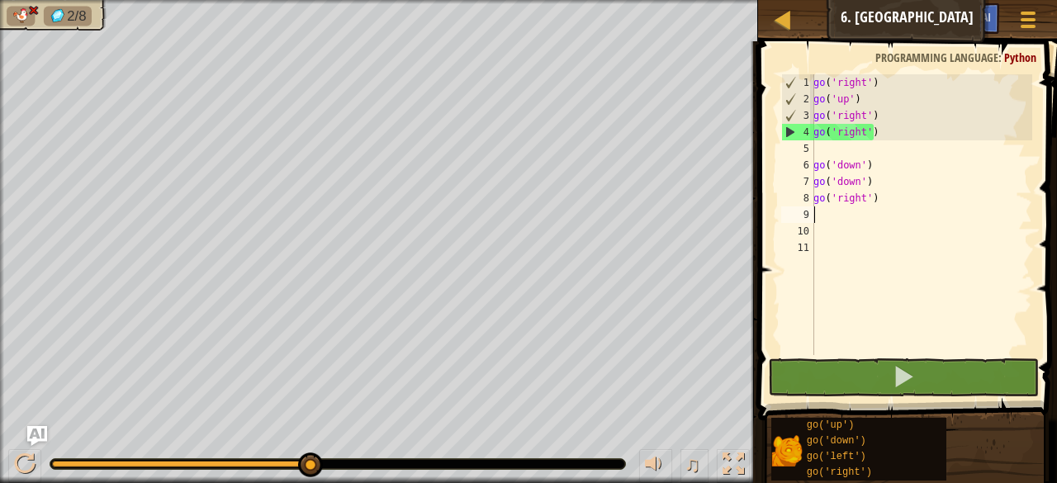
click at [878, 112] on div "go ( 'right' ) go ( 'up' ) go ( 'right' ) go ( 'right' ) go ( 'down' ) go ( 'do…" at bounding box center [921, 231] width 222 height 314
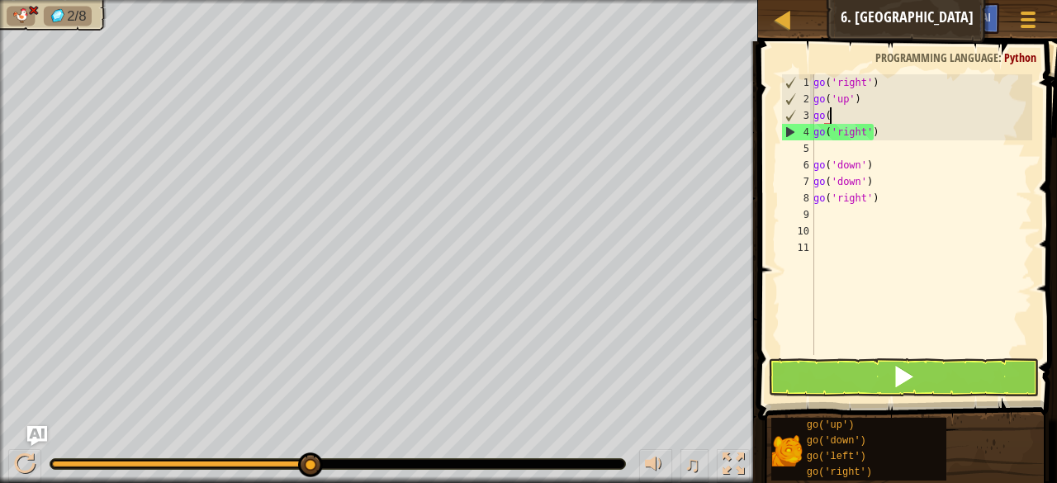
type textarea "g"
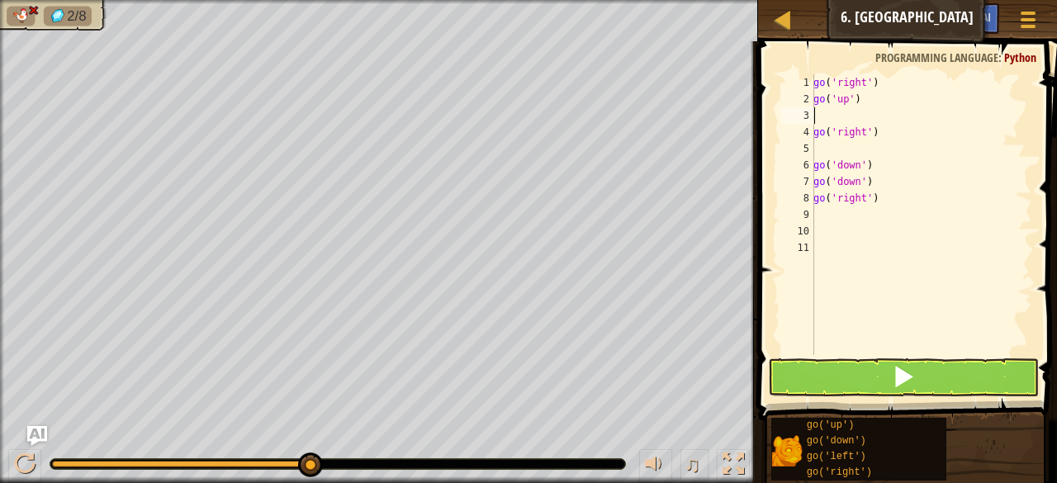
click at [878, 112] on div "go ( 'right' ) go ( 'up' ) go ( 'right' ) go ( 'down' ) go ( 'down' ) go ( 'rig…" at bounding box center [921, 231] width 222 height 314
type textarea "g"
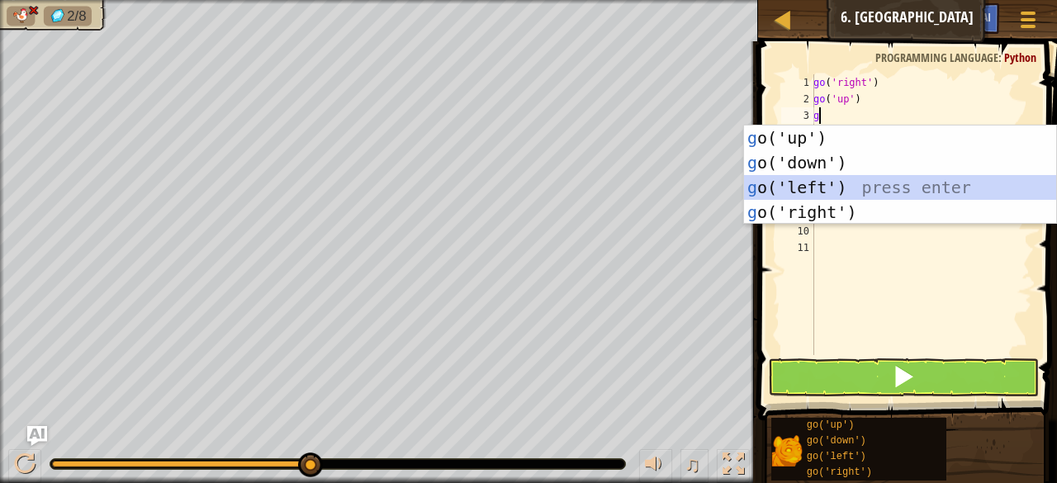
click at [821, 181] on div "g o('up') press enter g o('down') press enter g o('left') press enter g o('righ…" at bounding box center [900, 199] width 313 height 149
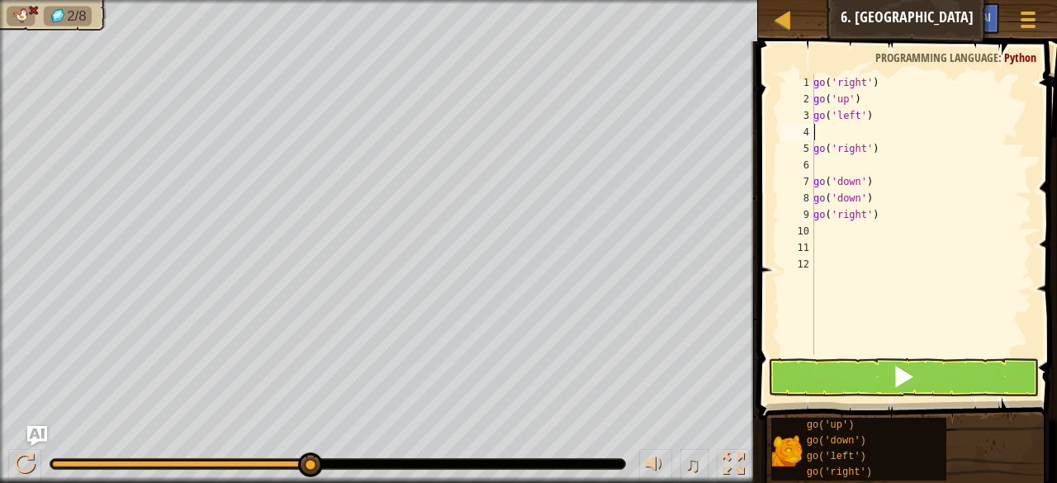
click at [878, 153] on div "go ( 'right' ) go ( 'up' ) go ( 'left' ) go ( 'right' ) go ( 'down' ) go ( 'dow…" at bounding box center [921, 231] width 222 height 314
type textarea "g"
click at [863, 134] on div "go ( 'right' ) go ( 'up' ) go ( 'left' ) go ( 'down' ) go ( 'down' ) go ( 'righ…" at bounding box center [921, 231] width 222 height 314
type textarea "g"
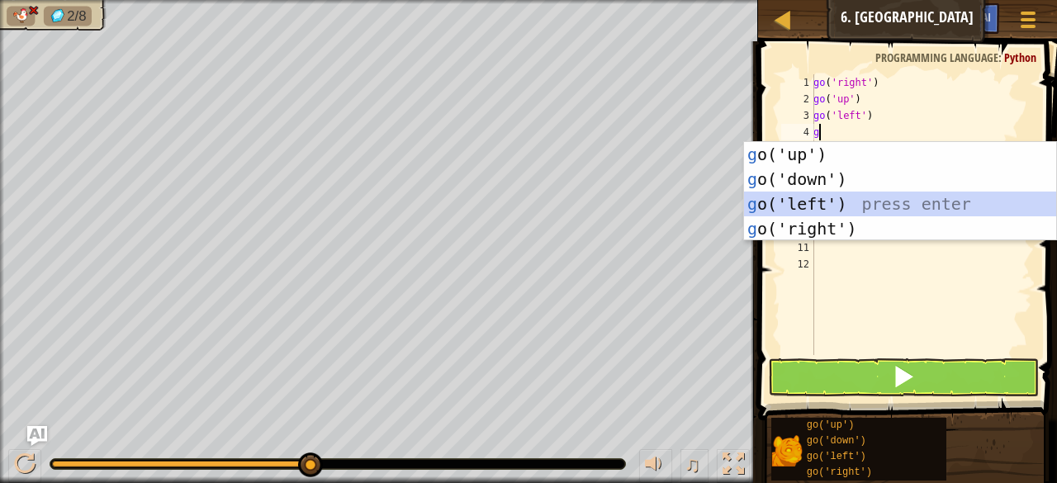
click at [840, 200] on div "g o('up') press enter g o('down') press enter g o('left') press enter g o('righ…" at bounding box center [900, 216] width 313 height 149
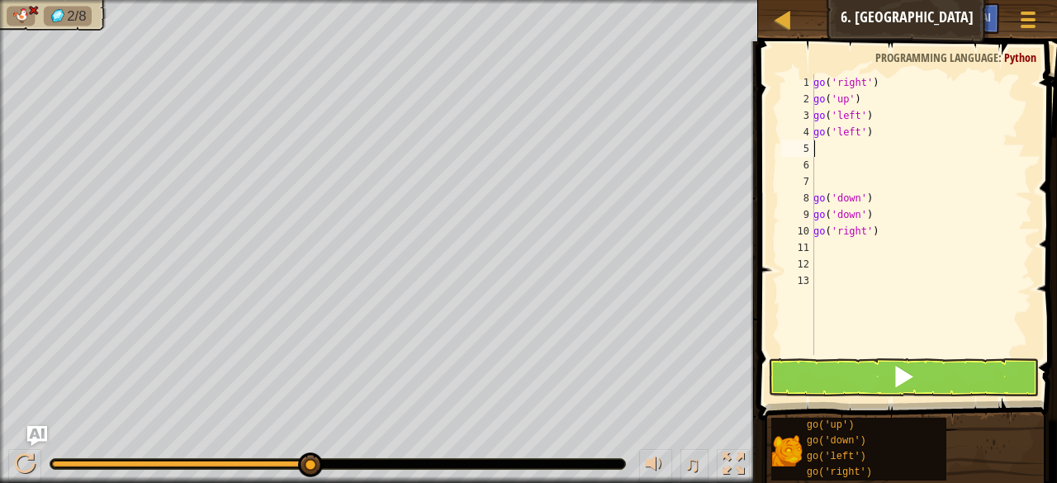
type textarea "go('left')"
click at [846, 168] on div "go ( 'right' ) go ( 'up' ) go ( 'left' ) go ( 'left' ) go ( 'down' ) go ( 'down…" at bounding box center [921, 231] width 222 height 314
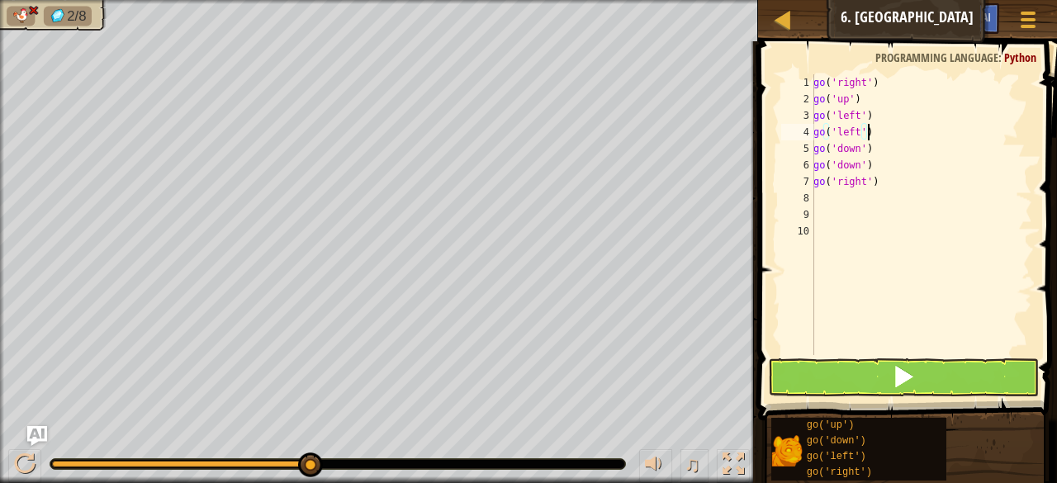
type textarea "go('left')"
click at [870, 371] on button at bounding box center [903, 377] width 271 height 38
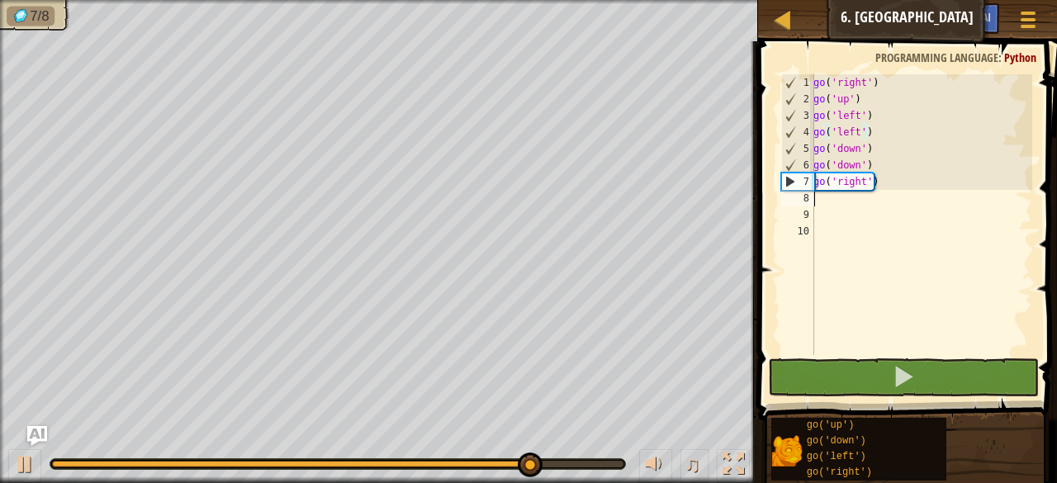
click at [823, 201] on div "go ( 'right' ) go ( 'up' ) go ( 'left' ) go ( 'left' ) go ( 'down' ) go ( 'down…" at bounding box center [921, 231] width 222 height 314
type textarea "g"
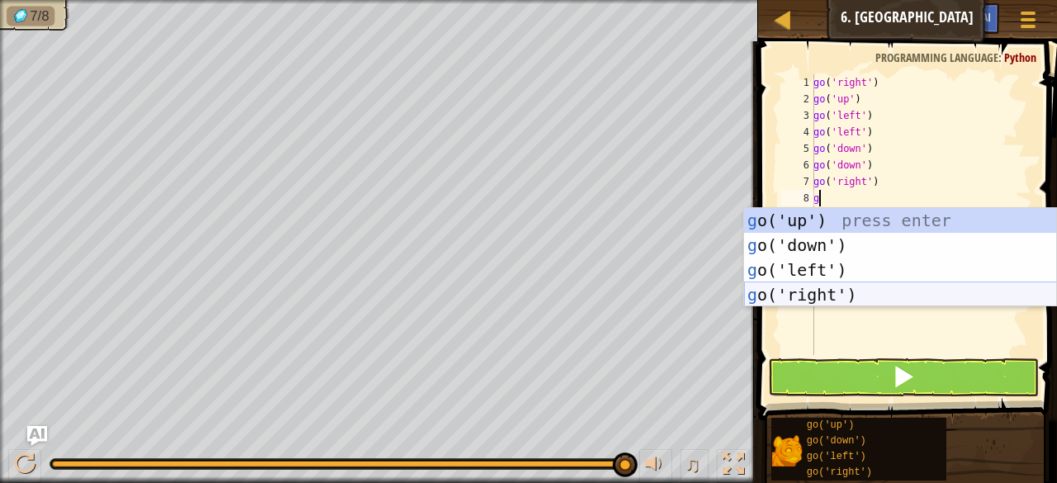
click at [812, 286] on div "g o('up') press enter g o('down') press enter g o('left') press enter g o('righ…" at bounding box center [900, 282] width 313 height 149
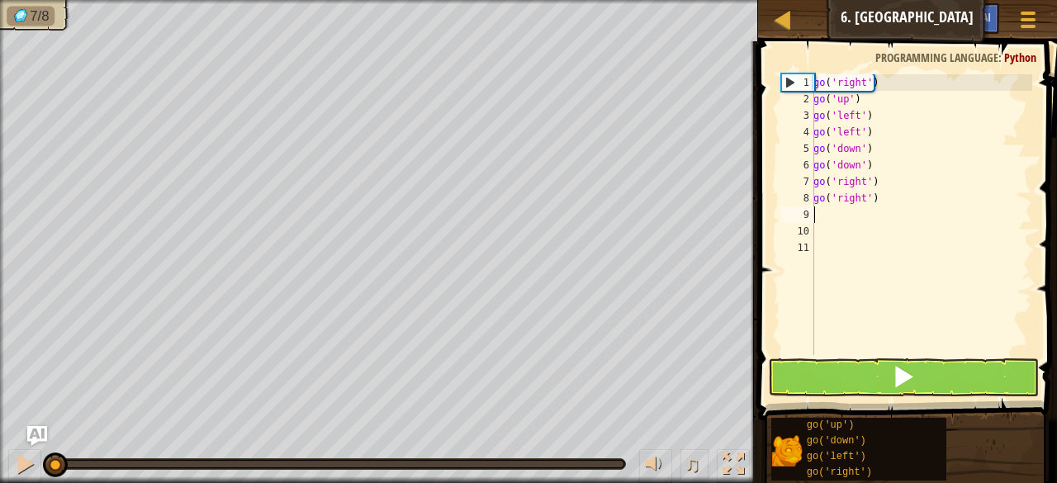
drag, startPoint x: 631, startPoint y: 463, endPoint x: 0, endPoint y: 467, distance: 630.7
click at [0, 467] on div "♫" at bounding box center [379, 460] width 758 height 50
click at [892, 376] on span at bounding box center [903, 376] width 23 height 23
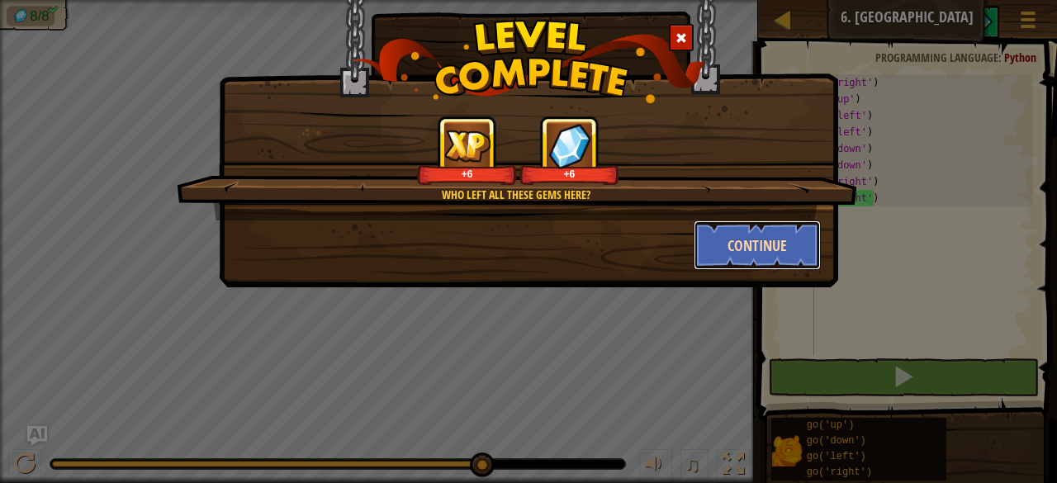
click at [803, 236] on button "Continue" at bounding box center [757, 245] width 128 height 50
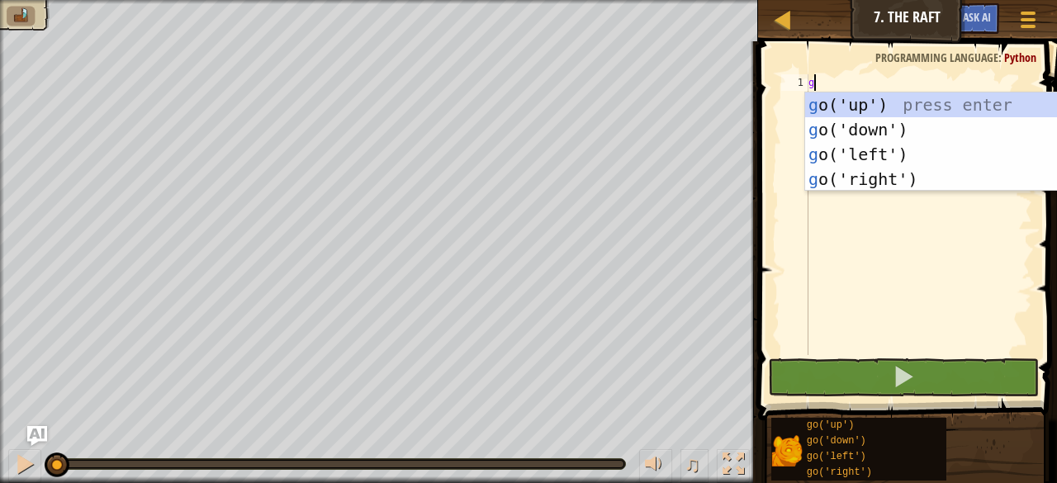
type textarea "g"
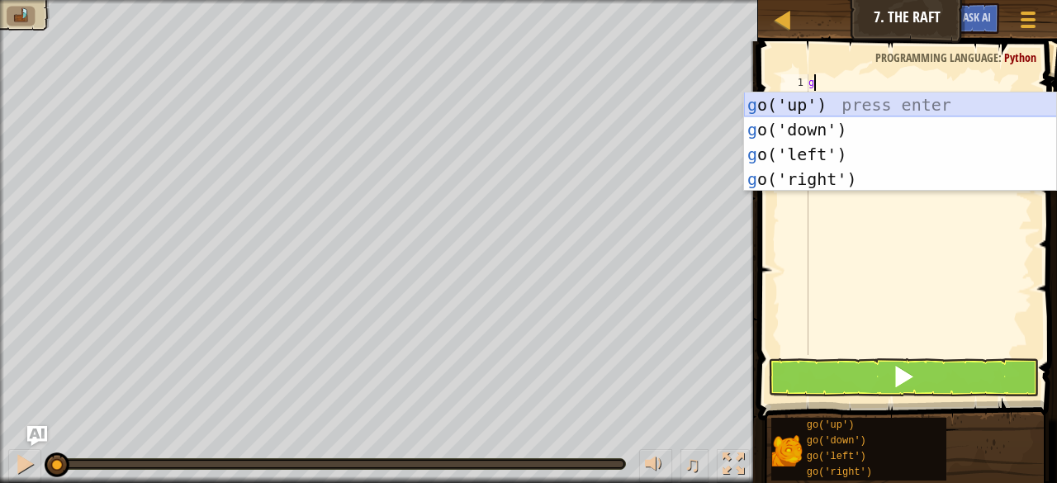
click at [832, 99] on div "g o('up') press enter g o('down') press enter g o('left') press enter g o('righ…" at bounding box center [900, 166] width 313 height 149
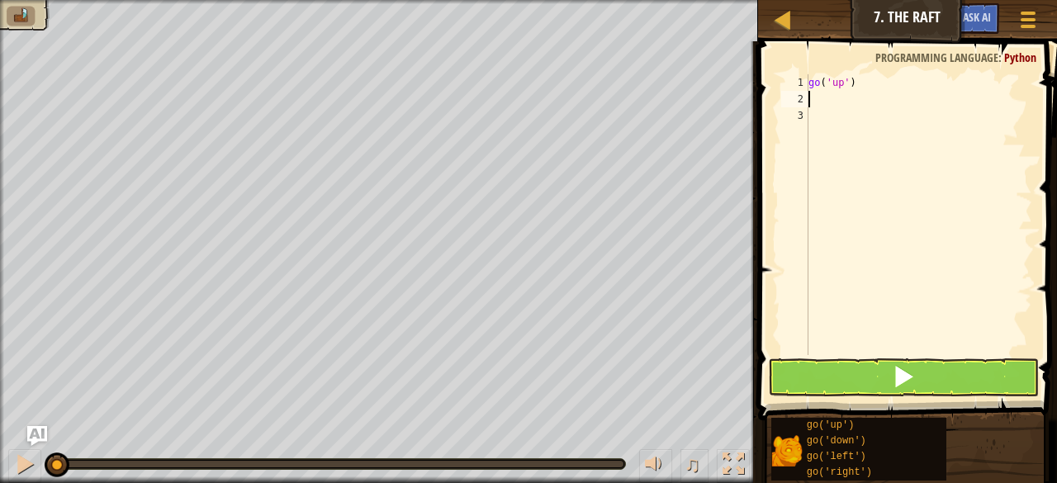
click at [826, 97] on div "go ( 'up' )" at bounding box center [918, 231] width 227 height 314
type textarea "g"
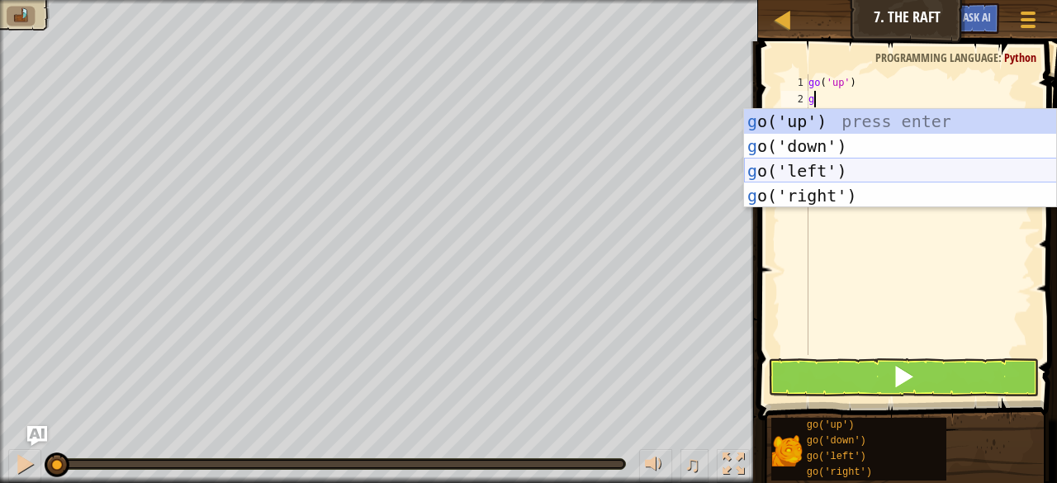
click at [837, 170] on div "g o('up') press enter g o('down') press enter g o('left') press enter g o('righ…" at bounding box center [900, 183] width 313 height 149
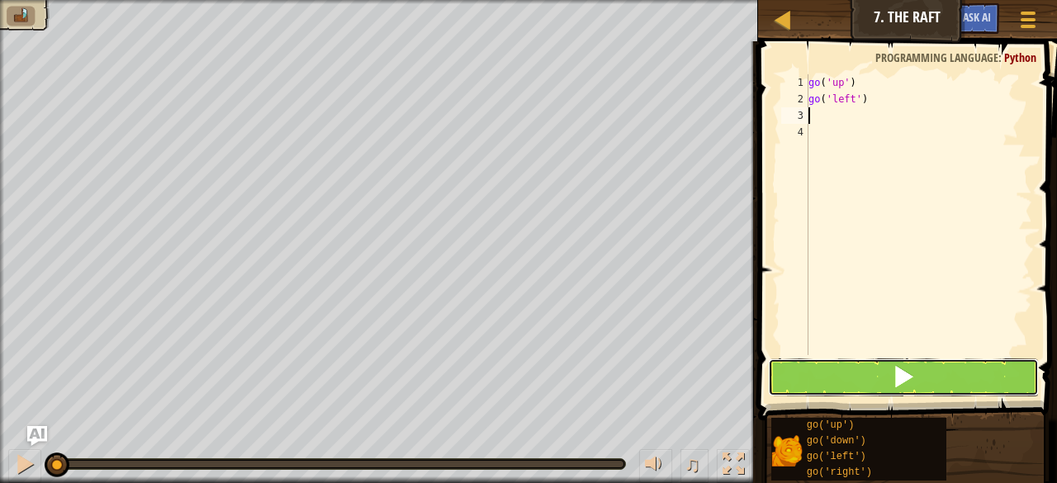
click at [920, 373] on button at bounding box center [903, 377] width 271 height 38
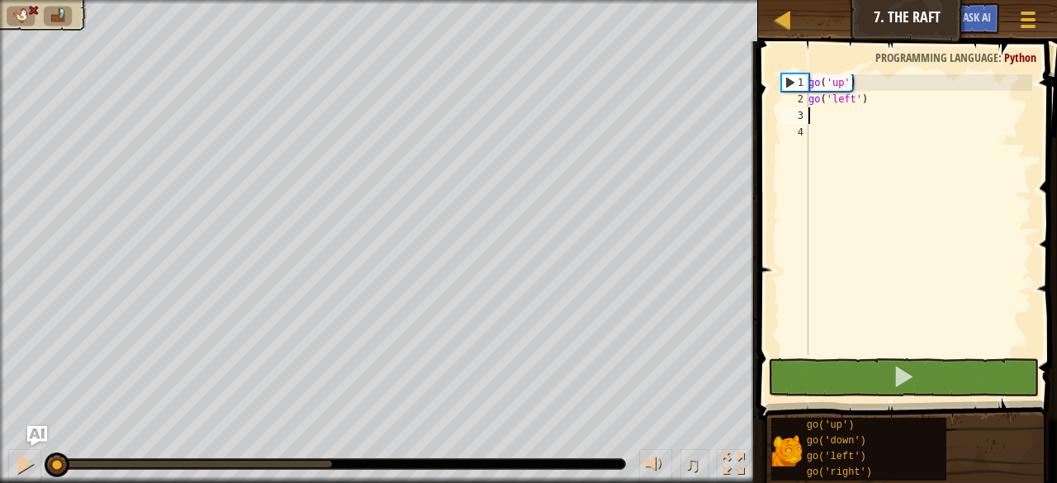
drag, startPoint x: 336, startPoint y: 454, endPoint x: 0, endPoint y: 450, distance: 336.0
click at [0, 450] on div "♫" at bounding box center [379, 460] width 758 height 50
click at [876, 102] on div "go ( 'up' ) go ( 'left' )" at bounding box center [918, 231] width 227 height 314
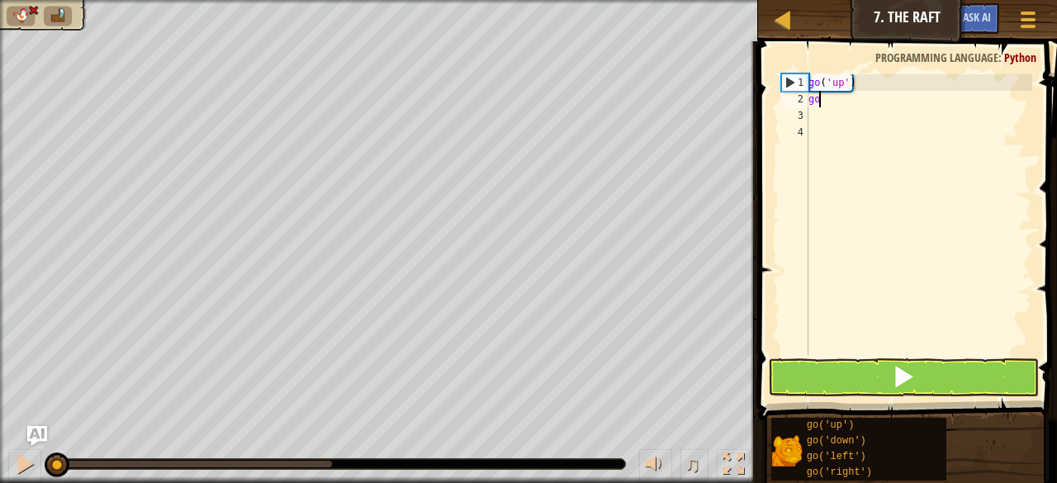
type textarea "g"
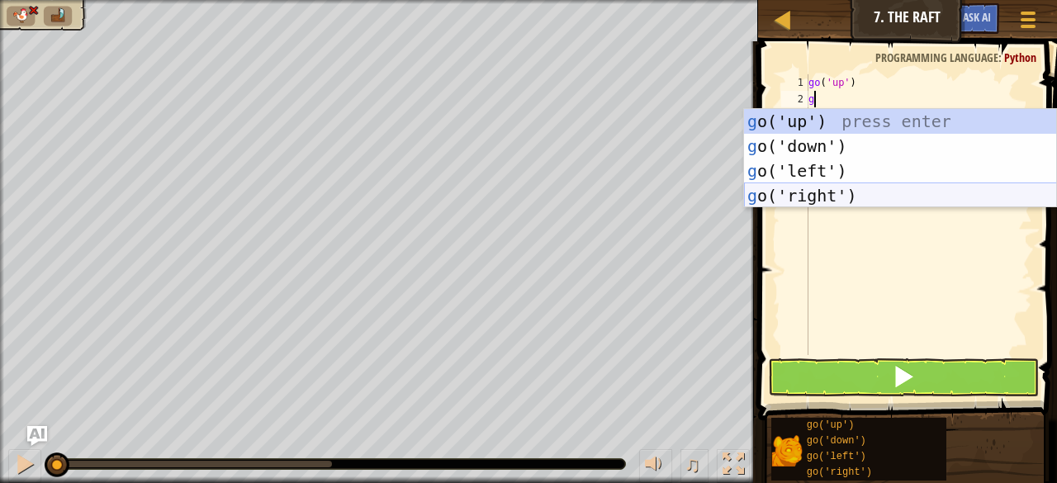
click at [835, 201] on div "g o('up') press enter g o('down') press enter g o('left') press enter g o('righ…" at bounding box center [900, 183] width 313 height 149
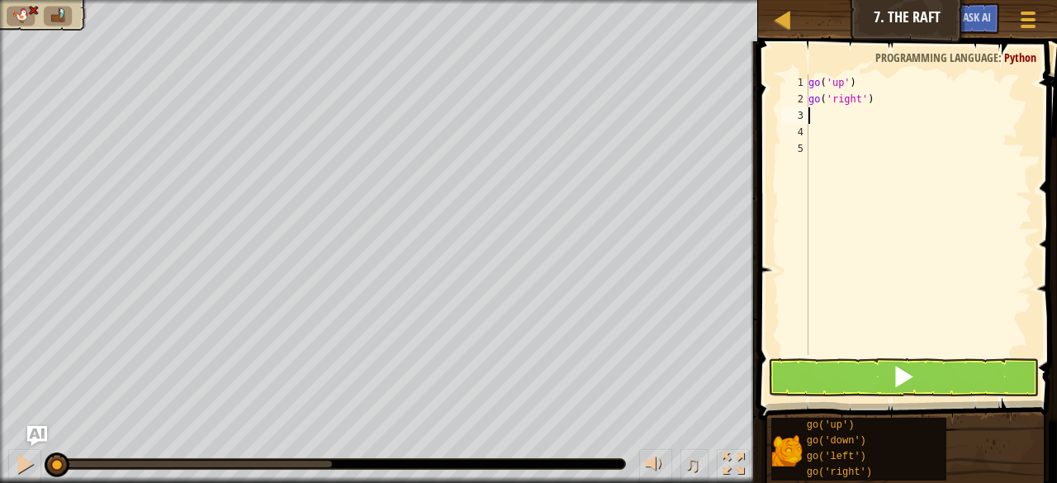
type textarea "g"
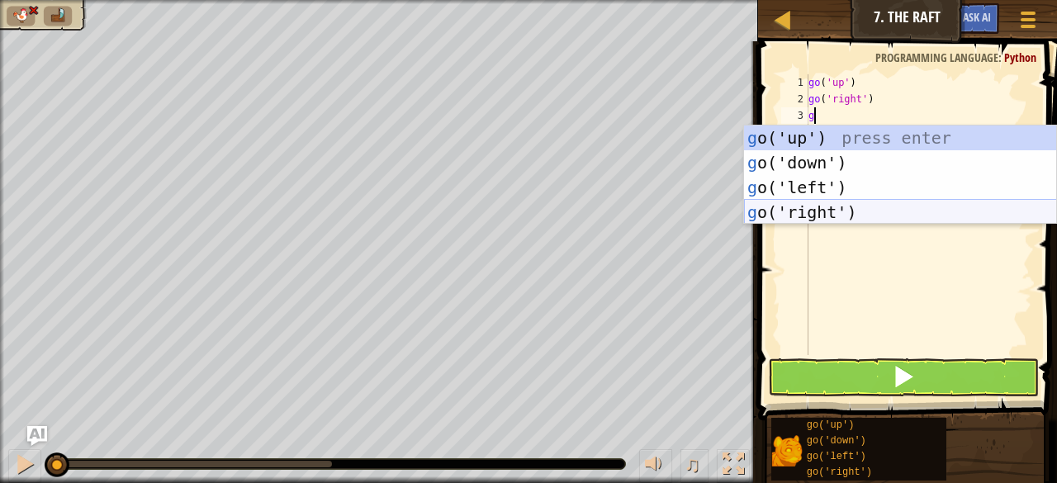
click at [830, 215] on div "g o('up') press enter g o('down') press enter g o('left') press enter g o('righ…" at bounding box center [900, 199] width 313 height 149
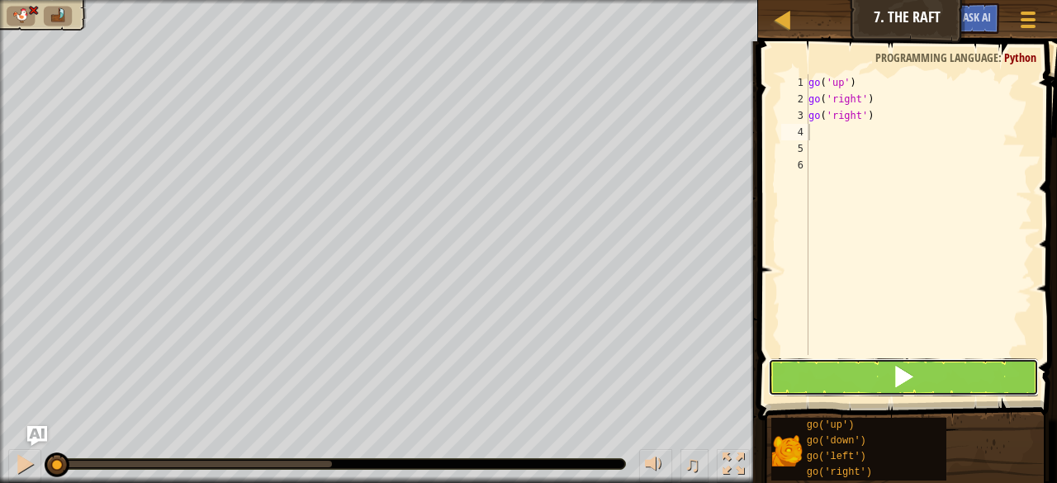
click at [911, 384] on span at bounding box center [903, 376] width 23 height 23
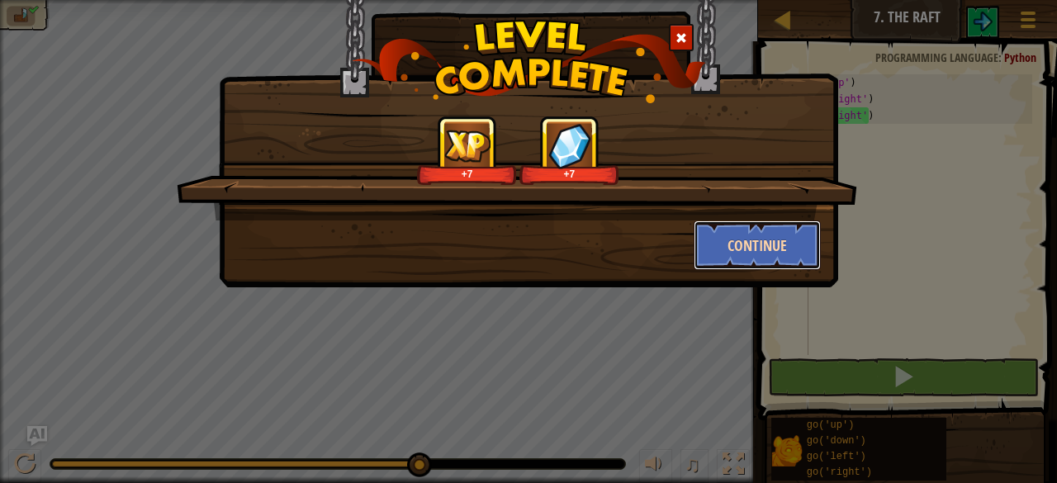
click at [791, 244] on button "Continue" at bounding box center [757, 245] width 128 height 50
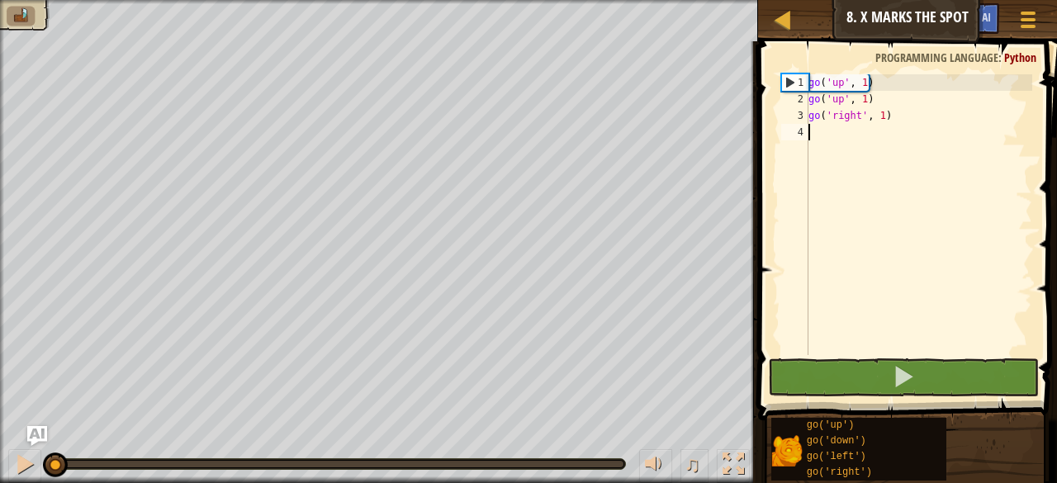
type textarea "g"
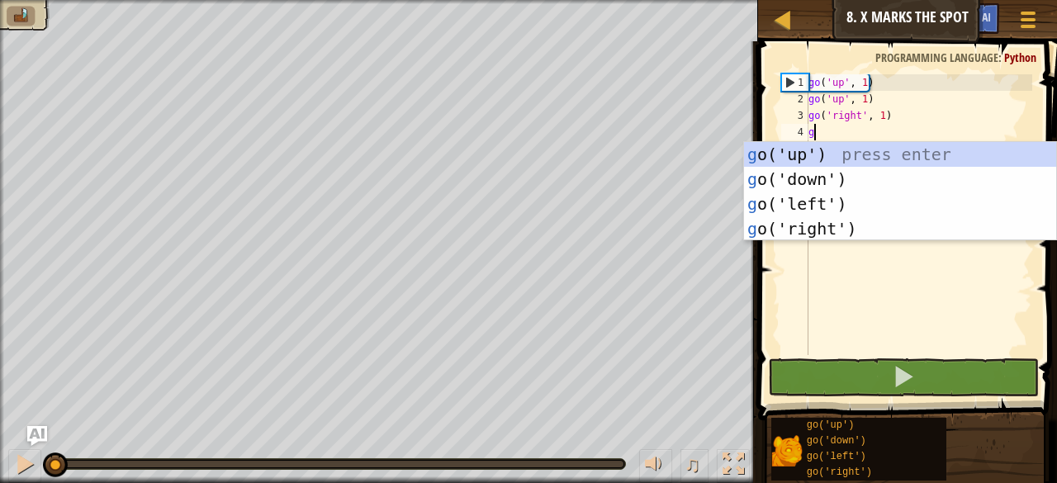
scroll to position [7, 0]
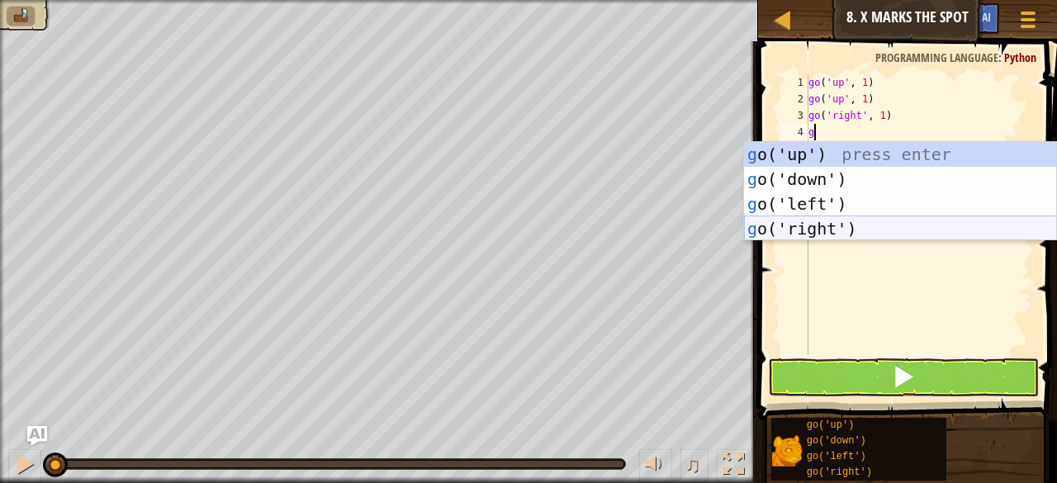
click at [824, 222] on div "g o('up') press enter g o('down') press enter g o('left') press enter g o('righ…" at bounding box center [900, 216] width 313 height 149
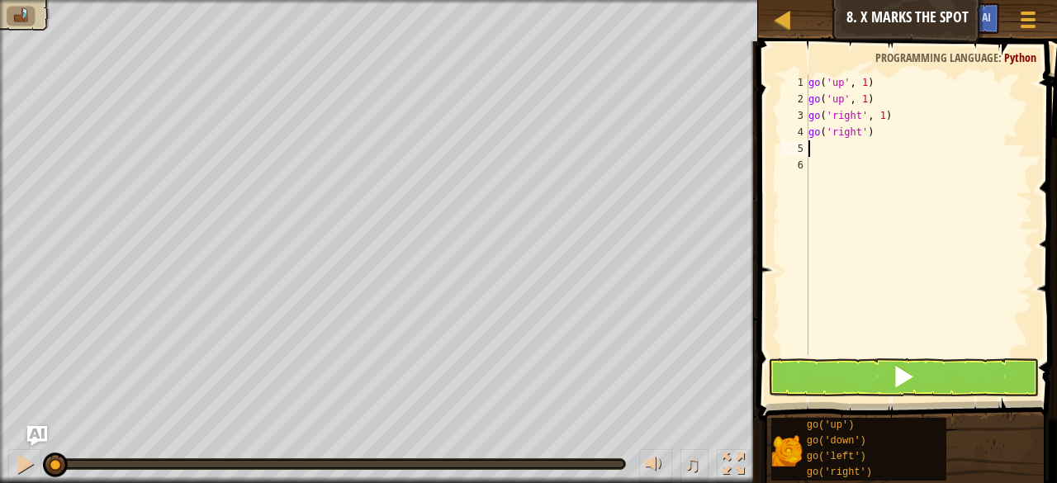
type textarea "g"
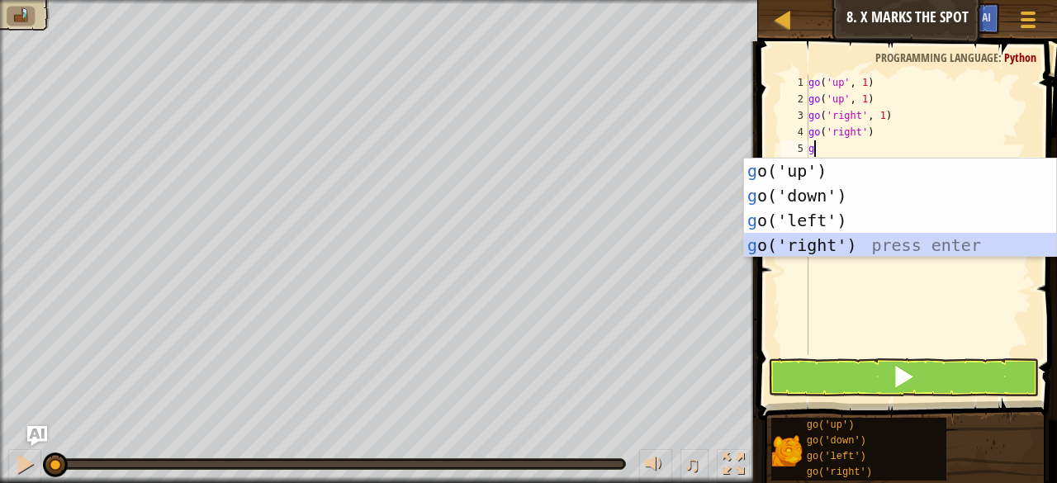
click at [833, 233] on div "g o('up') press enter g o('down') press enter g o('left') press enter g o('righ…" at bounding box center [900, 232] width 313 height 149
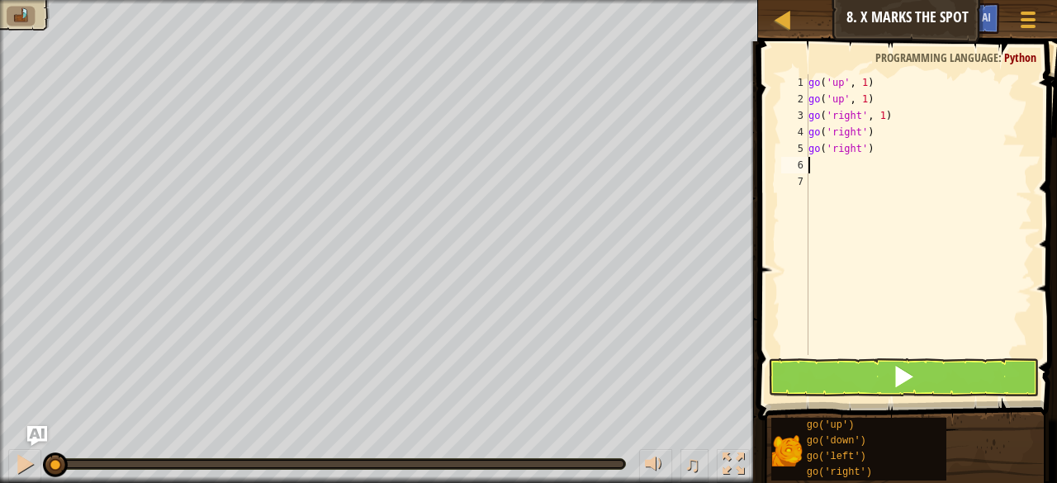
type textarea "g"
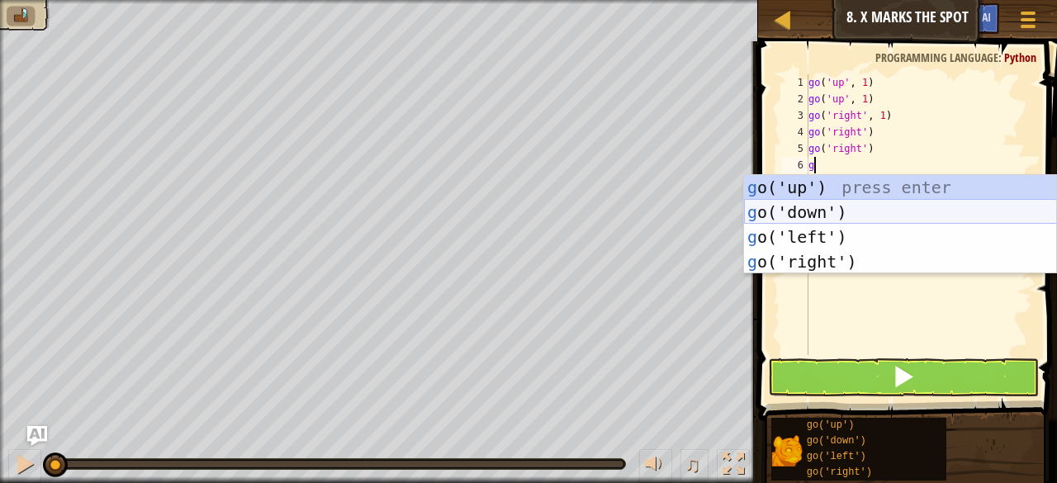
click at [819, 214] on div "g o('up') press enter g o('down') press enter g o('left') press enter g o('righ…" at bounding box center [900, 249] width 313 height 149
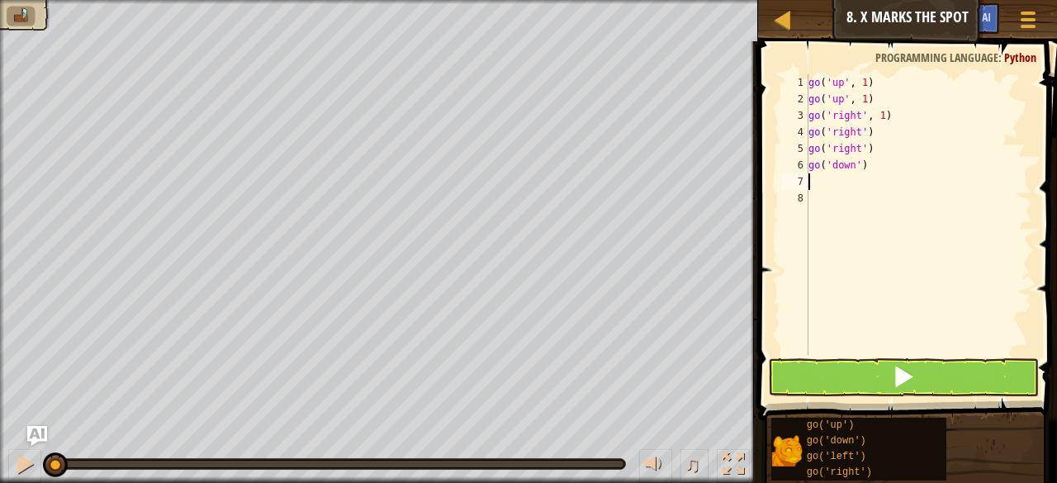
type textarea "g"
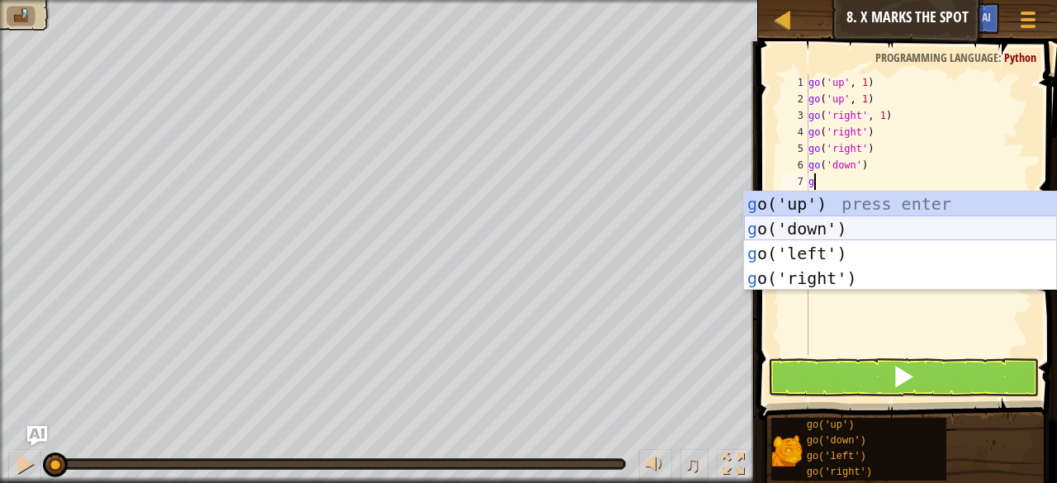
click at [817, 227] on div "g o('up') press enter g o('down') press enter g o('left') press enter g o('righ…" at bounding box center [900, 266] width 313 height 149
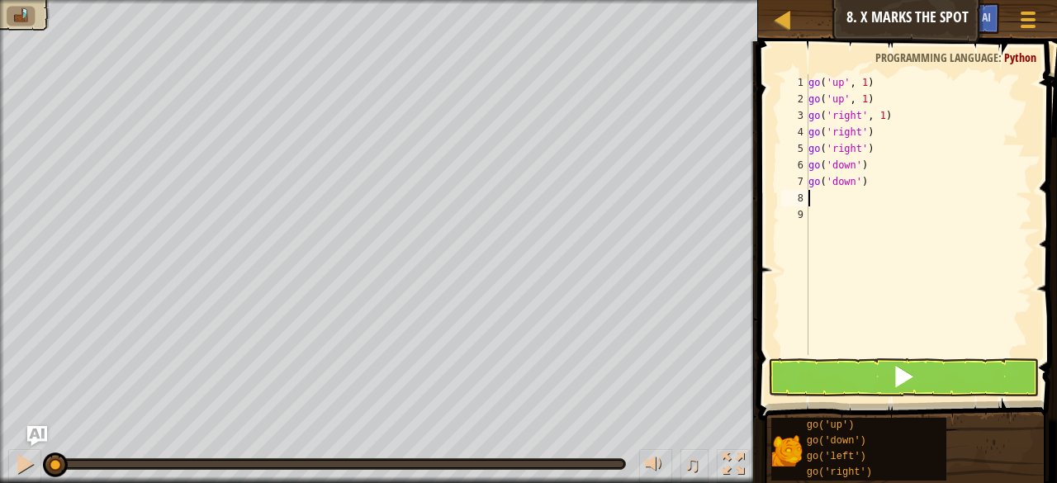
type textarea "g"
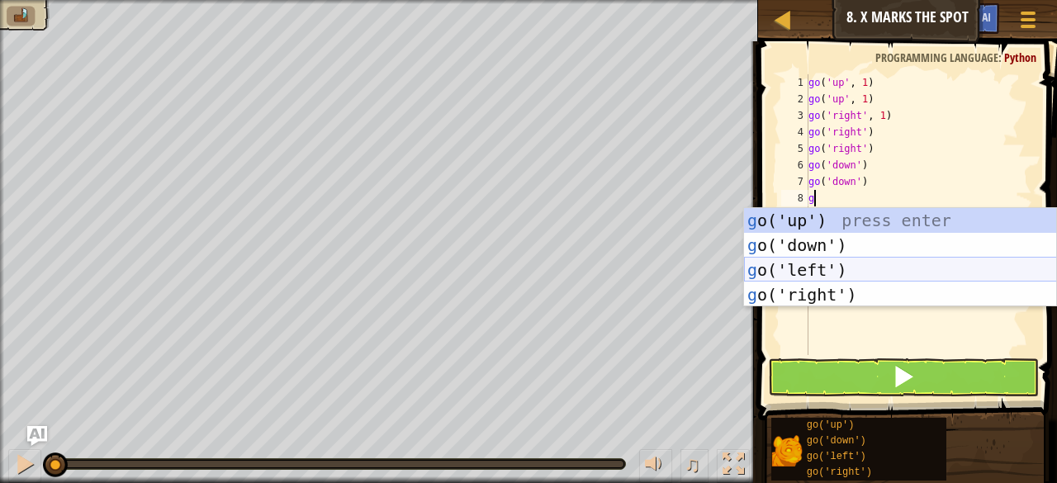
click at [814, 268] on div "g o('up') press enter g o('down') press enter g o('left') press enter g o('righ…" at bounding box center [900, 282] width 313 height 149
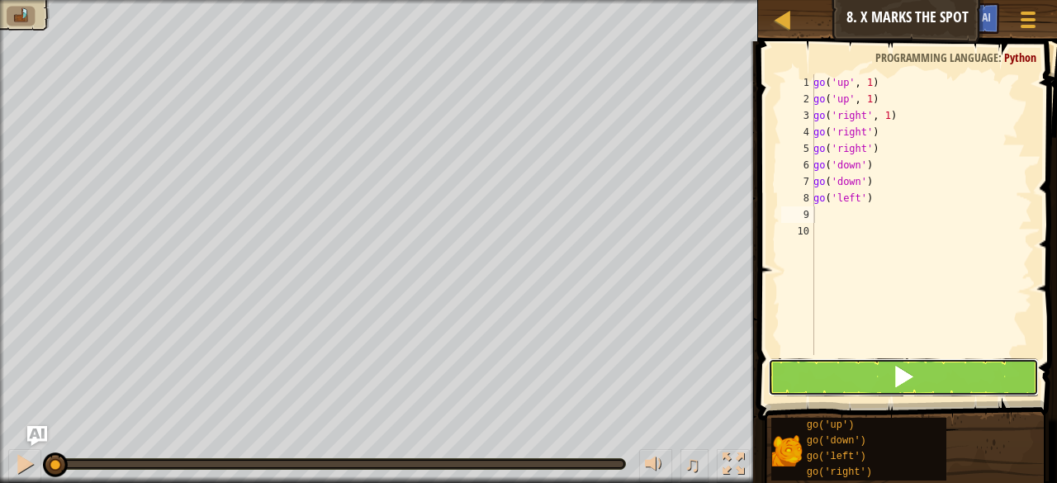
click at [894, 379] on span at bounding box center [903, 376] width 23 height 23
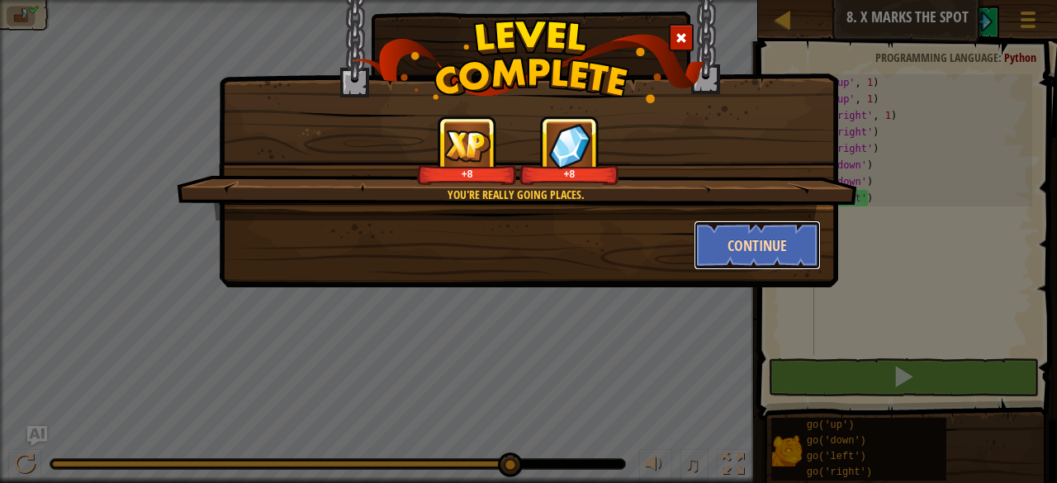
click at [774, 247] on button "Continue" at bounding box center [757, 245] width 128 height 50
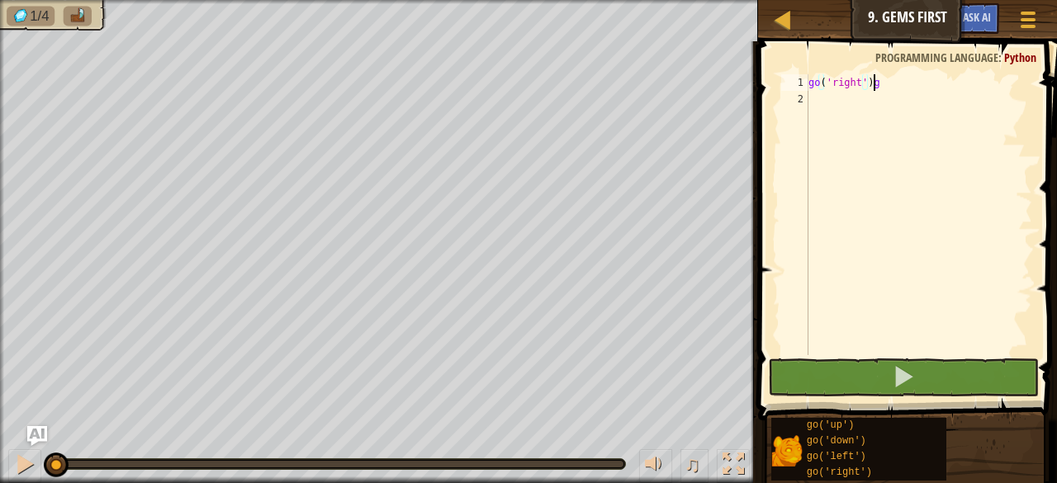
scroll to position [7, 4]
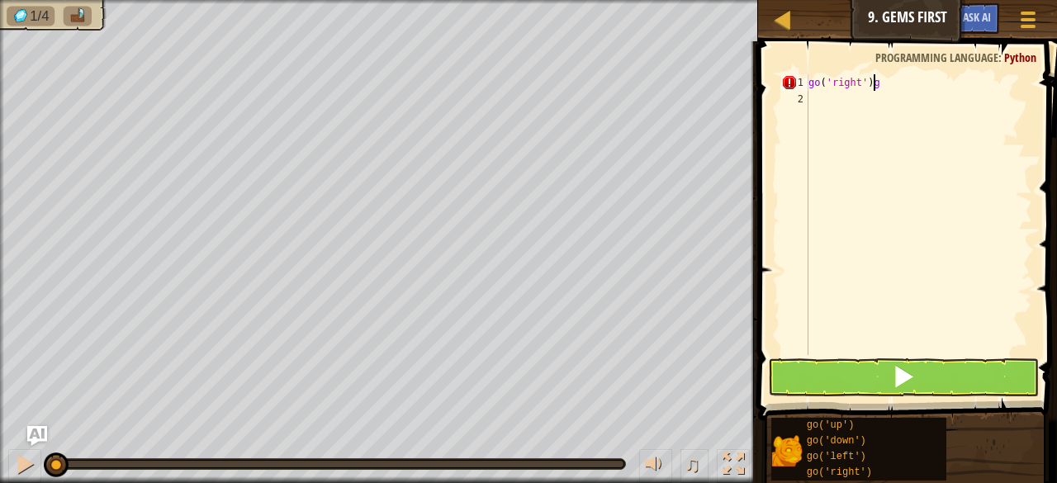
type textarea "go('right')"
click at [822, 97] on div "go ( 'right' )" at bounding box center [918, 231] width 227 height 314
type textarea "g"
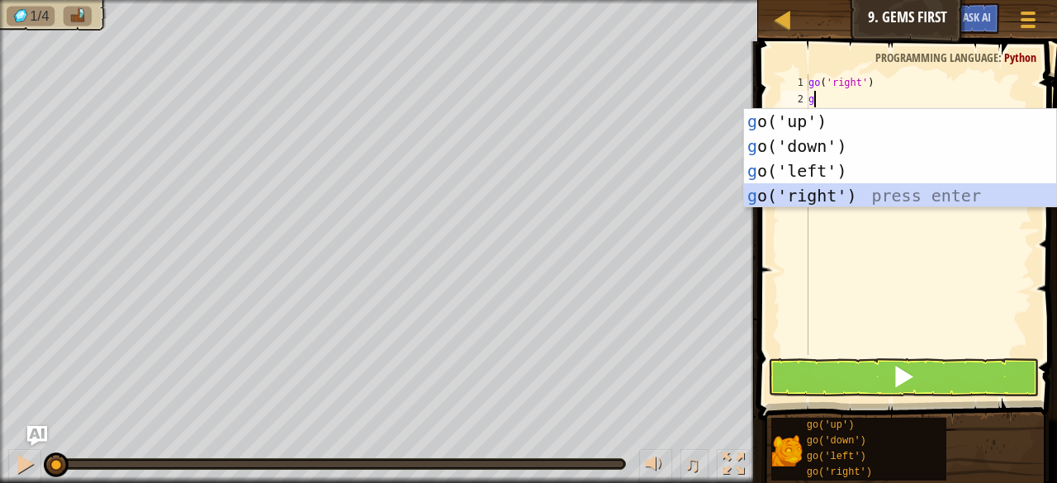
click at [834, 192] on div "g o('up') press enter g o('down') press enter g o('left') press enter g o('righ…" at bounding box center [900, 183] width 313 height 149
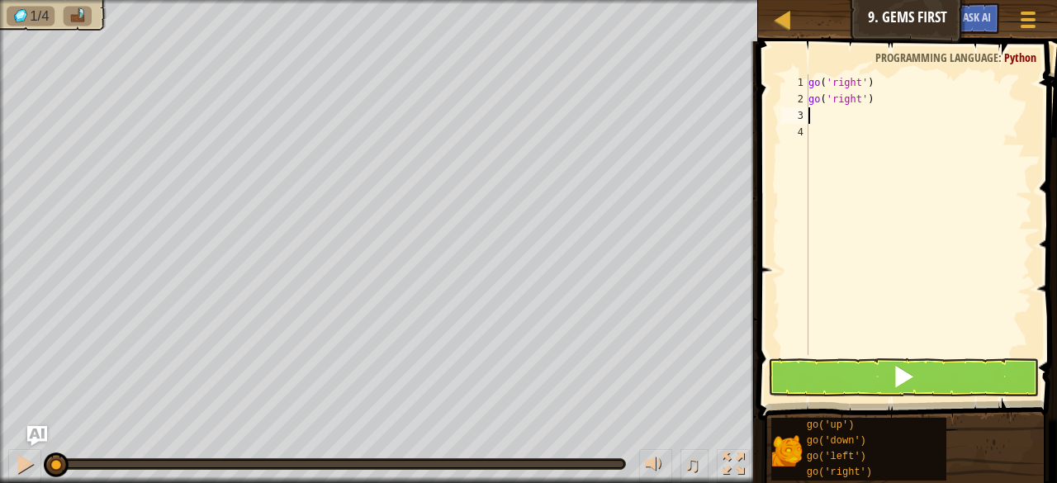
click at [813, 116] on div "go ( 'right' ) go ( 'right' )" at bounding box center [918, 231] width 227 height 314
type textarea "g"
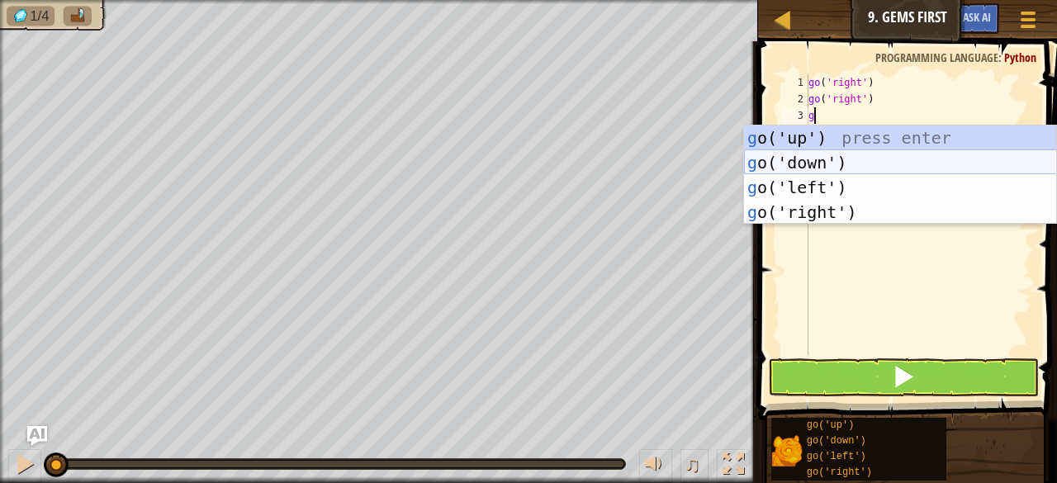
click at [817, 164] on div "g o('up') press enter g o('down') press enter g o('left') press enter g o('righ…" at bounding box center [900, 199] width 313 height 149
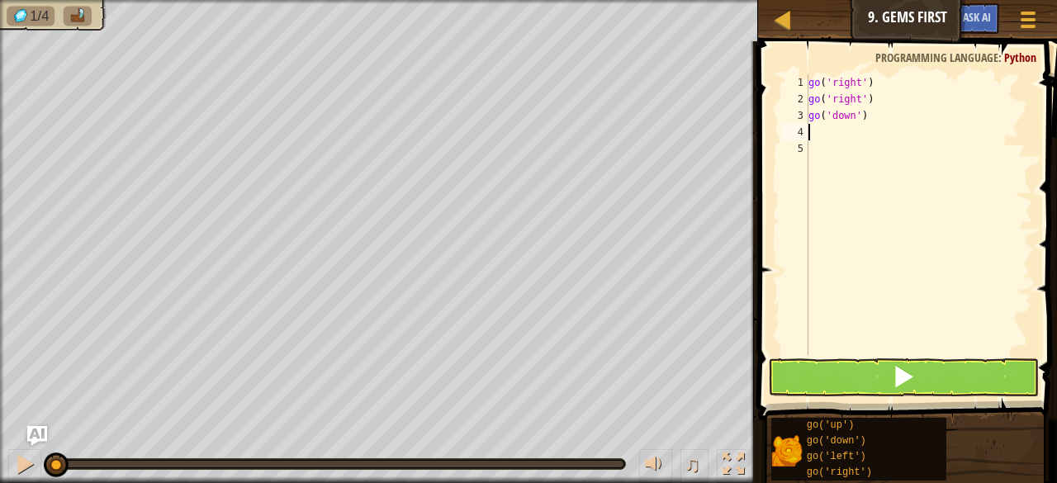
click at [812, 134] on div "go ( 'right' ) go ( 'right' ) go ( 'down' )" at bounding box center [918, 231] width 227 height 314
type textarea "g"
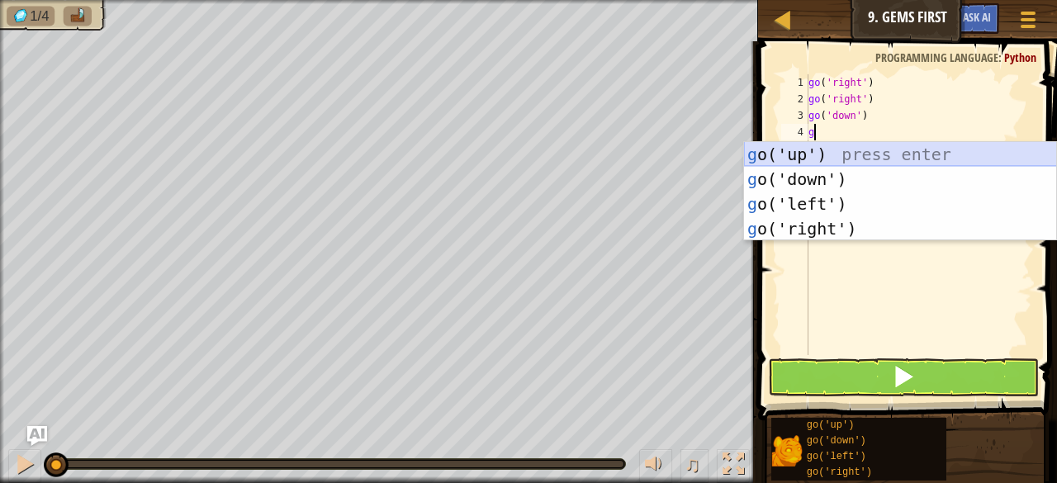
click at [818, 157] on div "g o('up') press enter g o('down') press enter g o('left') press enter g o('righ…" at bounding box center [900, 216] width 313 height 149
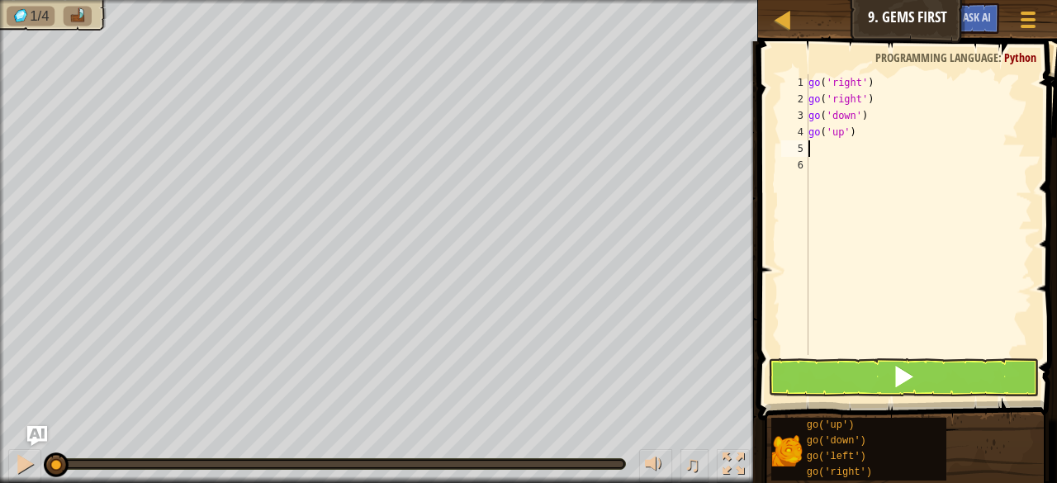
type textarea "g"
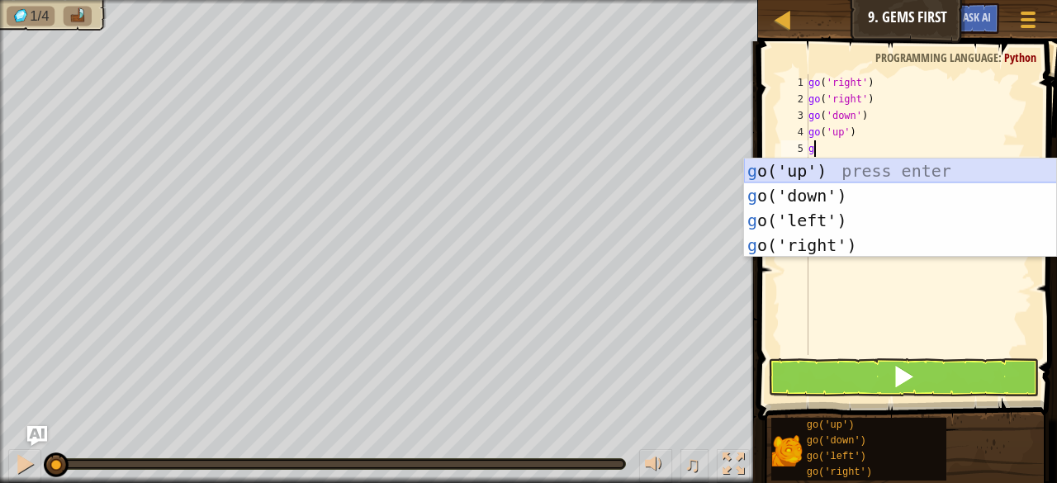
click at [805, 159] on div "g o('up') press enter g o('down') press enter g o('left') press enter g o('righ…" at bounding box center [900, 232] width 313 height 149
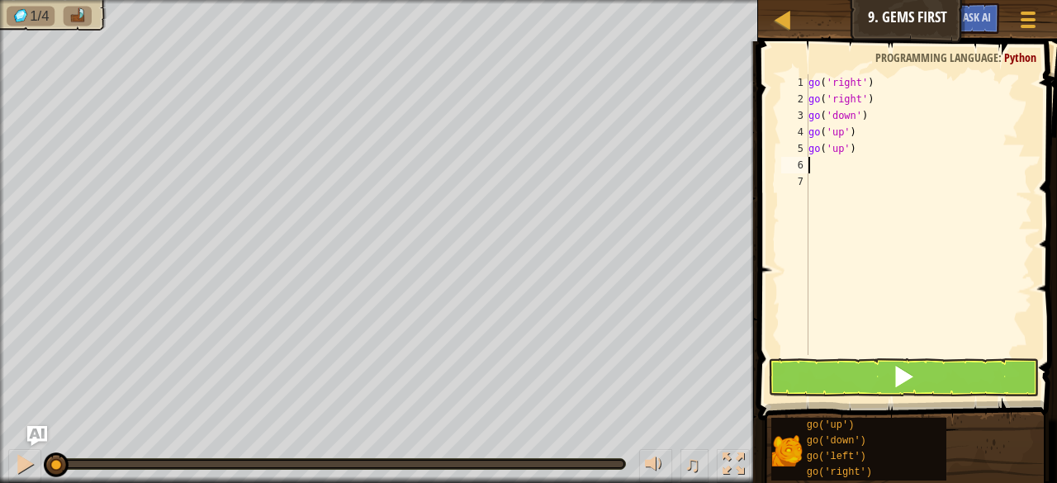
type textarea "g"
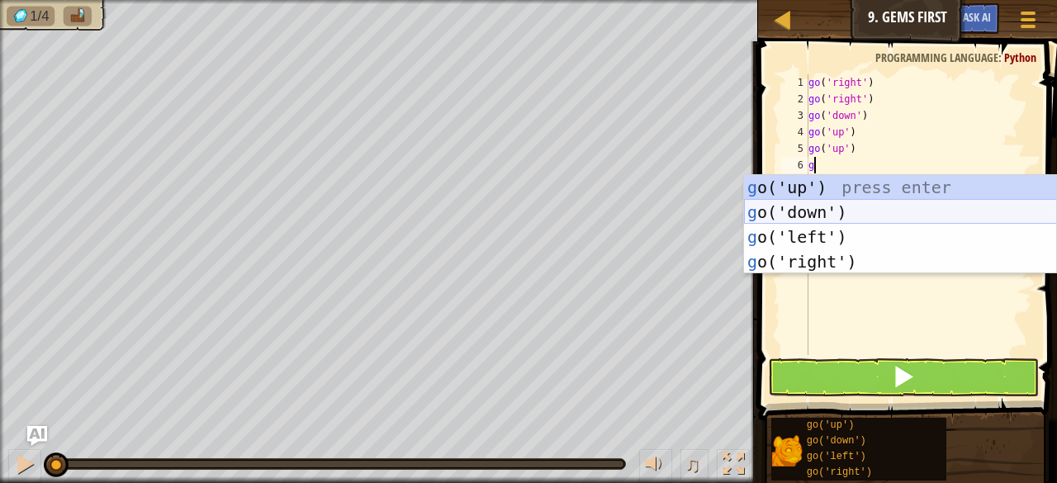
click at [811, 211] on div "g o('up') press enter g o('down') press enter g o('left') press enter g o('righ…" at bounding box center [900, 249] width 313 height 149
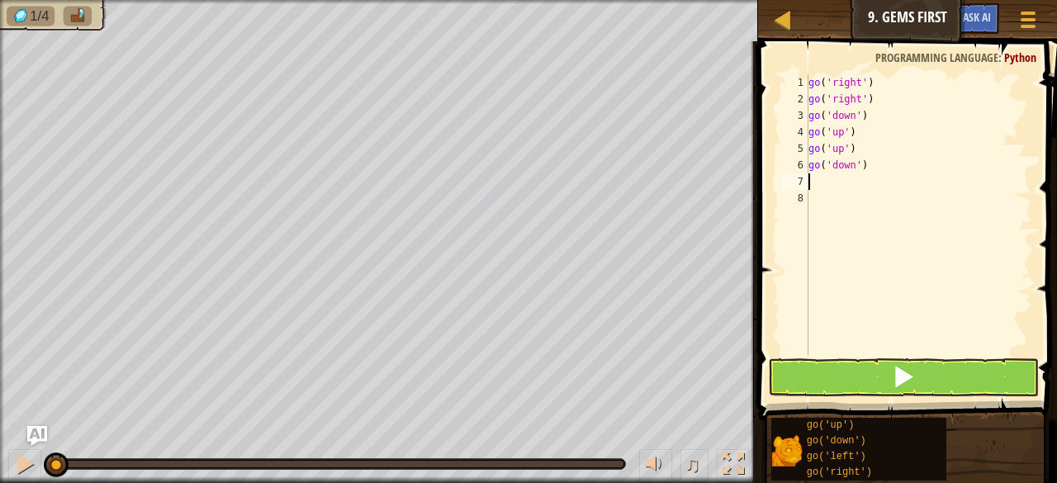
type textarea "g"
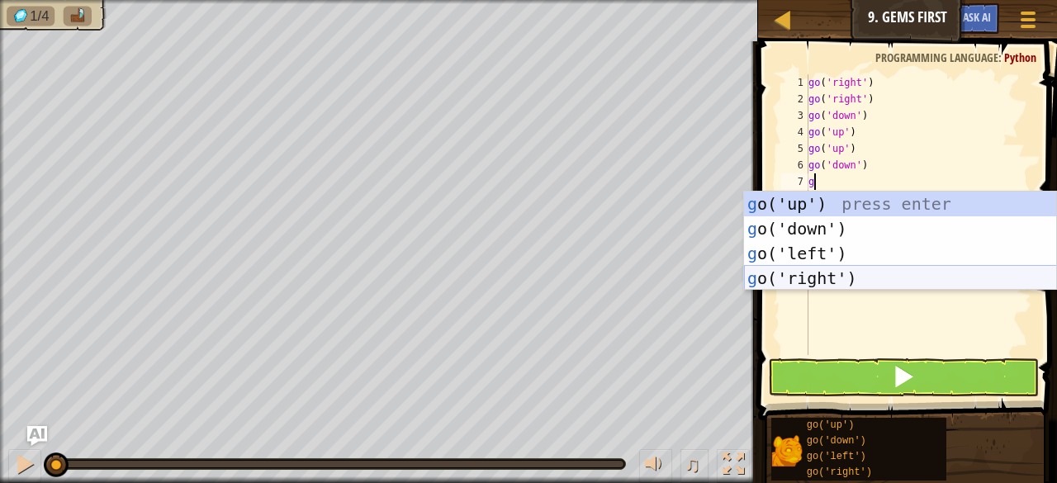
click at [826, 272] on div "g o('up') press enter g o('down') press enter g o('left') press enter g o('righ…" at bounding box center [900, 266] width 313 height 149
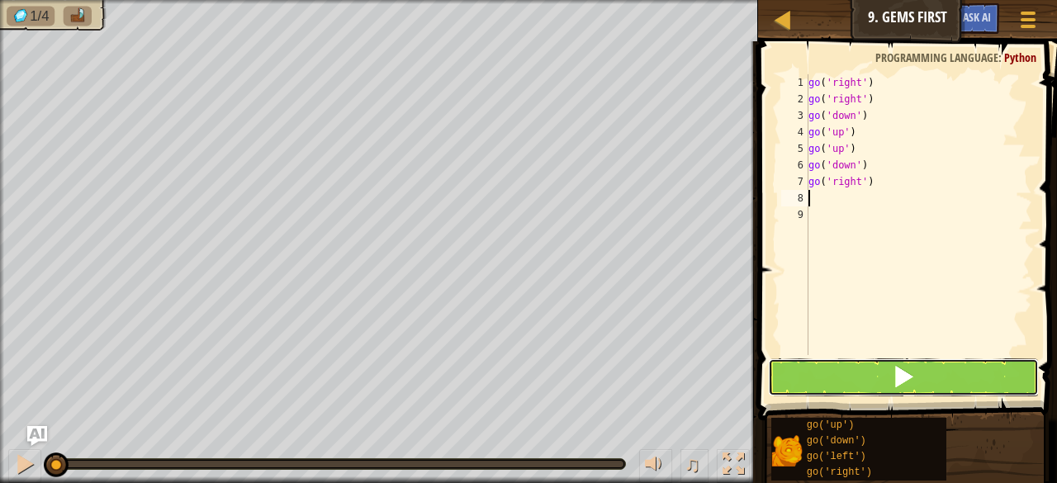
click at [896, 379] on span at bounding box center [903, 376] width 23 height 23
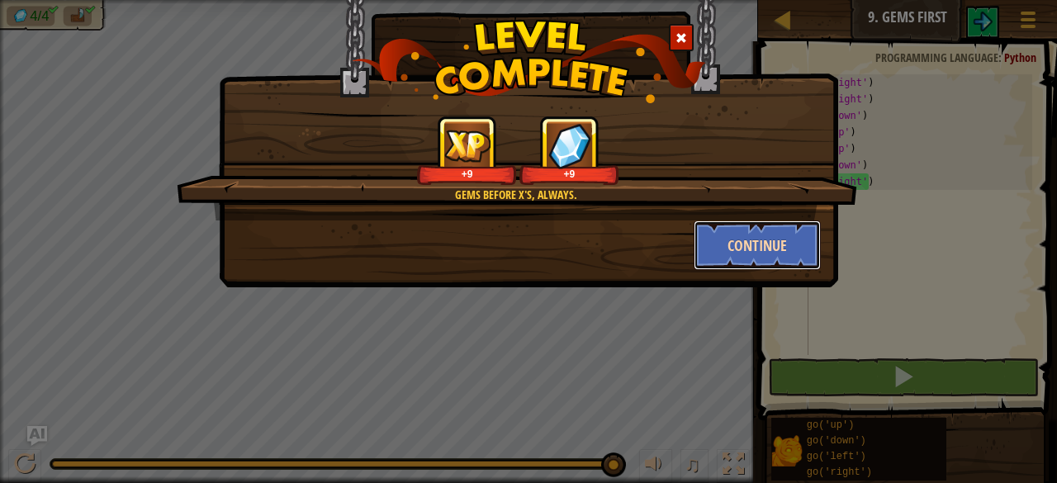
click at [797, 232] on button "Continue" at bounding box center [757, 245] width 128 height 50
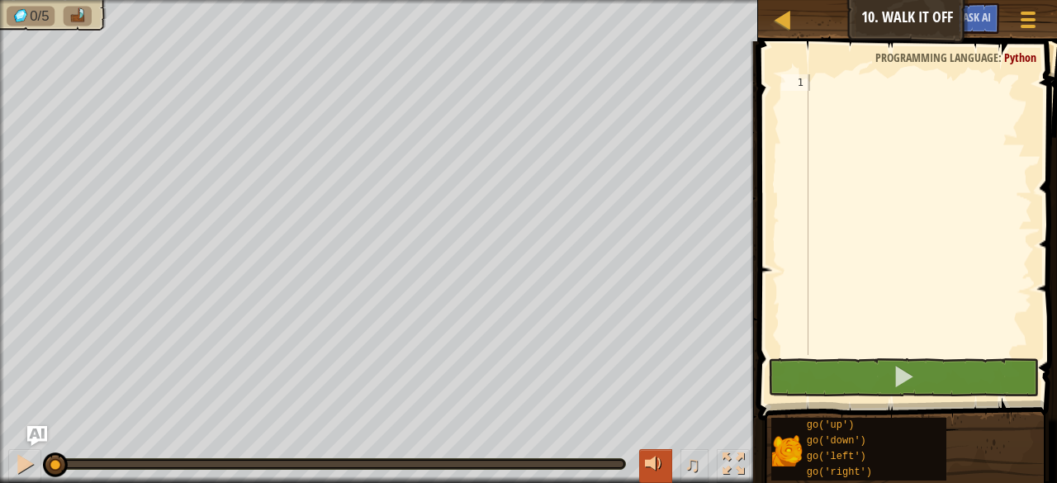
click at [660, 457] on div at bounding box center [655, 463] width 21 height 21
click at [659, 462] on div at bounding box center [655, 463] width 21 height 21
type textarea "g"
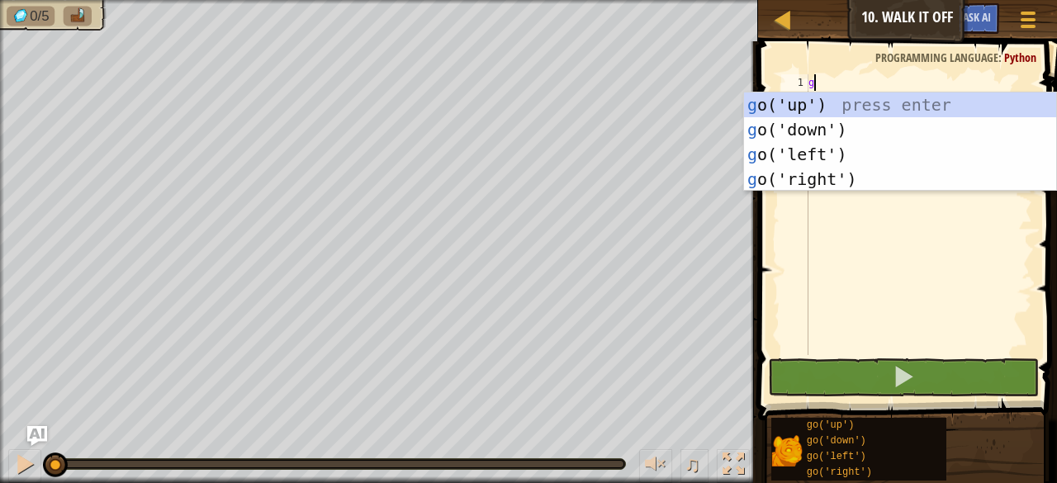
scroll to position [7, 0]
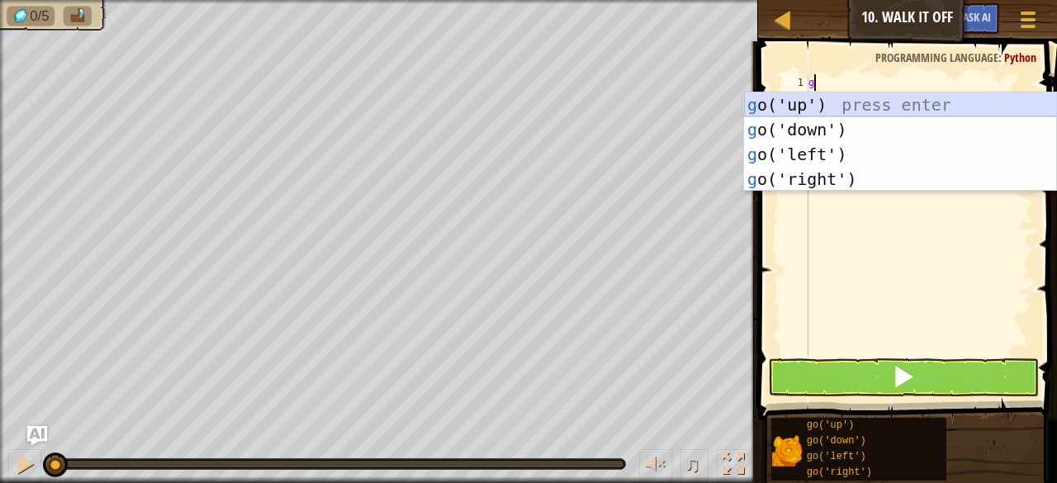
click at [816, 97] on div "g o('up') press enter g o('down') press enter g o('left') press enter g o('righ…" at bounding box center [900, 166] width 313 height 149
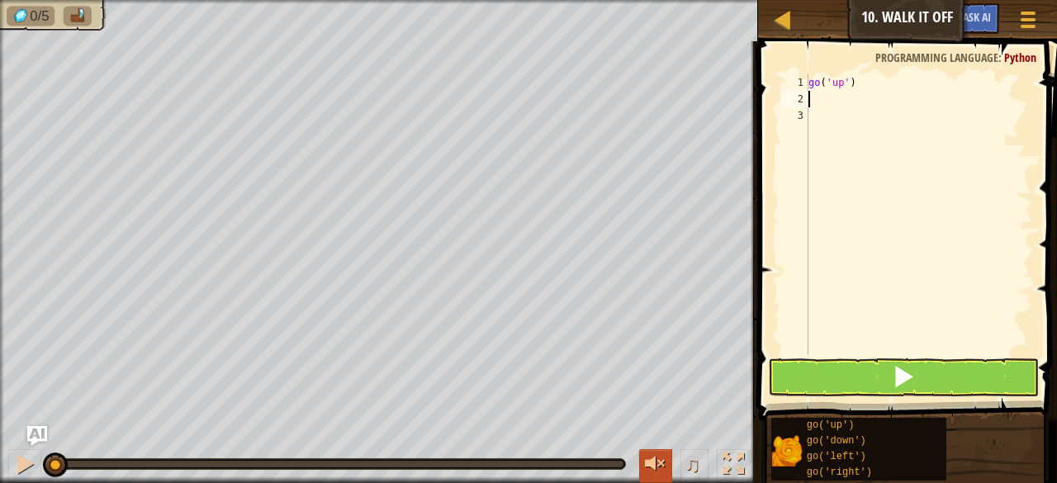
click at [661, 454] on div at bounding box center [655, 463] width 21 height 21
type textarea "g"
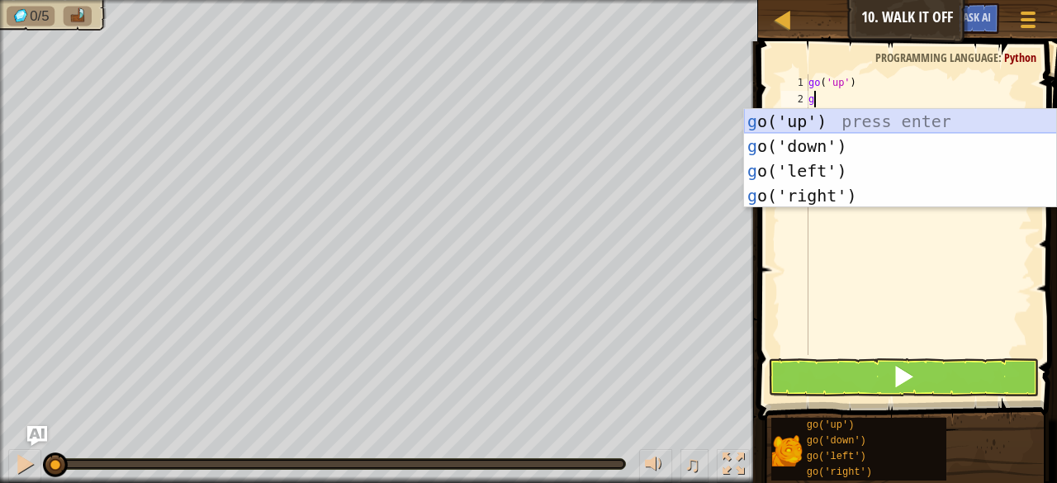
click at [821, 118] on div "g o('up') press enter g o('down') press enter g o('left') press enter g o('righ…" at bounding box center [900, 183] width 313 height 149
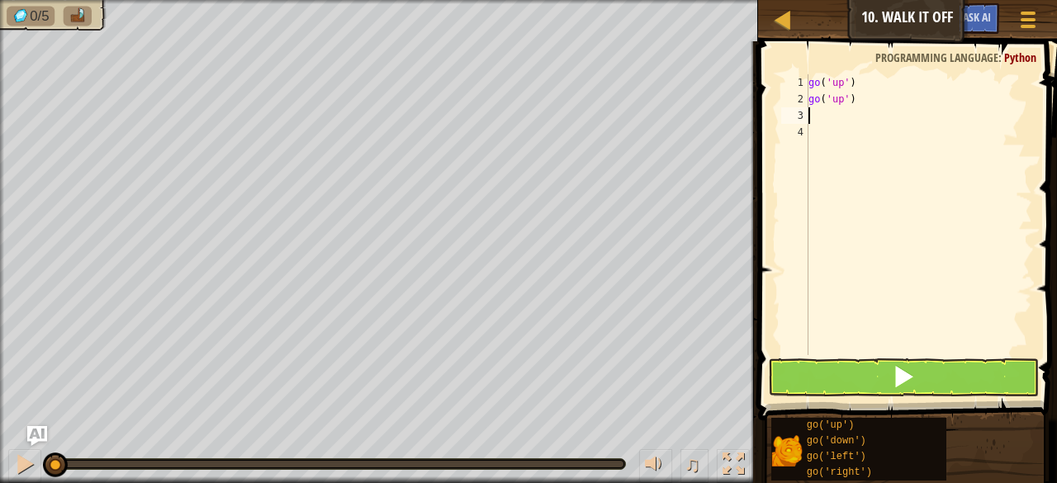
type textarea "g"
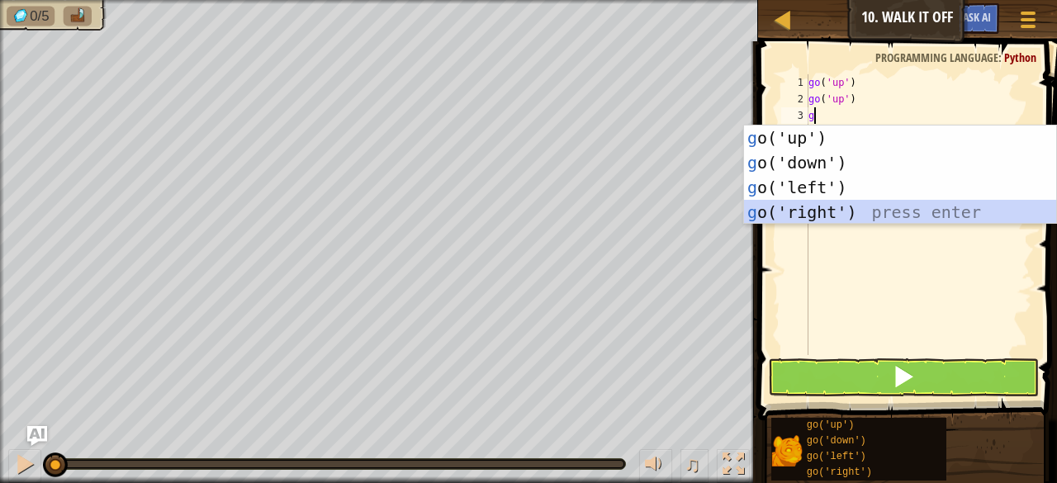
click at [817, 213] on div "g o('up') press enter g o('down') press enter g o('left') press enter g o('righ…" at bounding box center [900, 199] width 313 height 149
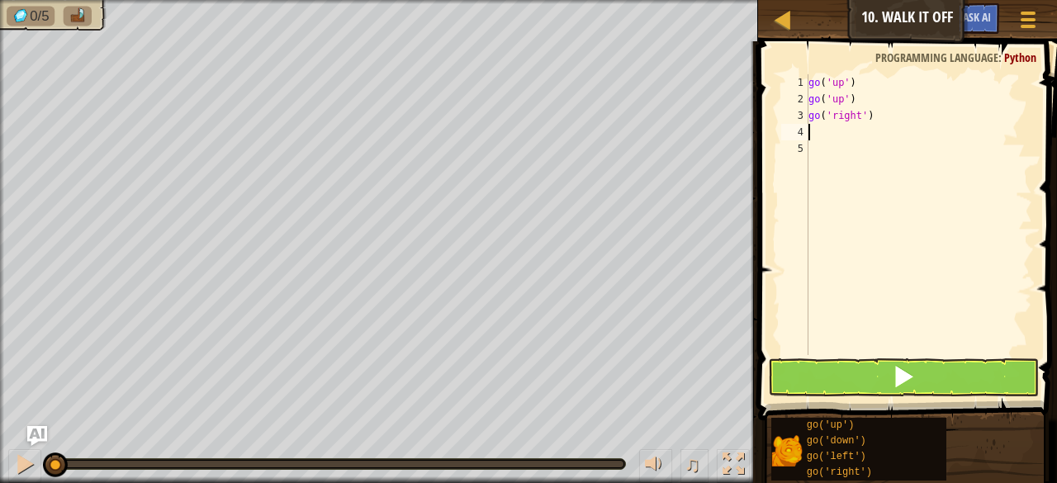
type textarea "g"
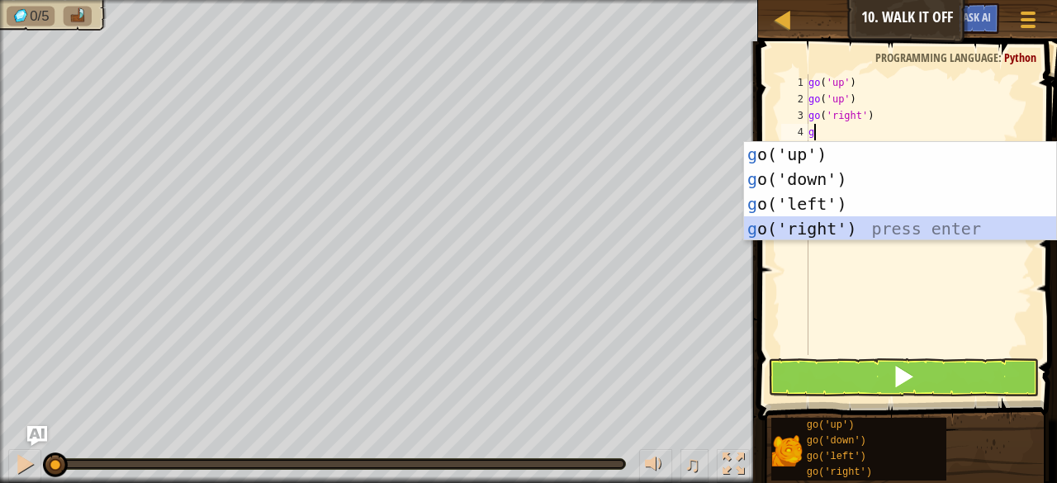
click at [832, 222] on div "g o('up') press enter g o('down') press enter g o('left') press enter g o('righ…" at bounding box center [900, 216] width 313 height 149
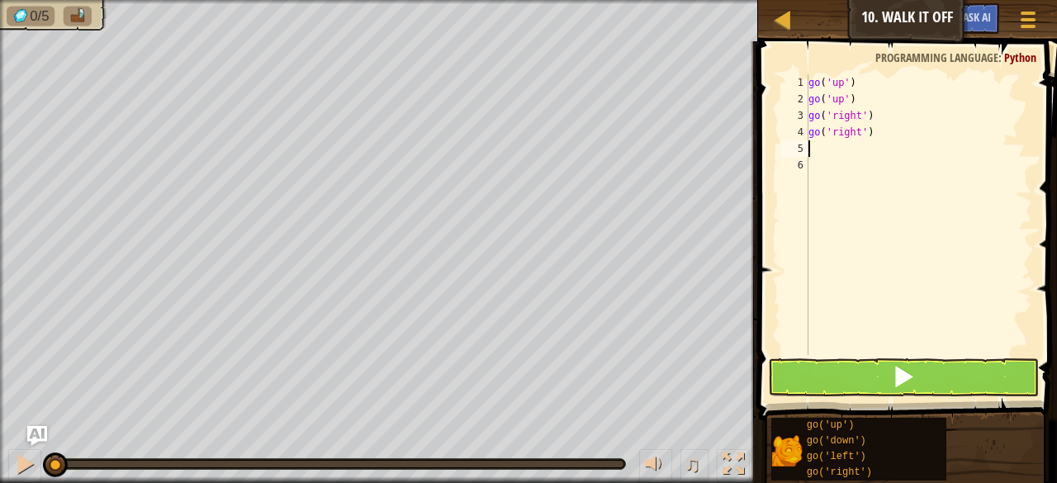
type textarea "g"
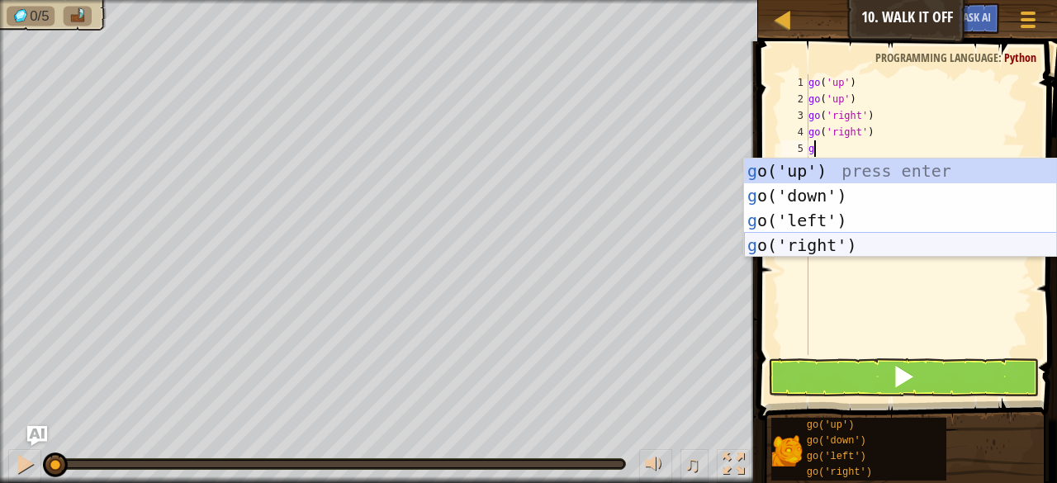
click at [835, 249] on div "g o('up') press enter g o('down') press enter g o('left') press enter g o('righ…" at bounding box center [900, 232] width 313 height 149
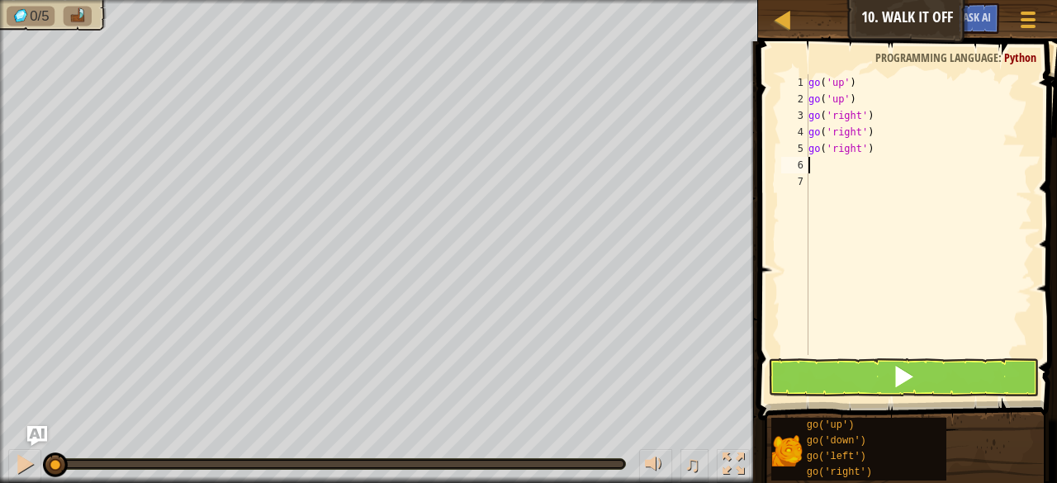
type textarea "g"
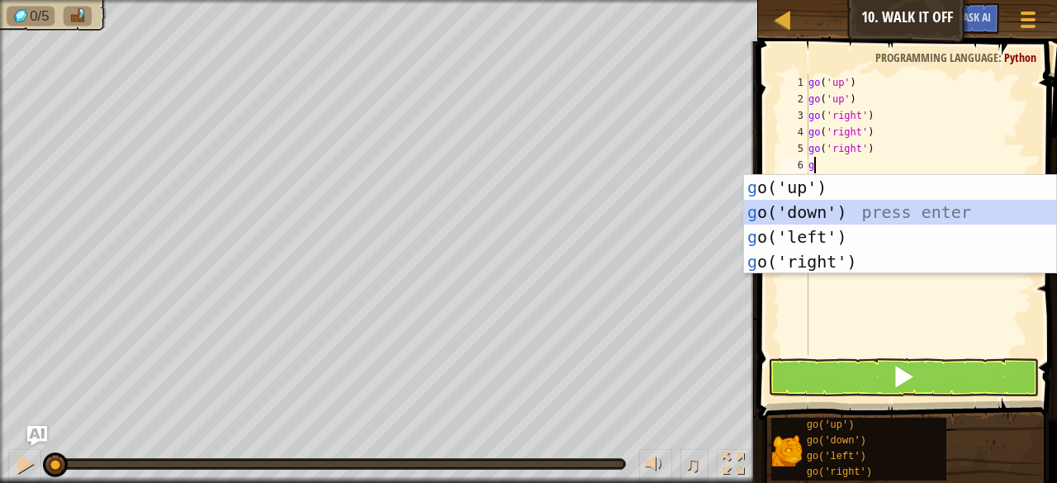
click at [825, 211] on div "g o('up') press enter g o('down') press enter g o('left') press enter g o('righ…" at bounding box center [900, 249] width 313 height 149
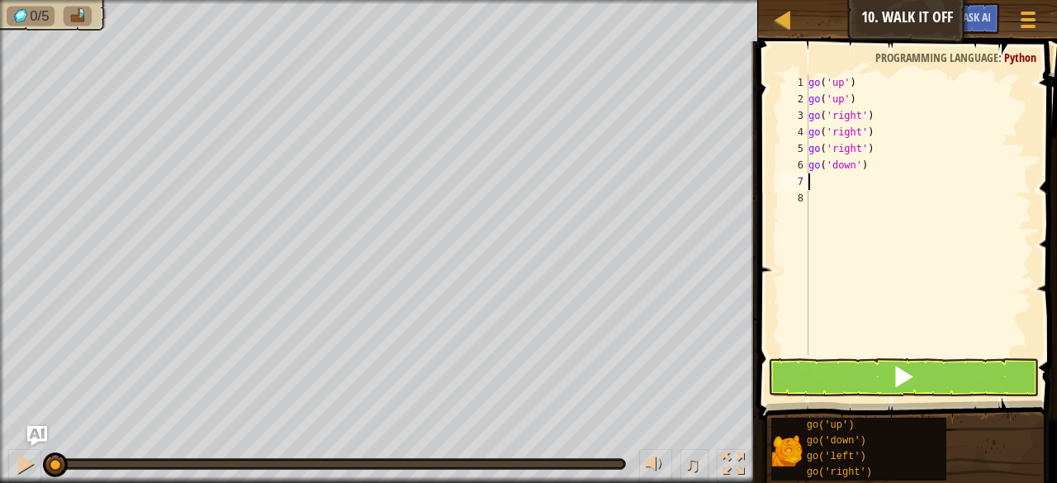
type textarea "g"
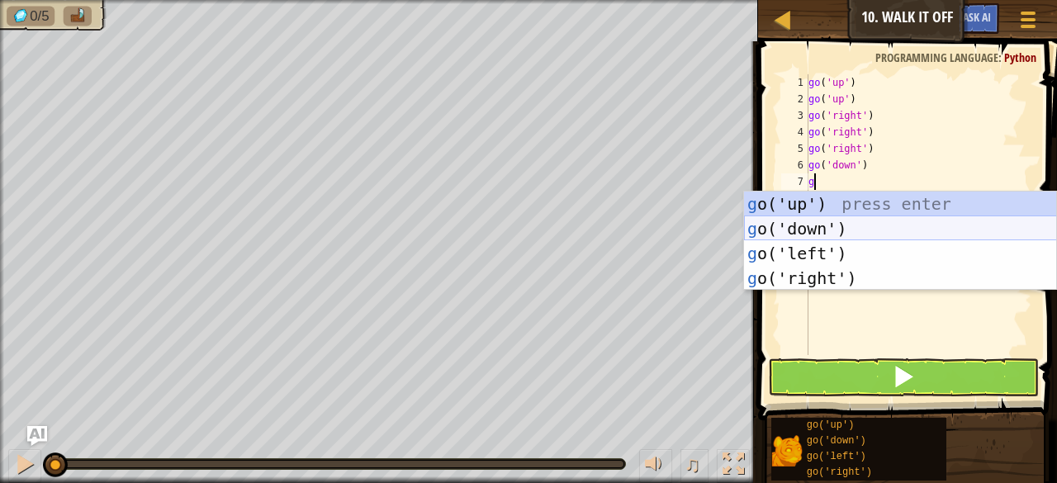
click at [826, 229] on div "g o('up') press enter g o('down') press enter g o('left') press enter g o('righ…" at bounding box center [900, 266] width 313 height 149
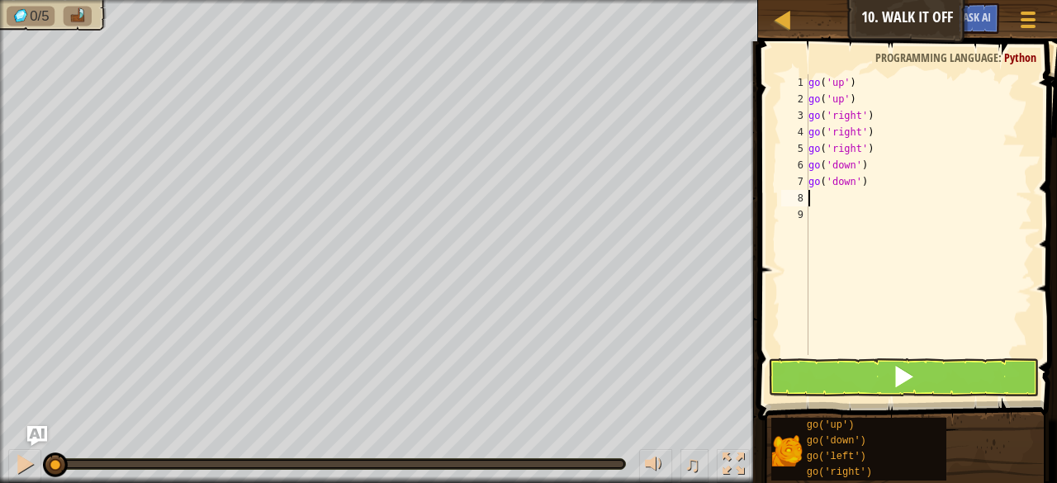
type textarea "g"
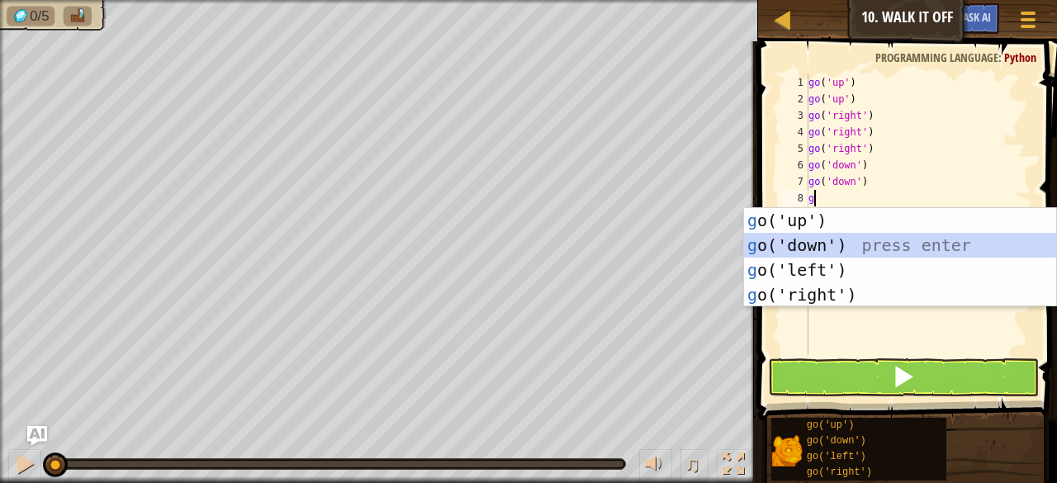
click at [826, 236] on div "g o('up') press enter g o('down') press enter g o('left') press enter g o('righ…" at bounding box center [900, 282] width 313 height 149
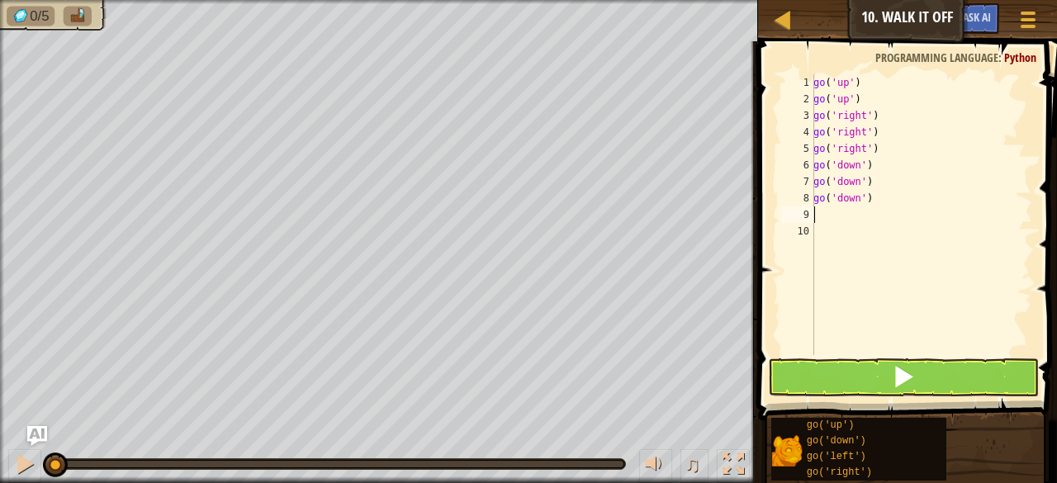
type textarea "g"
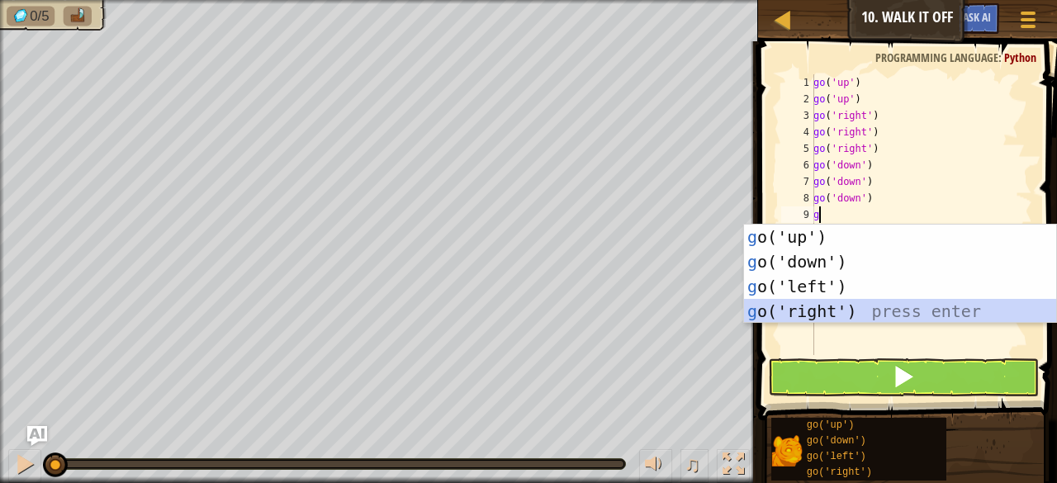
click at [820, 301] on div "g o('up') press enter g o('down') press enter g o('left') press enter g o('righ…" at bounding box center [900, 299] width 313 height 149
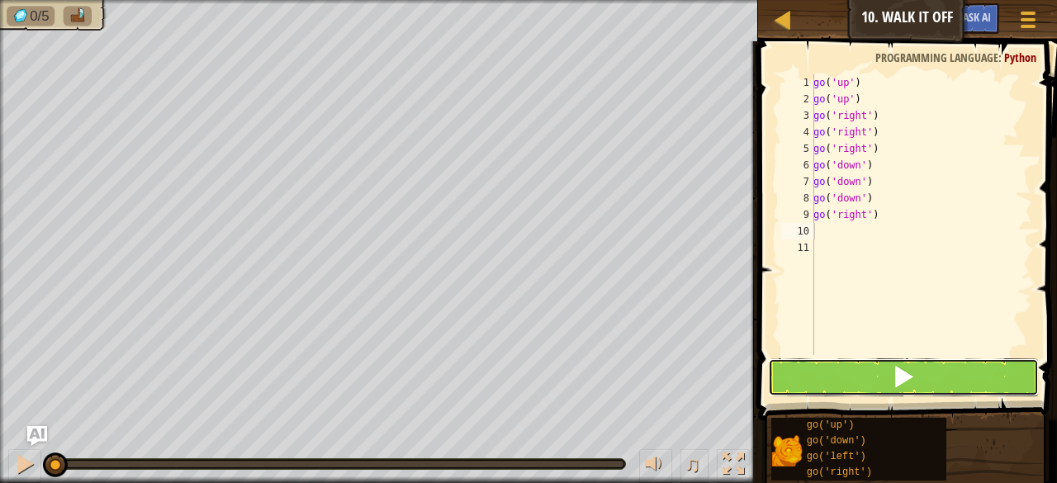
click at [890, 373] on button at bounding box center [903, 377] width 271 height 38
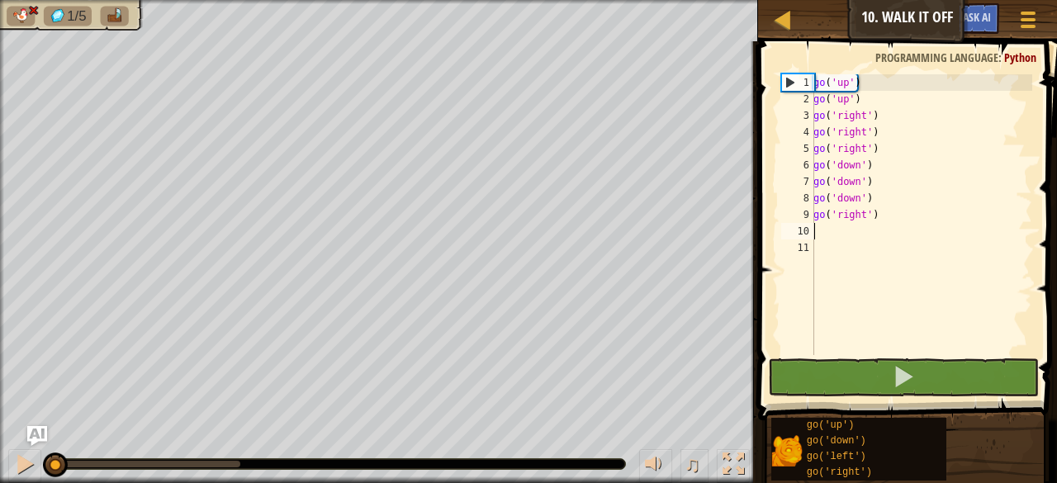
drag, startPoint x: 244, startPoint y: 457, endPoint x: 51, endPoint y: 452, distance: 192.4
click at [51, 452] on div at bounding box center [55, 464] width 25 height 25
click at [855, 100] on div "go ( 'up' ) go ( 'up' ) go ( 'right' ) go ( 'right' ) go ( 'right' ) go ( 'down…" at bounding box center [921, 231] width 222 height 314
type textarea "go('up')"
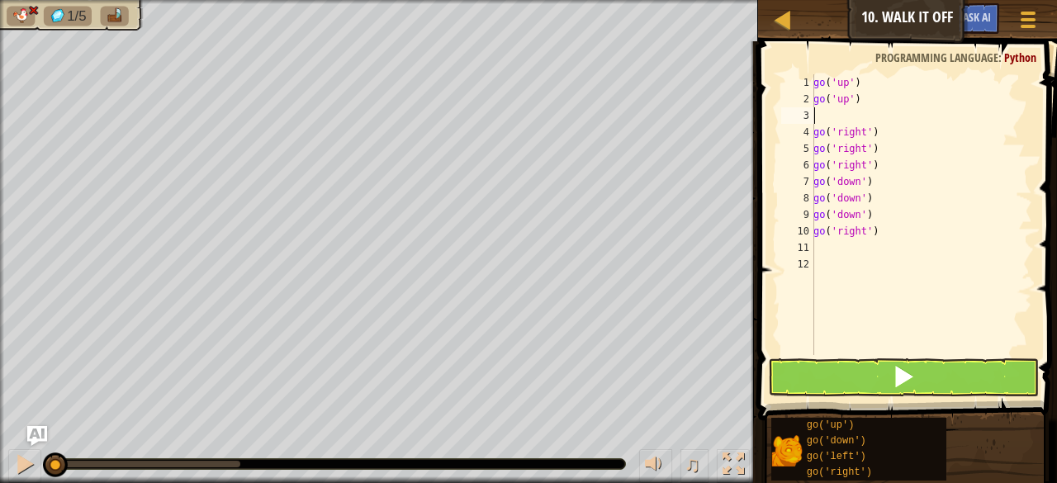
type textarea "g"
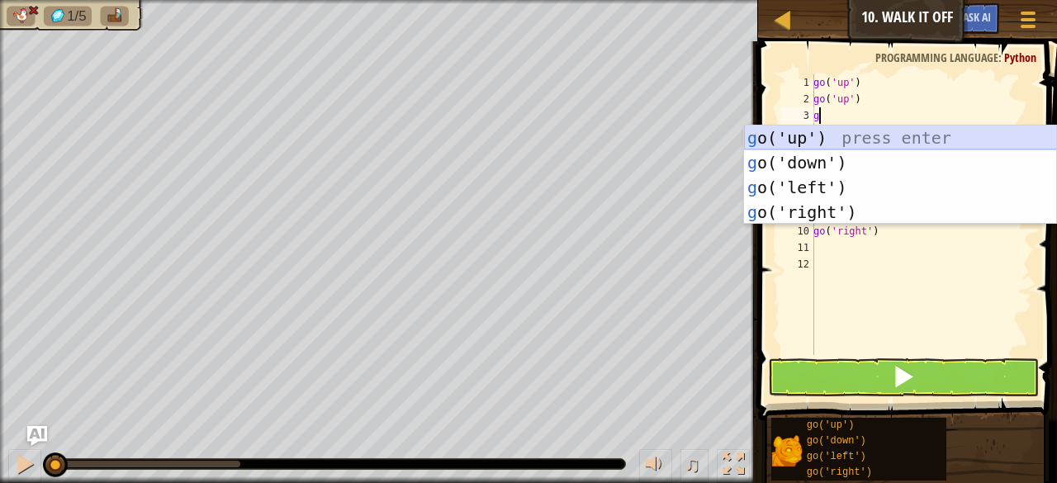
click at [830, 134] on div "g o('up') press enter g o('down') press enter g o('left') press enter g o('righ…" at bounding box center [900, 199] width 313 height 149
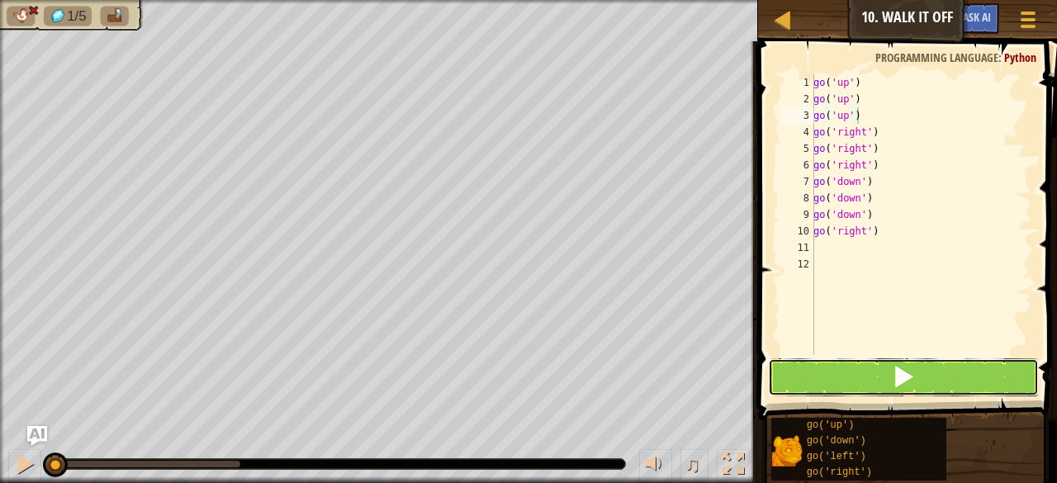
click at [860, 366] on button at bounding box center [903, 377] width 271 height 38
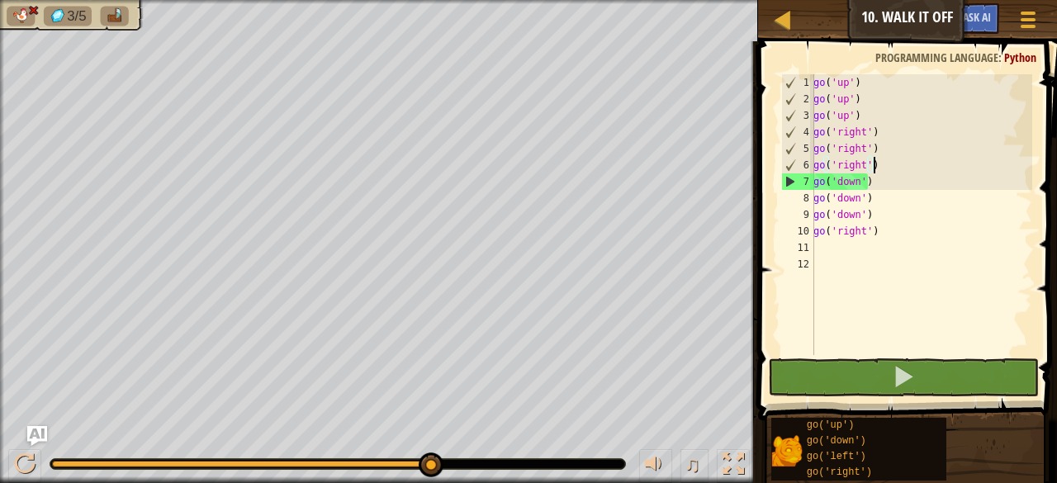
click at [873, 164] on div "go ( 'up' ) go ( 'up' ) go ( 'up' ) go ( 'right' ) go ( 'right' ) go ( 'right' …" at bounding box center [921, 231] width 222 height 314
type textarea "go('right')"
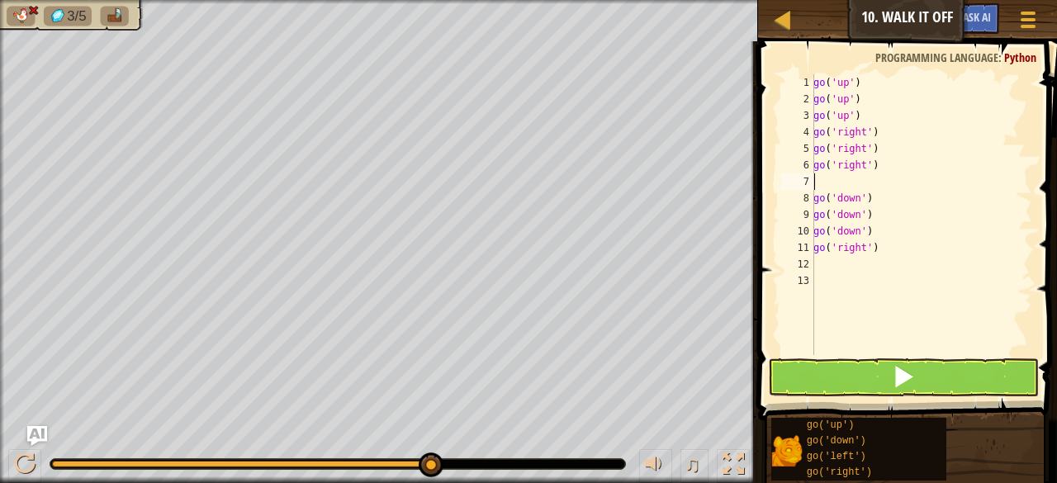
type textarea "g"
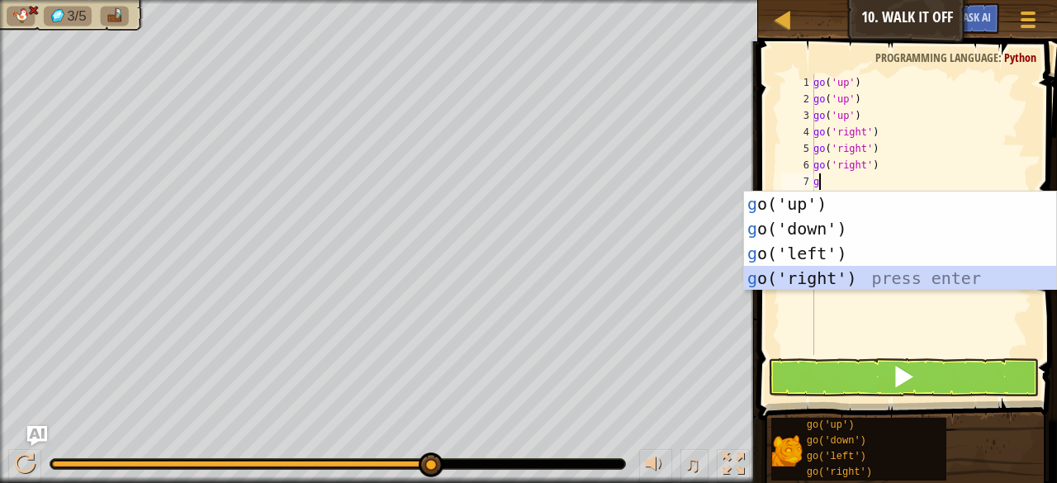
click at [823, 268] on div "g o('up') press enter g o('down') press enter g o('left') press enter g o('righ…" at bounding box center [900, 266] width 313 height 149
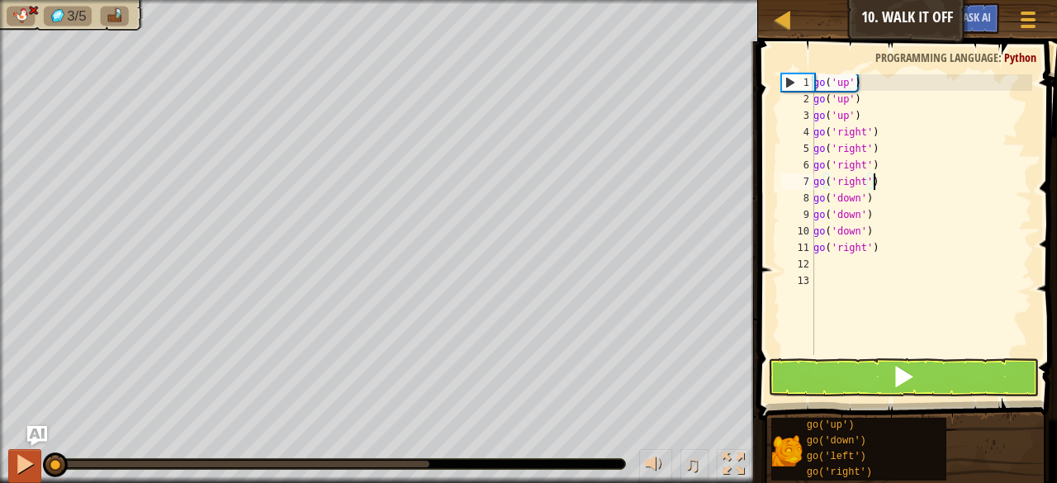
drag, startPoint x: 430, startPoint y: 457, endPoint x: 12, endPoint y: 457, distance: 418.5
click at [12, 457] on div "♫" at bounding box center [379, 460] width 758 height 50
type textarea "go('right')"
click at [878, 361] on button at bounding box center [903, 377] width 271 height 38
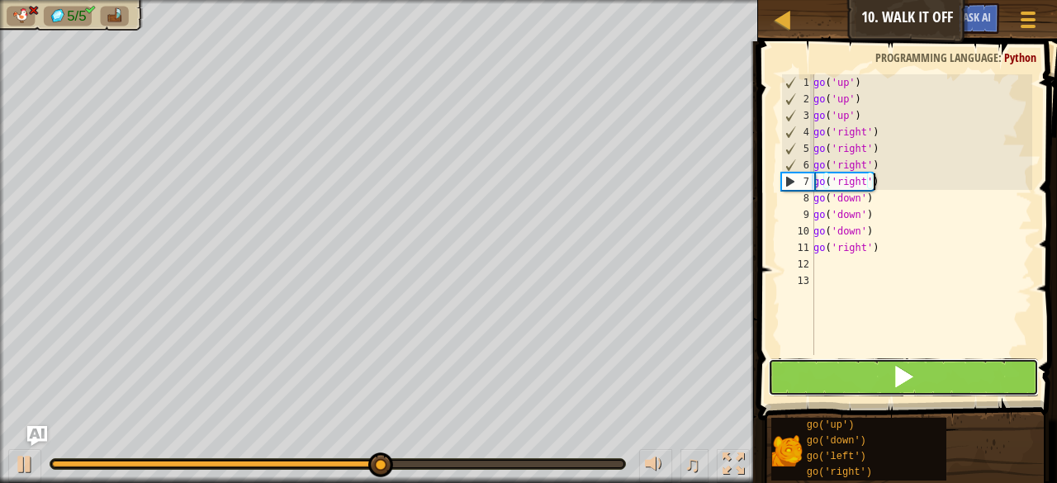
click at [878, 362] on button at bounding box center [903, 377] width 271 height 38
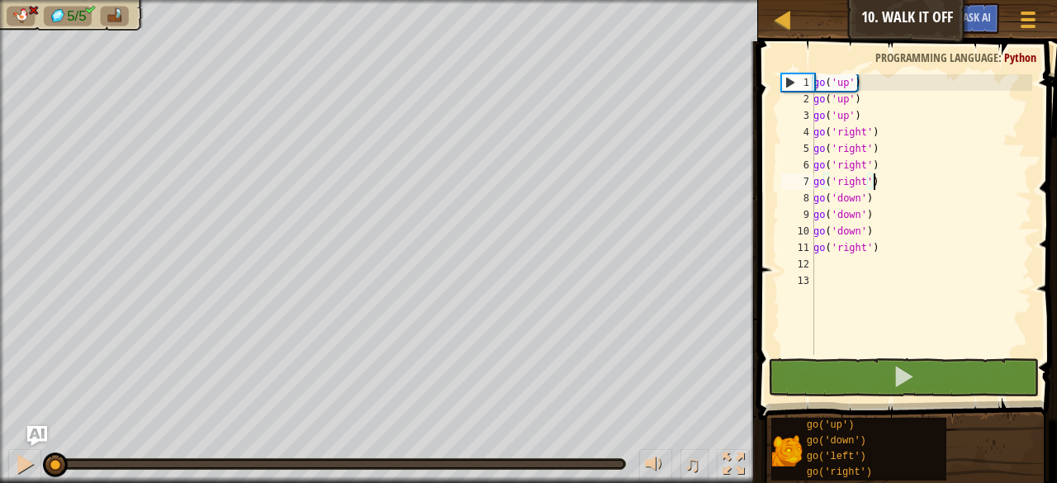
drag, startPoint x: 229, startPoint y: 461, endPoint x: 18, endPoint y: 447, distance: 211.9
click at [18, 447] on div "♫" at bounding box center [379, 460] width 758 height 50
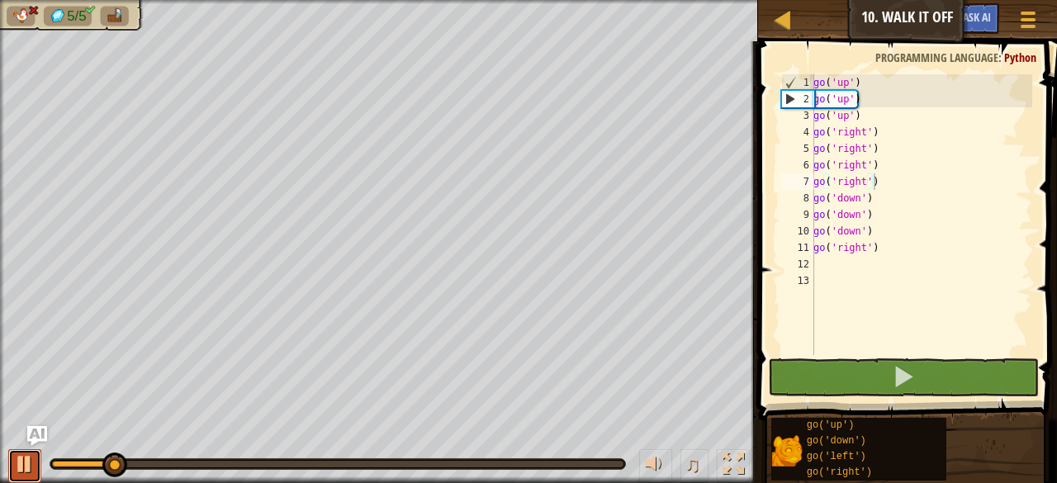
click at [24, 458] on div at bounding box center [24, 463] width 21 height 21
click at [878, 256] on div "go ( 'up' ) go ( 'up' ) go ( 'up' ) go ( 'right' ) go ( 'right' ) go ( 'right' …" at bounding box center [921, 231] width 222 height 314
click at [875, 239] on div "go ( 'up' ) go ( 'up' ) go ( 'up' ) go ( 'right' ) go ( 'right' ) go ( 'right' …" at bounding box center [921, 231] width 222 height 314
click at [877, 250] on div "go ( 'up' ) go ( 'up' ) go ( 'up' ) go ( 'right' ) go ( 'right' ) go ( 'right' …" at bounding box center [921, 231] width 222 height 314
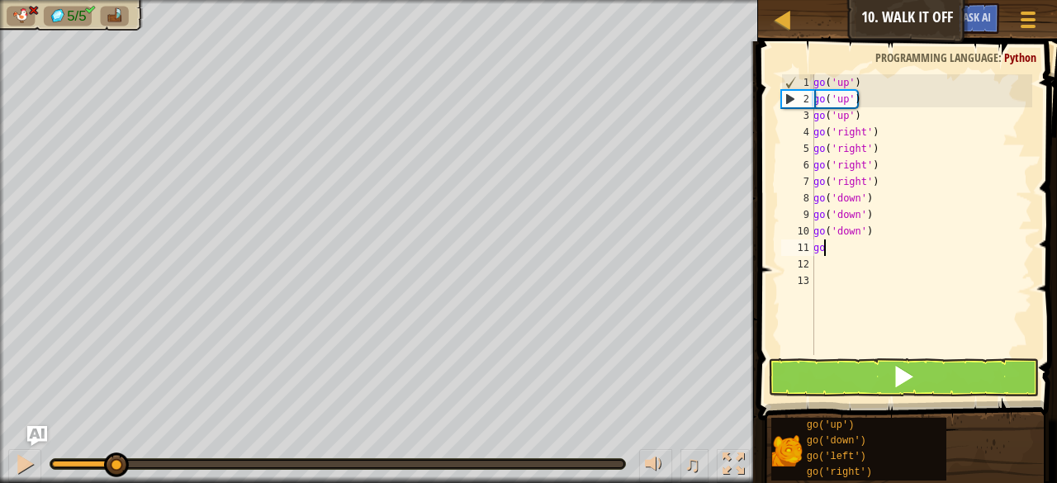
type textarea "g"
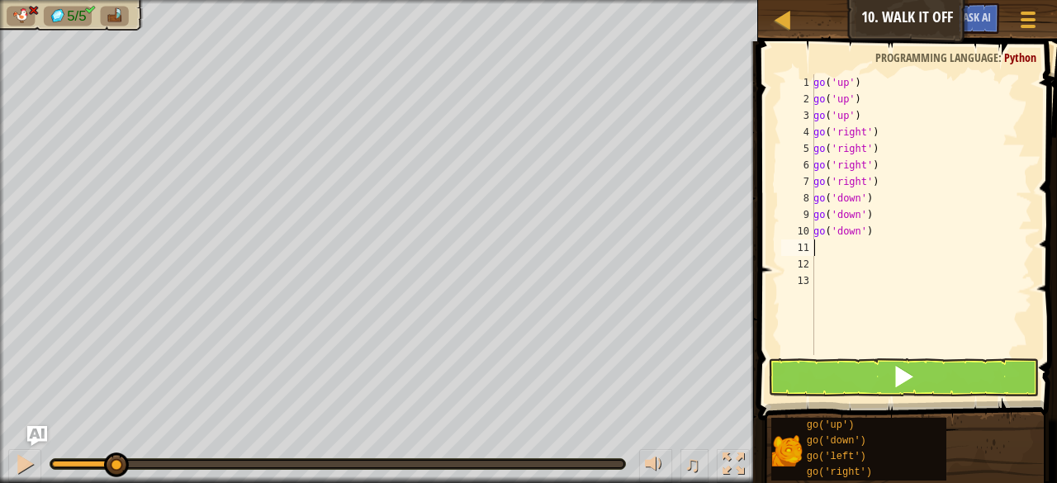
type textarea "g"
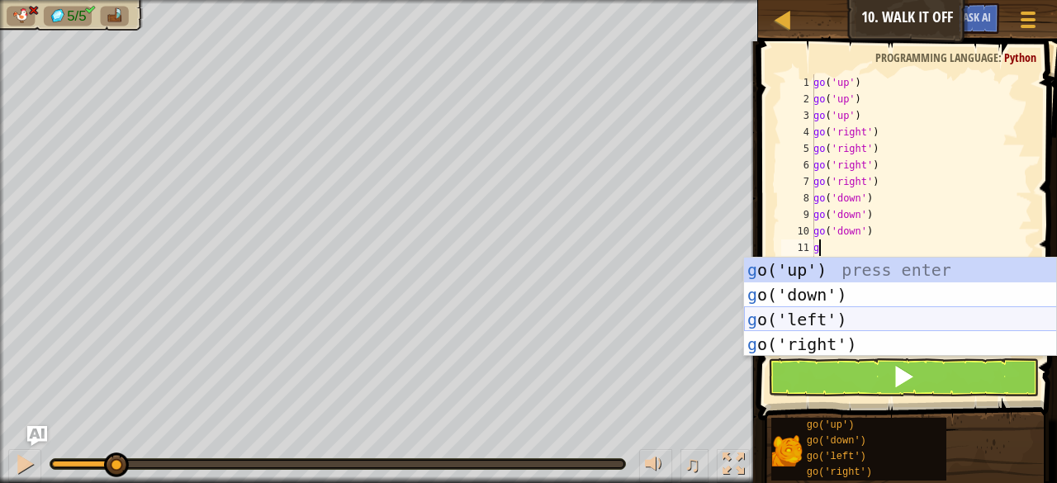
click at [843, 315] on div "g o('up') press enter g o('down') press enter g o('left') press enter g o('righ…" at bounding box center [900, 332] width 313 height 149
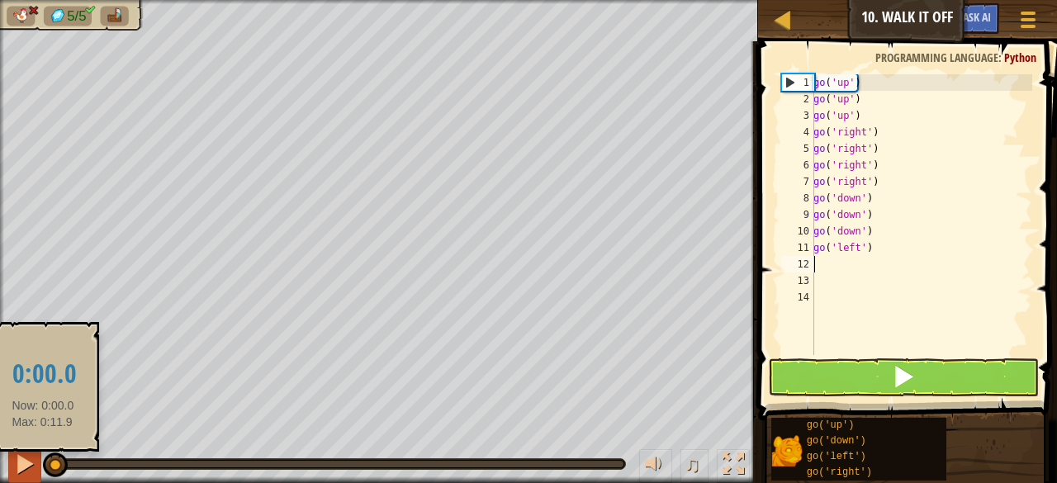
drag, startPoint x: 119, startPoint y: 460, endPoint x: 28, endPoint y: 453, distance: 91.0
click at [28, 453] on div "♫" at bounding box center [379, 460] width 758 height 50
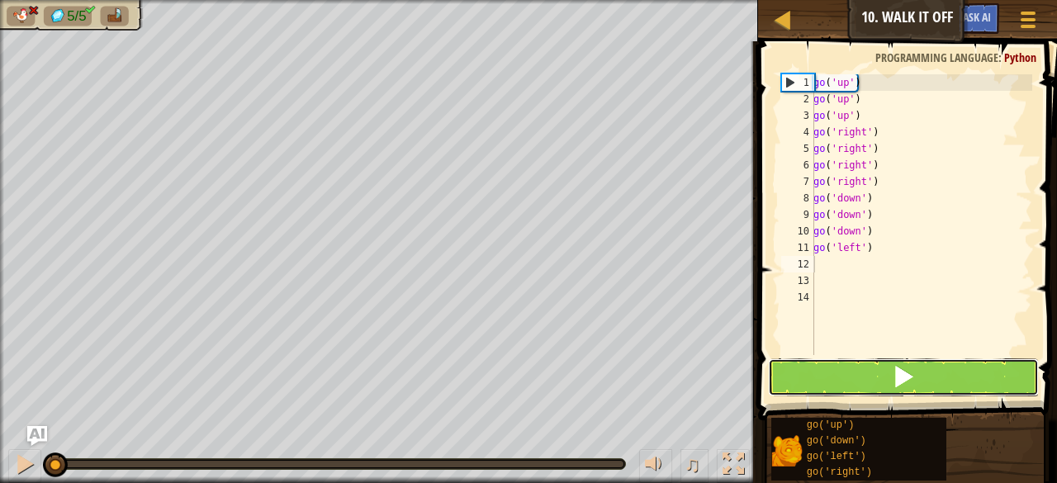
click at [898, 376] on span at bounding box center [903, 376] width 23 height 23
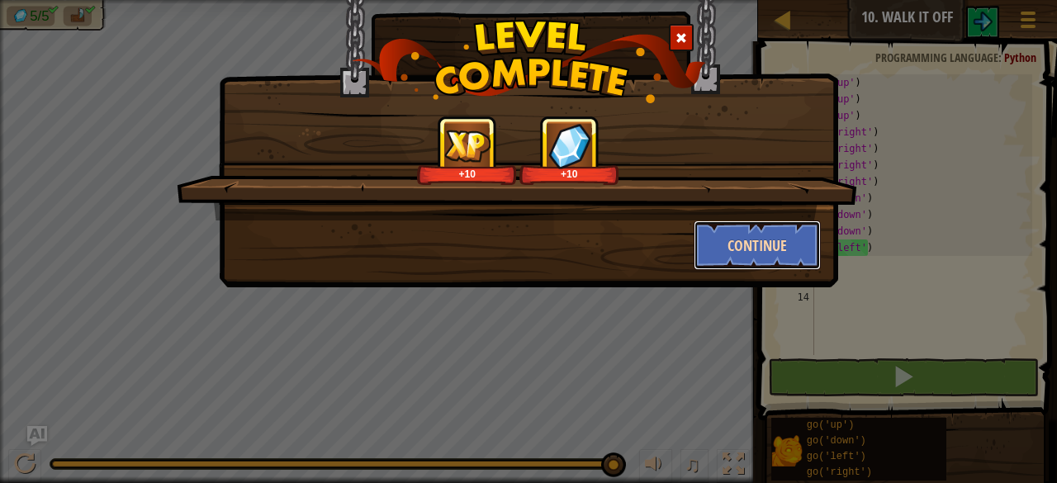
click at [803, 230] on button "Continue" at bounding box center [757, 245] width 128 height 50
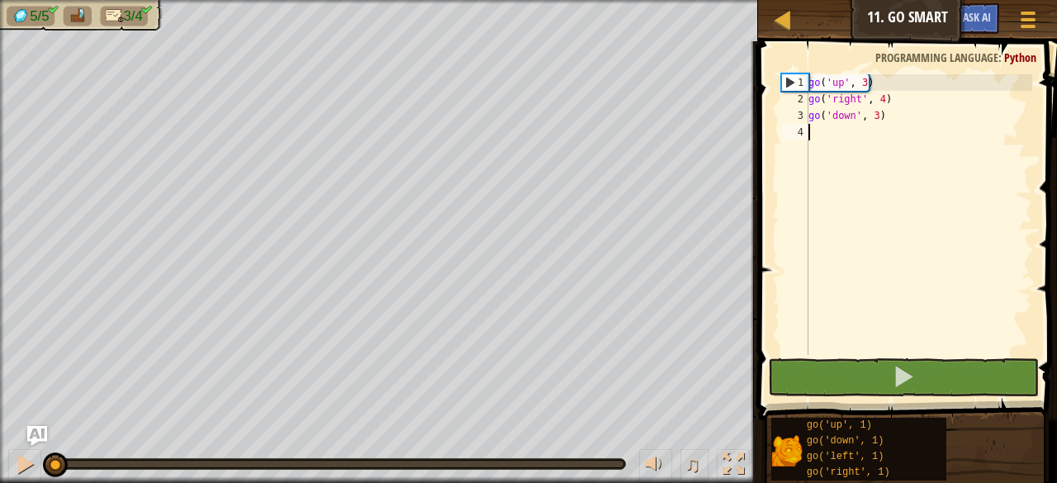
type textarea "g"
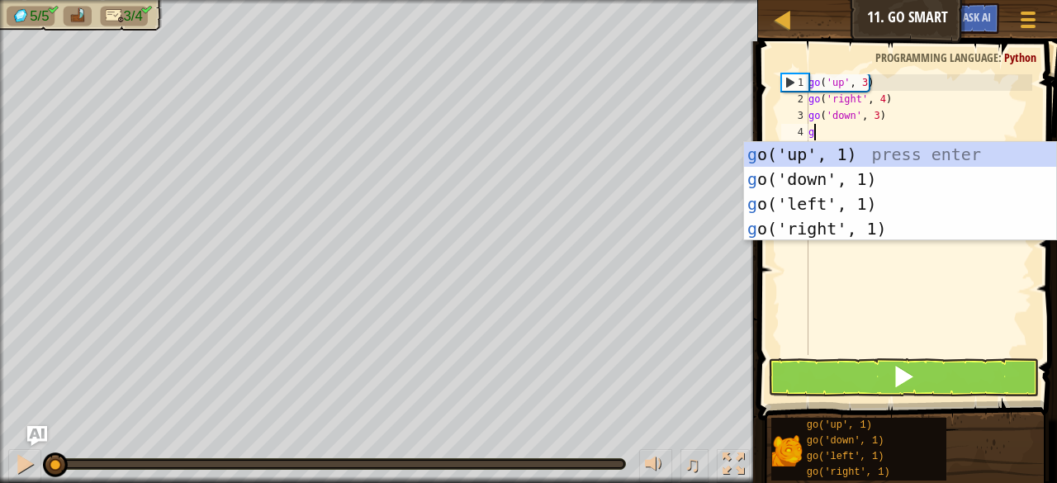
scroll to position [7, 0]
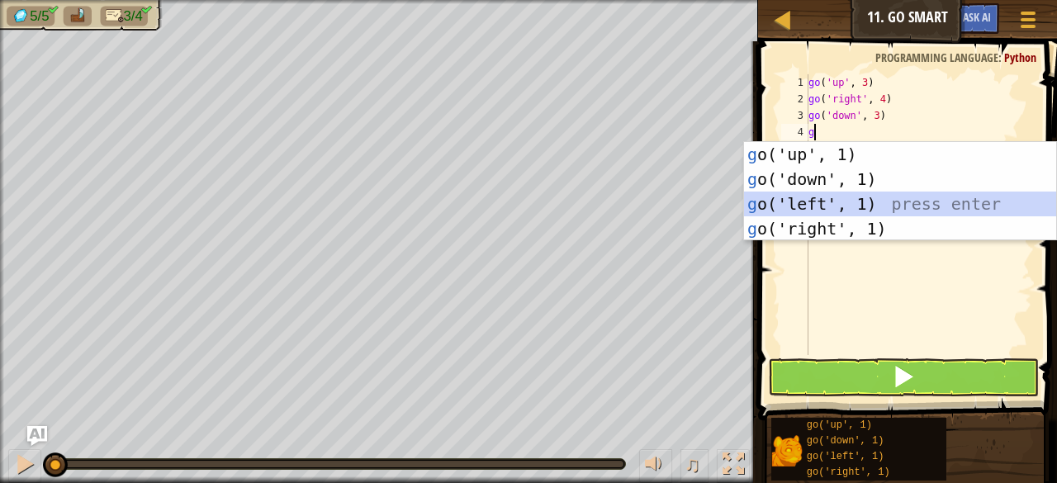
click at [820, 199] on div "g o('up', 1) press enter g o('down', 1) press enter g o('left', 1) press enter …" at bounding box center [900, 216] width 313 height 149
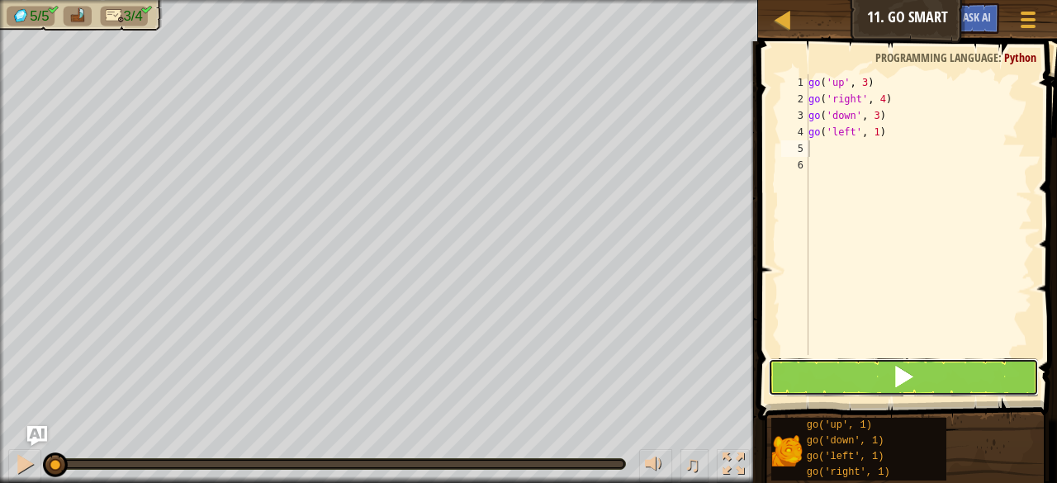
click at [840, 382] on button at bounding box center [903, 377] width 271 height 38
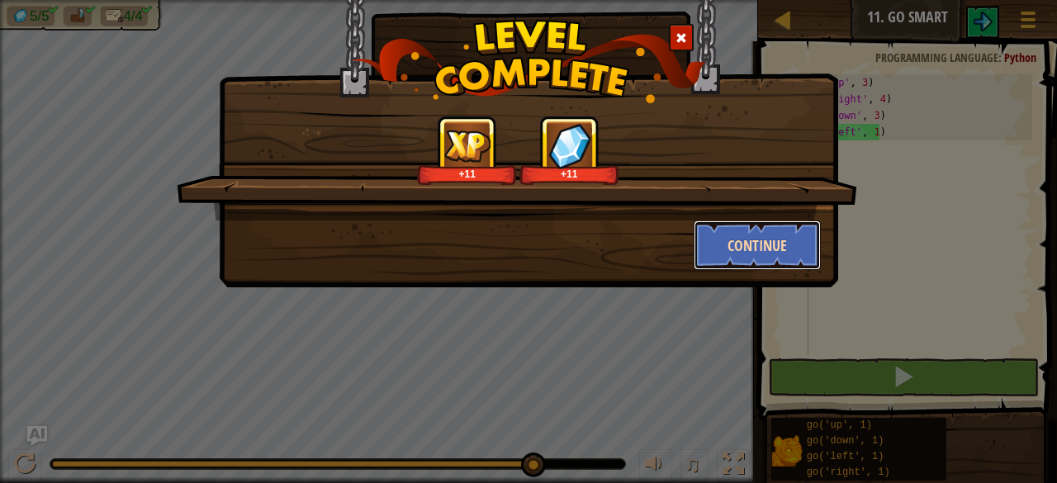
click at [801, 234] on button "Continue" at bounding box center [757, 245] width 128 height 50
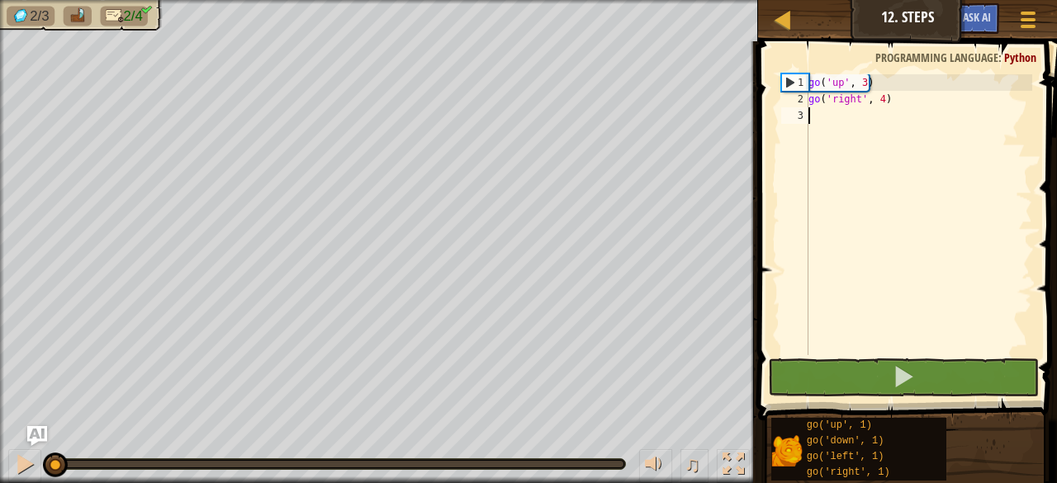
type textarea "g"
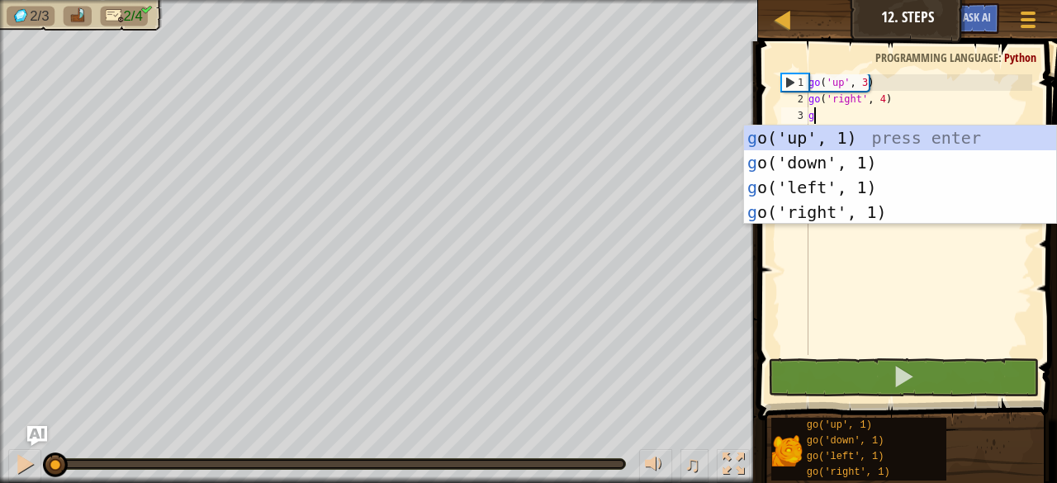
scroll to position [7, 0]
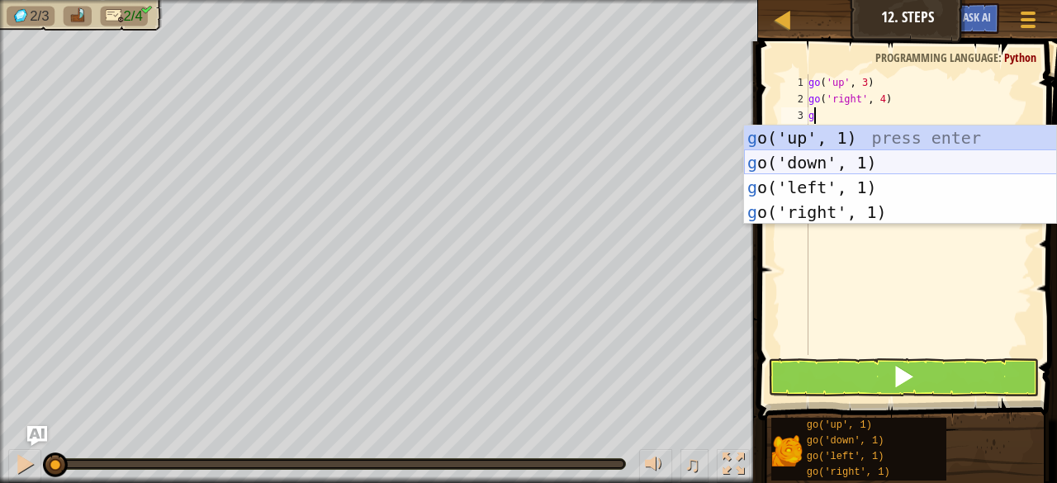
click at [788, 156] on div "g o('up', 1) press enter g o('down', 1) press enter g o('left', 1) press enter …" at bounding box center [900, 199] width 313 height 149
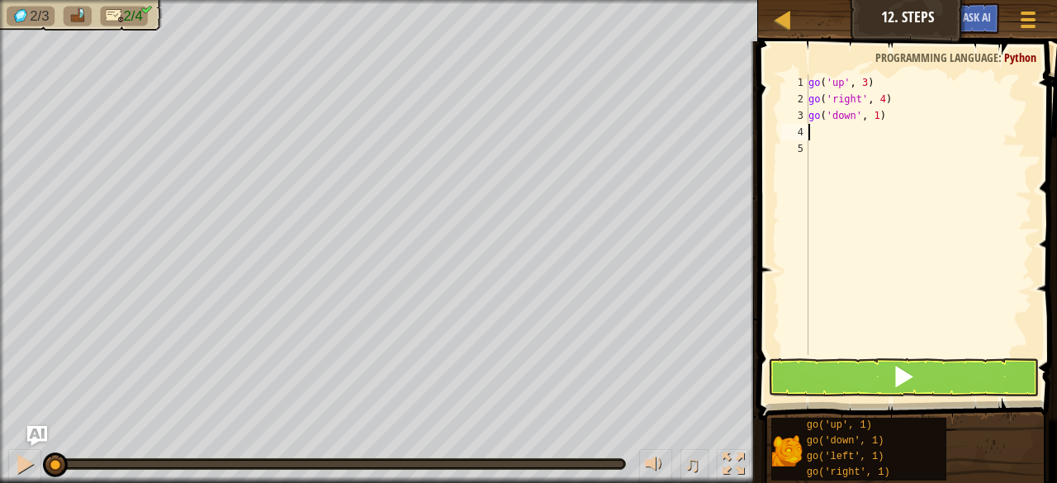
click at [863, 116] on div "go ( 'up' , 3 ) go ( 'right' , 4 ) go ( 'down' , 1 )" at bounding box center [918, 231] width 227 height 314
click at [873, 113] on div "go ( 'up' , 3 ) go ( 'right' , 4 ) go ( 'do 1)" at bounding box center [918, 231] width 227 height 314
type textarea "g"
type textarea "G"
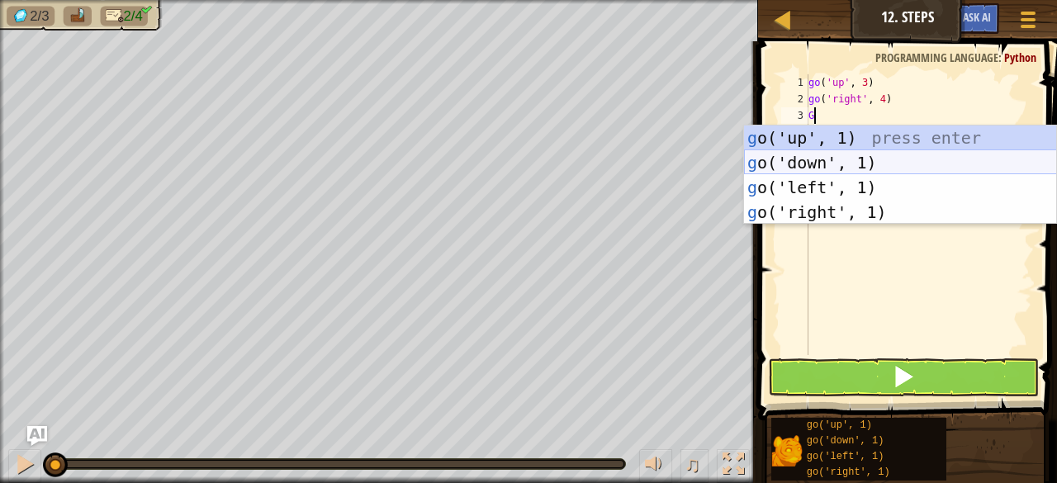
click at [807, 158] on div "g o('up', 1) press enter g o('down', 1) press enter g o('left', 1) press enter …" at bounding box center [900, 199] width 313 height 149
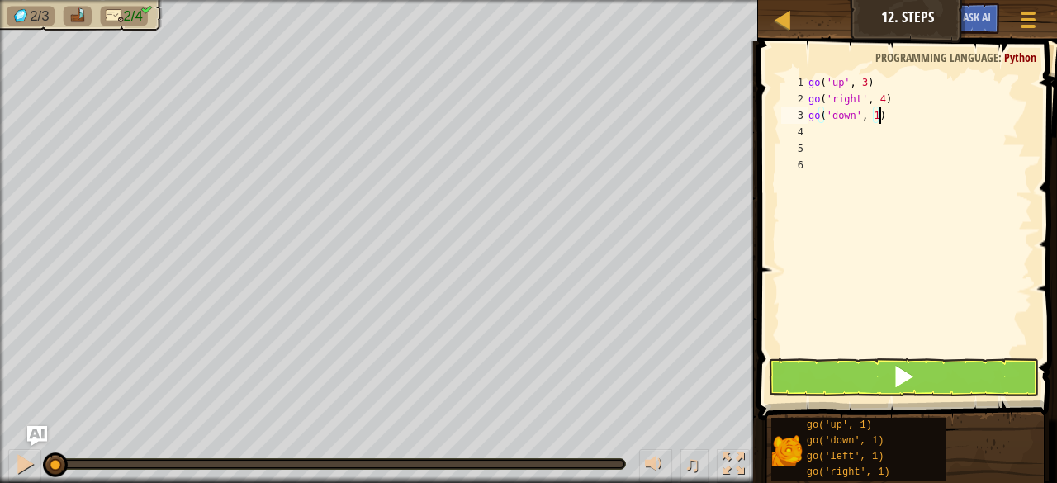
click at [879, 116] on div "go ( 'up' , 3 ) go ( 'right' , 4 ) go ( 'down' , 1 )" at bounding box center [918, 231] width 227 height 314
click at [870, 116] on div "go ( 'up' , 3 ) go ( 'right' , 4 ) go ( 'down' , 1 )" at bounding box center [918, 231] width 227 height 314
click at [873, 115] on div "go ( 'up' , 3 ) go ( 'right' , 4 ) go ( 'down' , 1 )" at bounding box center [918, 231] width 227 height 314
type textarea "go('down', 3)"
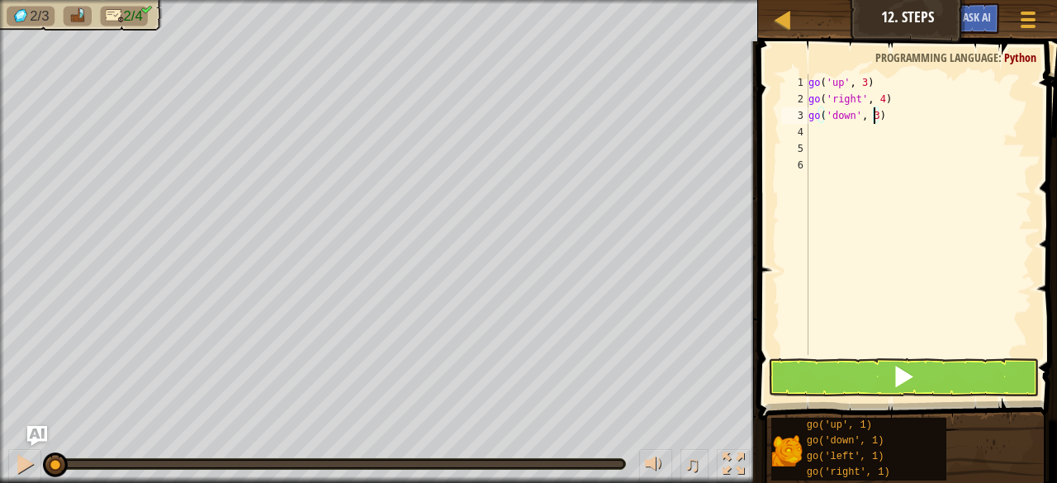
click at [812, 135] on div "go ( 'up' , 3 ) go ( 'right' , 4 ) go ( 'down' , 3 )" at bounding box center [918, 231] width 227 height 314
type textarea "G"
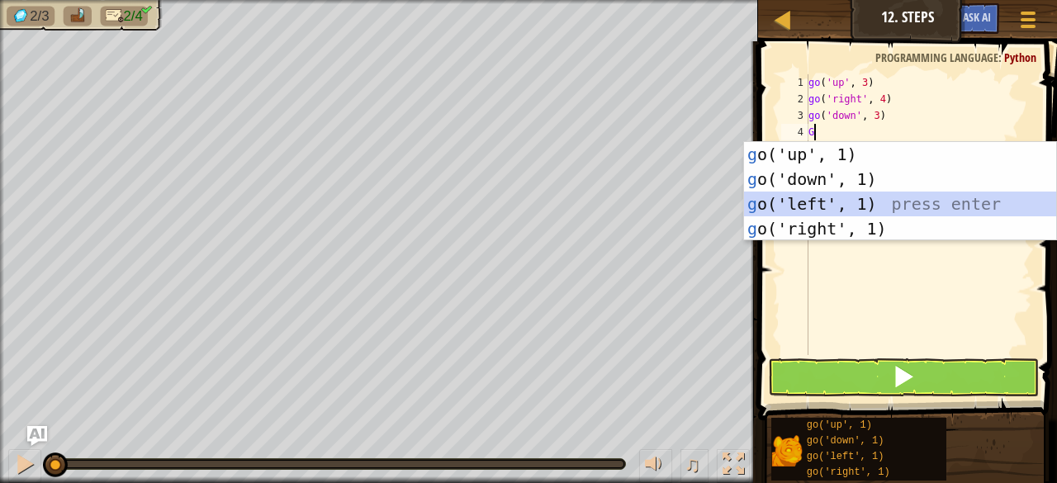
click at [833, 192] on div "g o('up', 1) press enter g o('down', 1) press enter g o('left', 1) press enter …" at bounding box center [900, 216] width 313 height 149
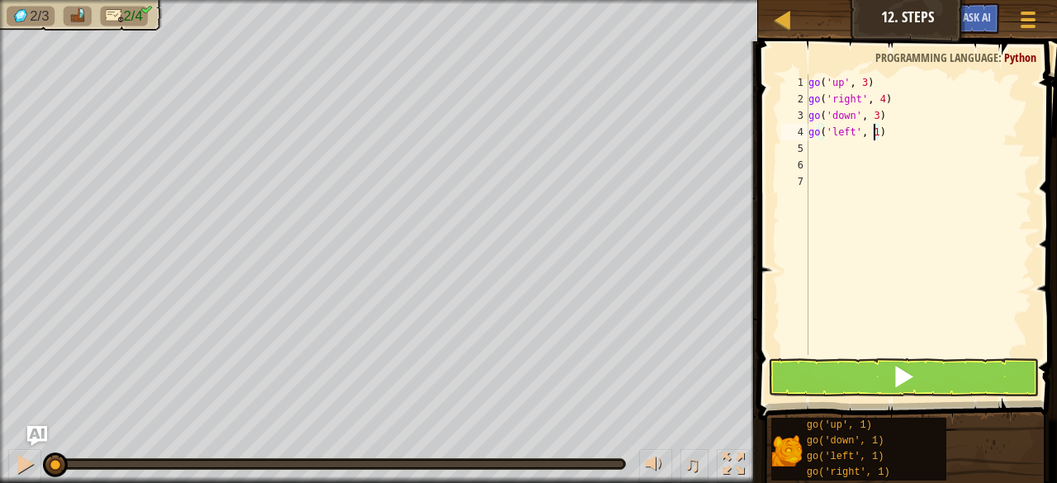
click at [872, 131] on div "go ( 'up' , 3 ) go ( 'right' , 4 ) go ( 'down' , 3 ) go ( 'left' , 1 )" at bounding box center [918, 231] width 227 height 314
type textarea "go('left', 2)"
click at [900, 376] on span at bounding box center [903, 376] width 23 height 23
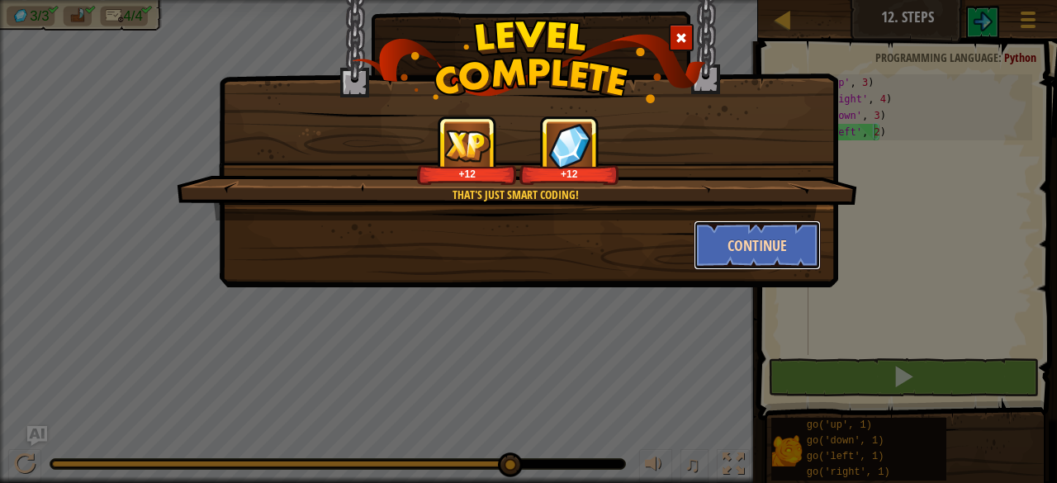
click at [773, 239] on button "Continue" at bounding box center [757, 245] width 128 height 50
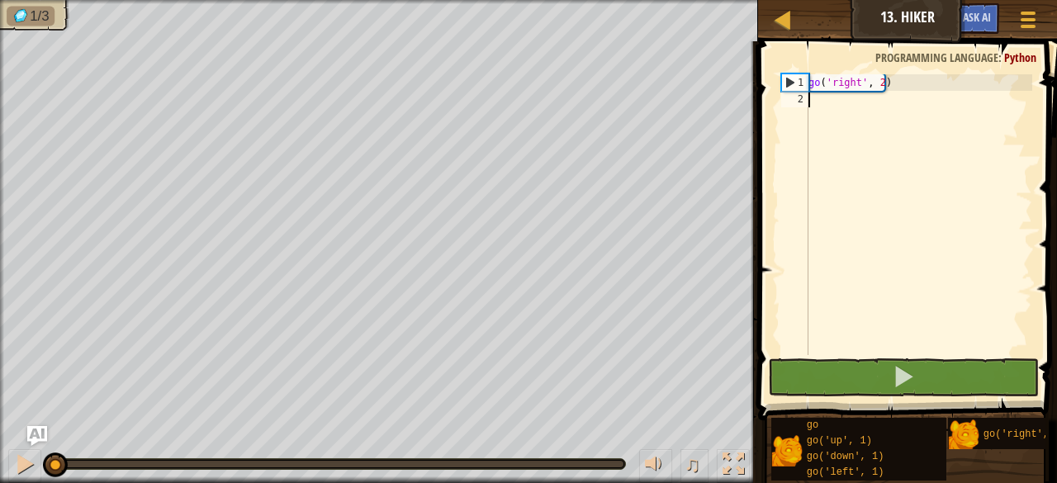
type textarea "G"
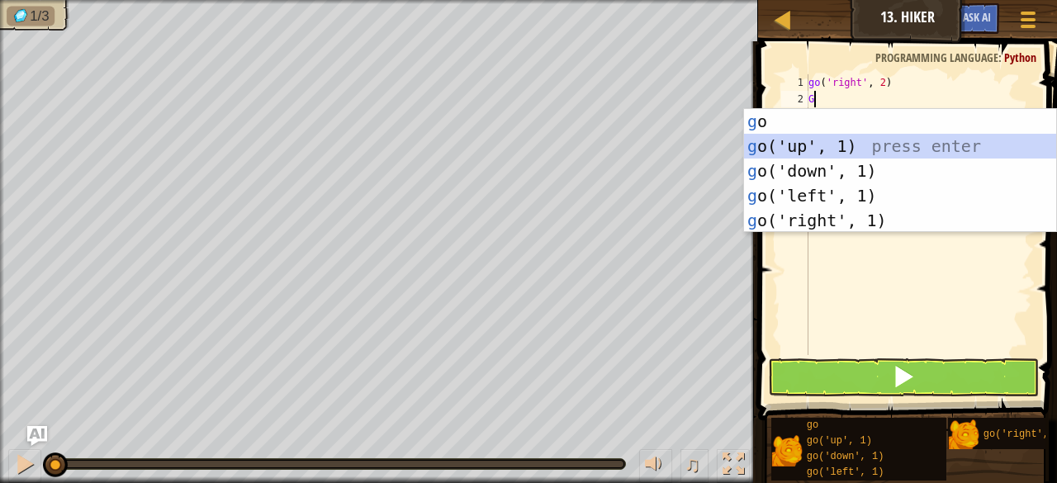
click at [811, 141] on div "g o press enter g o('up', 1) press enter g o('down', 1) press enter g o('left',…" at bounding box center [900, 195] width 313 height 173
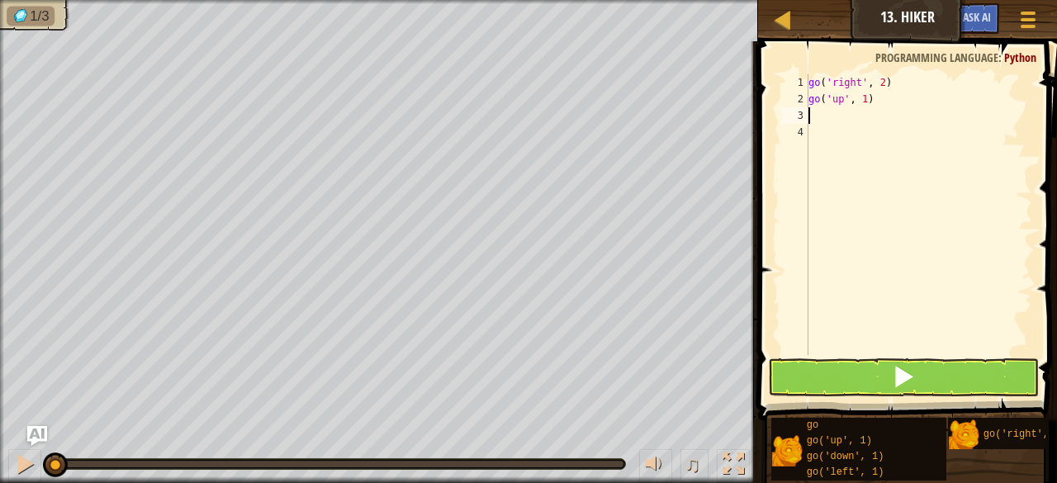
click at [860, 98] on div "go ( 'right' , 2 ) go ( 'up' , 1 )" at bounding box center [918, 231] width 227 height 314
type textarea "go('up', 4)"
click at [812, 118] on div "go ( 'right' , 2 ) go ( 'up' , 4 )" at bounding box center [918, 231] width 227 height 314
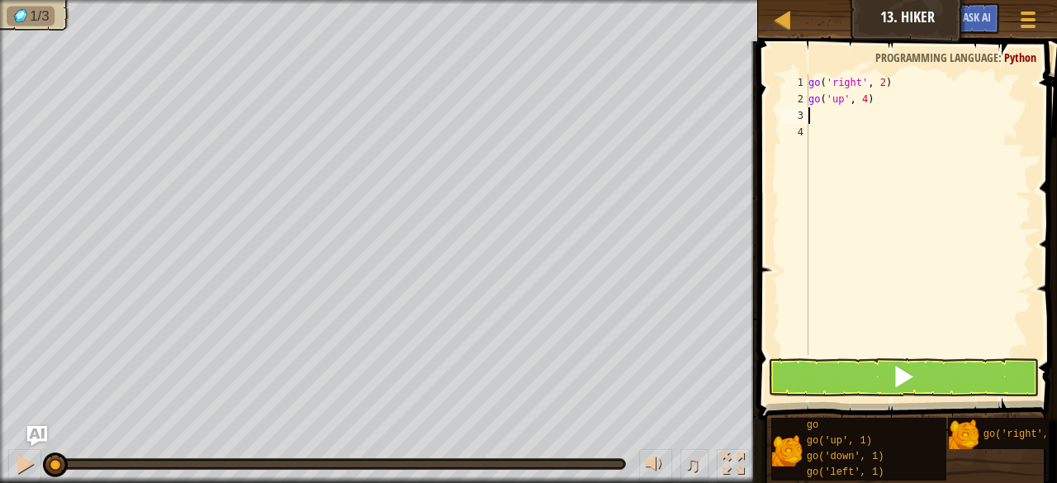
type textarea "G"
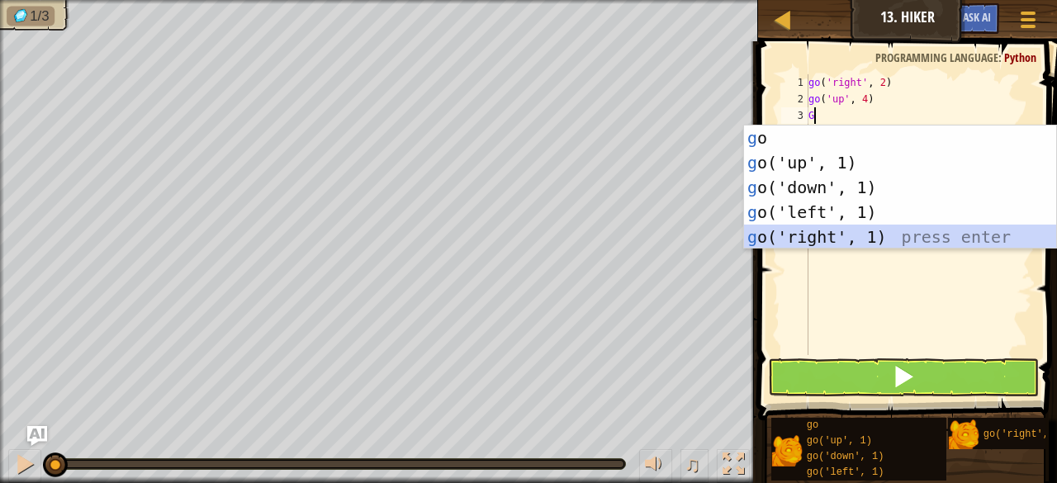
click at [812, 234] on div "g o press enter g o('up', 1) press enter g o('down', 1) press enter g o('left',…" at bounding box center [900, 211] width 313 height 173
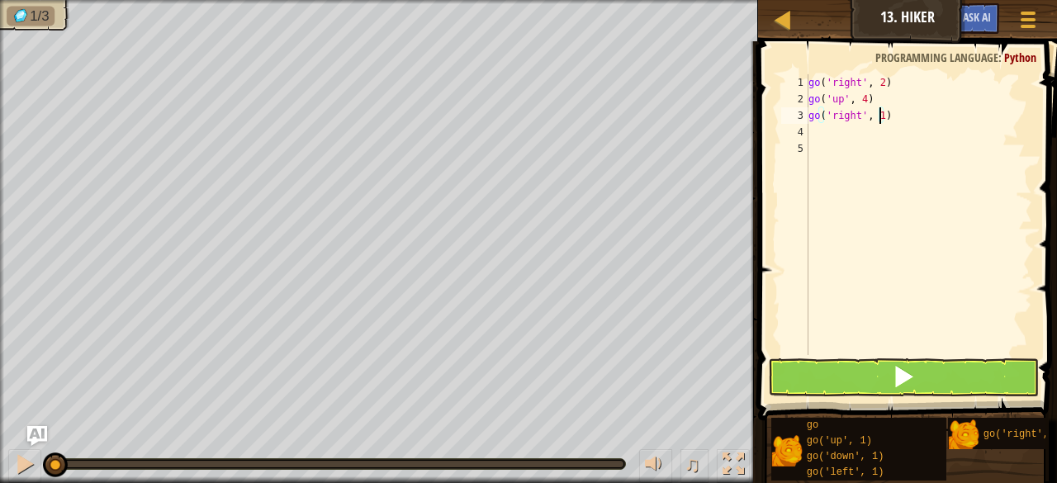
click at [877, 116] on div "go ( 'right' , 2 ) go ( 'up' , 4 ) go ( 'right' , 1 )" at bounding box center [918, 231] width 227 height 314
click at [911, 367] on span at bounding box center [903, 376] width 23 height 23
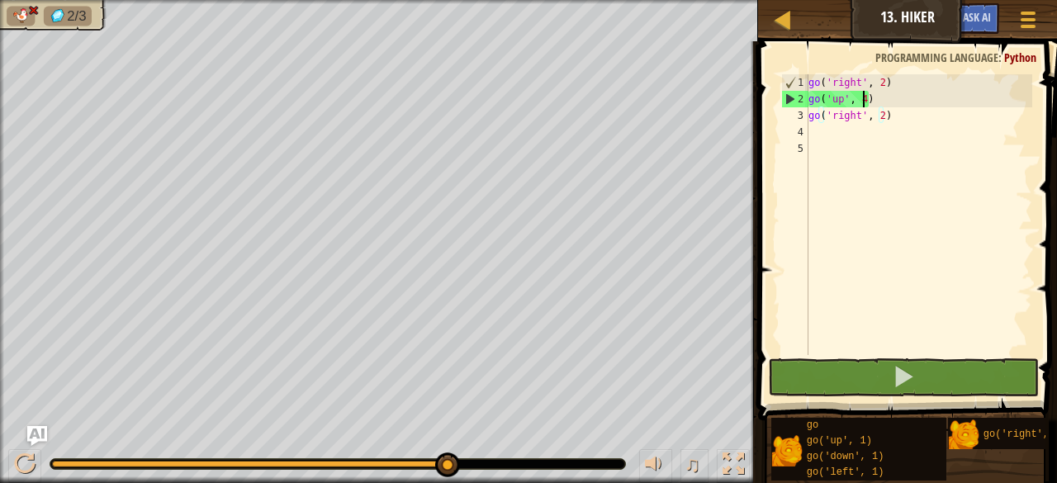
click at [862, 101] on div "go ( 'right' , 2 ) go ( 'up' , 4 ) go ( 'right' , 2 )" at bounding box center [918, 231] width 227 height 314
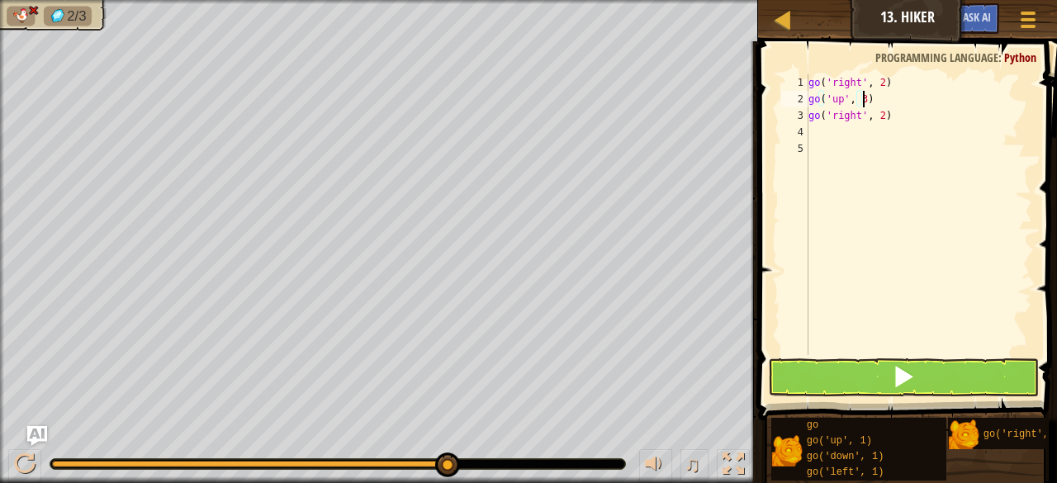
scroll to position [7, 4]
type textarea "go('up', 3)"
click at [920, 374] on button at bounding box center [903, 377] width 271 height 38
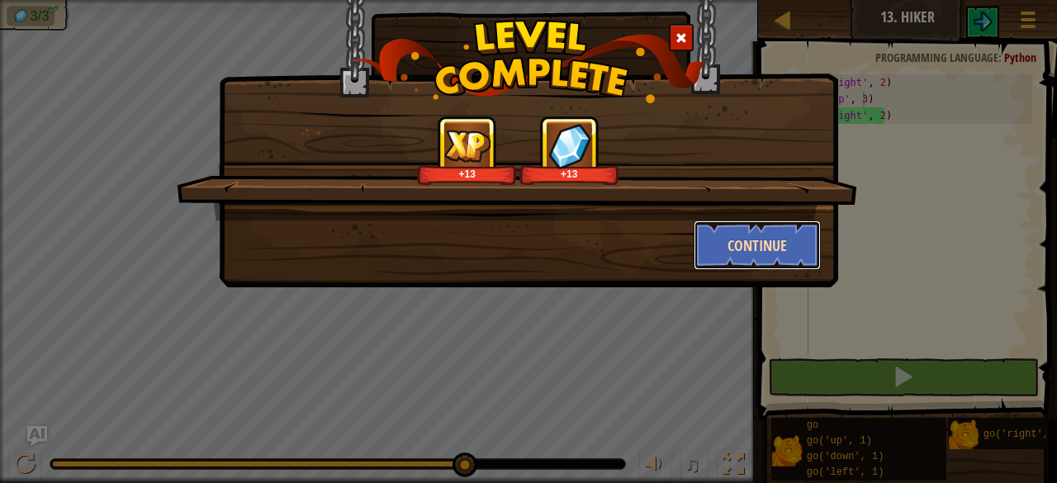
click at [771, 234] on button "Continue" at bounding box center [757, 245] width 128 height 50
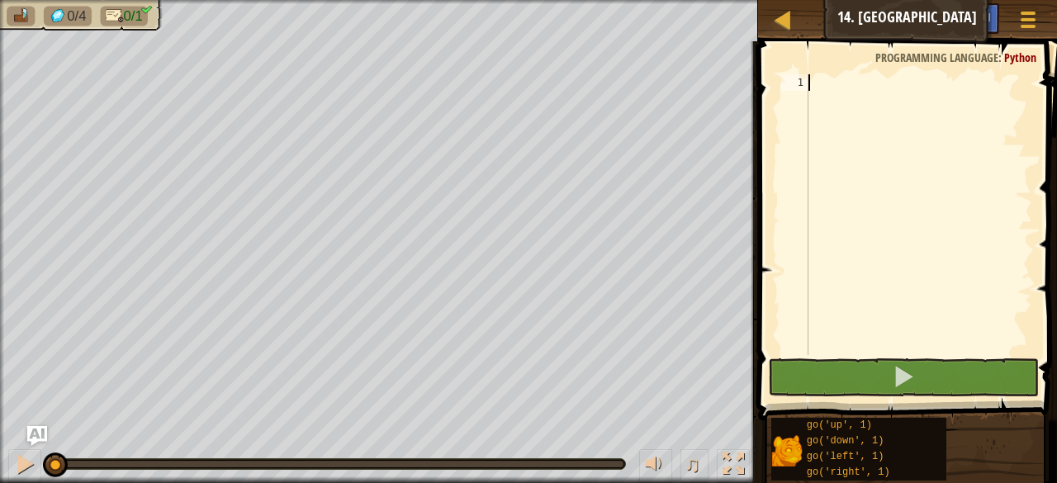
type textarea "G"
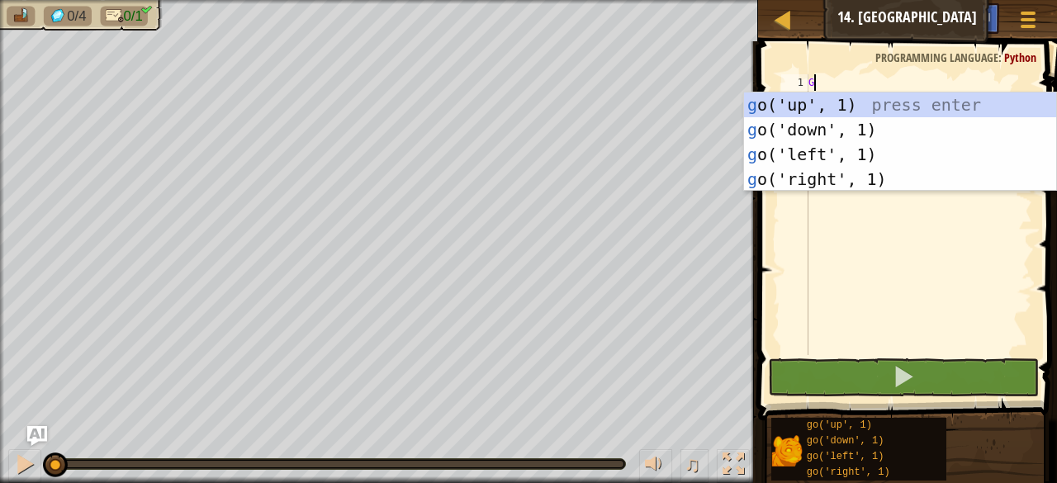
scroll to position [7, 0]
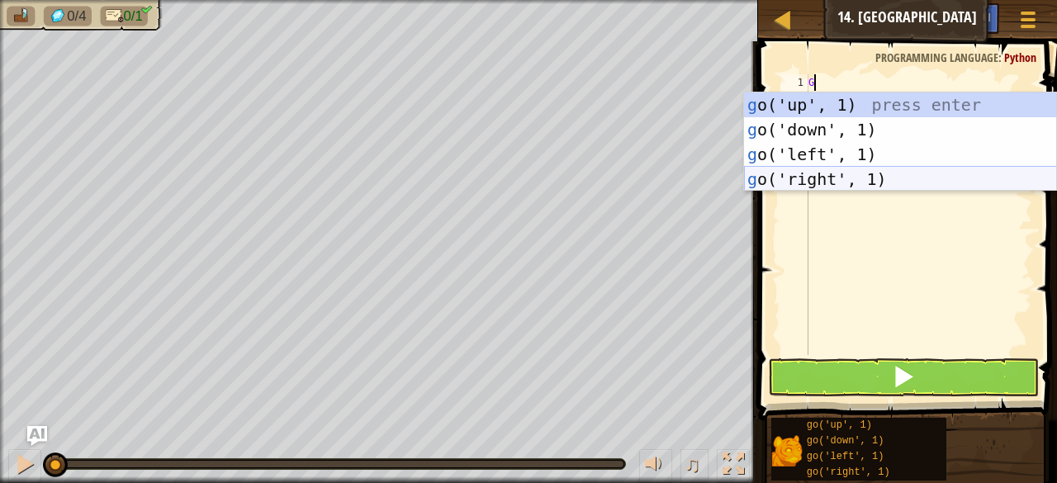
click at [811, 177] on div "g o('up', 1) press enter g o('down', 1) press enter g o('left', 1) press enter …" at bounding box center [900, 166] width 313 height 149
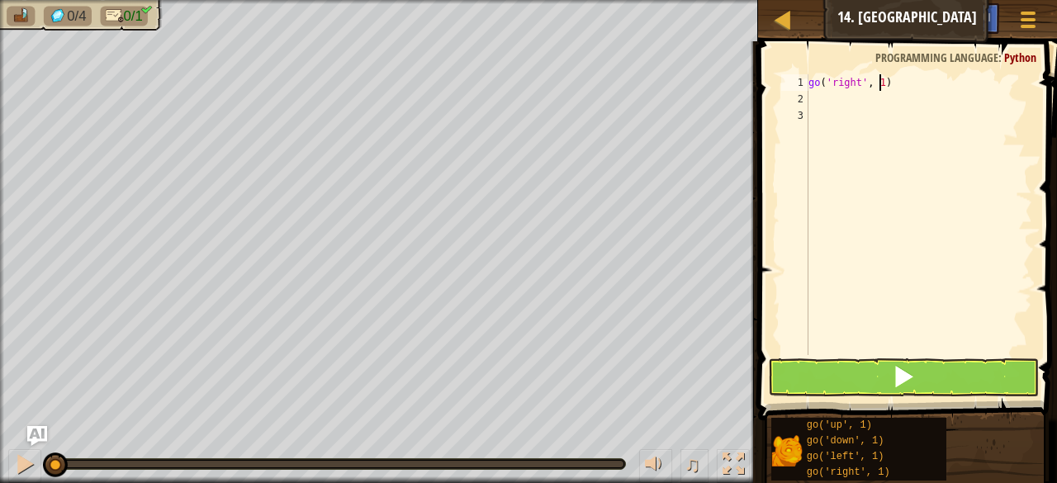
click at [878, 82] on div "go ( 'right' , 1 )" at bounding box center [918, 231] width 227 height 314
click at [895, 369] on span at bounding box center [903, 376] width 23 height 23
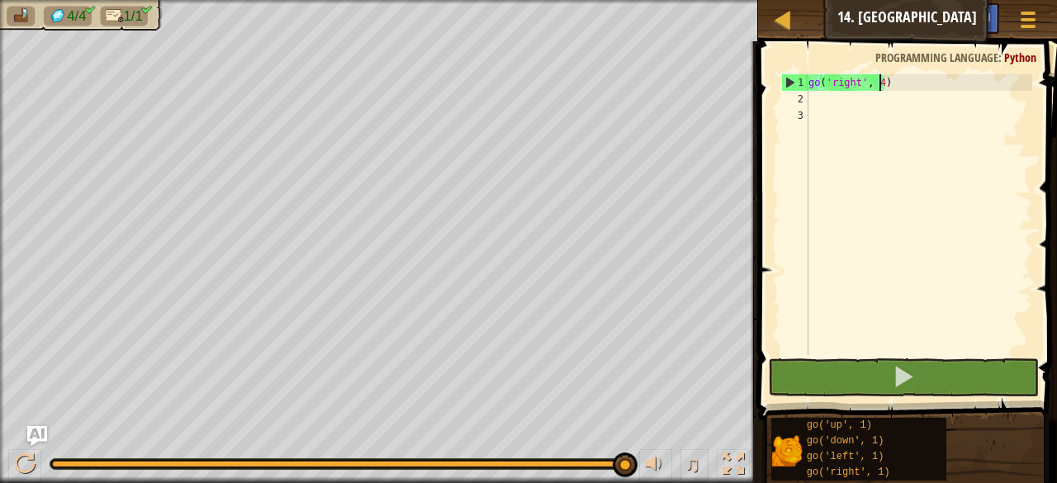
click at [878, 78] on div "go ( 'right' , 4 )" at bounding box center [918, 231] width 227 height 314
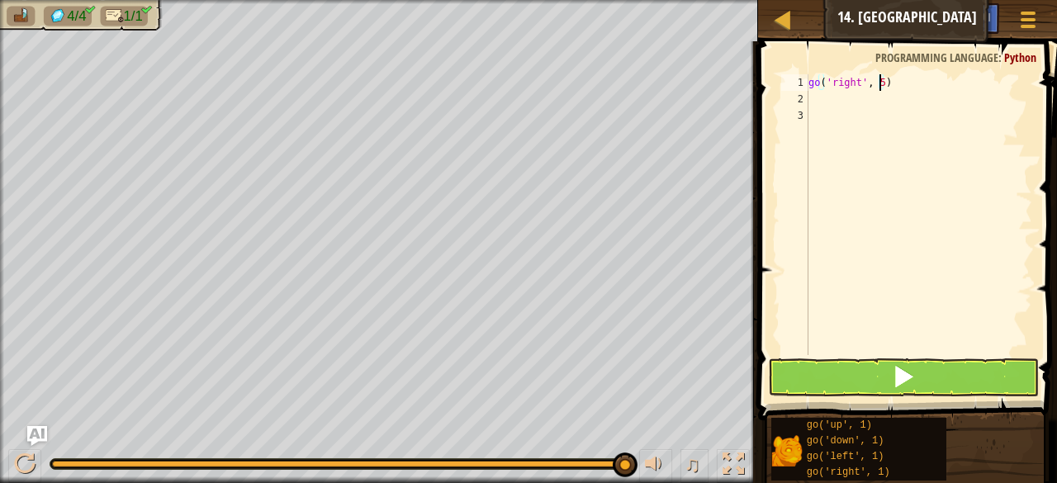
type textarea "go('right', 5)"
click at [910, 366] on span at bounding box center [903, 376] width 23 height 23
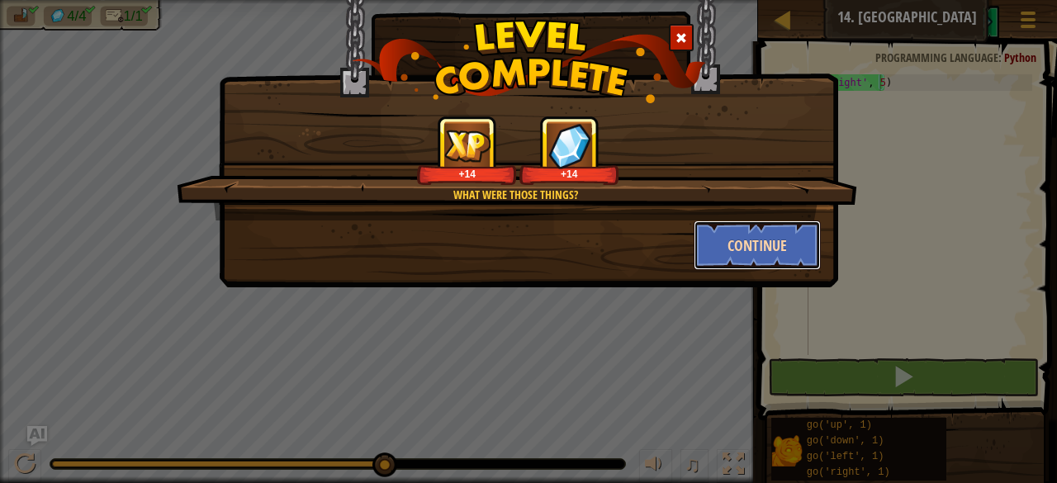
click at [778, 234] on button "Continue" at bounding box center [757, 245] width 128 height 50
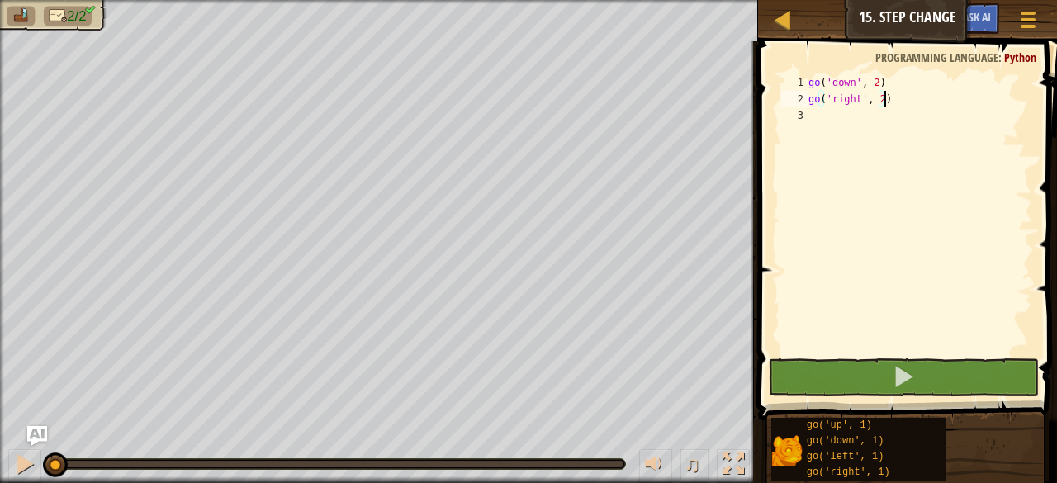
click at [809, 118] on div "go ( 'down' , 2 ) go ( 'right' , 2 )" at bounding box center [918, 231] width 227 height 314
type textarea "G"
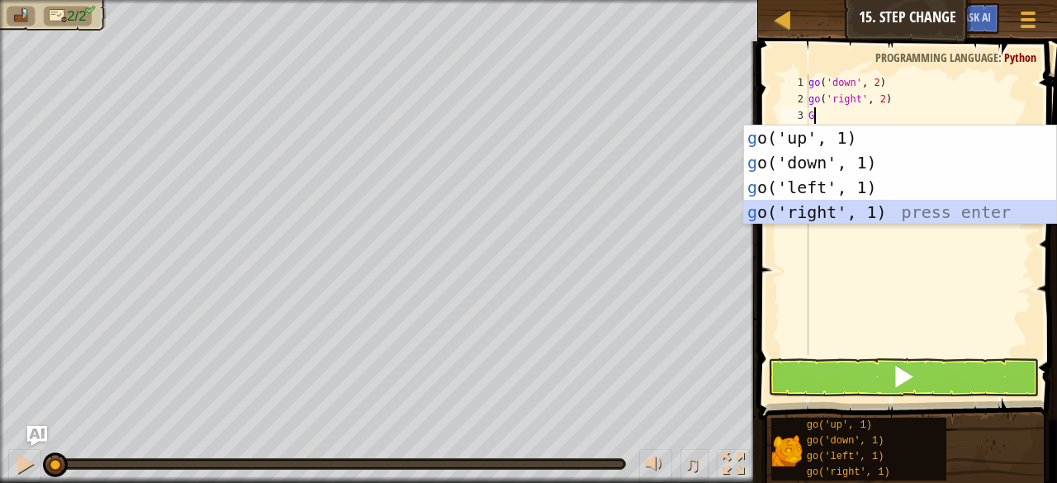
click at [839, 201] on div "g o('up', 1) press enter g o('down', 1) press enter g o('left', 1) press enter …" at bounding box center [900, 199] width 313 height 149
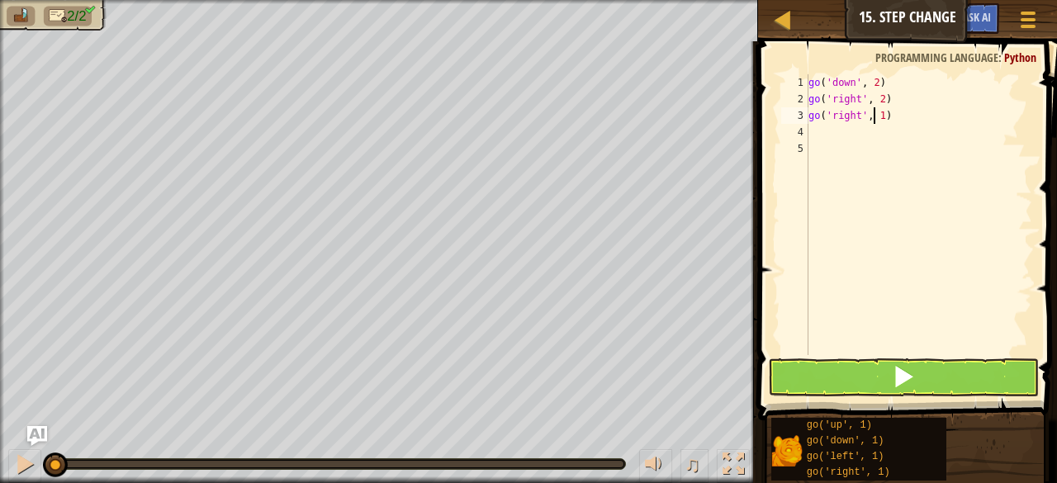
click at [876, 116] on div "go ( 'down' , 2 ) go ( 'right' , 2 ) go ( 'right' , 1 )" at bounding box center [918, 231] width 227 height 314
click at [877, 116] on div "go ( 'down' , 2 ) go ( 'right' , 2 ) go ( 'right' , 1 )" at bounding box center [918, 231] width 227 height 314
click at [838, 368] on button at bounding box center [903, 377] width 271 height 38
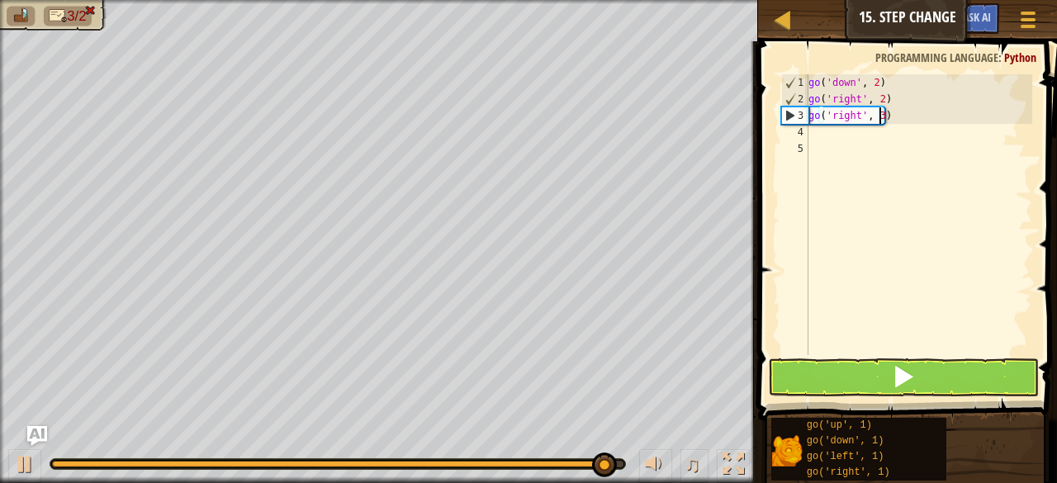
type textarea "go('right', 3)"
click at [892, 385] on span at bounding box center [903, 376] width 23 height 23
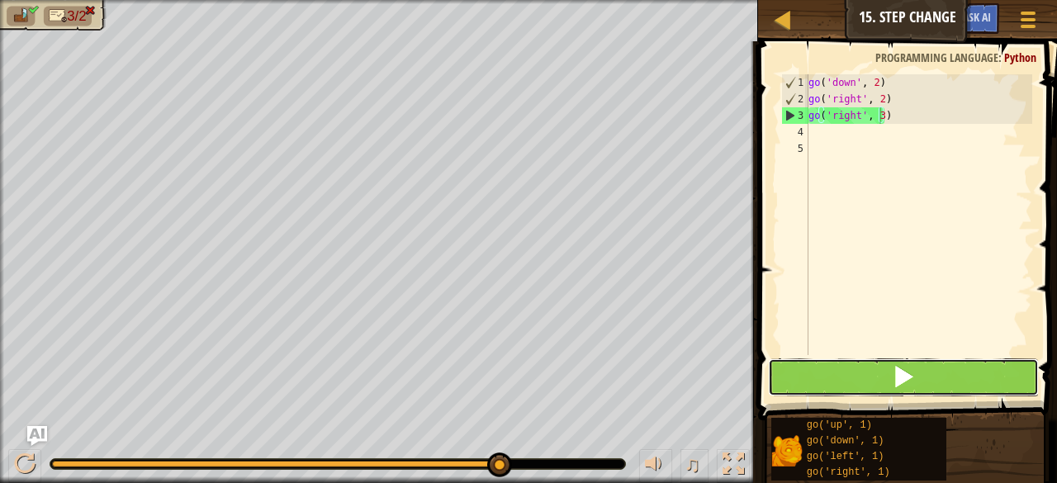
click at [902, 372] on span at bounding box center [903, 376] width 23 height 23
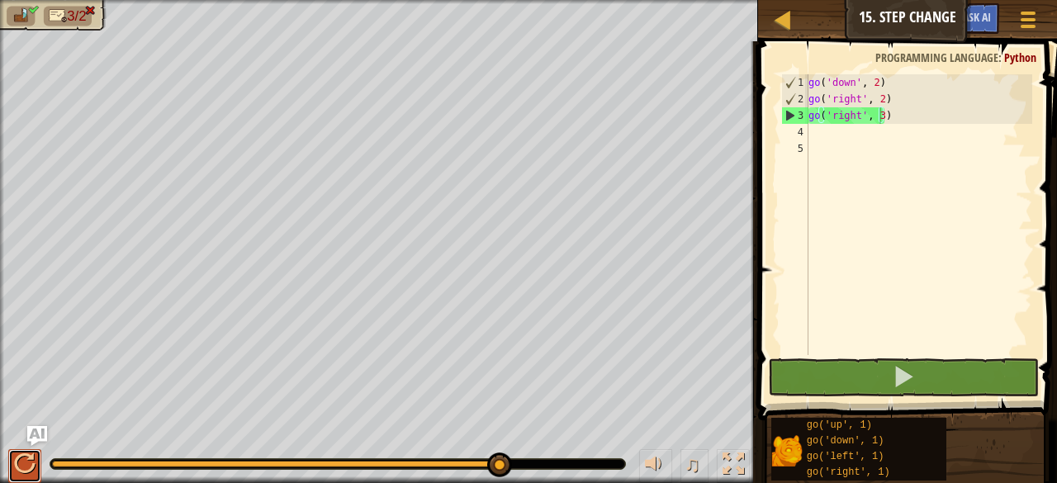
click at [15, 459] on div at bounding box center [24, 463] width 21 height 21
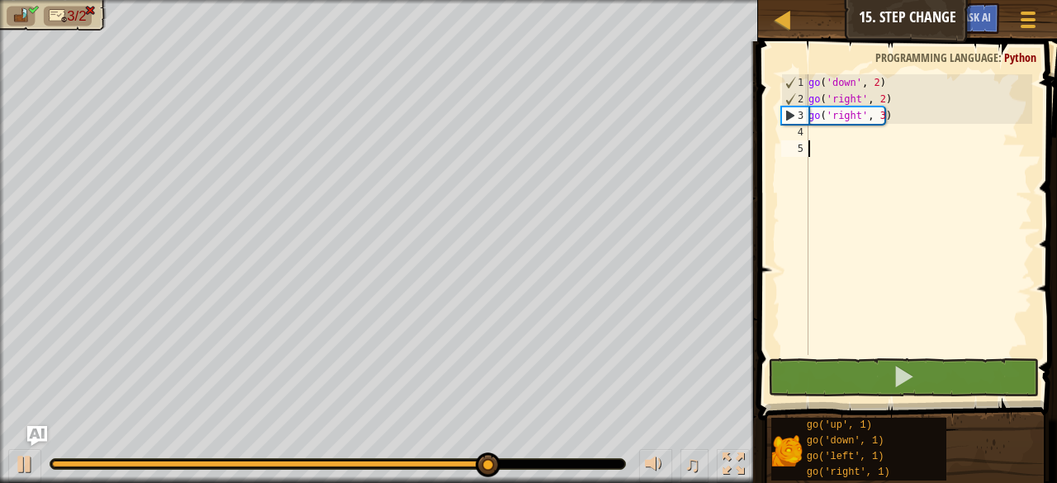
click at [903, 301] on div "go ( 'down' , 2 ) go ( 'right' , 2 ) go ( 'right' , 3 )" at bounding box center [918, 231] width 227 height 314
click at [880, 116] on div "go ( 'down' , 2 ) go ( 'right' , 2 ) go ( 'right' , 3 )" at bounding box center [918, 231] width 227 height 314
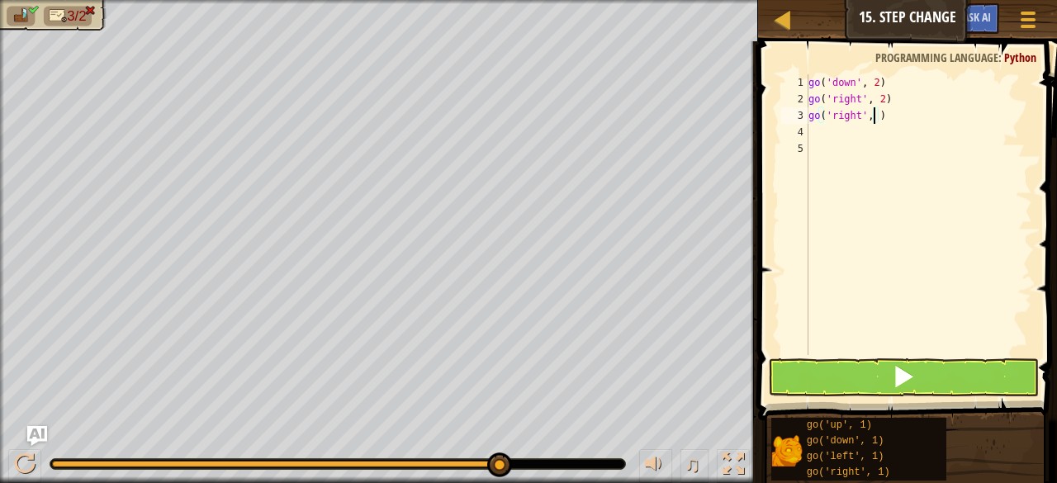
type textarea "go('right', 2)"
click at [813, 131] on div "go ( 'down' , 2 ) go ( 'right' , 2 ) go ( 'right' , 2 )" at bounding box center [918, 231] width 227 height 314
type textarea "G"
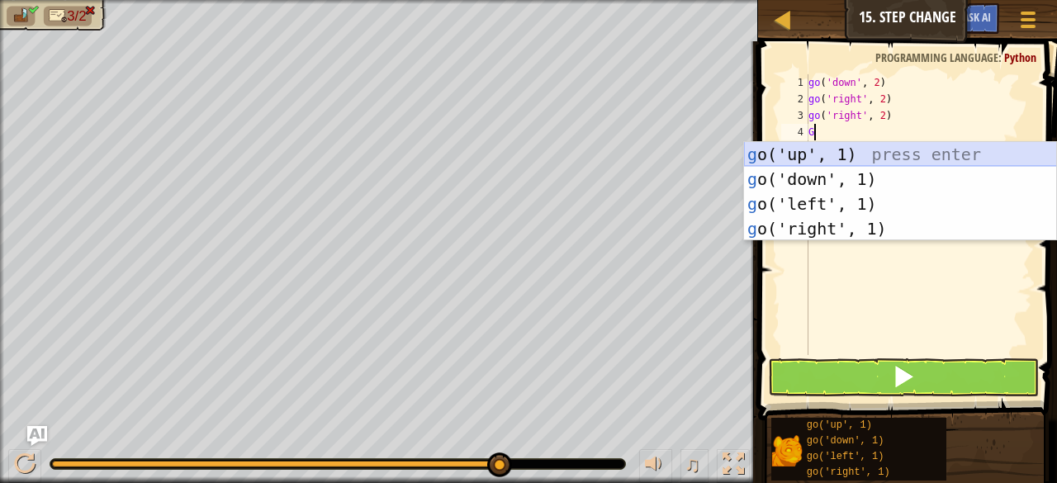
click at [820, 151] on div "g o('up', 1) press enter g o('down', 1) press enter g o('left', 1) press enter …" at bounding box center [900, 216] width 313 height 149
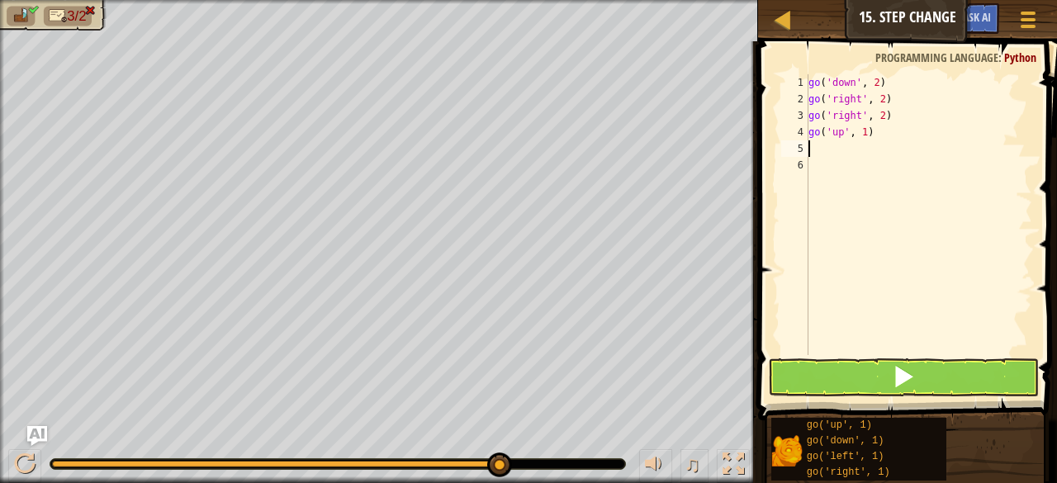
type textarea "G"
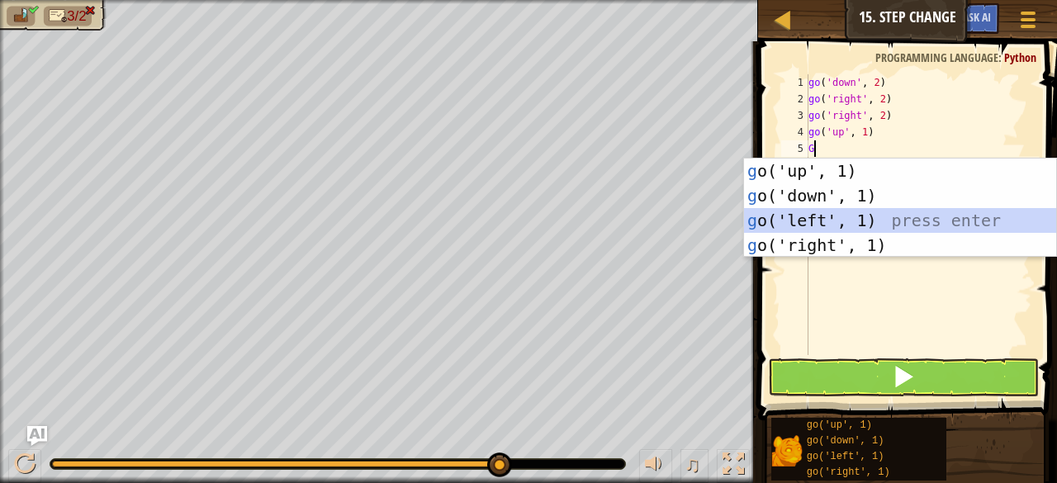
click at [829, 215] on div "g o('up', 1) press enter g o('down', 1) press enter g o('left', 1) press enter …" at bounding box center [900, 232] width 313 height 149
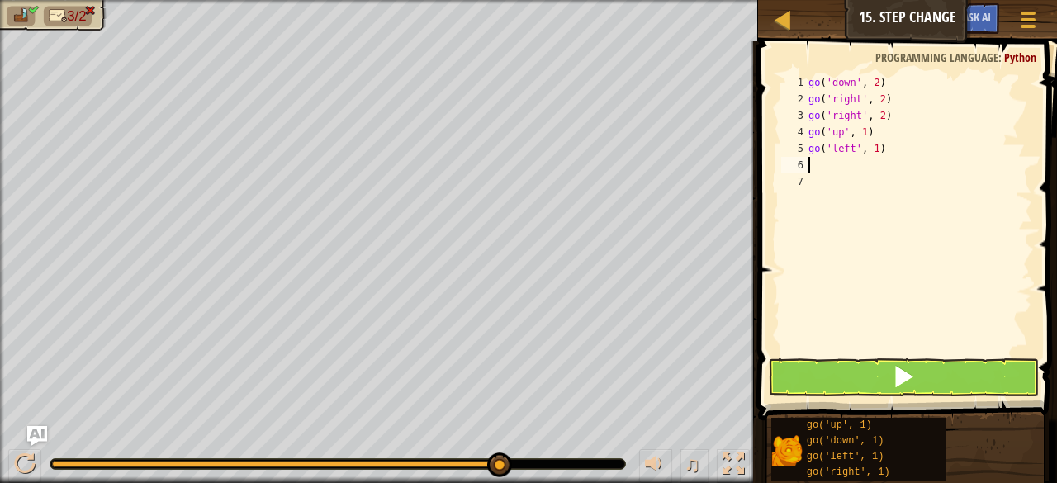
click at [873, 149] on div "go ( 'down' , 2 ) go ( 'right' , 2 ) go ( 'right' , 2 ) go ( 'up' , 1 ) go ( 'l…" at bounding box center [918, 231] width 227 height 314
type textarea "go('left', 4)"
click at [812, 163] on div "go ( 'down' , 2 ) go ( 'right' , 2 ) go ( 'right' , 2 ) go ( 'up' , 1 ) go ( 'l…" at bounding box center [918, 231] width 227 height 314
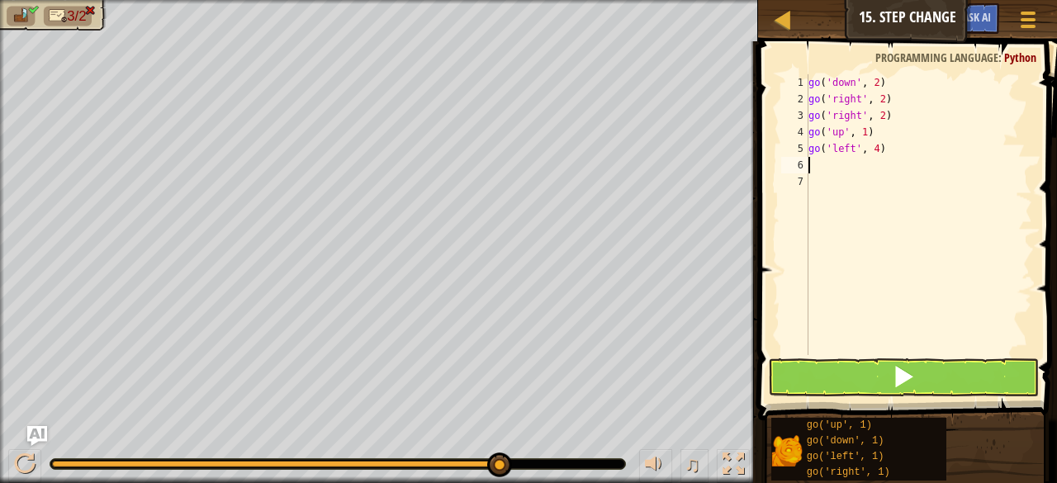
type textarea "G"
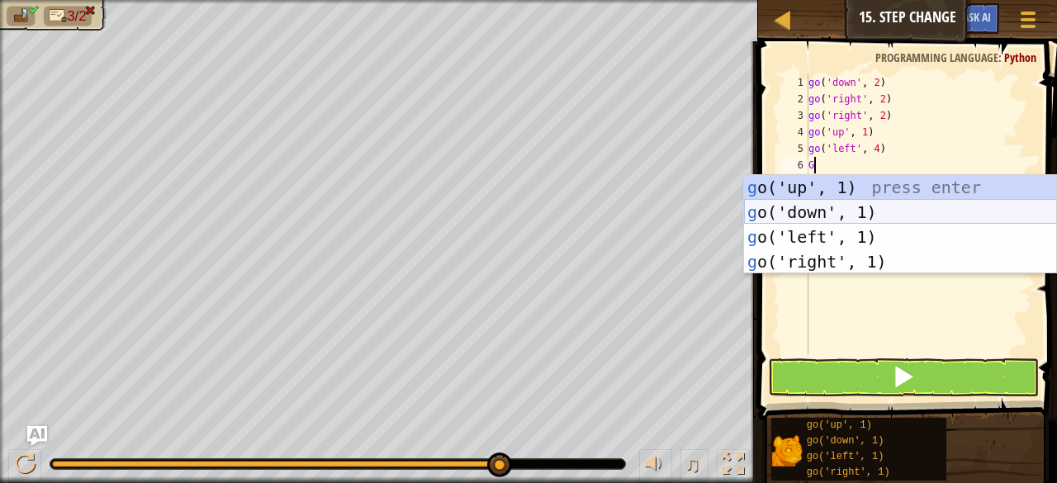
click at [822, 211] on div "g o('up', 1) press enter g o('down', 1) press enter g o('left', 1) press enter …" at bounding box center [900, 249] width 313 height 149
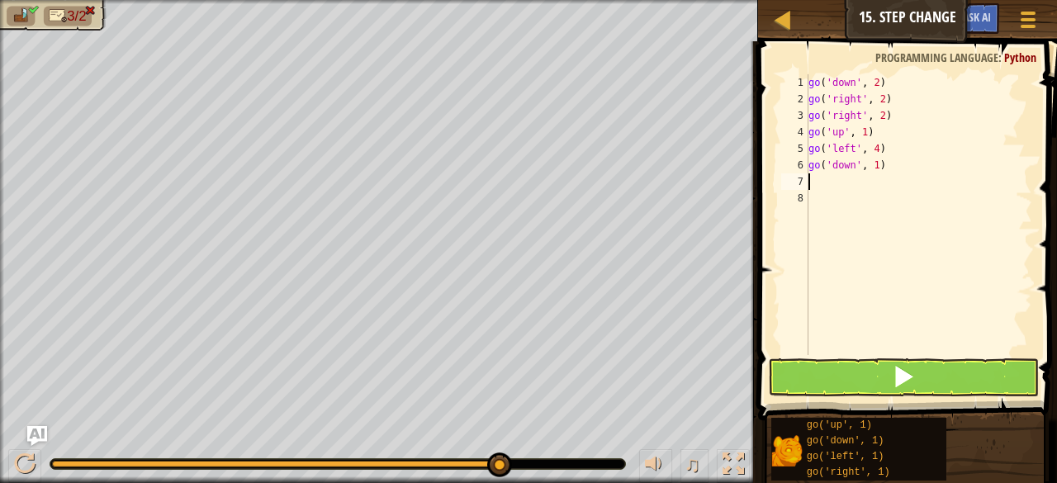
click at [811, 187] on div "go ( 'down' , 2 ) go ( 'right' , 2 ) go ( 'right' , 2 ) go ( 'up' , 1 ) go ( 'l…" at bounding box center [918, 231] width 227 height 314
type textarea "G"
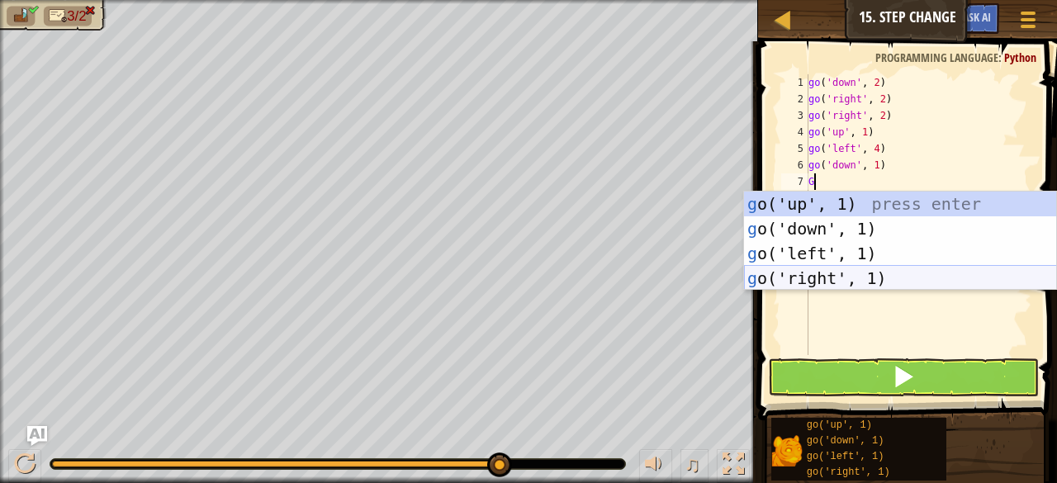
click at [818, 270] on div "g o('up', 1) press enter g o('down', 1) press enter g o('left', 1) press enter …" at bounding box center [900, 266] width 313 height 149
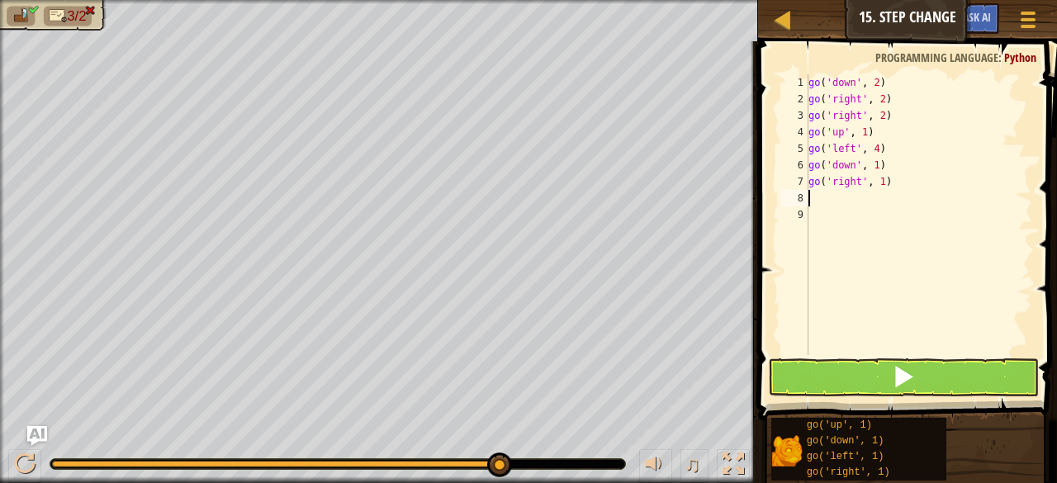
click at [878, 181] on div "go ( 'down' , 2 ) go ( 'right' , 2 ) go ( 'right' , 2 ) go ( 'up' , 1 ) go ( 'l…" at bounding box center [918, 231] width 227 height 314
type textarea "go('right', 4)"
click at [809, 201] on div "go ( 'down' , 2 ) go ( 'right' , 2 ) go ( 'right' , 2 ) go ( 'up' , 1 ) go ( 'l…" at bounding box center [918, 231] width 227 height 314
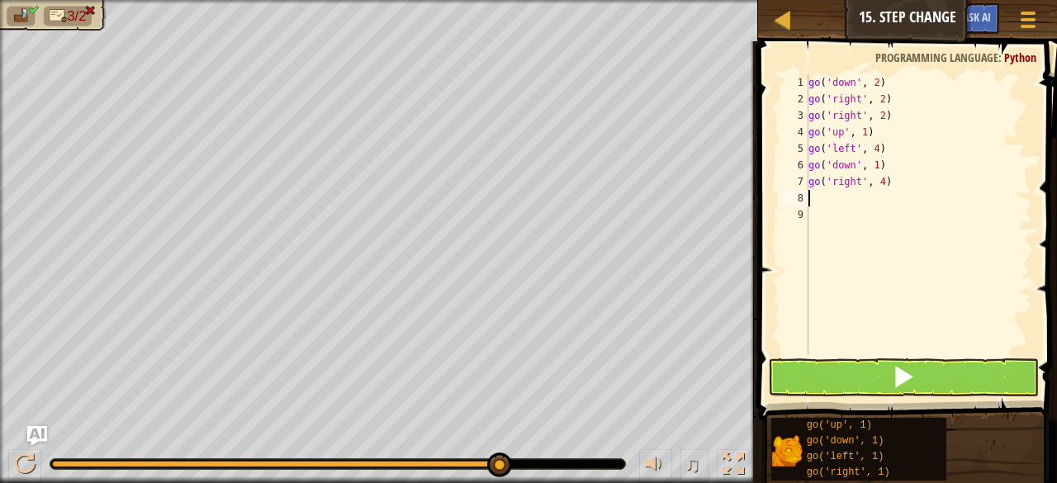
type textarea "G"
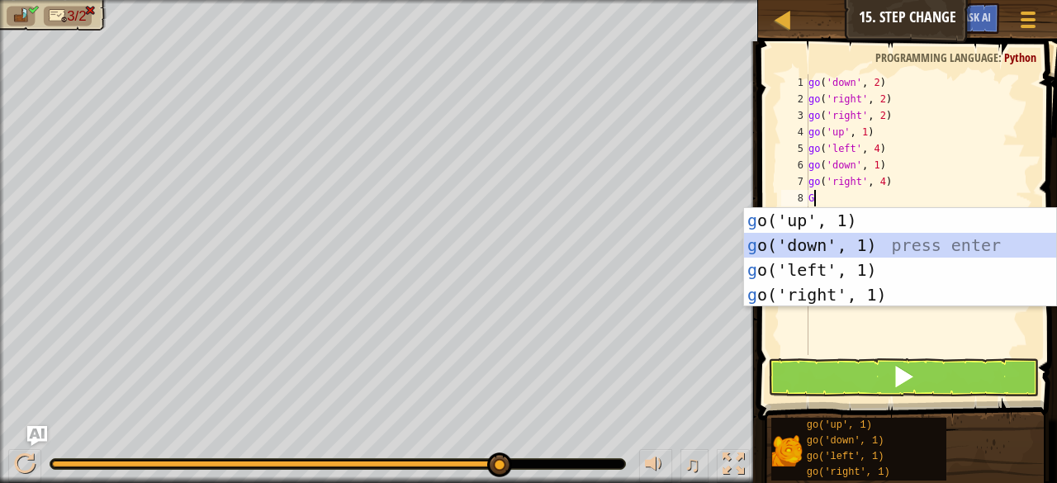
click at [826, 234] on div "g o('up', 1) press enter g o('down', 1) press enter g o('left', 1) press enter …" at bounding box center [900, 282] width 313 height 149
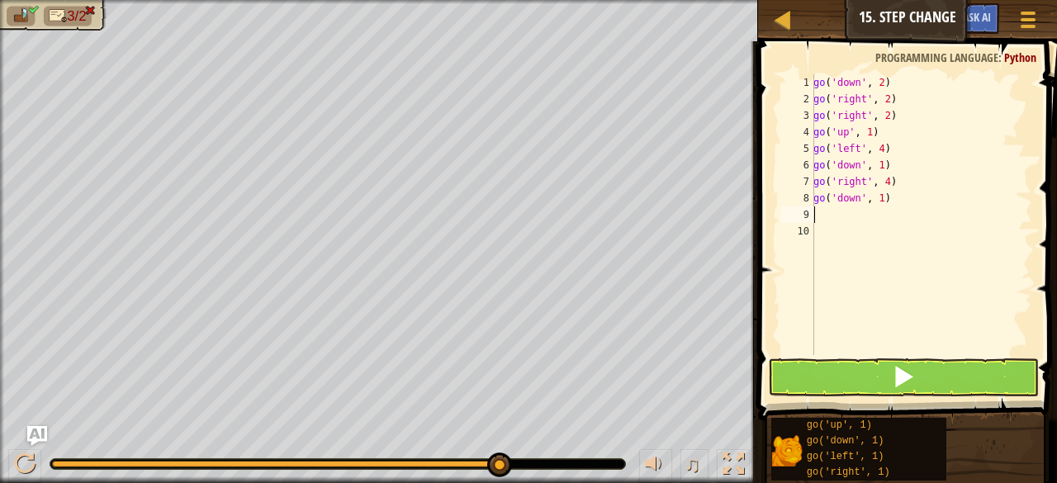
click at [816, 219] on div "go ( 'down' , 2 ) go ( 'right' , 2 ) go ( 'right' , 2 ) go ( 'up' , 1 ) go ( 'l…" at bounding box center [921, 231] width 222 height 314
type textarea "G"
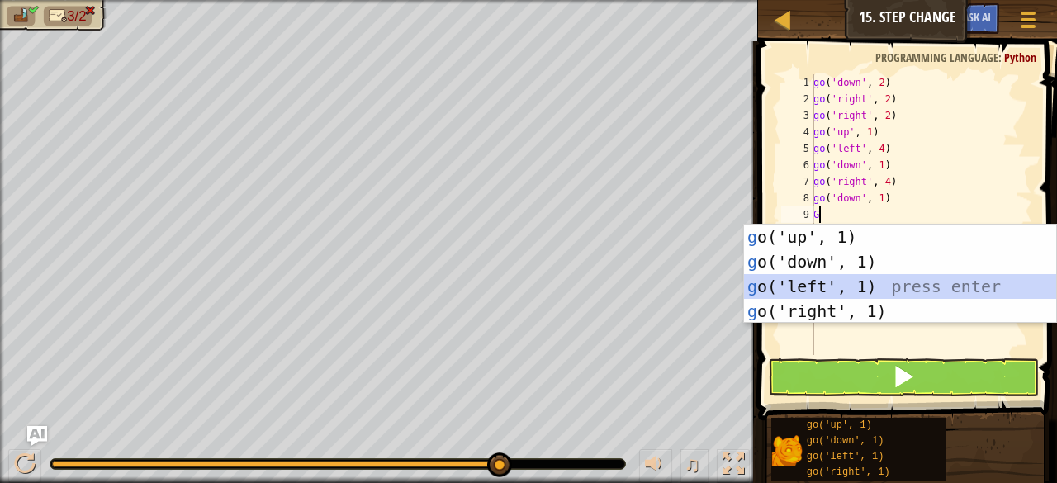
click at [823, 279] on div "g o('up', 1) press enter g o('down', 1) press enter g o('left', 1) press enter …" at bounding box center [900, 299] width 313 height 149
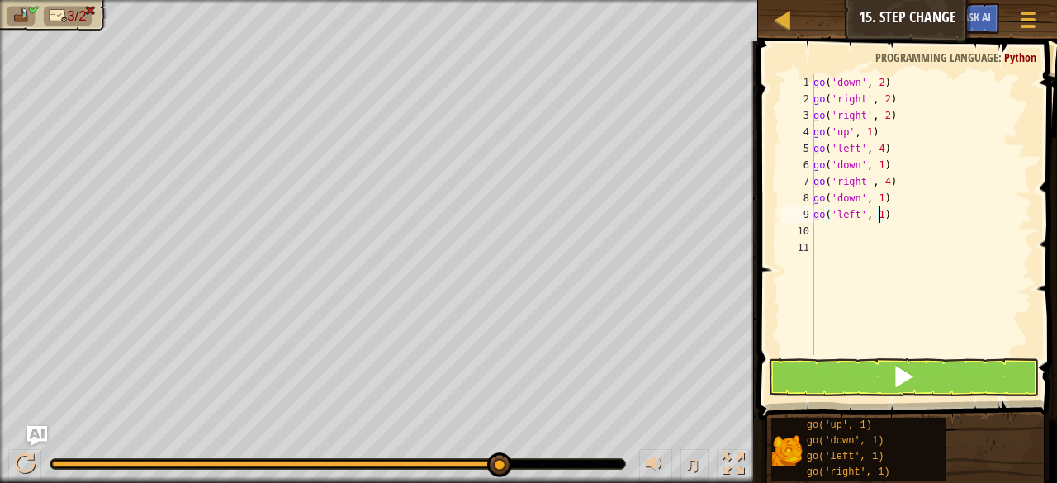
click at [877, 212] on div "go ( 'down' , 2 ) go ( 'right' , 2 ) go ( 'right' , 2 ) go ( 'up' , 1 ) go ( 'l…" at bounding box center [921, 231] width 222 height 314
type textarea "go('left', 3)"
click at [821, 232] on div "go ( 'down' , 2 ) go ( 'right' , 2 ) go ( 'right' , 2 ) go ( 'up' , 1 ) go ( 'l…" at bounding box center [921, 231] width 222 height 314
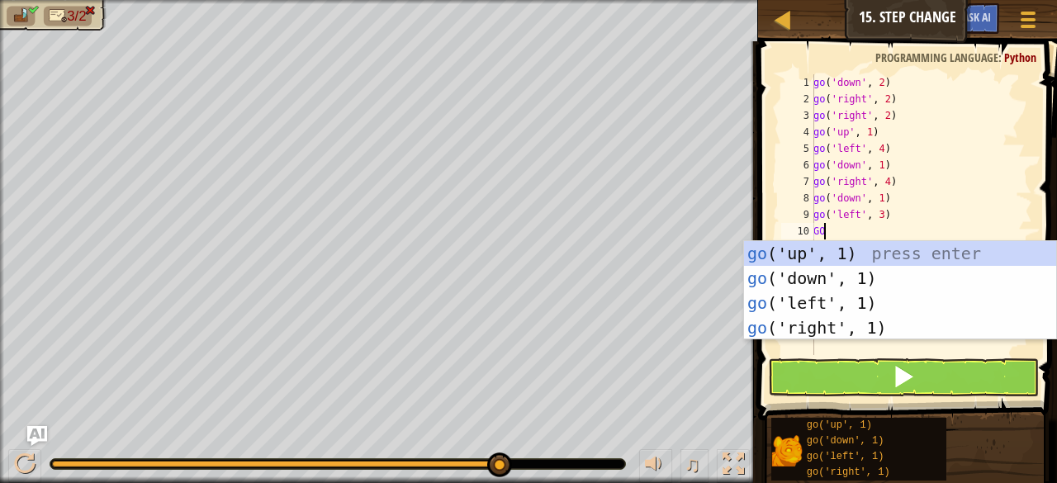
type textarea "G"
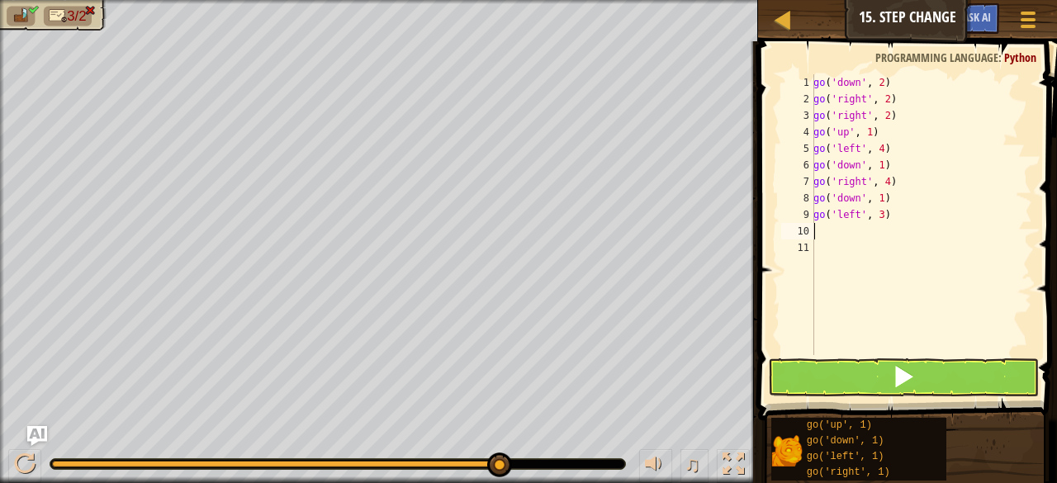
type textarea "G"
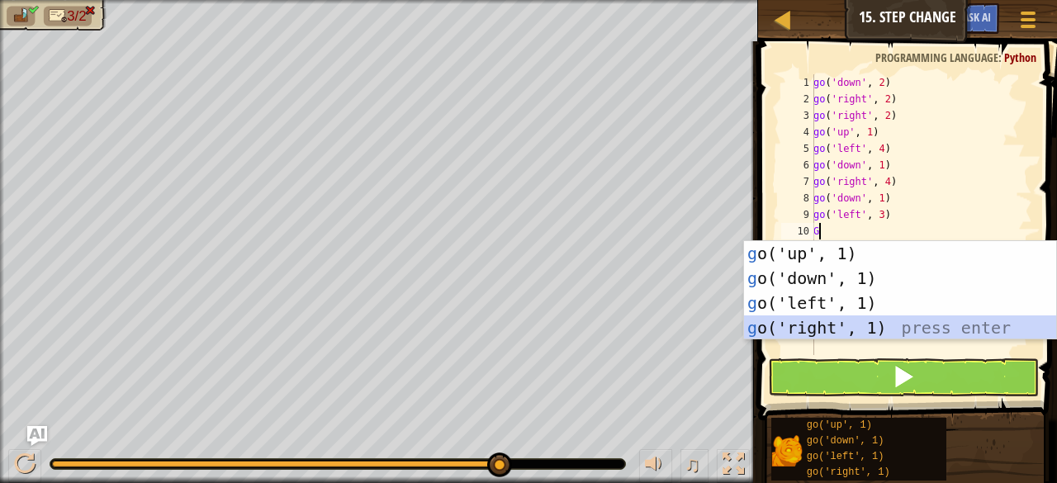
click at [824, 321] on div "g o('up', 1) press enter g o('down', 1) press enter g o('left', 1) press enter …" at bounding box center [900, 315] width 313 height 149
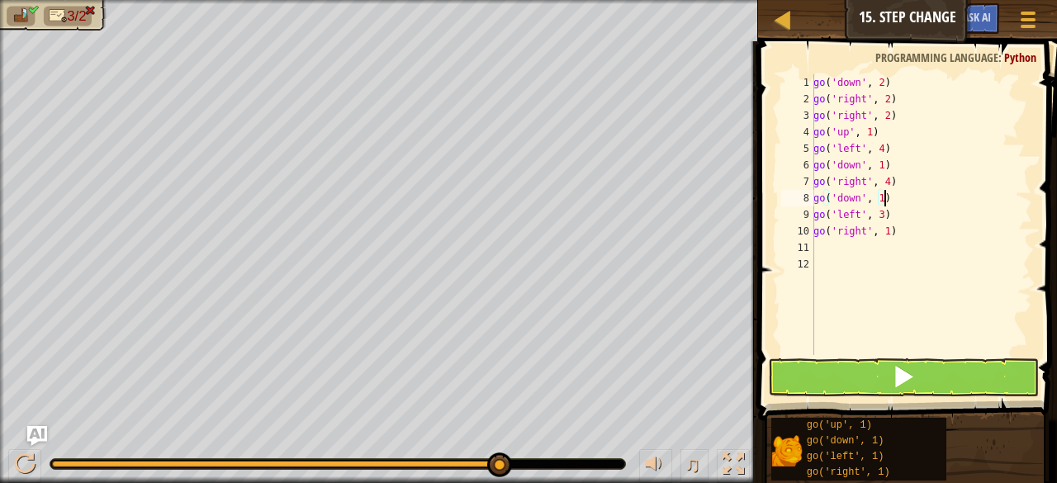
drag, startPoint x: 887, startPoint y: 202, endPoint x: 911, endPoint y: 198, distance: 25.1
click at [911, 198] on div "go ( 'down' , 2 ) go ( 'right' , 2 ) go ( 'right' , 2 ) go ( 'up' , 1 ) go ( 'l…" at bounding box center [921, 231] width 222 height 314
click at [882, 232] on div "go ( 'down' , 2 ) go ( 'right' , 2 ) go ( 'right' , 2 ) go ( 'up' , 1 ) go ( 'l…" at bounding box center [921, 231] width 222 height 314
click at [922, 372] on button at bounding box center [903, 377] width 271 height 38
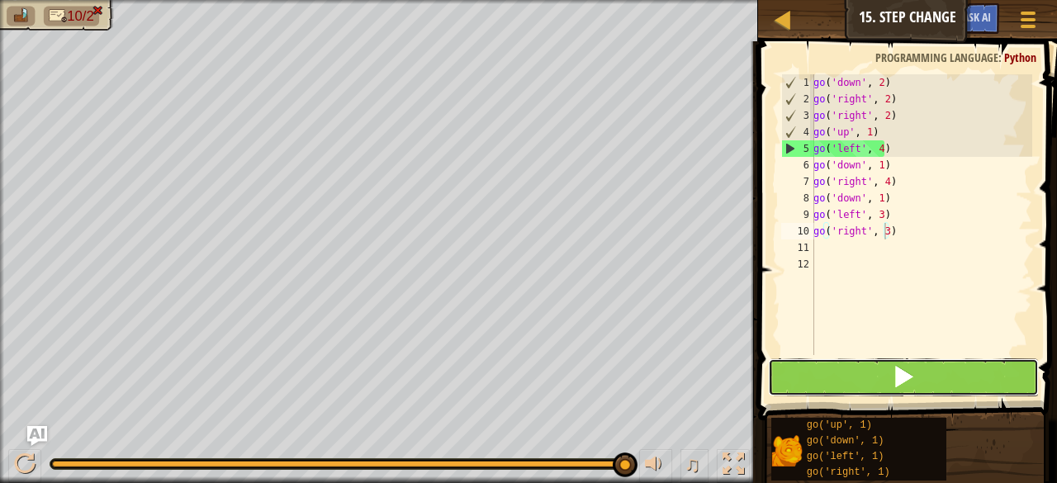
click at [922, 372] on button at bounding box center [903, 377] width 271 height 38
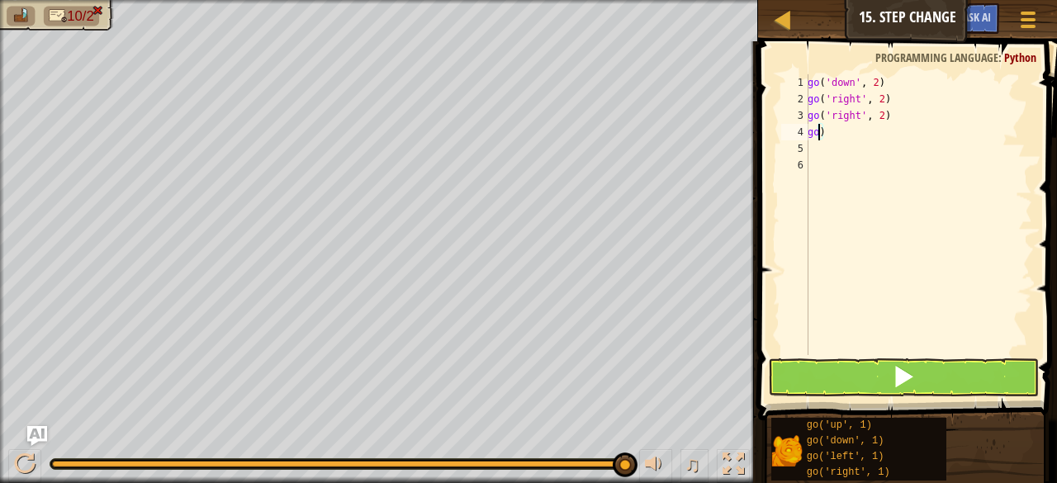
type textarea ")"
click at [902, 236] on div "go ( 'down' , 2 ) go ( 'right' , 2 ) go ( 'right' , 2 ) )" at bounding box center [918, 231] width 228 height 314
drag, startPoint x: 893, startPoint y: 374, endPoint x: 921, endPoint y: 371, distance: 28.2
click at [921, 371] on button at bounding box center [903, 377] width 271 height 38
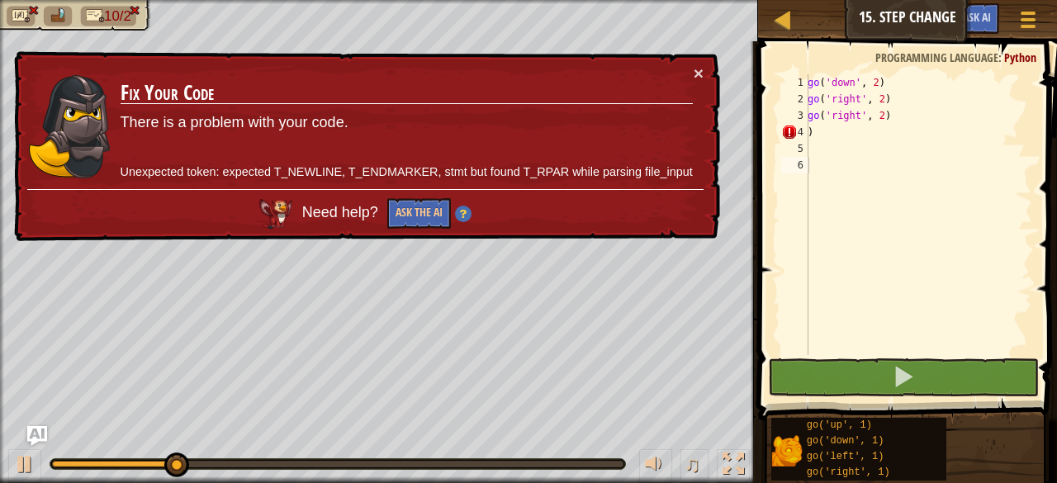
click at [351, 207] on span "Need help?" at bounding box center [342, 213] width 80 height 17
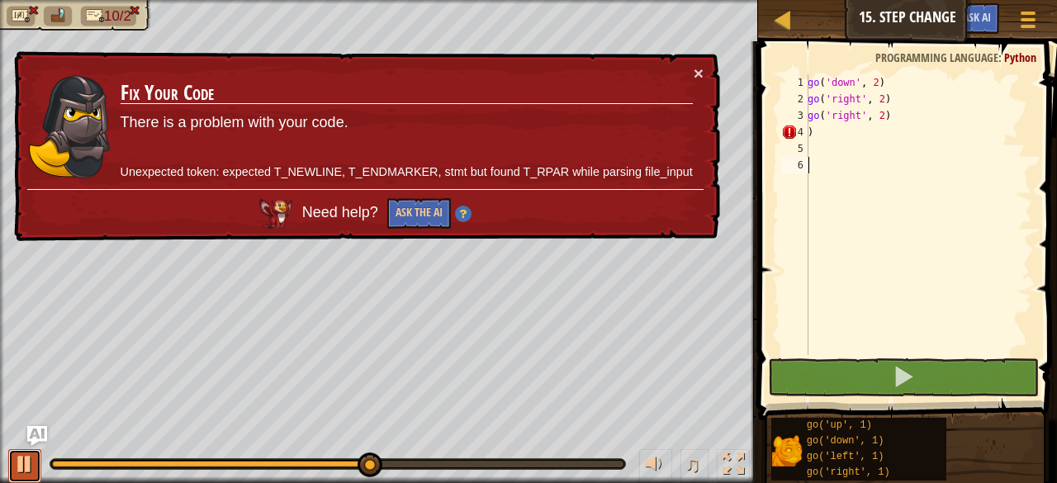
click at [20, 468] on div at bounding box center [24, 463] width 21 height 21
click at [409, 217] on button "Ask the AI" at bounding box center [419, 213] width 64 height 31
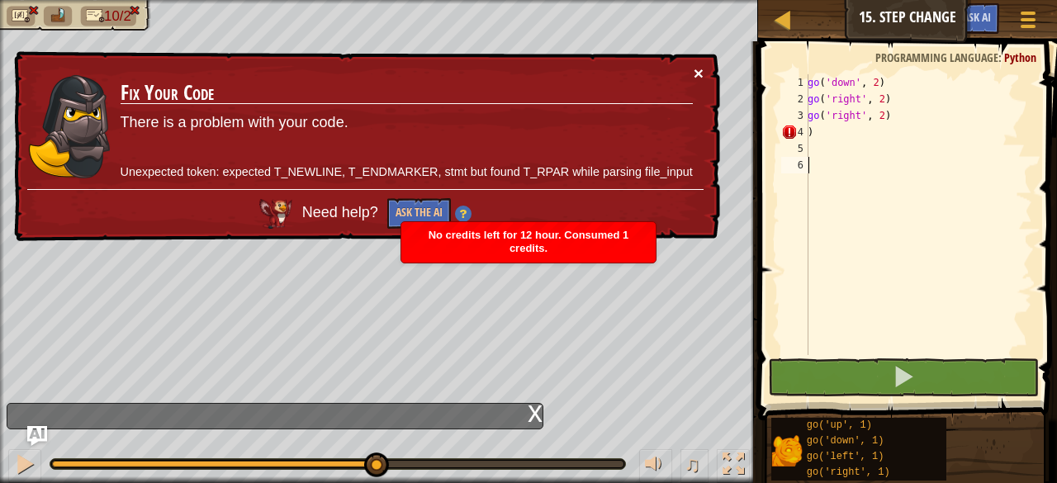
click at [700, 67] on button "×" at bounding box center [698, 72] width 10 height 17
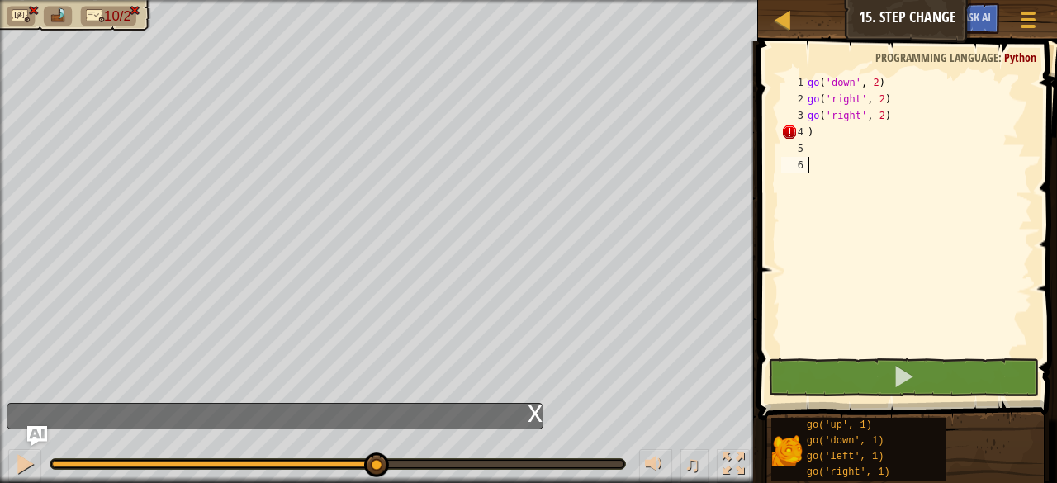
click at [363, 409] on div "x" at bounding box center [275, 416] width 537 height 26
click at [535, 404] on div "x" at bounding box center [275, 416] width 537 height 26
click at [33, 425] on img "Ask AI" at bounding box center [36, 435] width 21 height 21
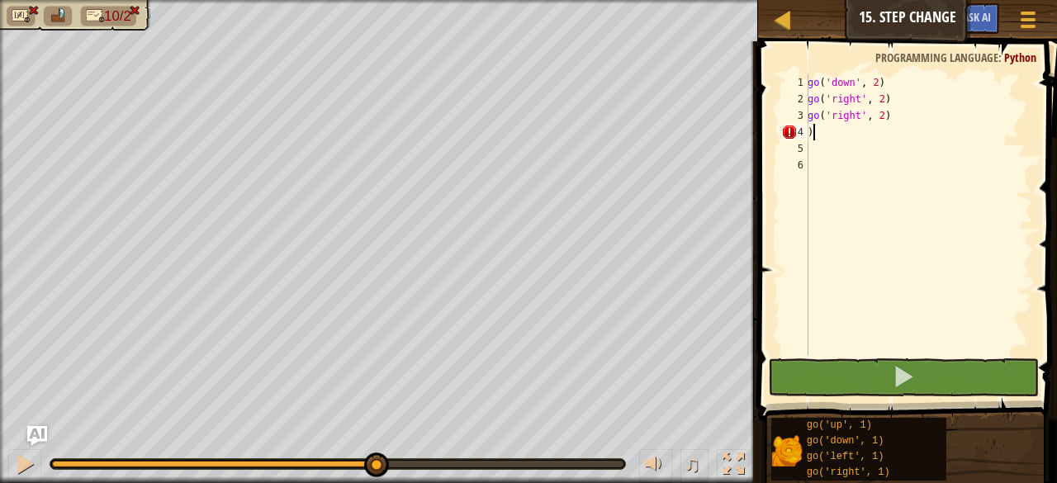
click at [829, 135] on div "go ( 'down' , 2 ) go ( 'right' , 2 ) go ( 'right' , 2 ) )" at bounding box center [918, 231] width 228 height 314
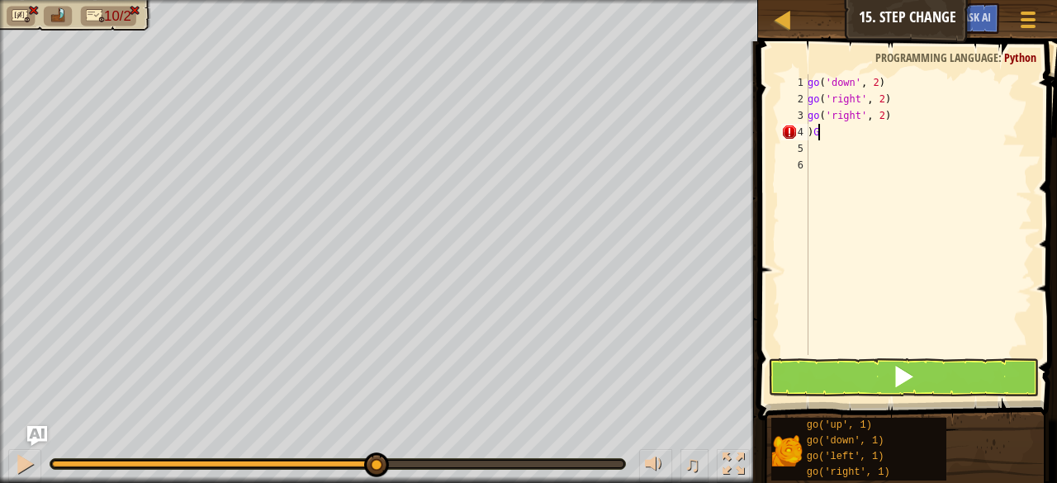
type textarea ")"
type textarea "G"
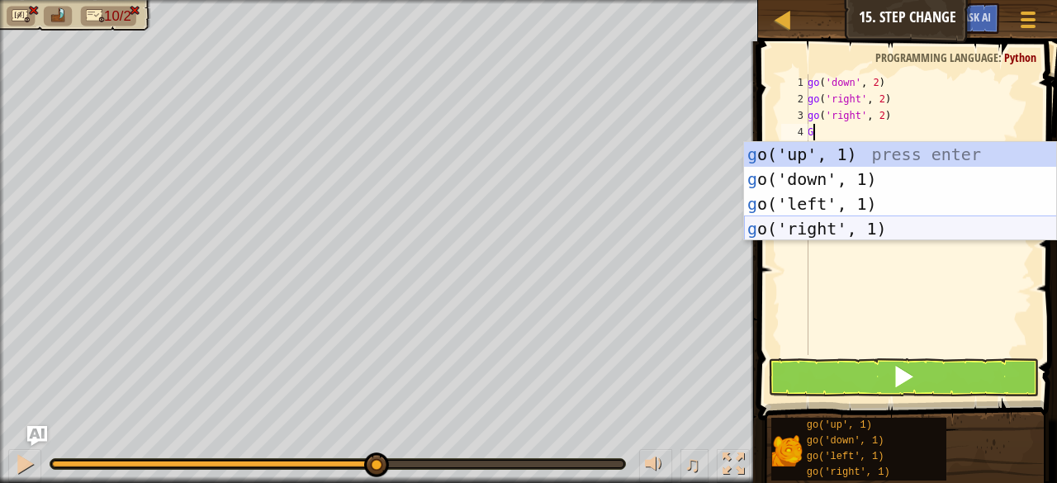
click at [806, 225] on div "g o('up', 1) press enter g o('down', 1) press enter g o('left', 1) press enter …" at bounding box center [900, 216] width 313 height 149
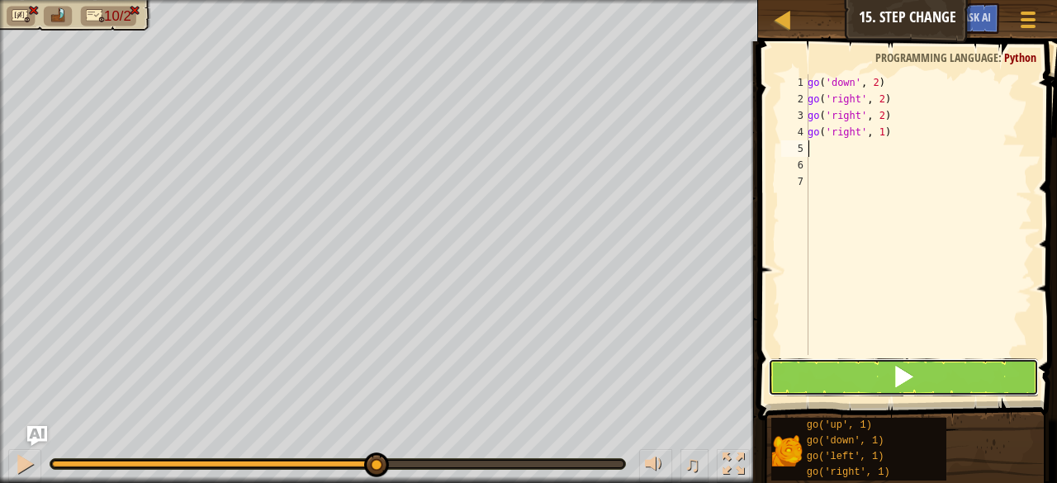
click at [867, 366] on button at bounding box center [903, 377] width 271 height 38
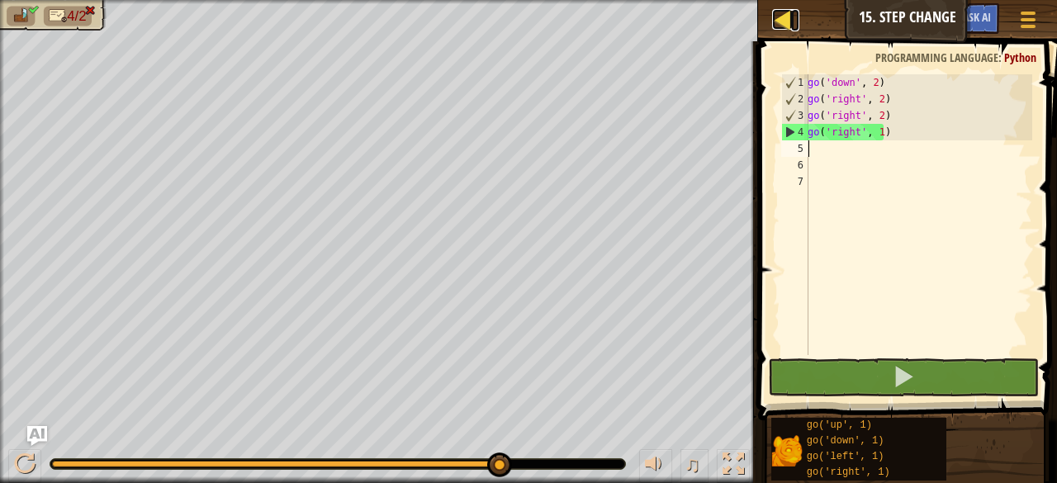
click at [776, 19] on div at bounding box center [782, 19] width 21 height 21
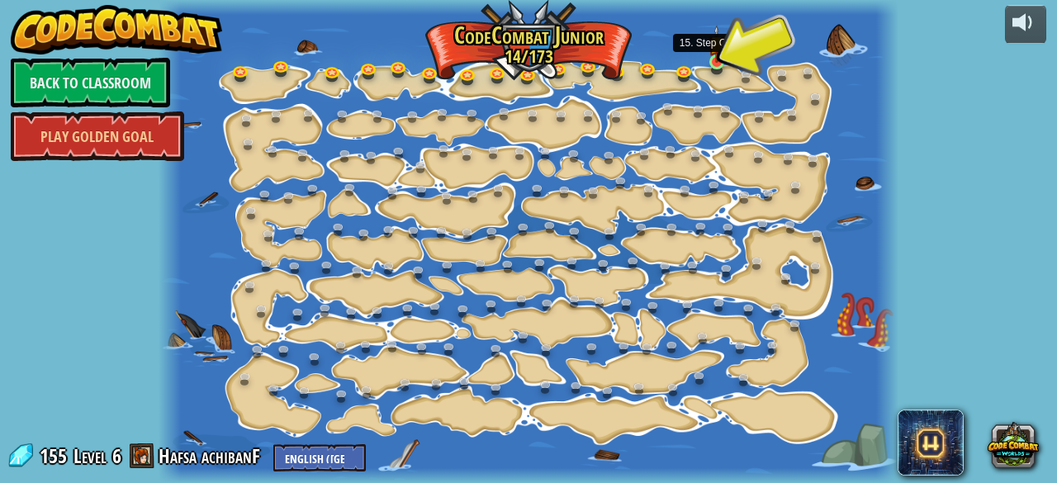
click at [718, 52] on img at bounding box center [716, 44] width 17 height 38
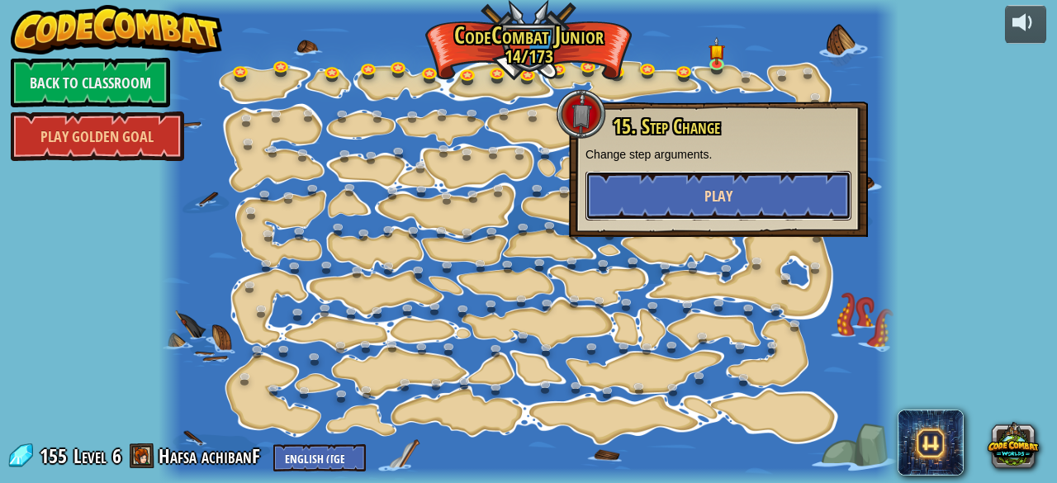
click at [722, 193] on span "Play" at bounding box center [718, 196] width 28 height 21
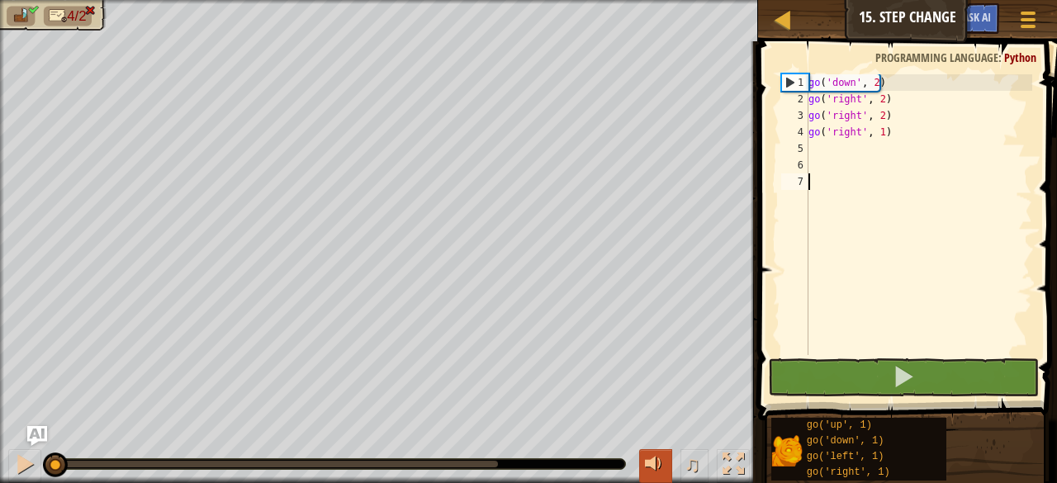
click at [657, 459] on div at bounding box center [655, 463] width 21 height 21
drag, startPoint x: 656, startPoint y: 460, endPoint x: 697, endPoint y: 457, distance: 40.5
click at [697, 457] on div "♫" at bounding box center [690, 466] width 119 height 34
click at [655, 465] on div at bounding box center [655, 463] width 21 height 21
click at [1043, 195] on span at bounding box center [909, 207] width 312 height 428
